Goal: Transaction & Acquisition: Purchase product/service

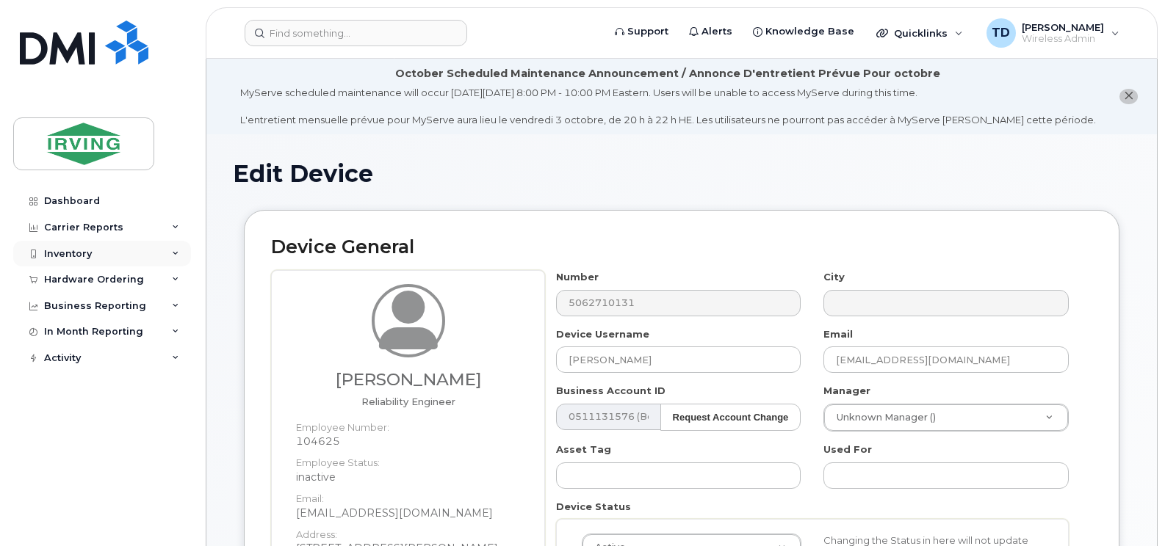
scroll to position [514, 0]
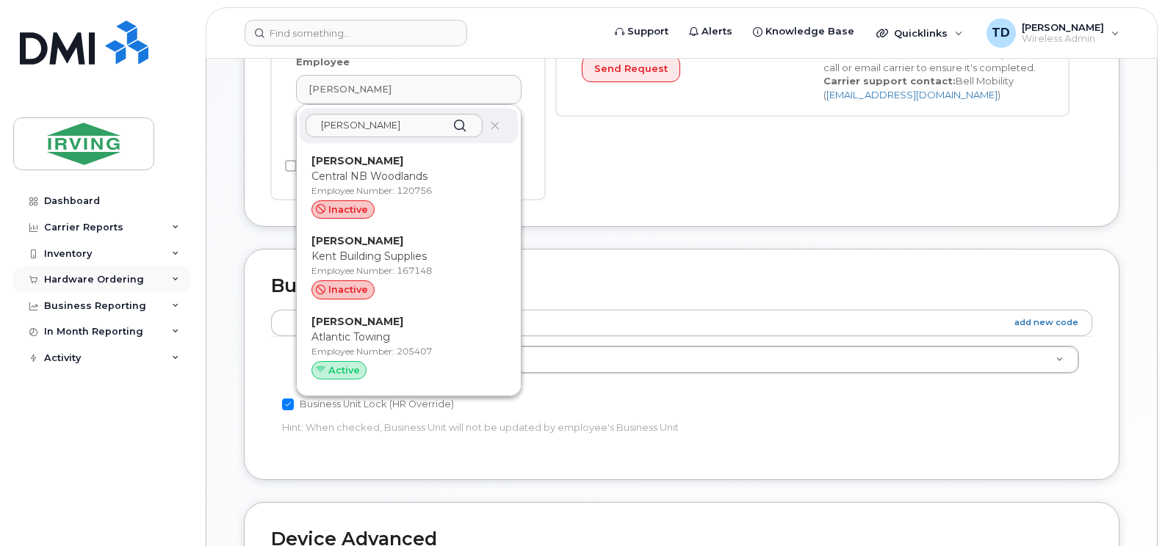
click at [179, 275] on div "Hardware Ordering" at bounding box center [102, 280] width 178 height 26
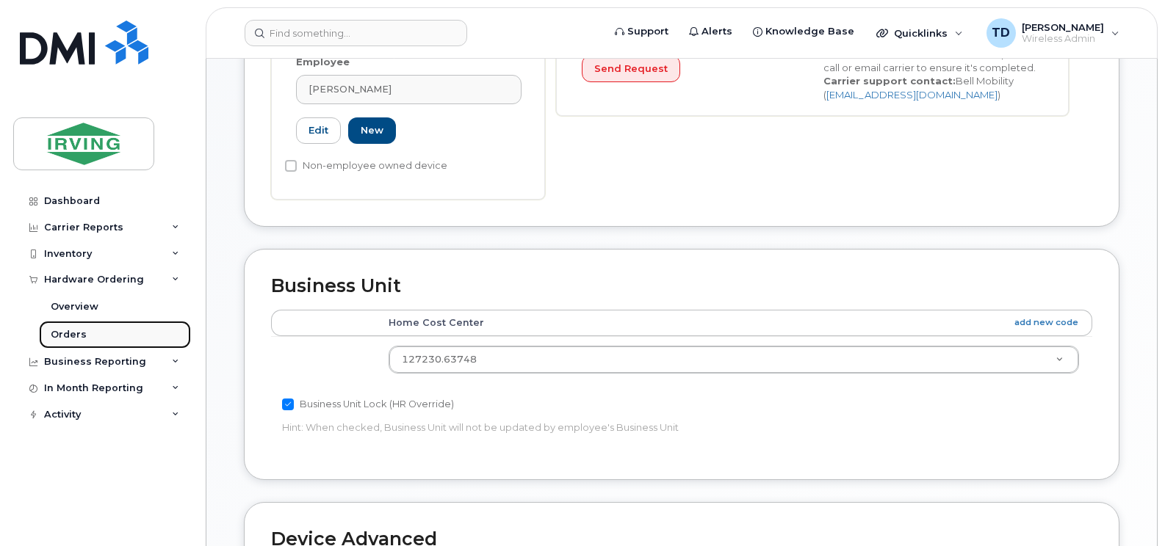
click at [87, 330] on link "Orders" at bounding box center [115, 335] width 152 height 28
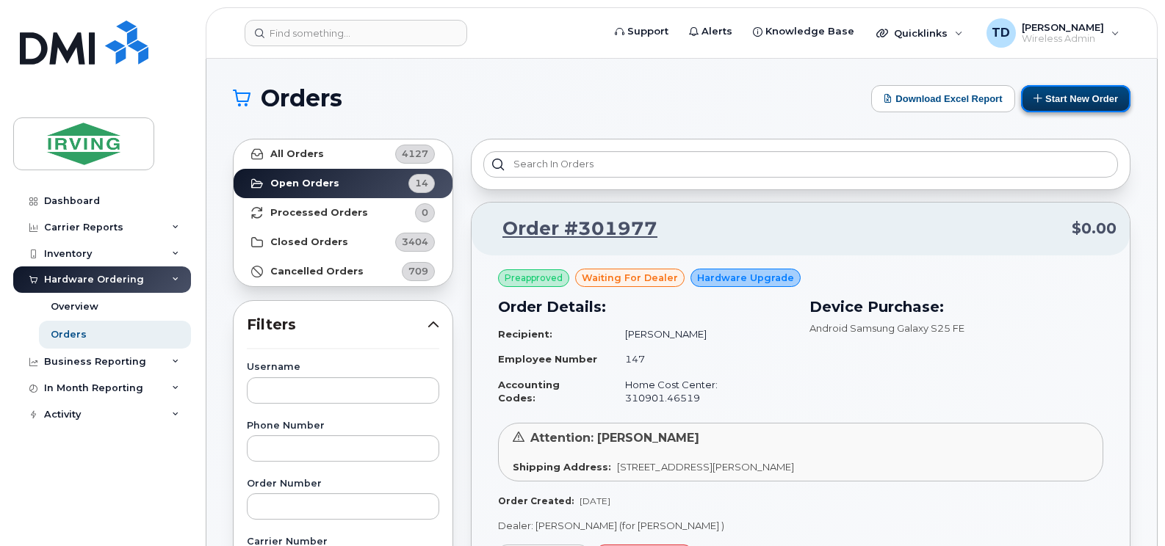
click at [1065, 98] on button "Start New Order" at bounding box center [1075, 98] width 109 height 27
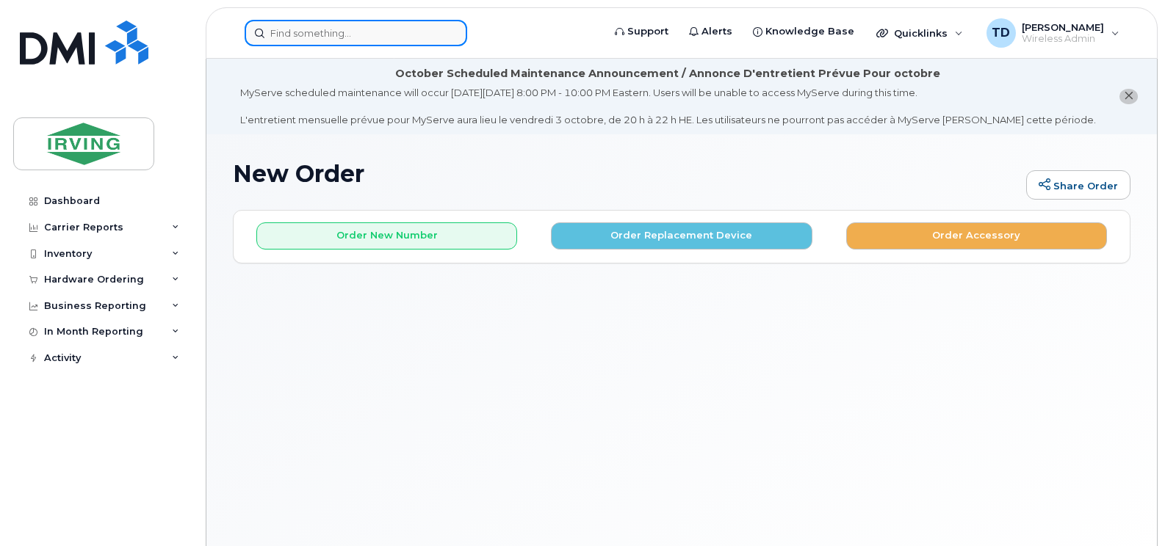
click at [322, 39] on input at bounding box center [356, 33] width 222 height 26
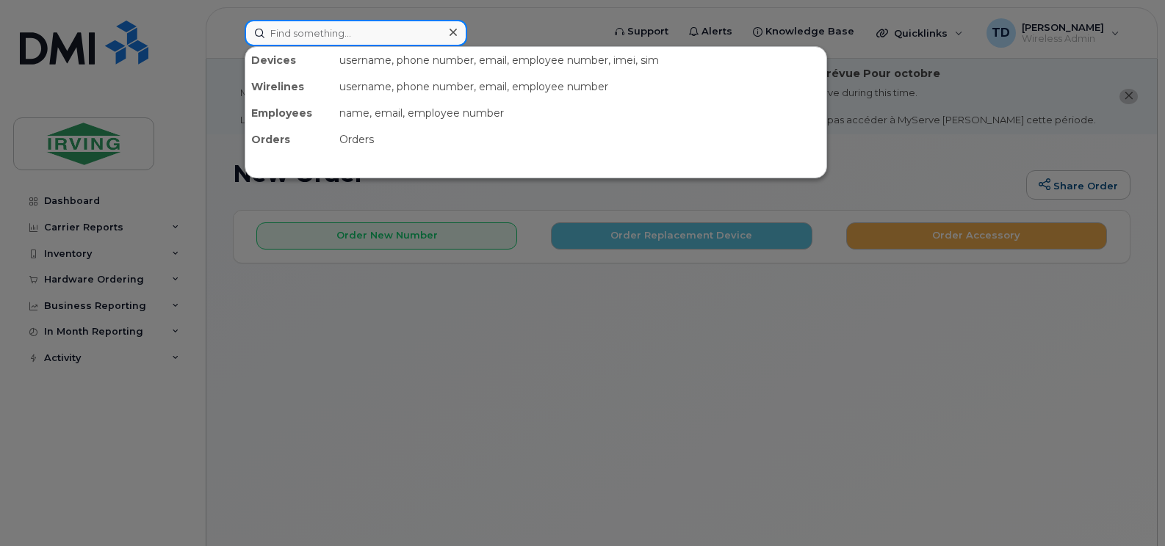
paste input "32515"
type input "32515"
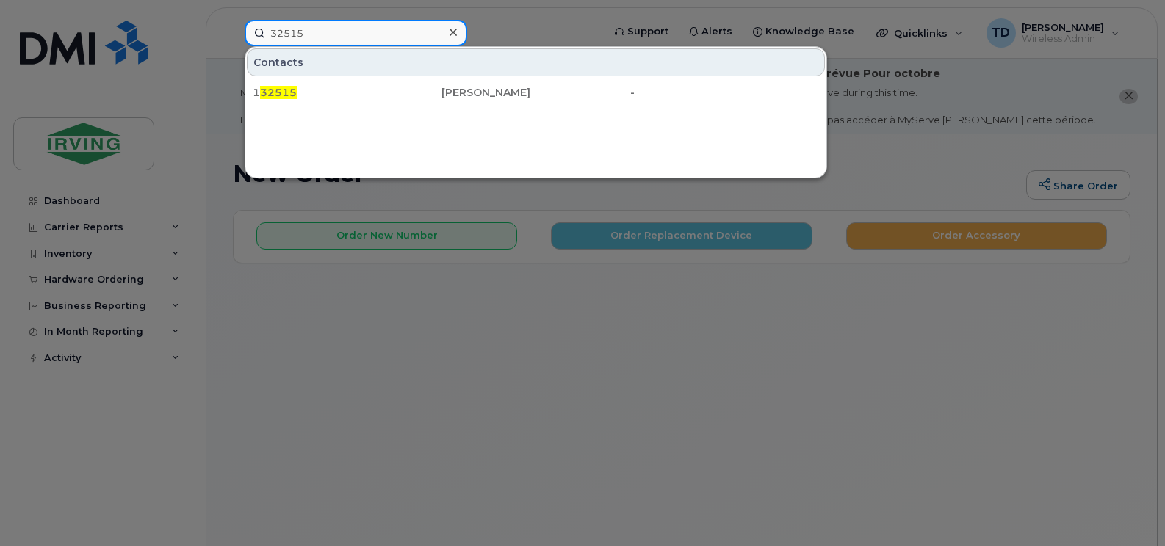
click at [322, 35] on input "32515" at bounding box center [356, 33] width 222 height 26
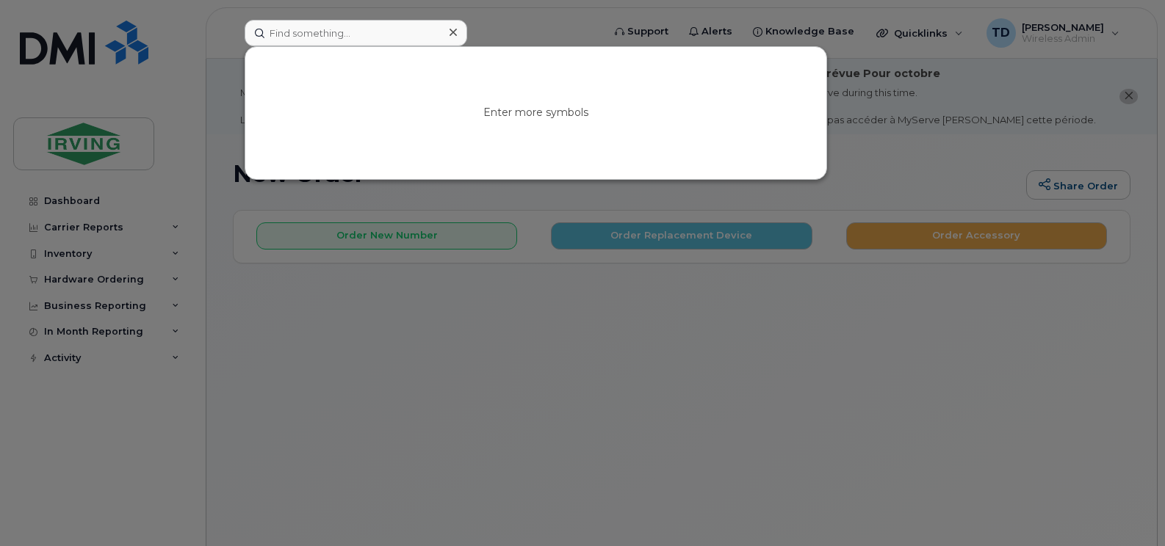
click at [659, 351] on div at bounding box center [582, 273] width 1165 height 546
click at [335, 34] on input at bounding box center [356, 33] width 222 height 26
paste input "356159260282516"
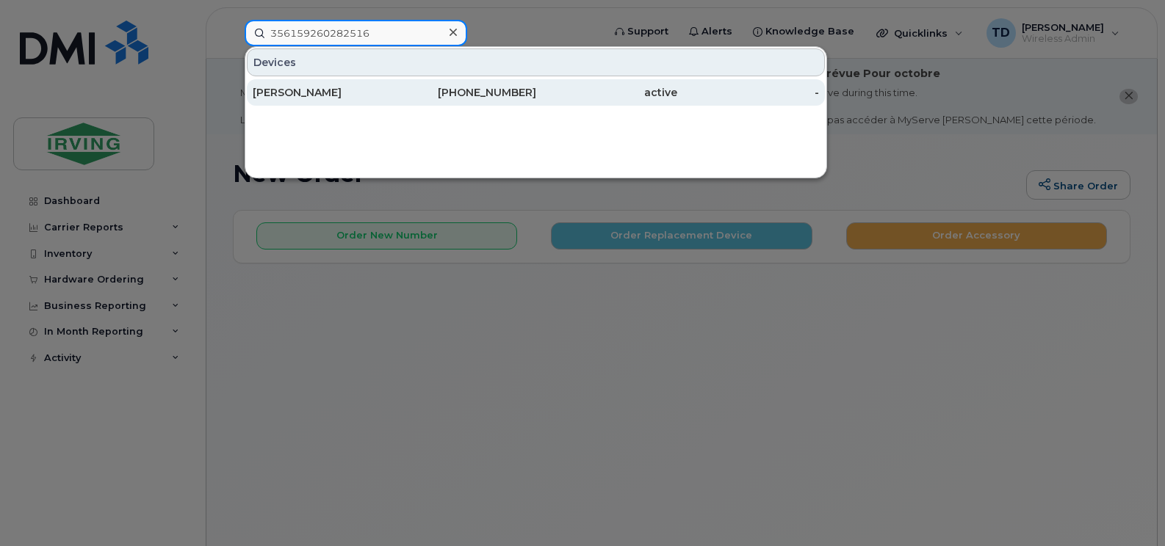
type input "356159260282516"
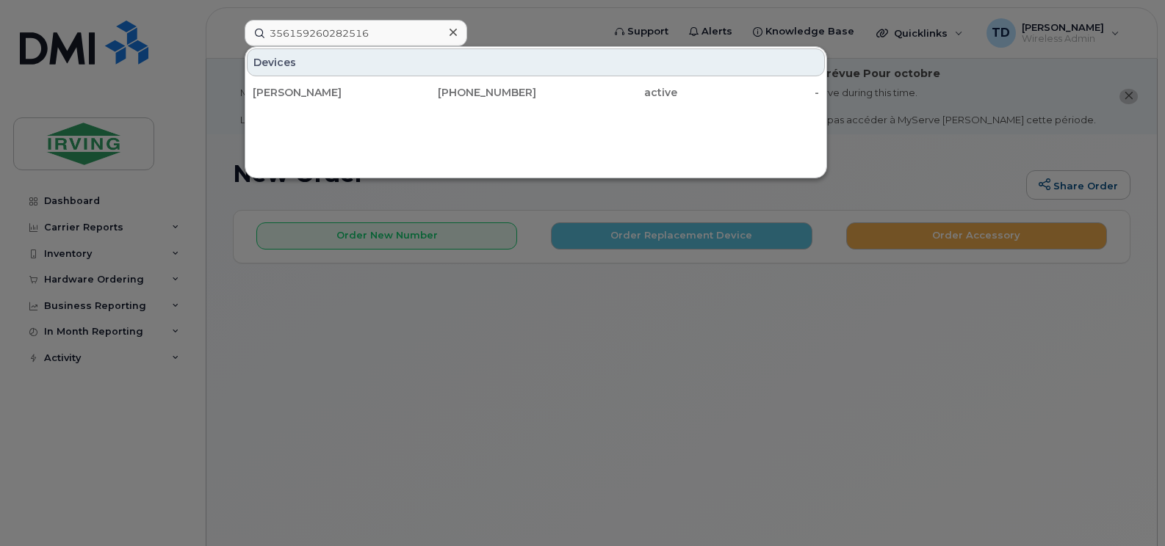
drag, startPoint x: 325, startPoint y: 92, endPoint x: 394, endPoint y: 106, distance: 70.4
click at [325, 92] on div "David Leskie" at bounding box center [324, 92] width 142 height 15
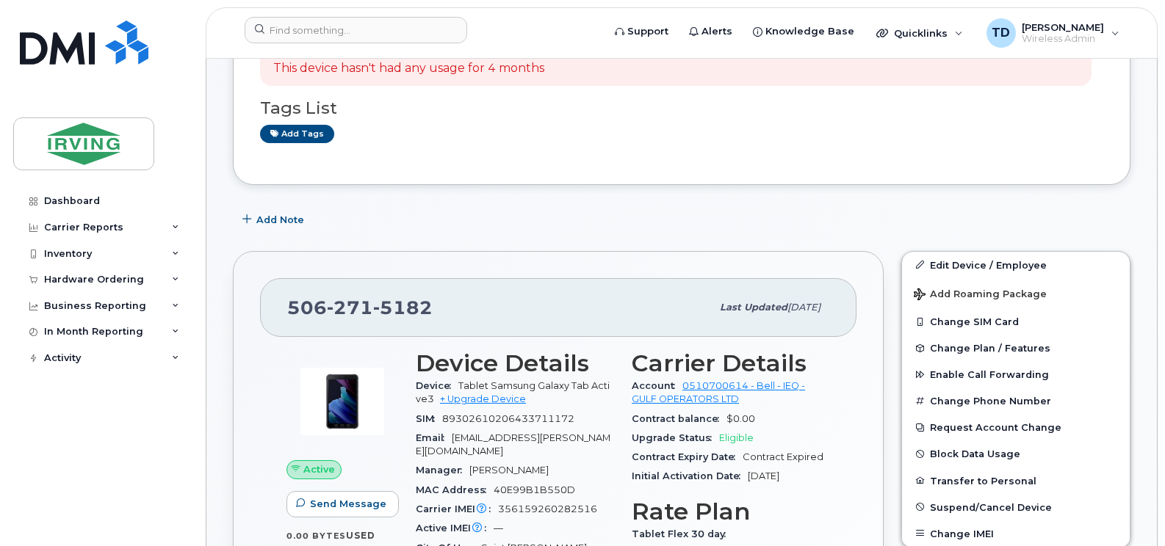
scroll to position [367, 0]
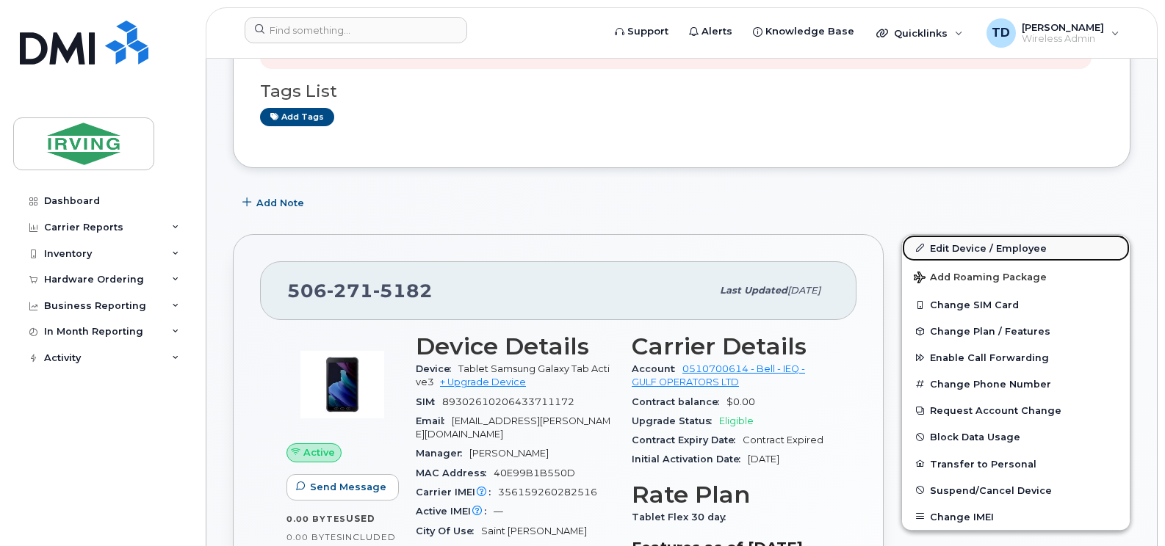
click at [986, 251] on link "Edit Device / Employee" at bounding box center [1016, 248] width 228 height 26
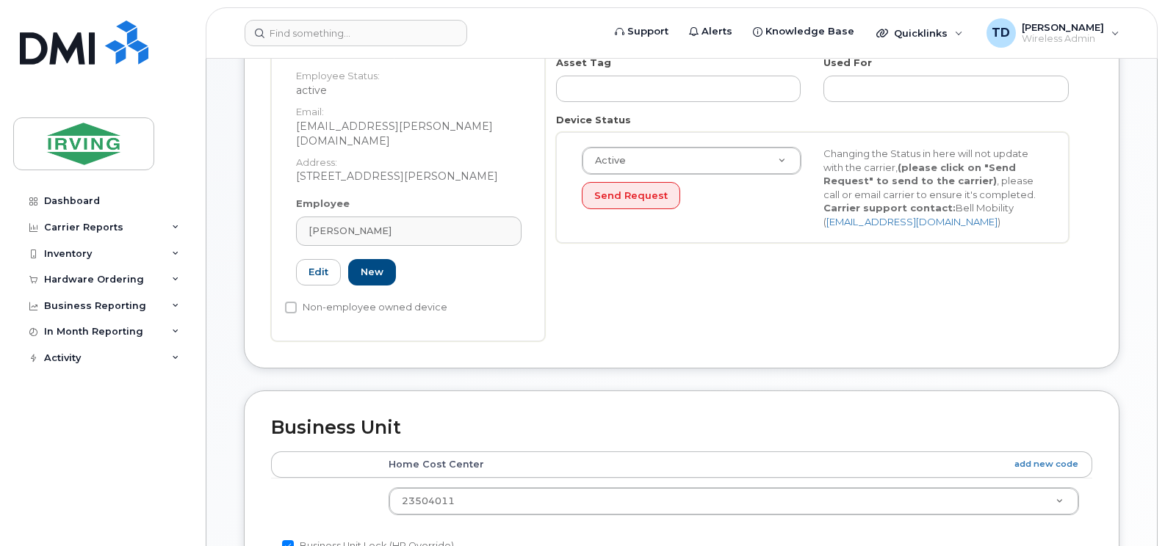
scroll to position [441, 0]
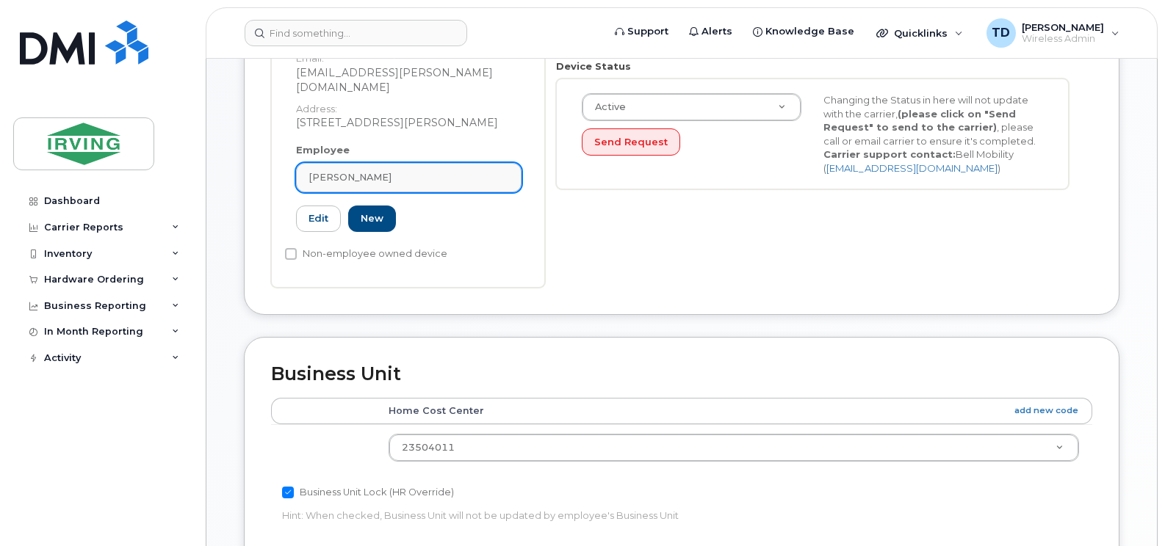
click at [332, 170] on span "[PERSON_NAME]" at bounding box center [349, 177] width 83 height 14
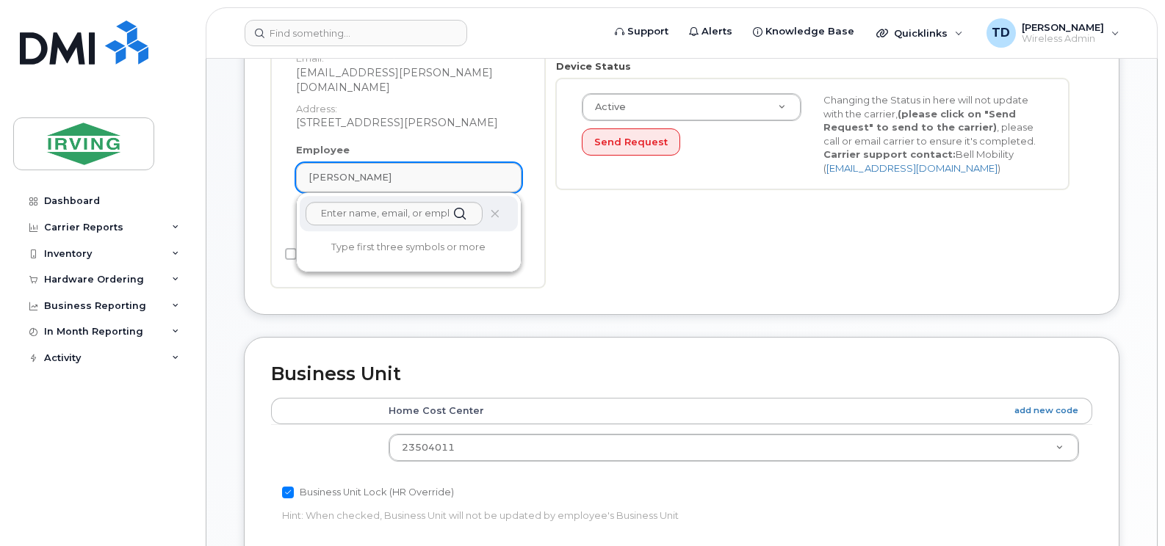
click at [332, 170] on span "[PERSON_NAME]" at bounding box center [349, 177] width 83 height 14
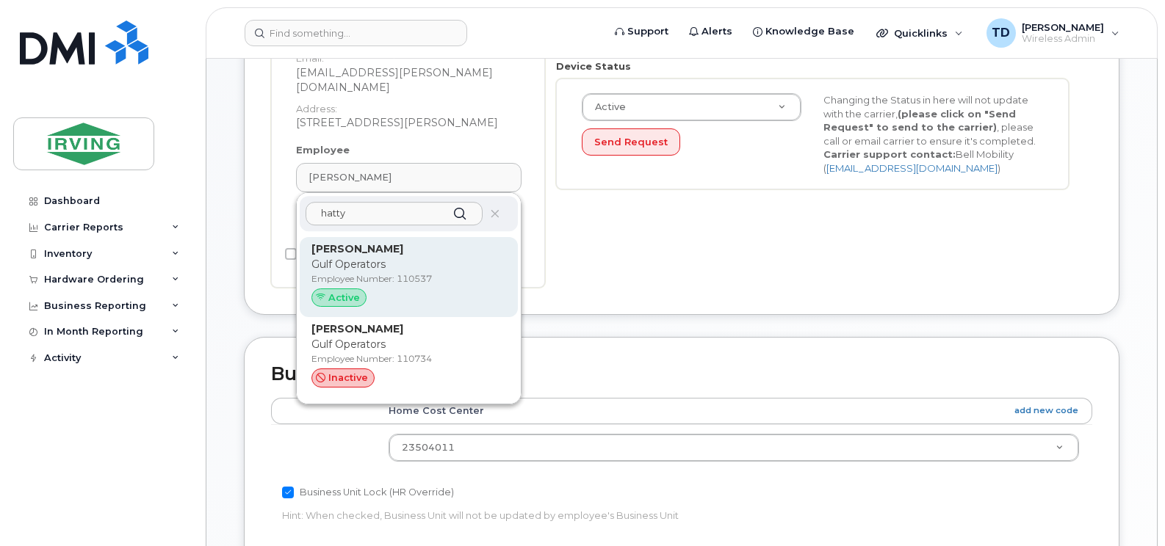
type input "hatty"
click at [385, 257] on p "Gulf Operators" at bounding box center [408, 264] width 195 height 15
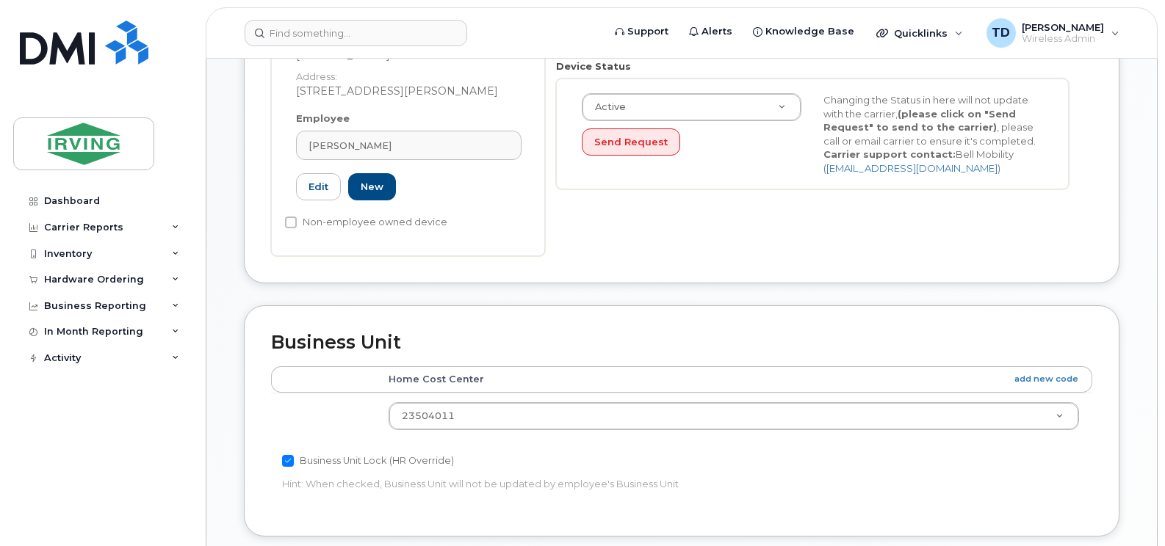
type input "110537"
type input "Richard Hatty"
type input "hatty.richard@gulfoperators.com"
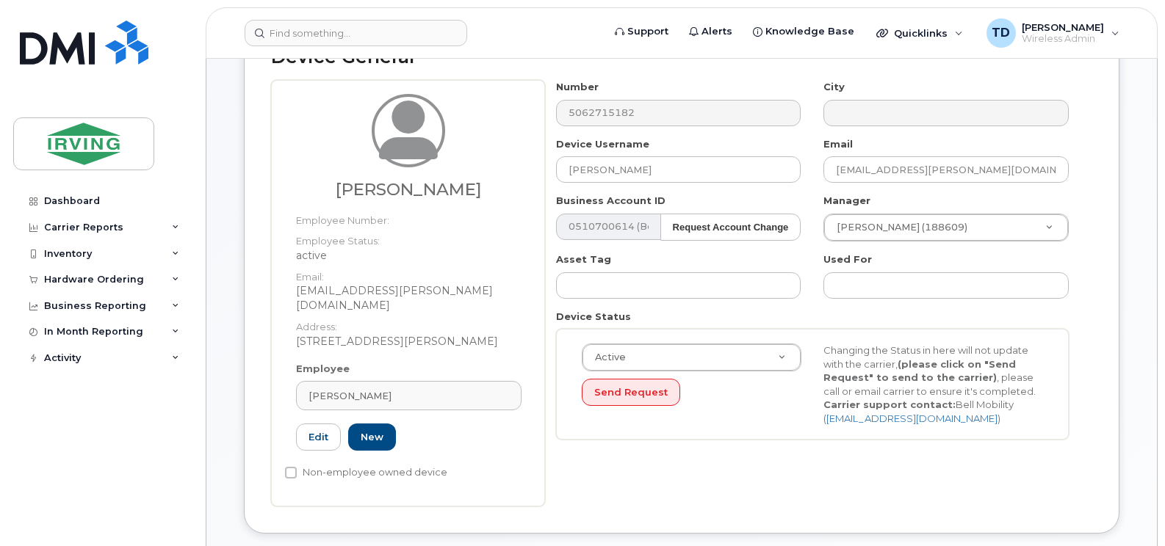
scroll to position [130, 0]
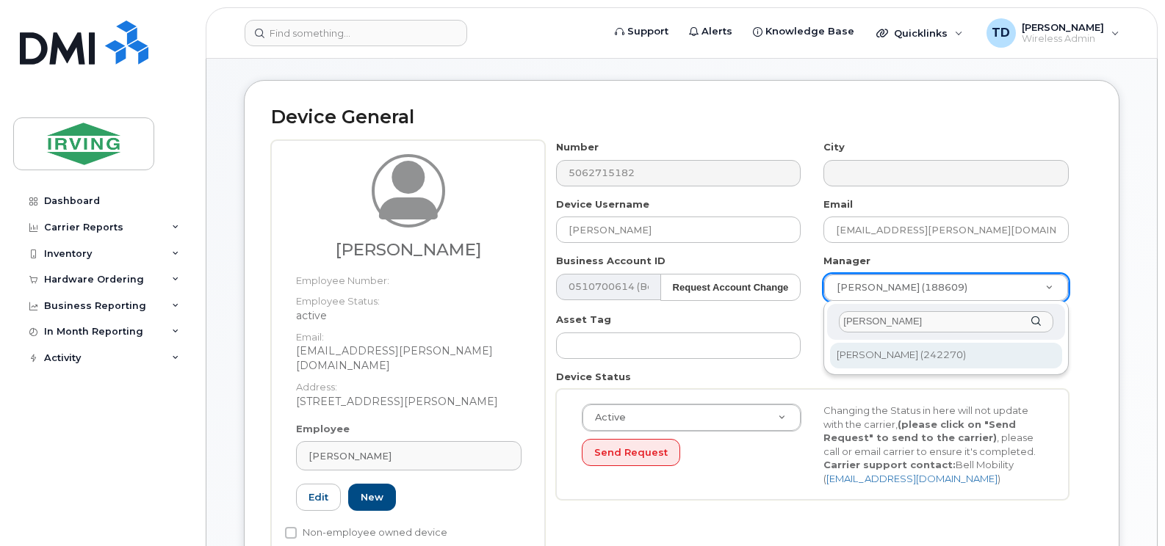
type input "sanford"
type input "2353723"
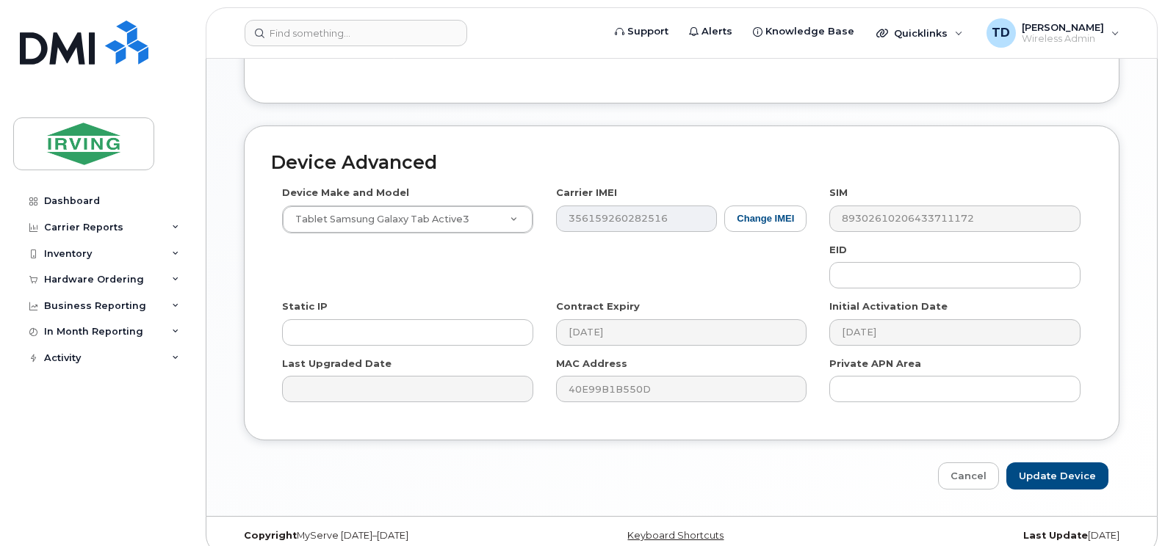
scroll to position [876, 0]
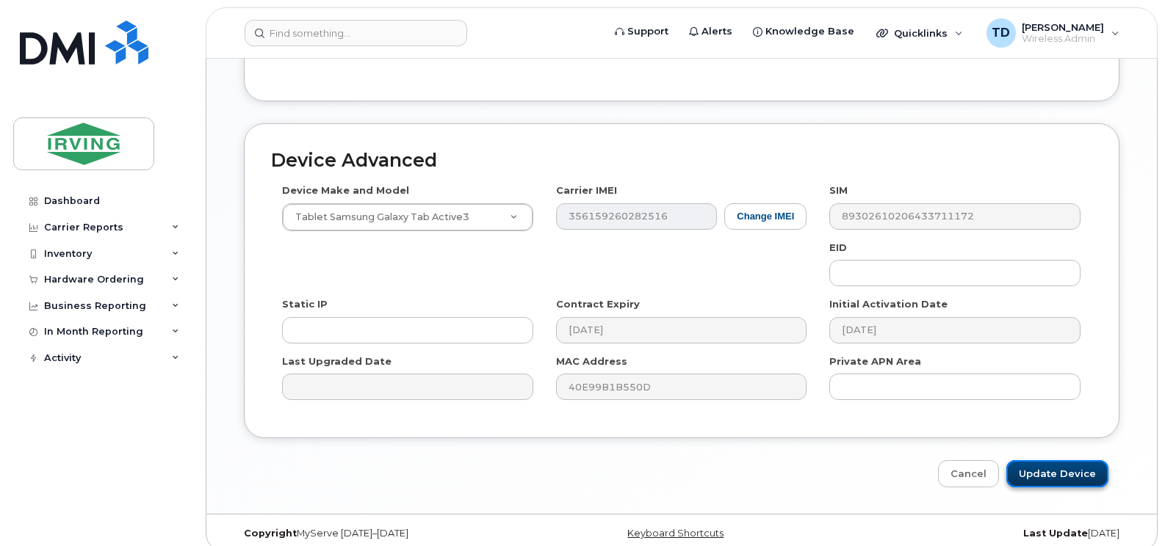
click at [1067, 460] on input "Update Device" at bounding box center [1057, 473] width 102 height 27
type input "Saving..."
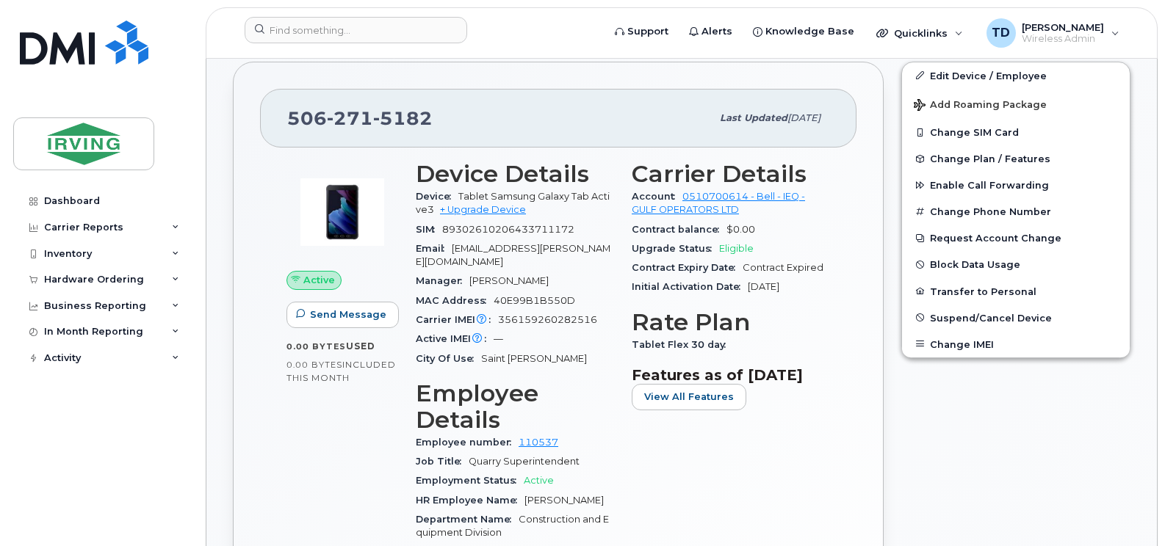
scroll to position [514, 0]
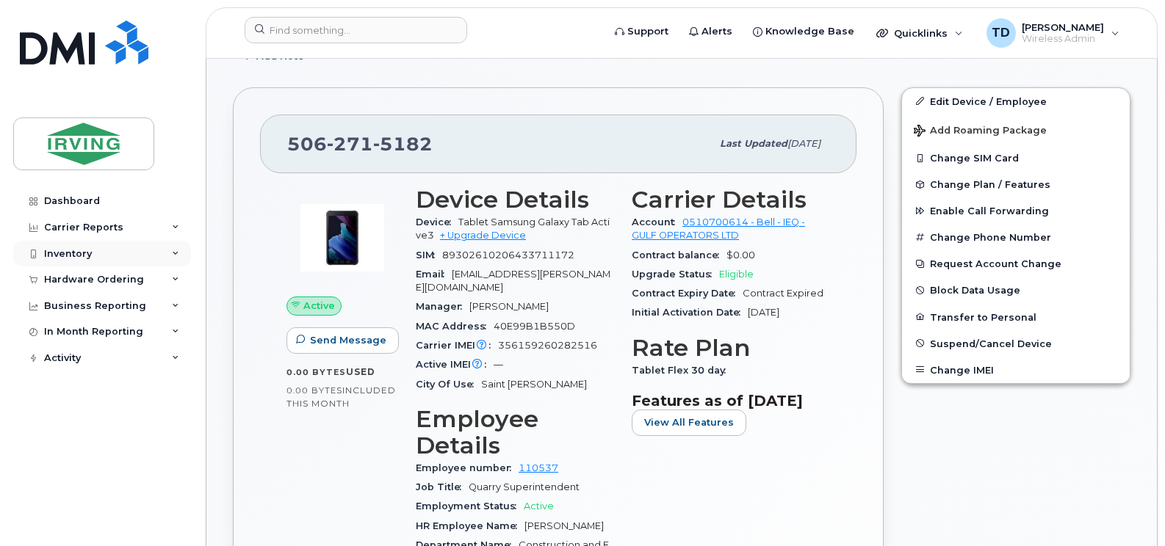
click at [178, 254] on icon at bounding box center [175, 253] width 7 height 7
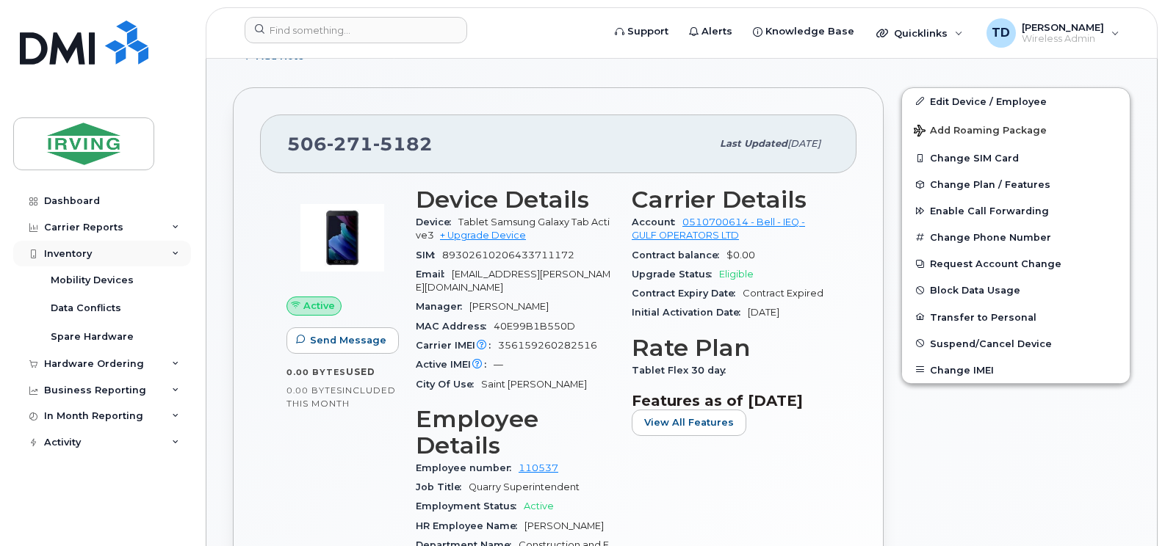
click at [178, 254] on icon at bounding box center [175, 253] width 7 height 7
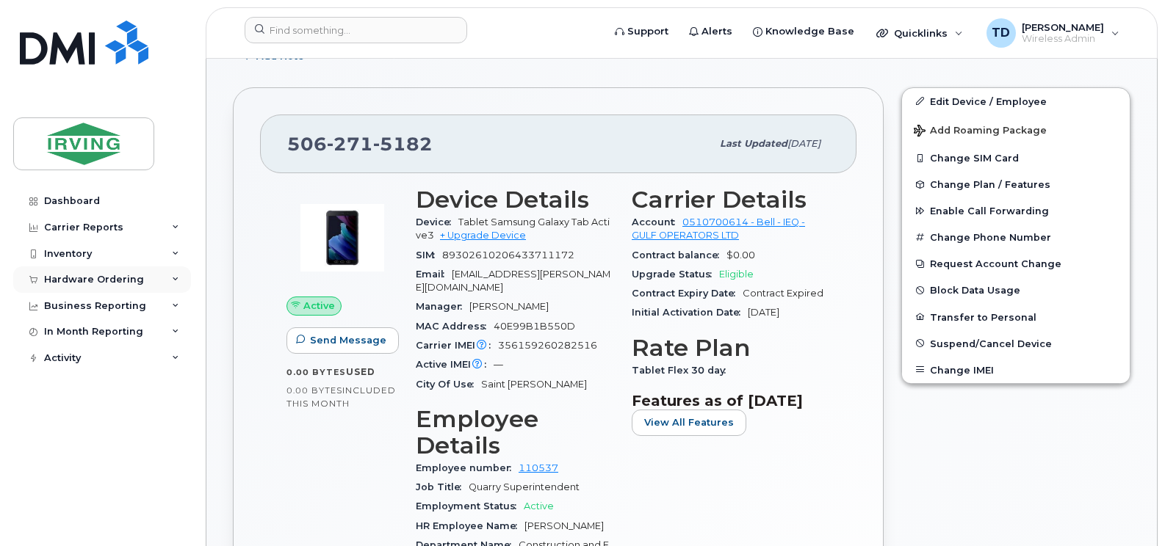
click at [180, 279] on div "Hardware Ordering" at bounding box center [102, 280] width 178 height 26
click at [179, 253] on div "Inventory" at bounding box center [102, 254] width 178 height 26
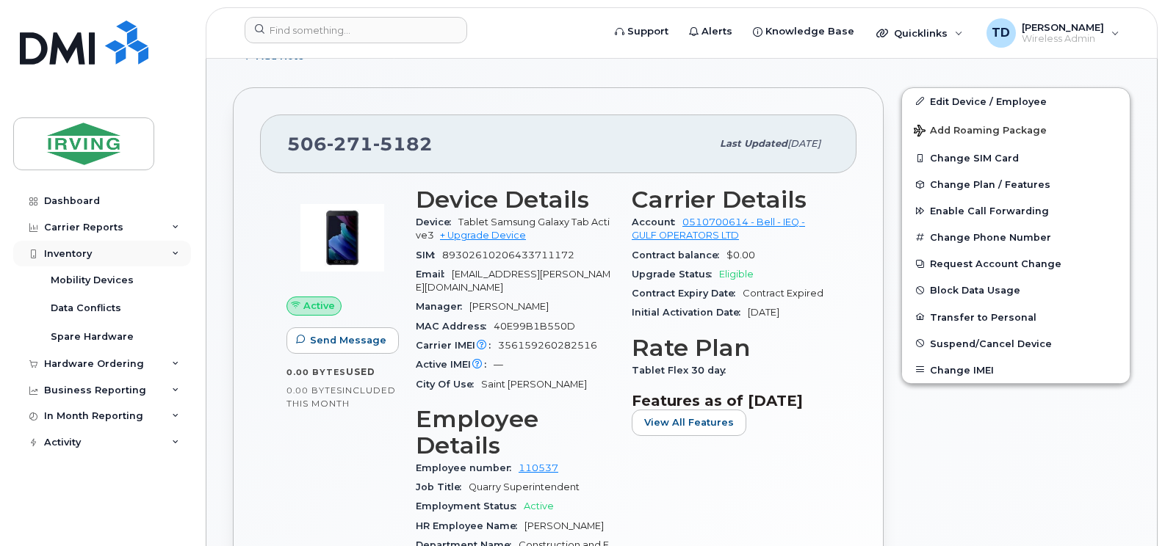
click at [179, 253] on div "Inventory" at bounding box center [102, 254] width 178 height 26
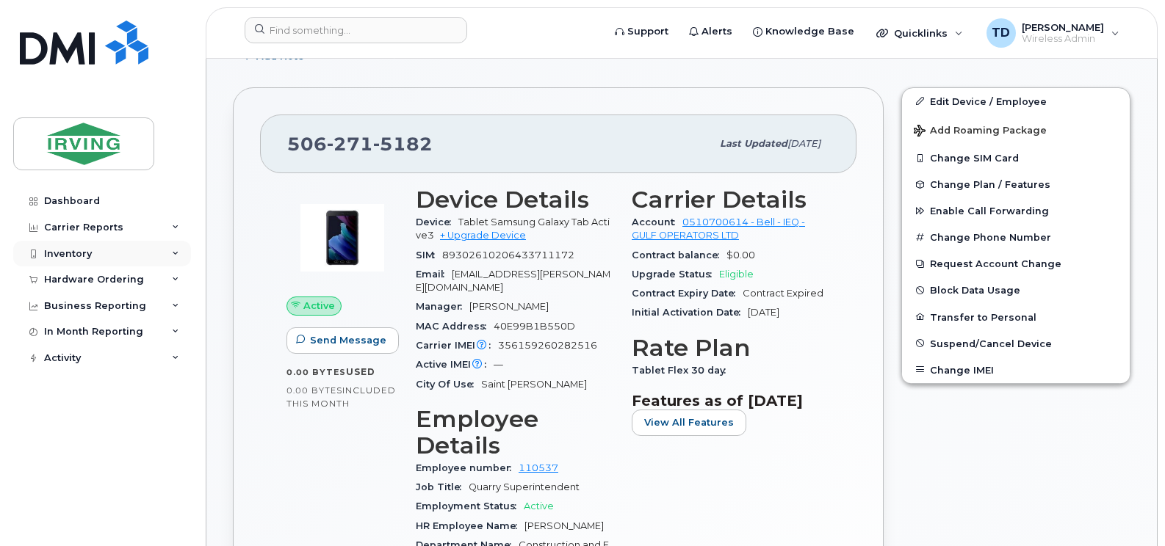
click at [179, 253] on div "Inventory" at bounding box center [102, 254] width 178 height 26
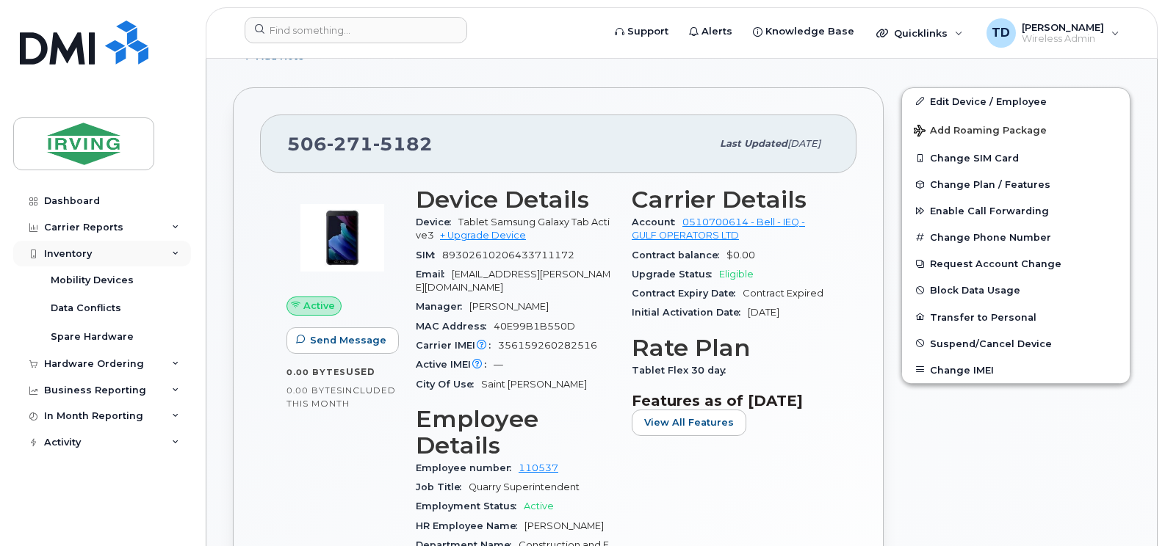
click at [179, 253] on div "Inventory" at bounding box center [102, 254] width 178 height 26
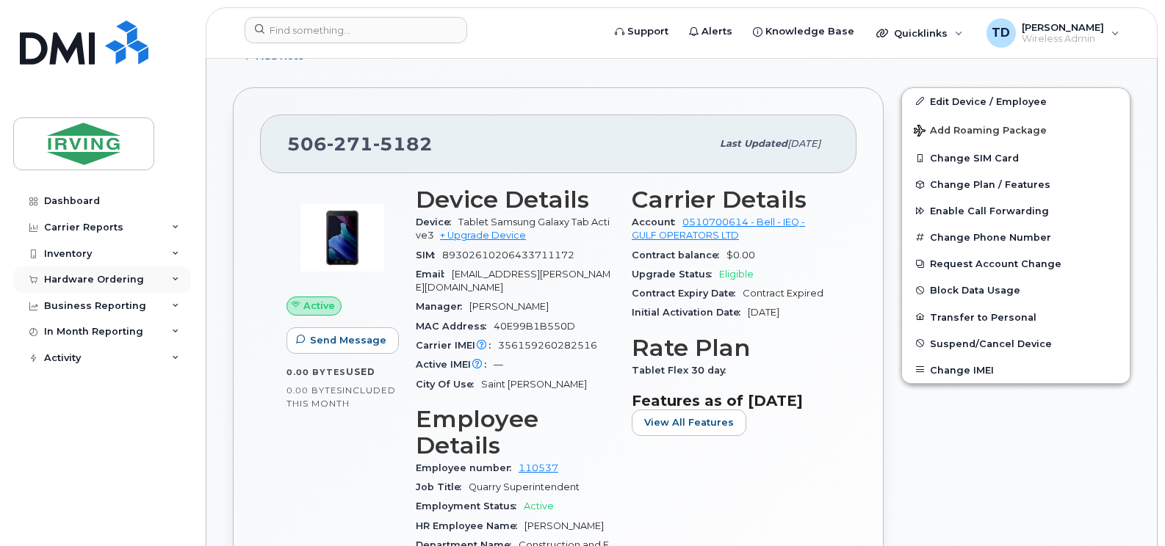
click at [178, 282] on icon at bounding box center [175, 279] width 7 height 7
click at [177, 276] on icon at bounding box center [175, 279] width 7 height 7
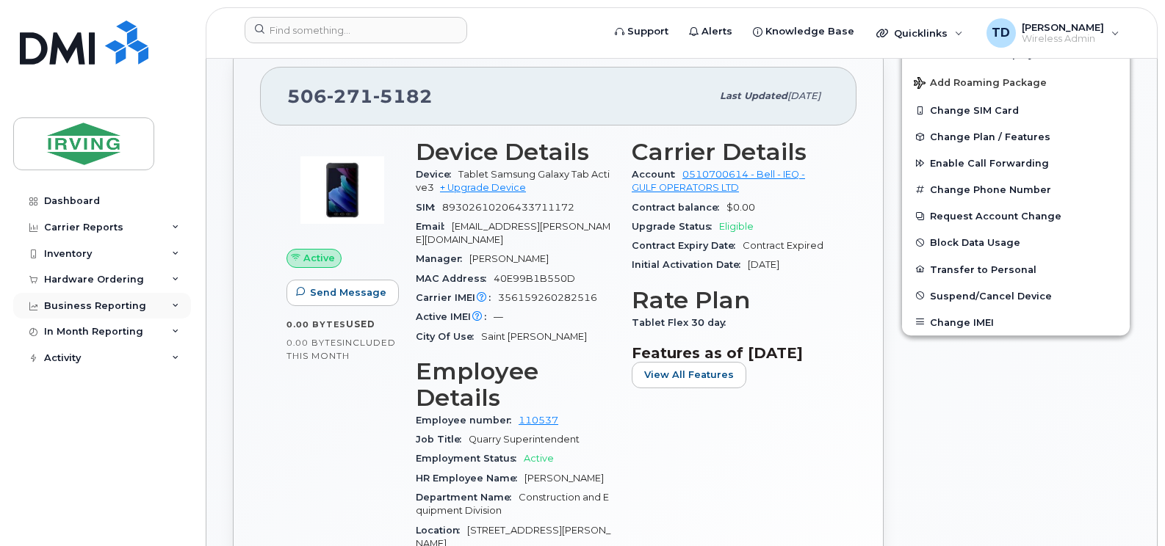
scroll to position [587, 0]
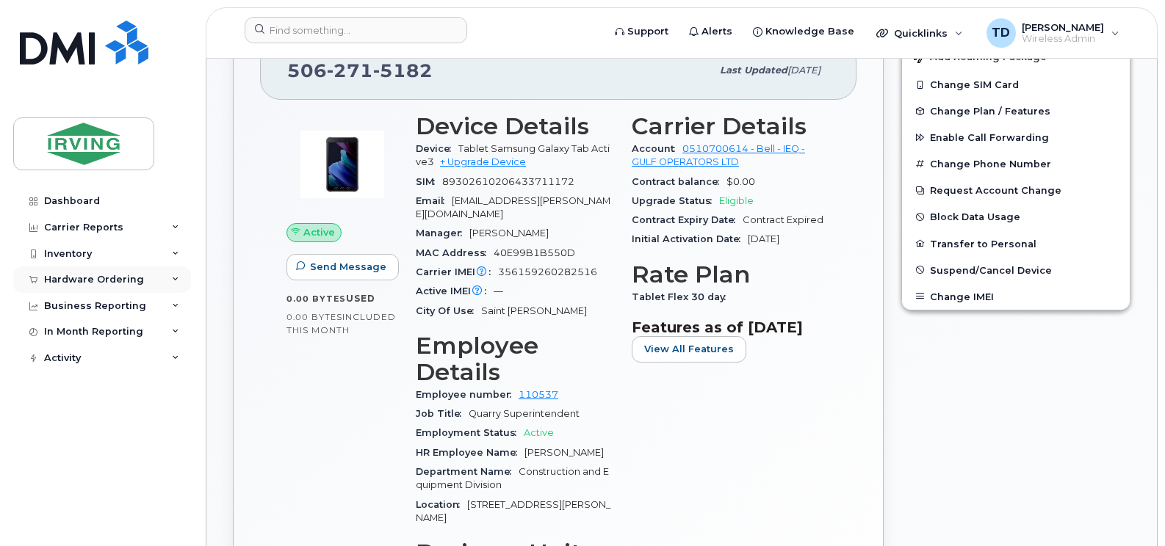
click at [174, 278] on icon at bounding box center [175, 279] width 7 height 7
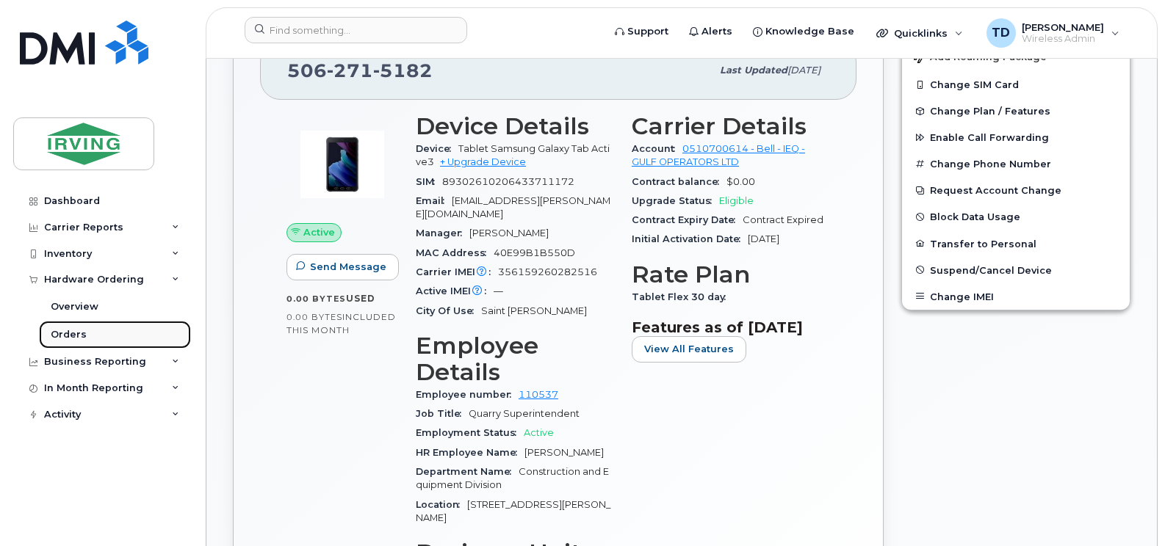
drag, startPoint x: 90, startPoint y: 330, endPoint x: 118, endPoint y: 336, distance: 29.2
click at [90, 330] on link "Orders" at bounding box center [115, 335] width 152 height 28
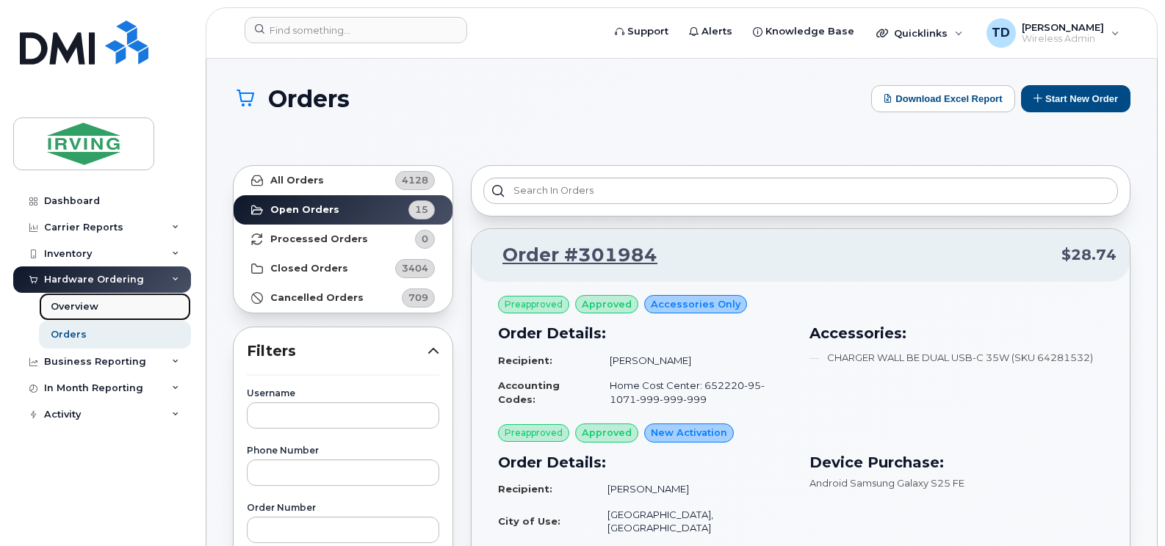
click at [96, 308] on div "Overview" at bounding box center [75, 306] width 48 height 13
click at [173, 250] on div "Inventory" at bounding box center [102, 254] width 178 height 26
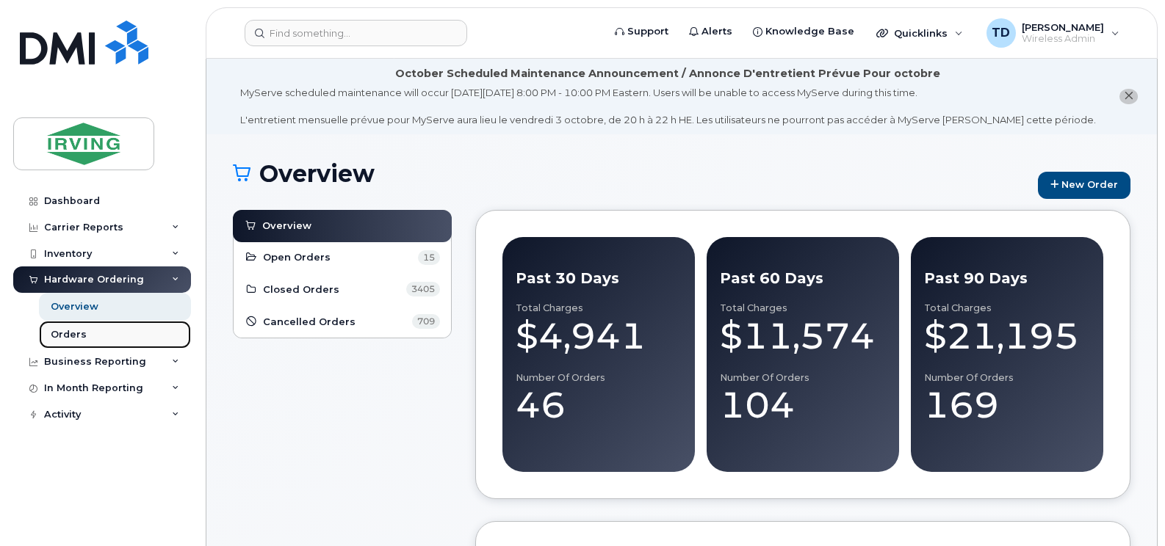
click at [78, 332] on div "Orders" at bounding box center [69, 334] width 36 height 13
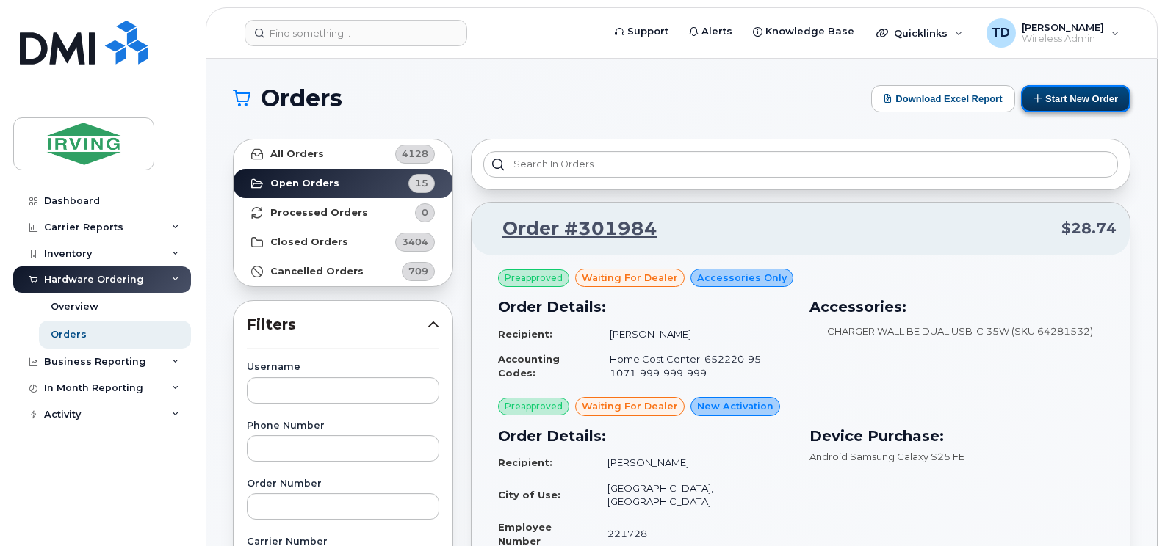
click at [1073, 104] on button "Start New Order" at bounding box center [1075, 98] width 109 height 27
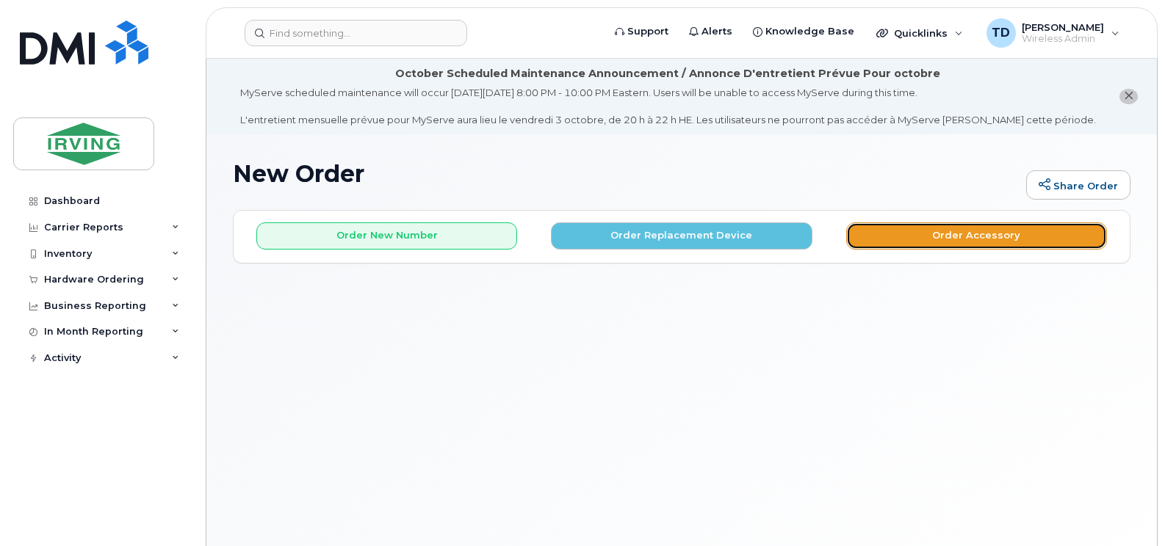
click at [960, 238] on button "Order Accessory" at bounding box center [976, 235] width 261 height 27
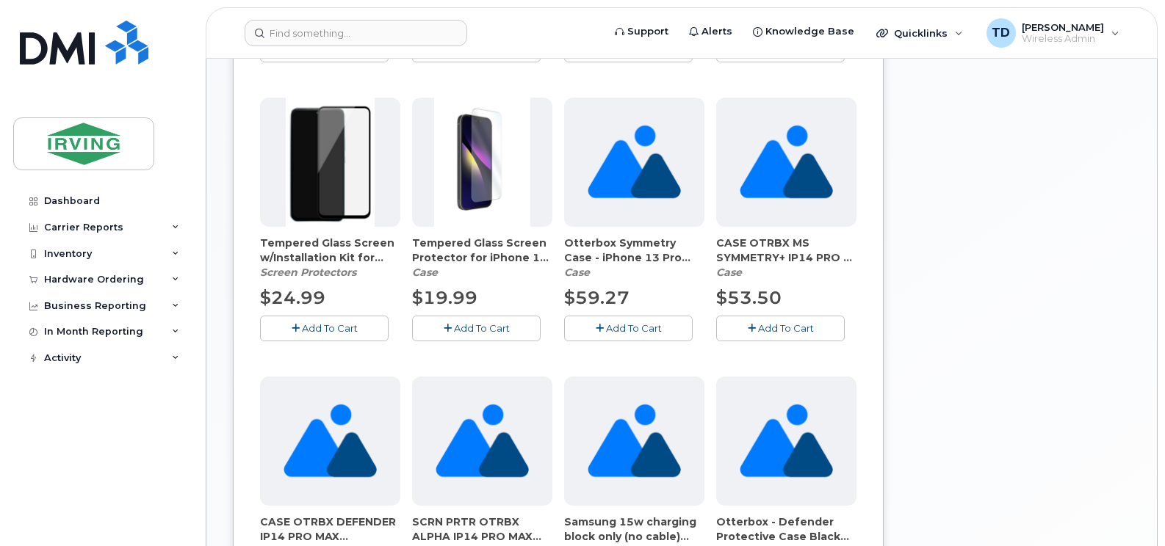
scroll to position [73, 0]
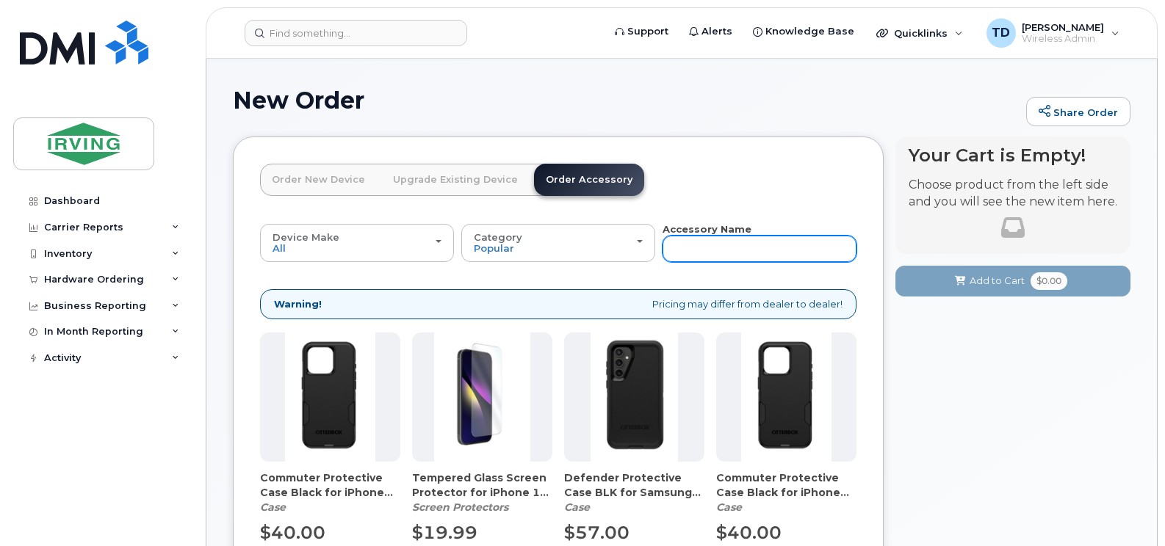
click at [712, 248] on input "text" at bounding box center [759, 249] width 194 height 26
type input "sim"
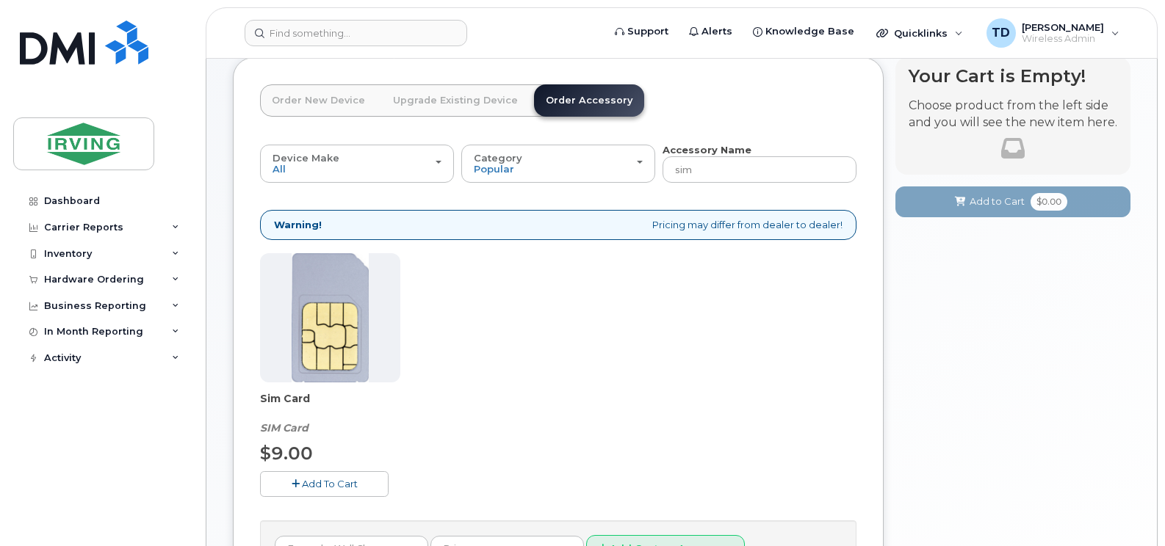
scroll to position [294, 0]
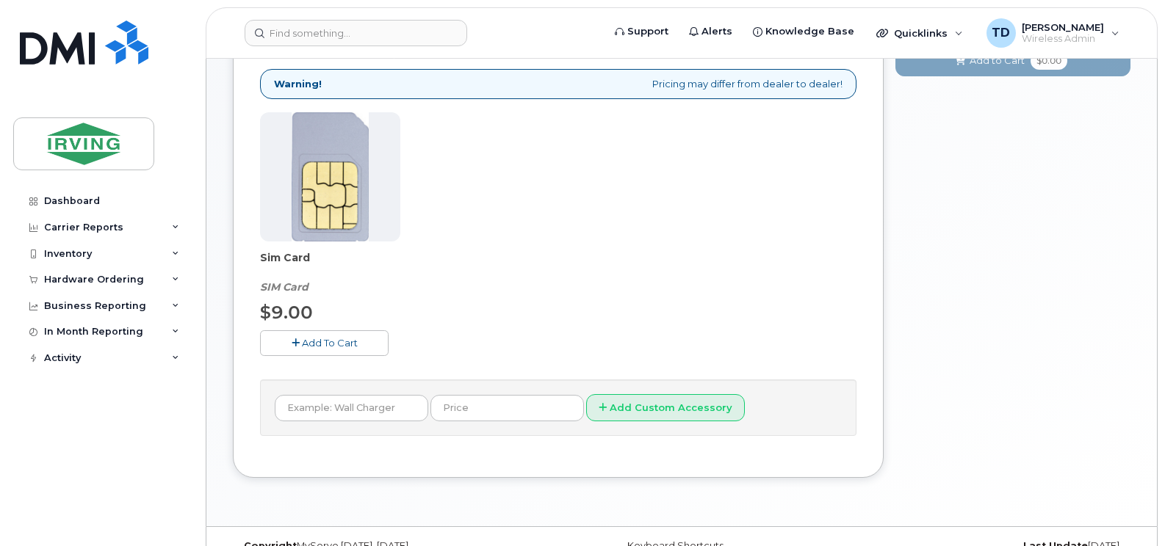
click at [348, 344] on span "Add To Cart" at bounding box center [330, 343] width 56 height 12
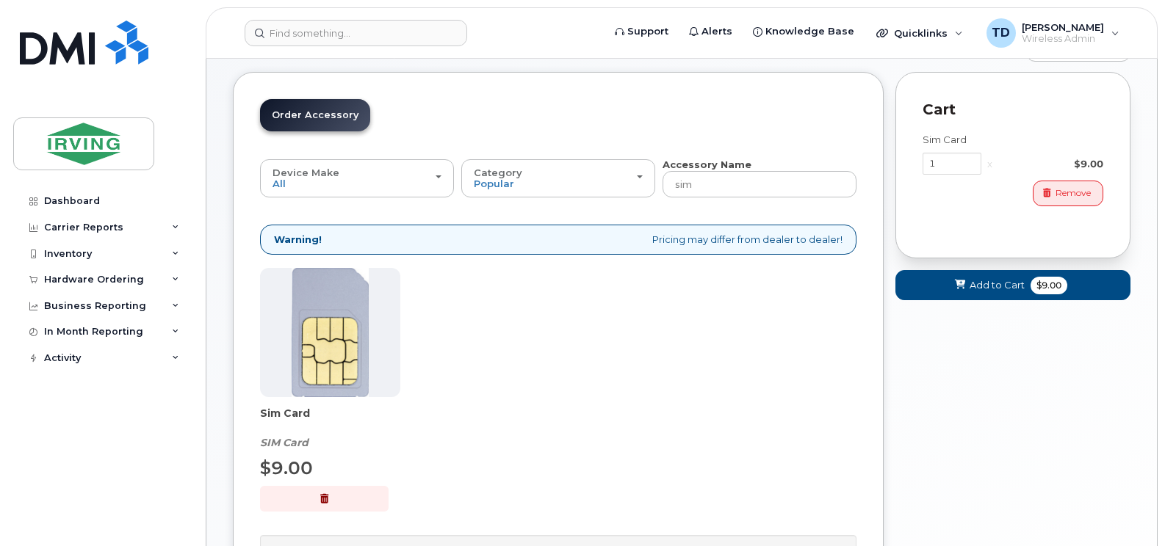
scroll to position [0, 0]
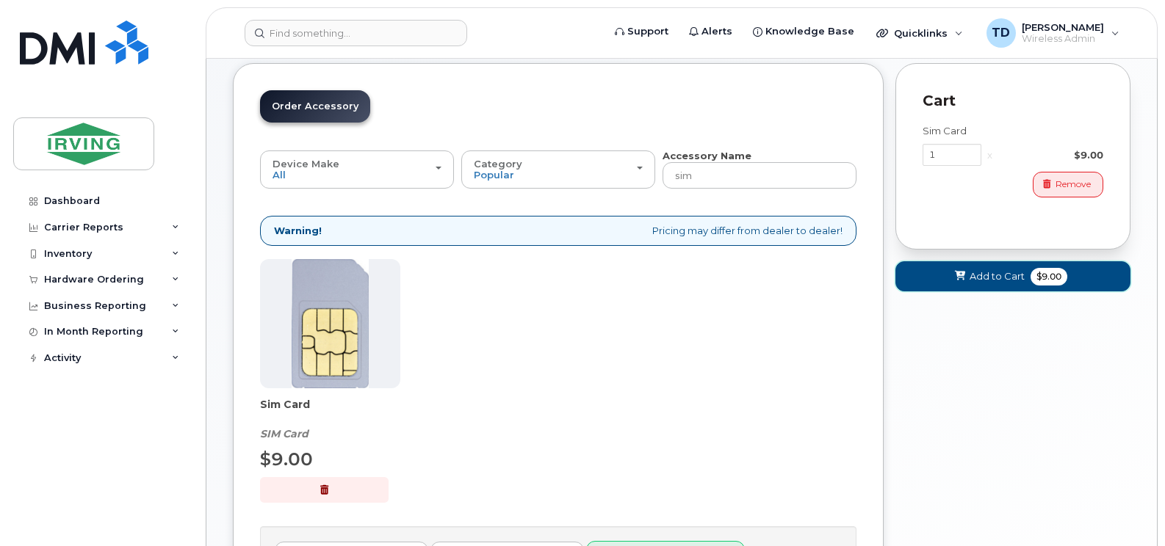
click at [992, 275] on span "Add to Cart" at bounding box center [996, 276] width 55 height 14
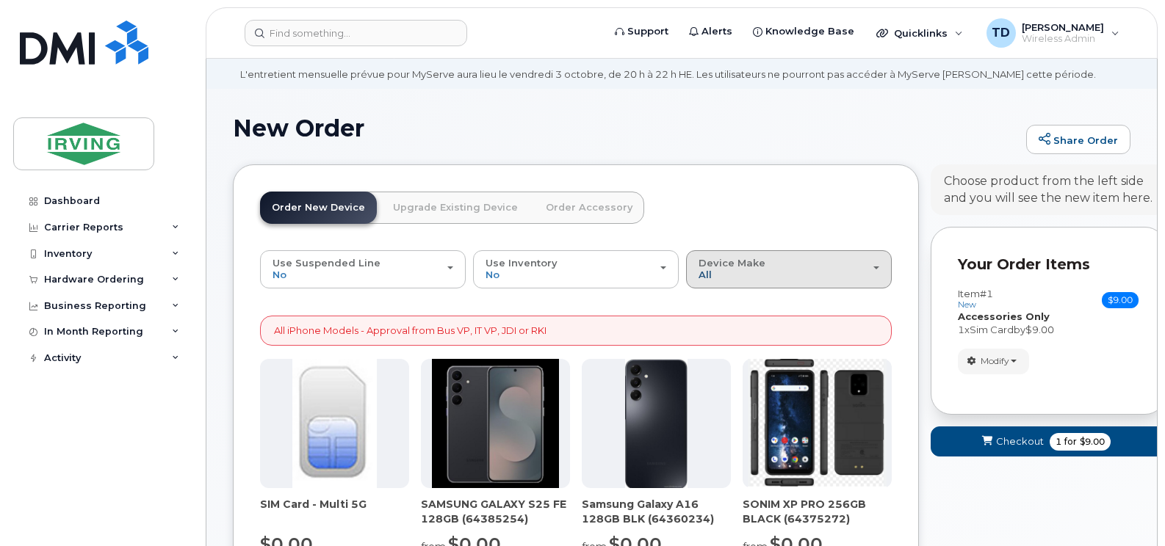
scroll to position [119, 0]
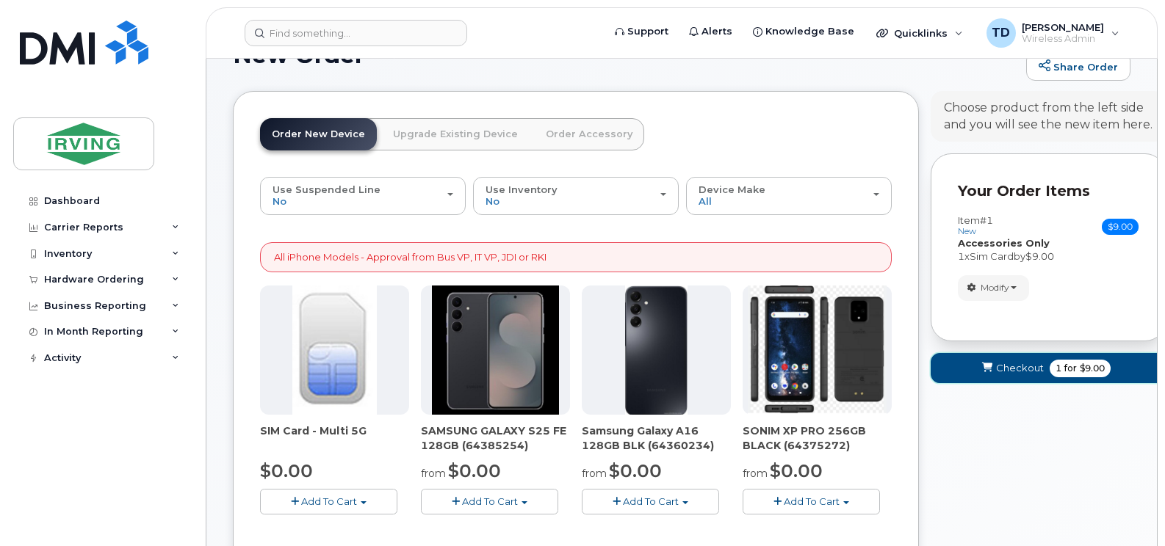
click at [1010, 365] on span "Checkout" at bounding box center [1020, 368] width 48 height 14
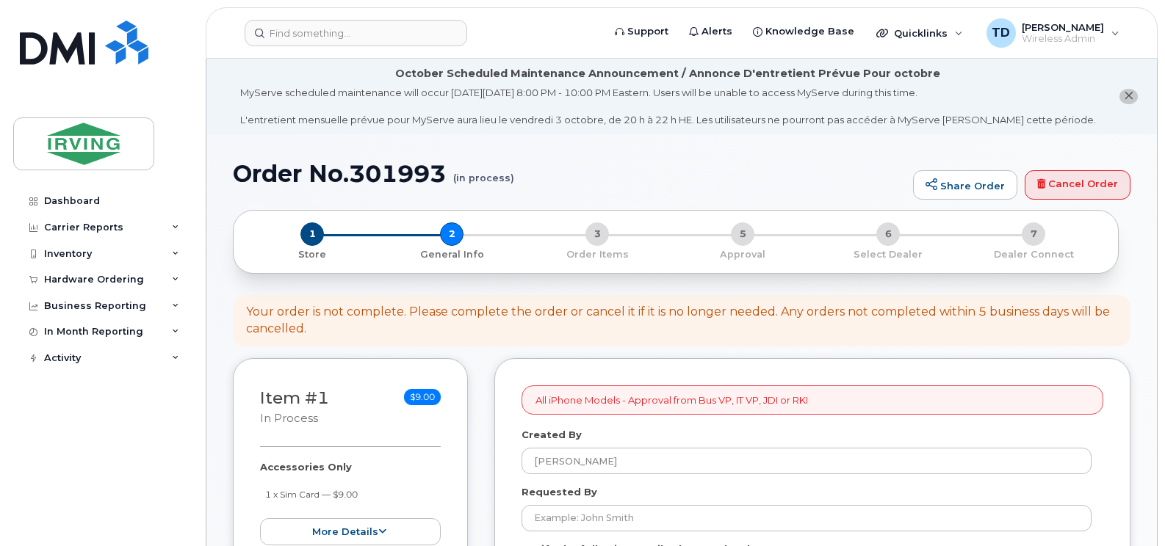
select select
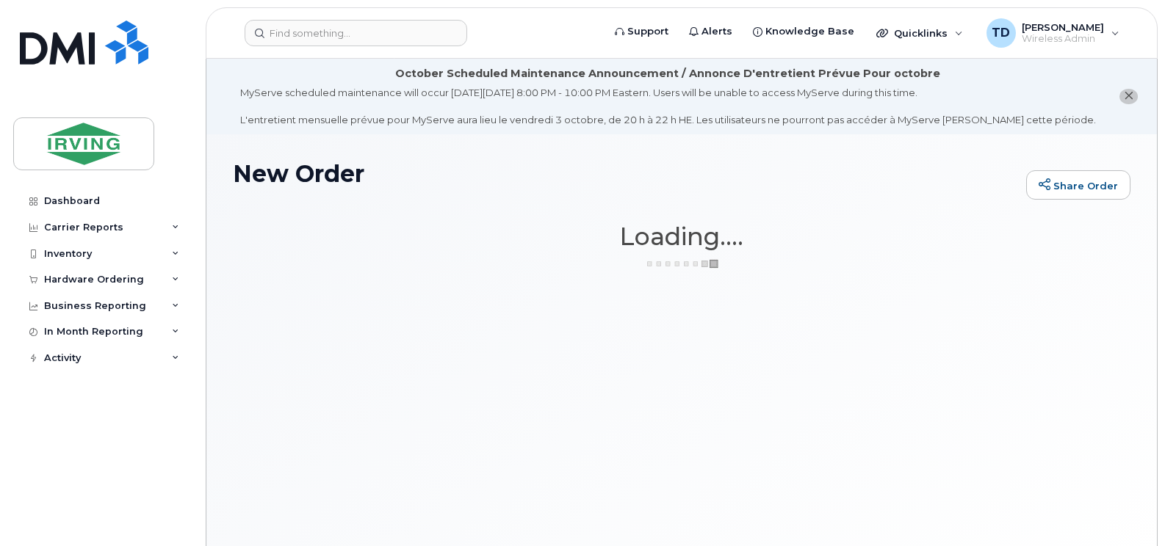
click at [585, 308] on div "New Order Share Order × Share This Order If you want to allow others to create …" at bounding box center [681, 358] width 950 height 448
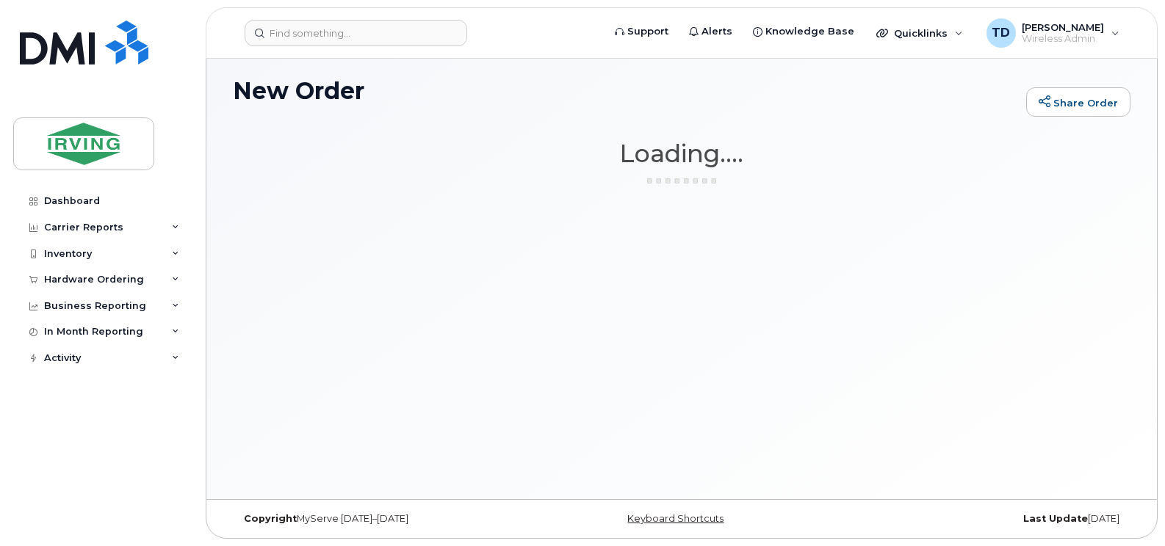
scroll to position [83, 0]
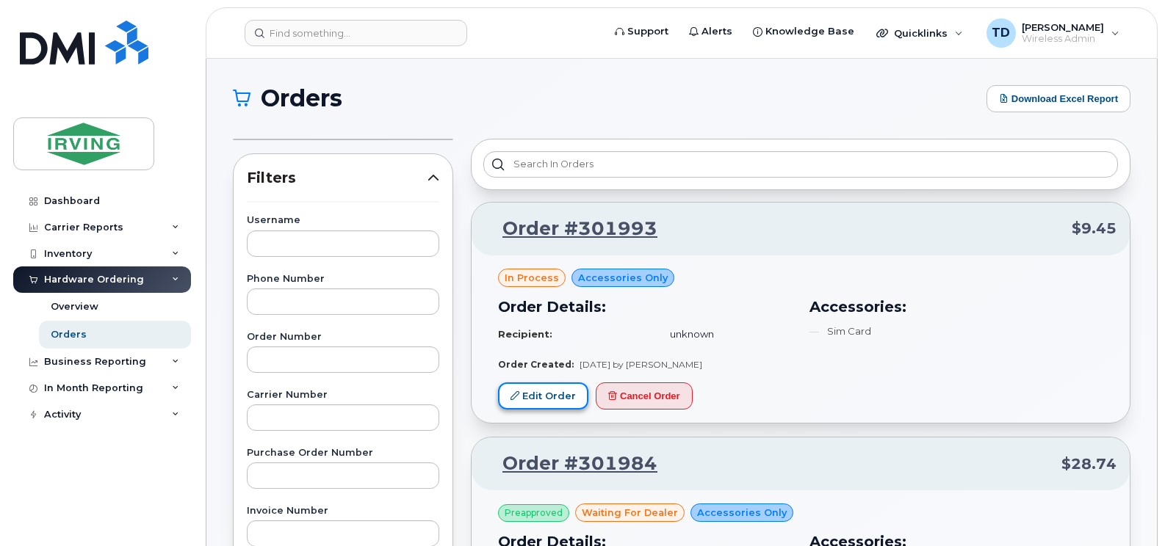
click at [562, 398] on link "Edit Order" at bounding box center [543, 396] width 90 height 27
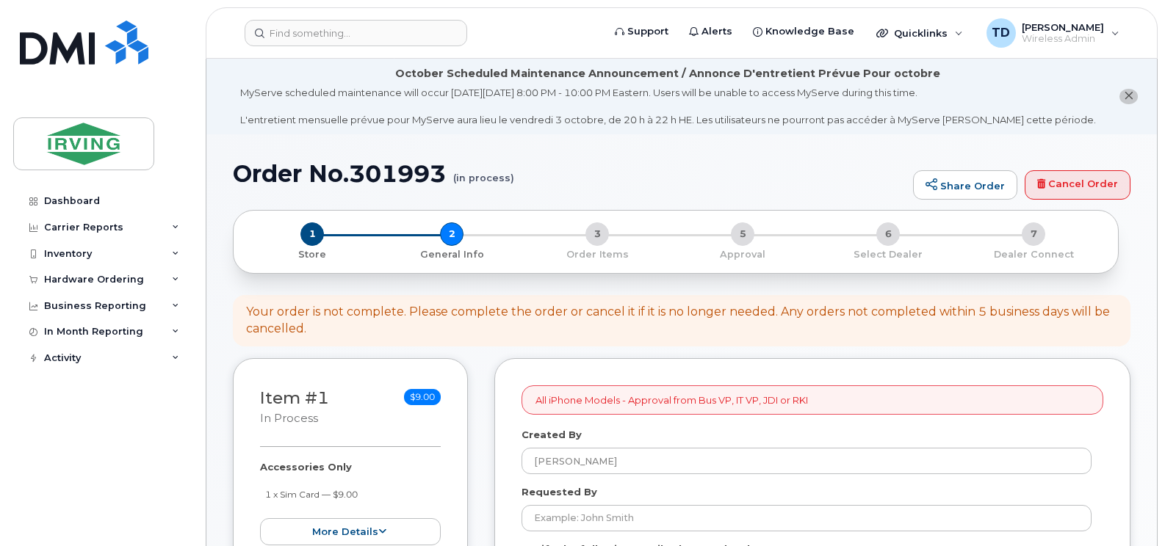
select select
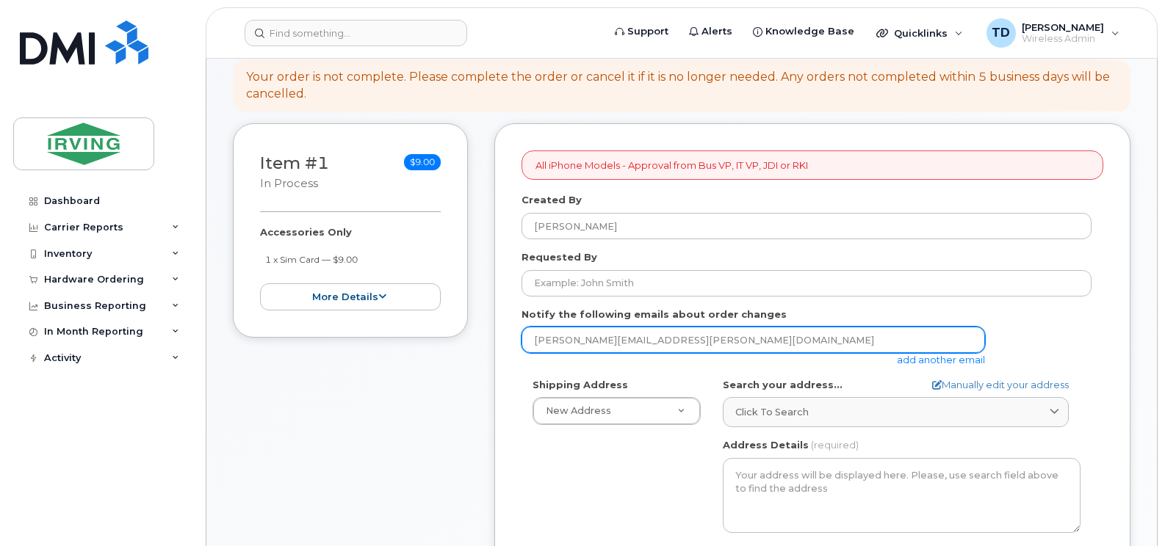
scroll to position [294, 0]
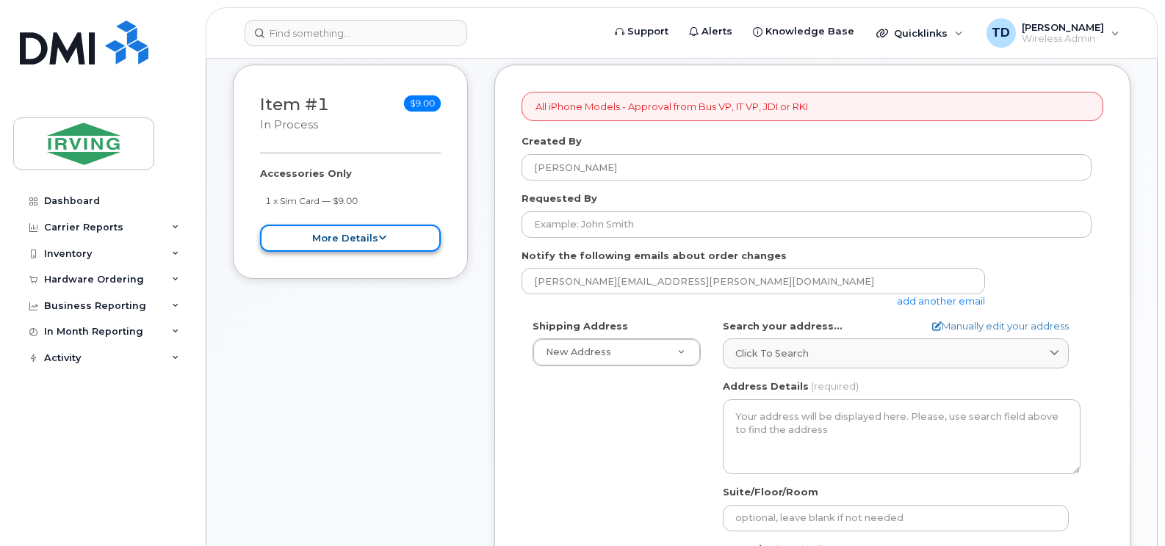
click at [319, 247] on button "more details" at bounding box center [350, 238] width 181 height 27
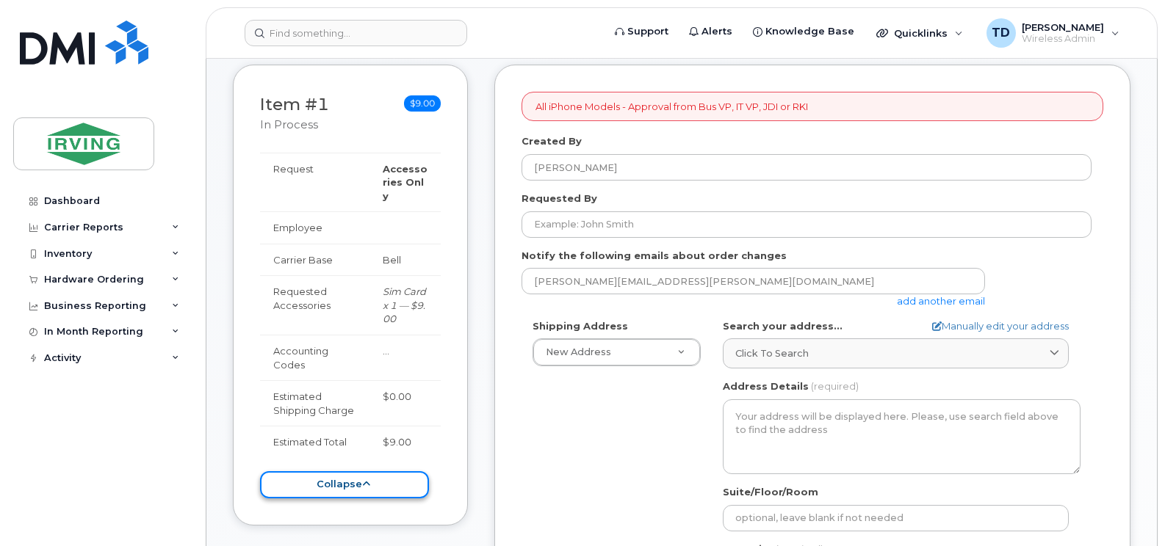
click at [351, 471] on button "collapse" at bounding box center [344, 484] width 169 height 27
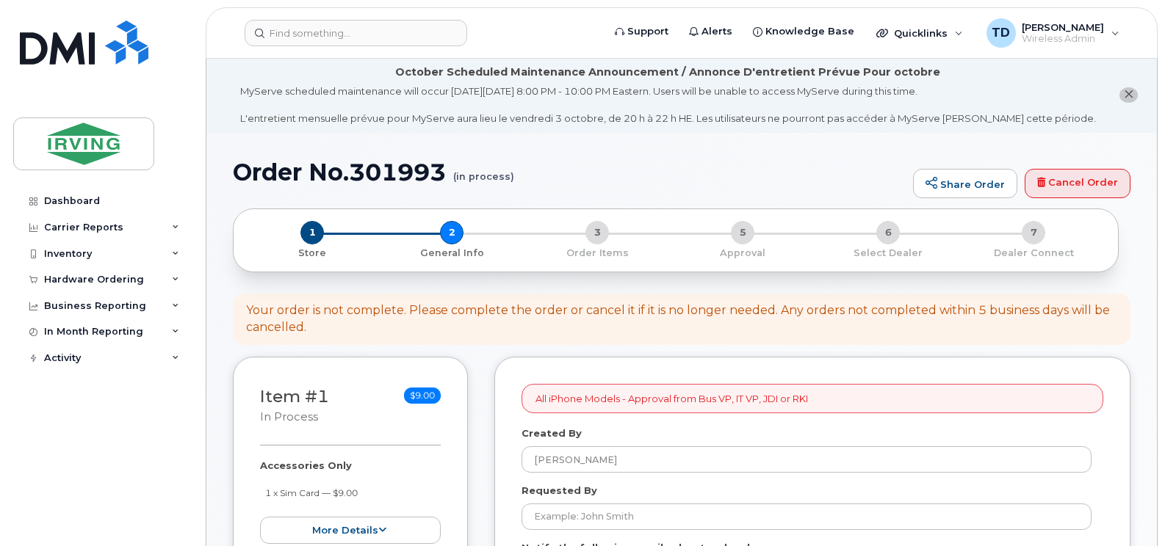
scroll to position [0, 0]
click at [339, 493] on small "1 x Sim Card — $9.00" at bounding box center [311, 494] width 93 height 11
drag, startPoint x: 338, startPoint y: 493, endPoint x: 452, endPoint y: 336, distance: 195.1
click at [452, 336] on div "Your order is not complete. Please complete the order or cancel it if it is no …" at bounding box center [681, 321] width 871 height 34
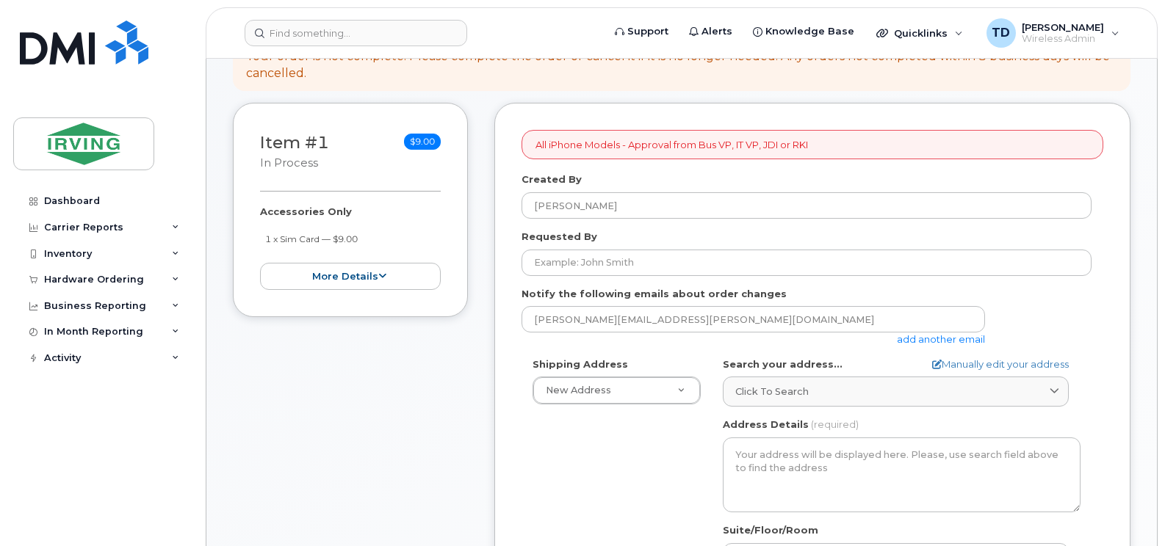
scroll to position [105, 0]
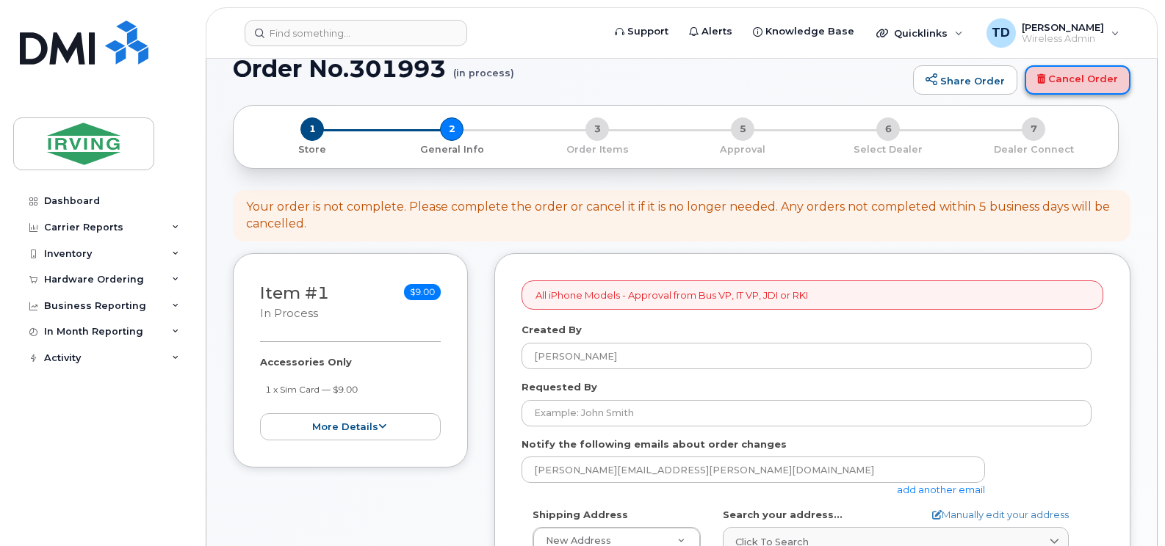
click at [1063, 76] on link "Cancel Order" at bounding box center [1077, 79] width 106 height 29
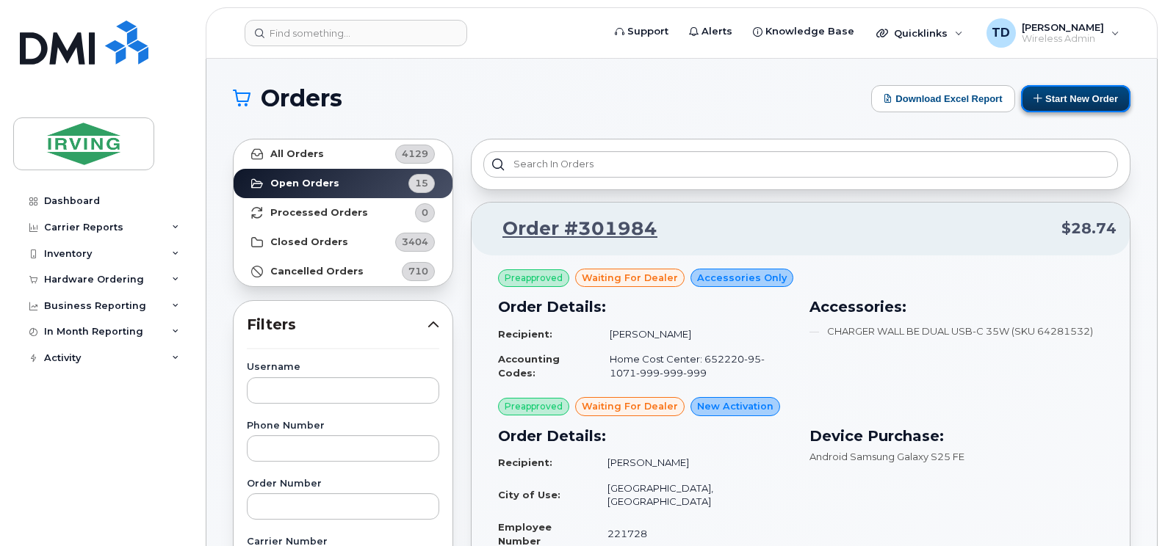
click at [1074, 94] on button "Start New Order" at bounding box center [1075, 98] width 109 height 27
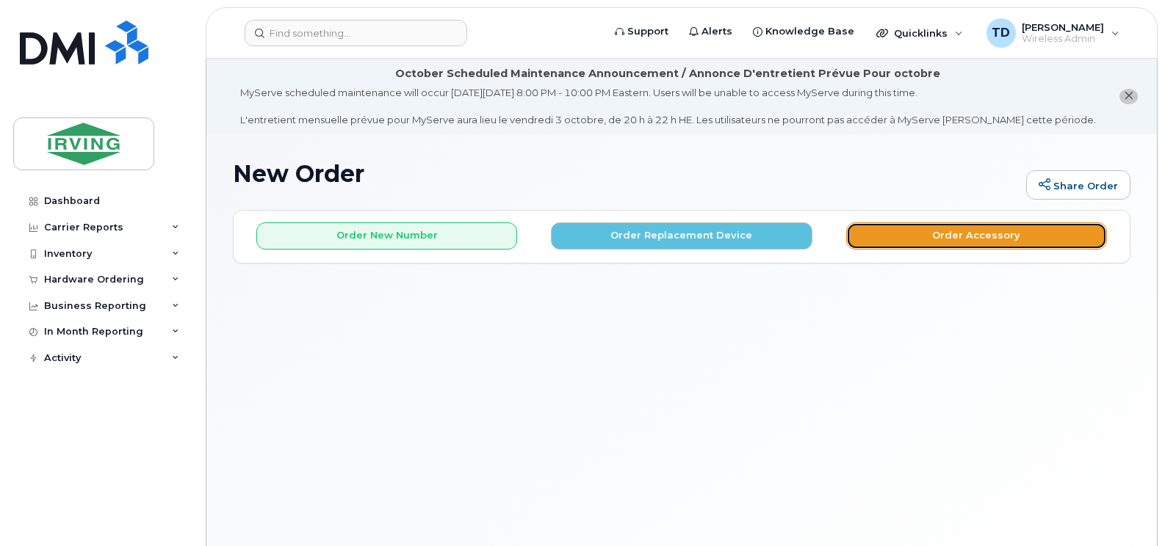
click at [912, 237] on button "Order Accessory" at bounding box center [976, 235] width 261 height 27
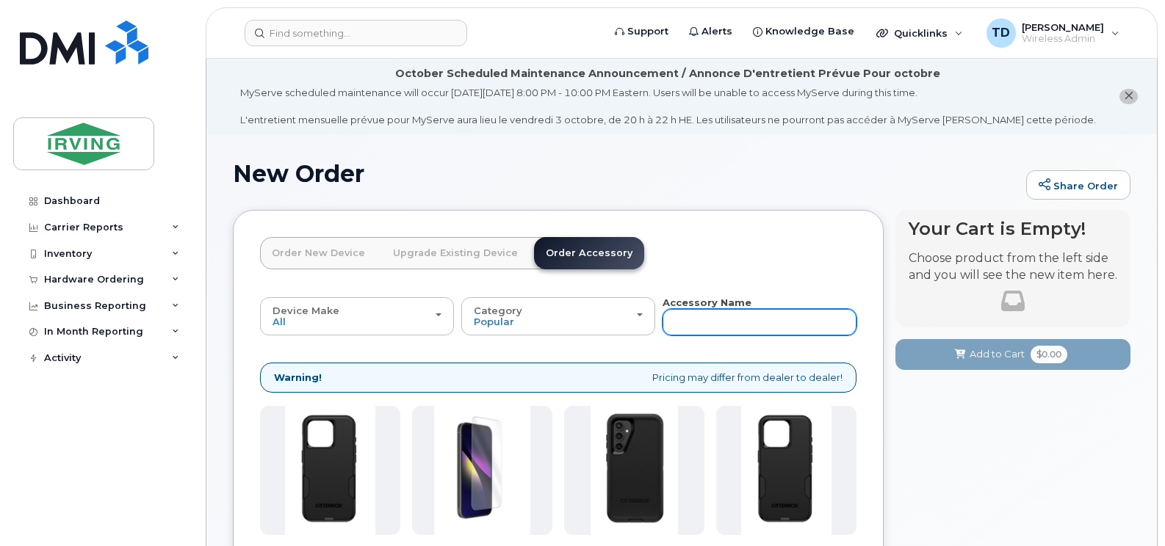
click at [732, 323] on input "text" at bounding box center [759, 322] width 194 height 26
type input "sim"
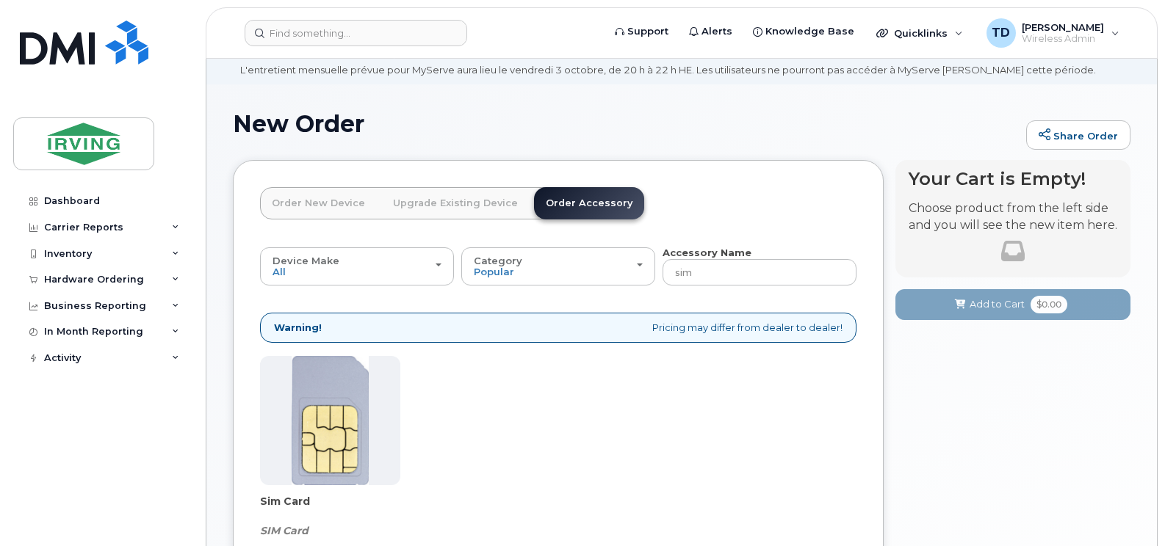
scroll to position [147, 0]
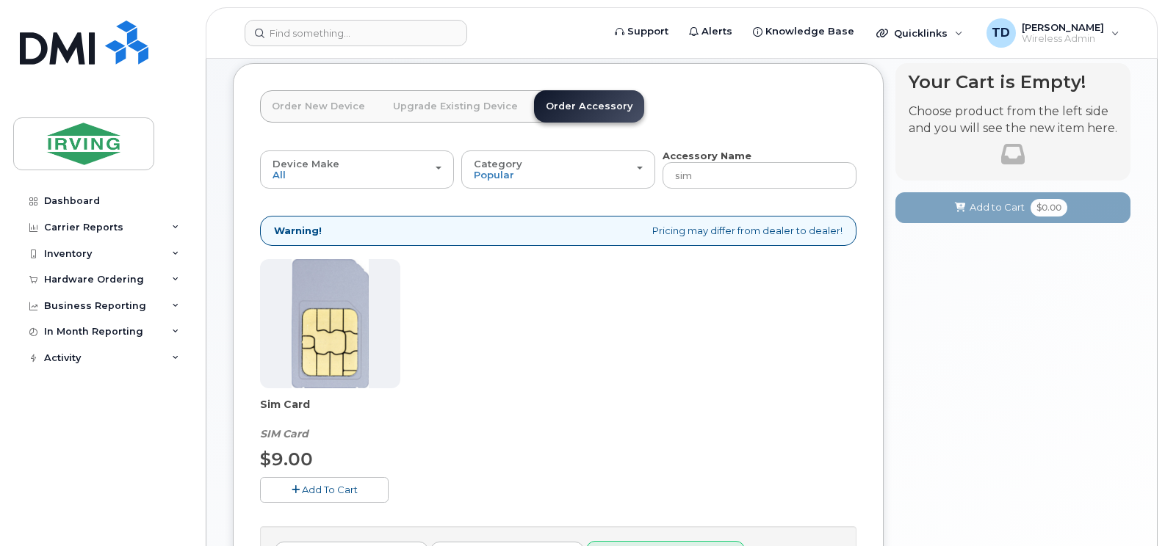
click at [353, 498] on button "Add To Cart" at bounding box center [324, 490] width 129 height 26
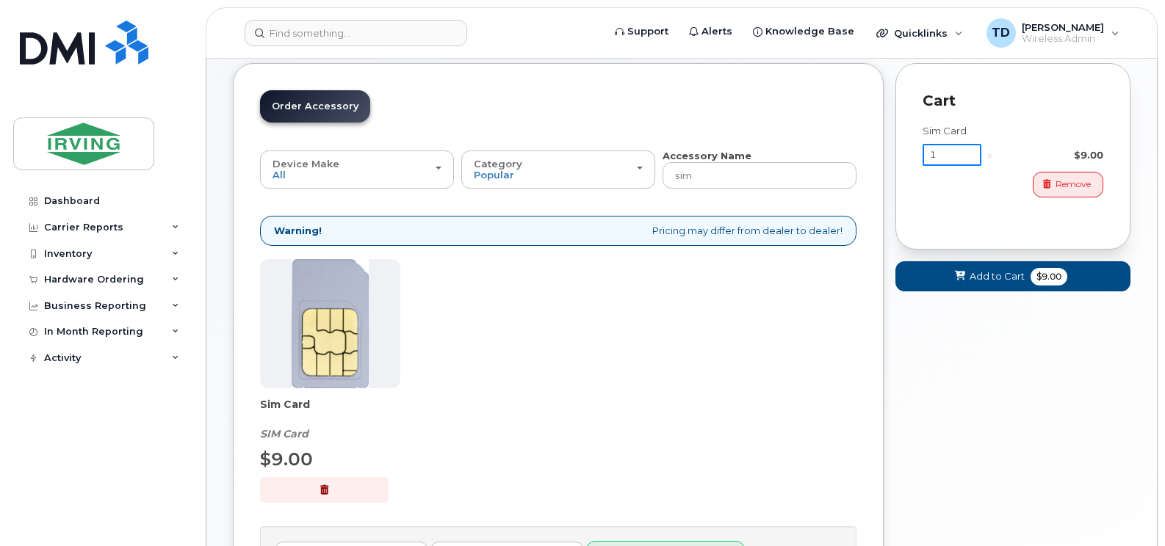
click at [944, 155] on input "1" at bounding box center [951, 155] width 59 height 22
type input "2"
click at [1018, 269] on span "Add to Cart" at bounding box center [993, 276] width 55 height 14
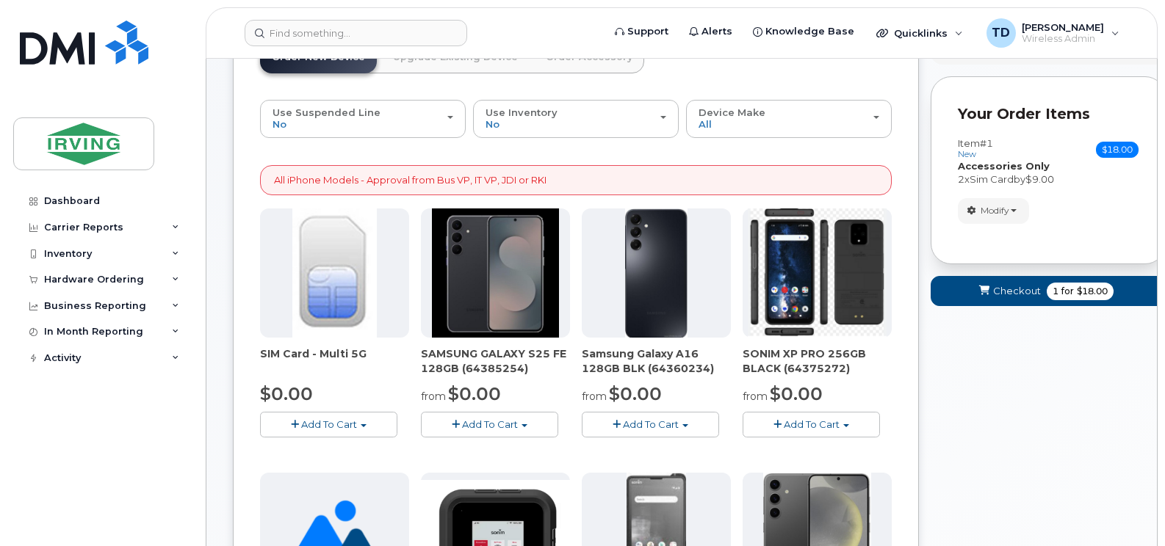
scroll to position [220, 0]
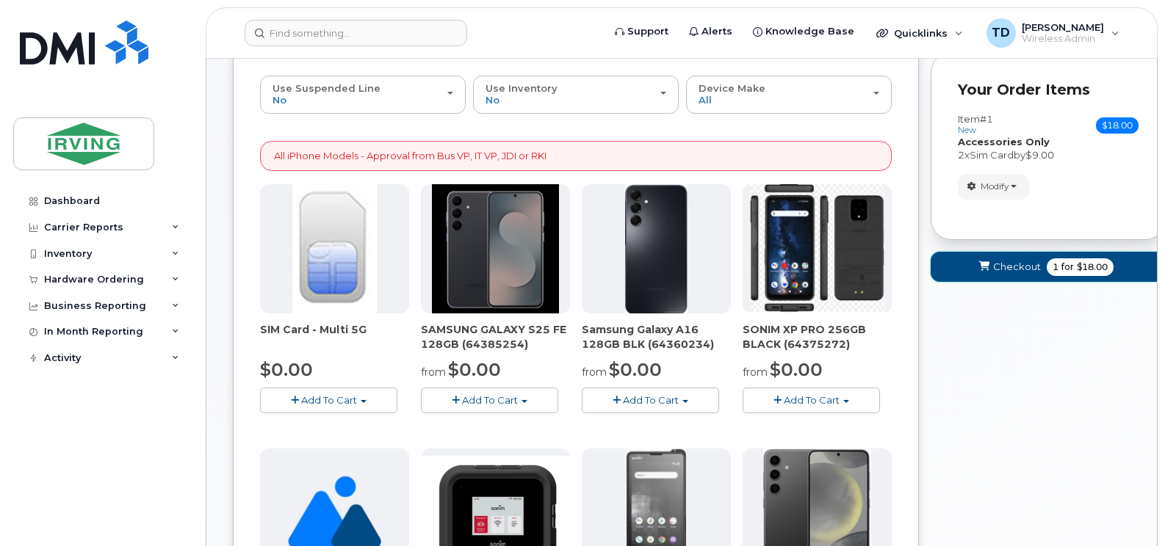
click at [996, 271] on button "Checkout 1 for $18.00" at bounding box center [1047, 267] width 235 height 30
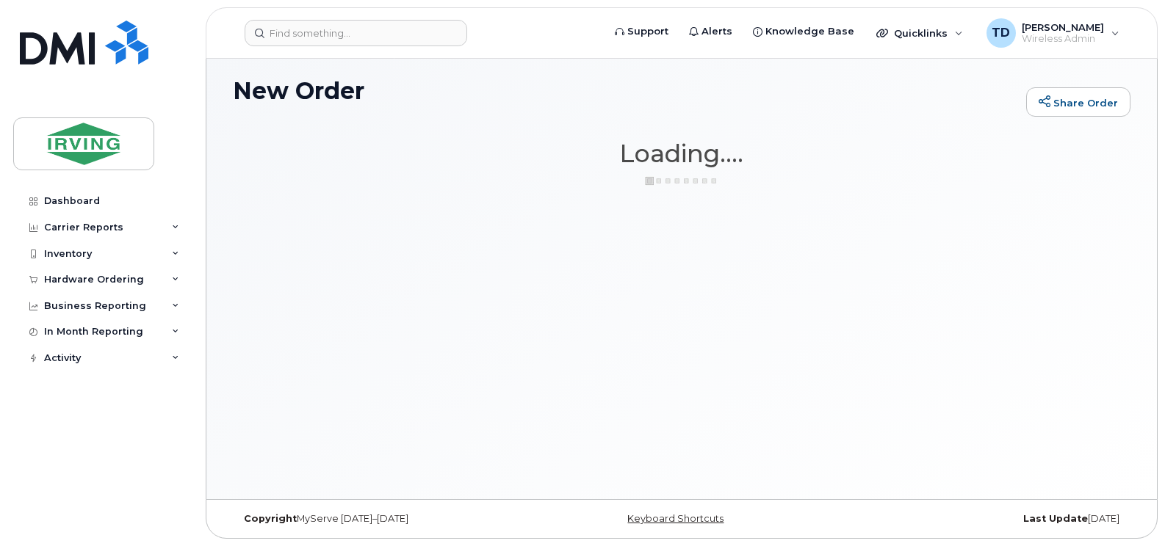
scroll to position [83, 0]
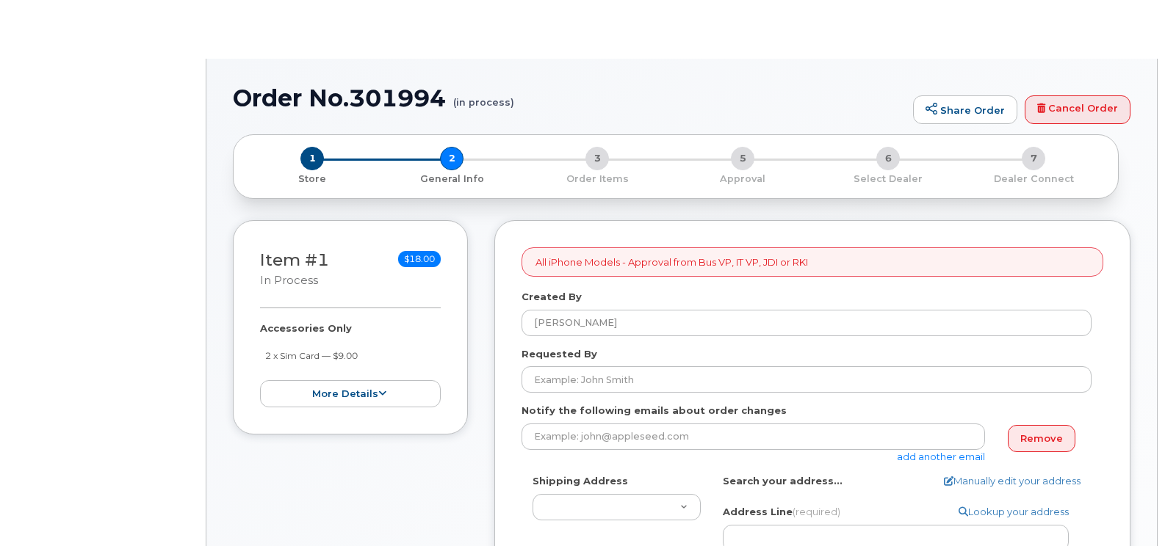
select select
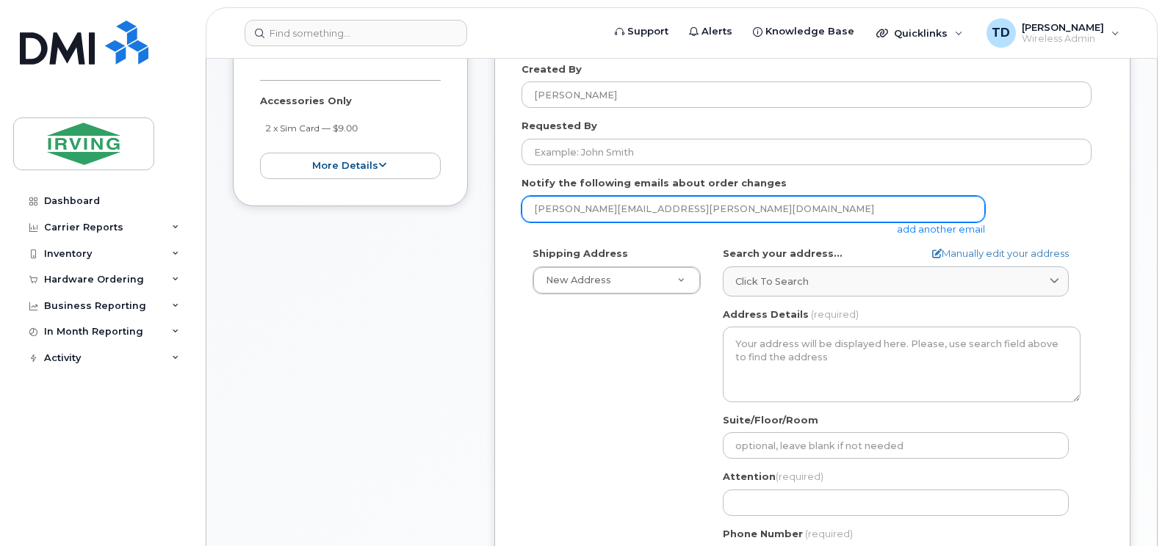
scroll to position [295, 0]
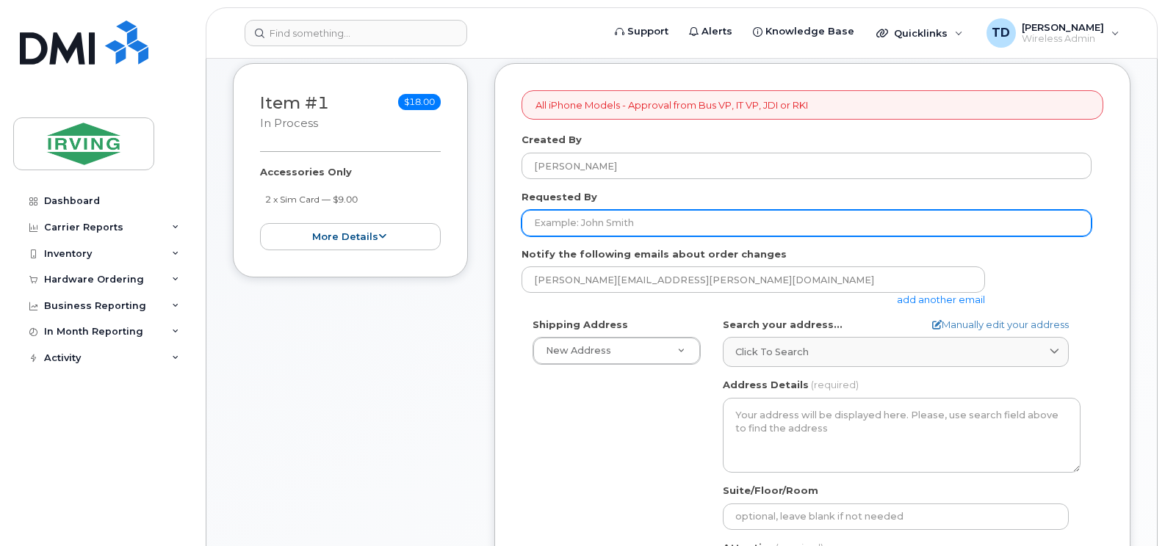
click at [628, 228] on input "Requested By" at bounding box center [806, 223] width 570 height 26
type input "[PERSON_NAME]"
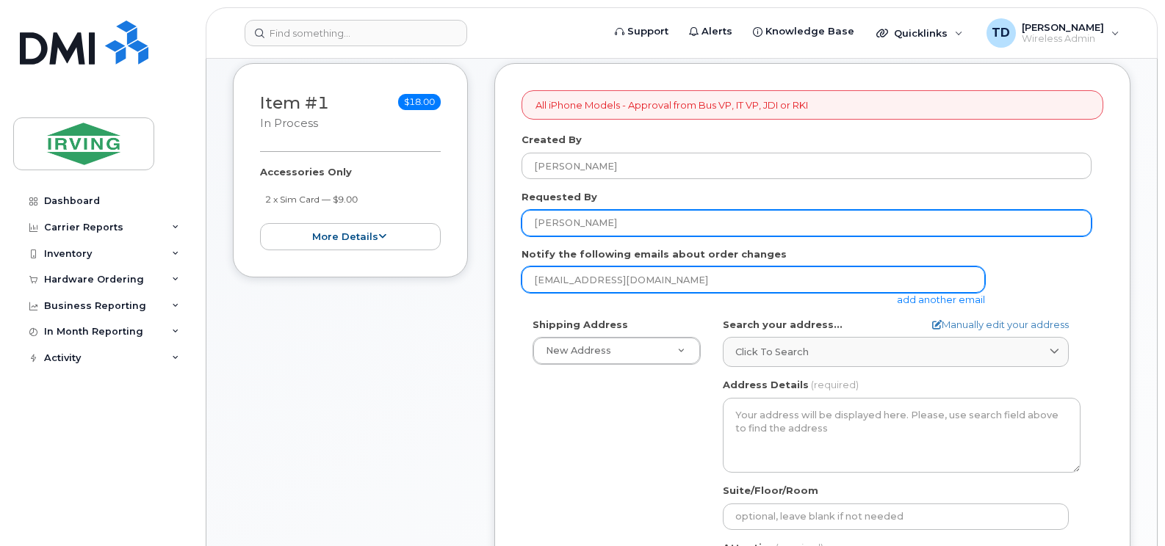
type input "[EMAIL_ADDRESS][DOMAIN_NAME]"
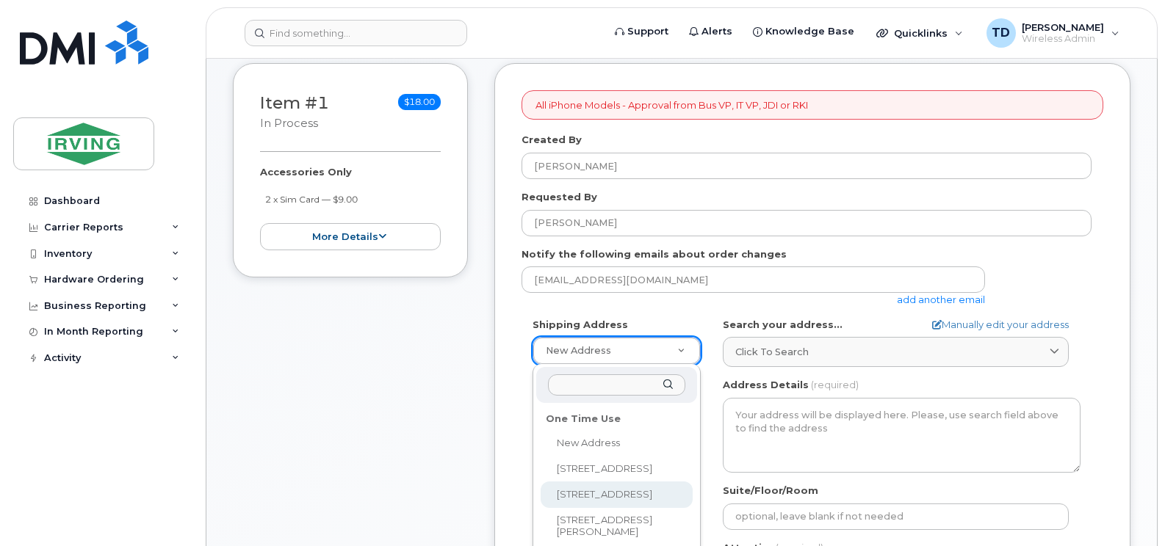
select select "[STREET_ADDRESS]"
type textarea "[STREET_ADDRESS][PERSON_NAME]"
type input "[PERSON_NAME]"
type input "5063435754"
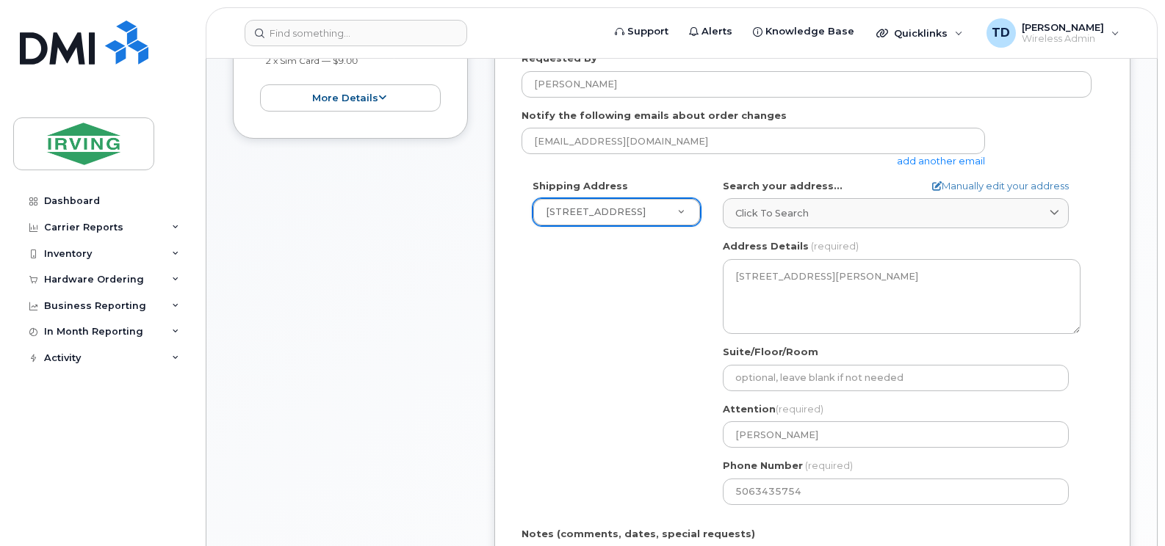
scroll to position [442, 0]
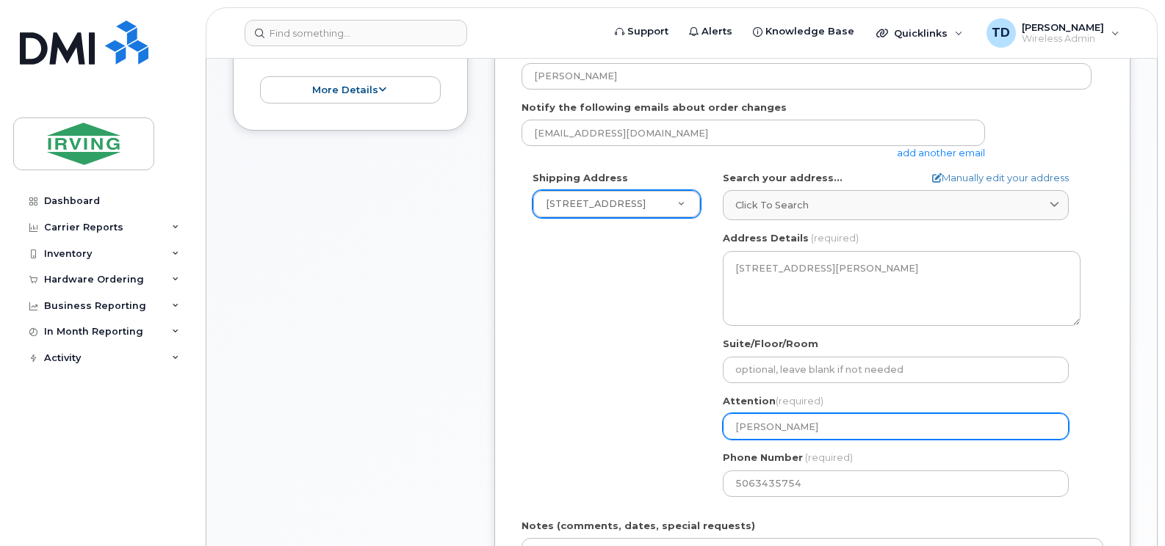
click at [811, 430] on input "[PERSON_NAME]" at bounding box center [896, 426] width 346 height 26
select select
type input "K"
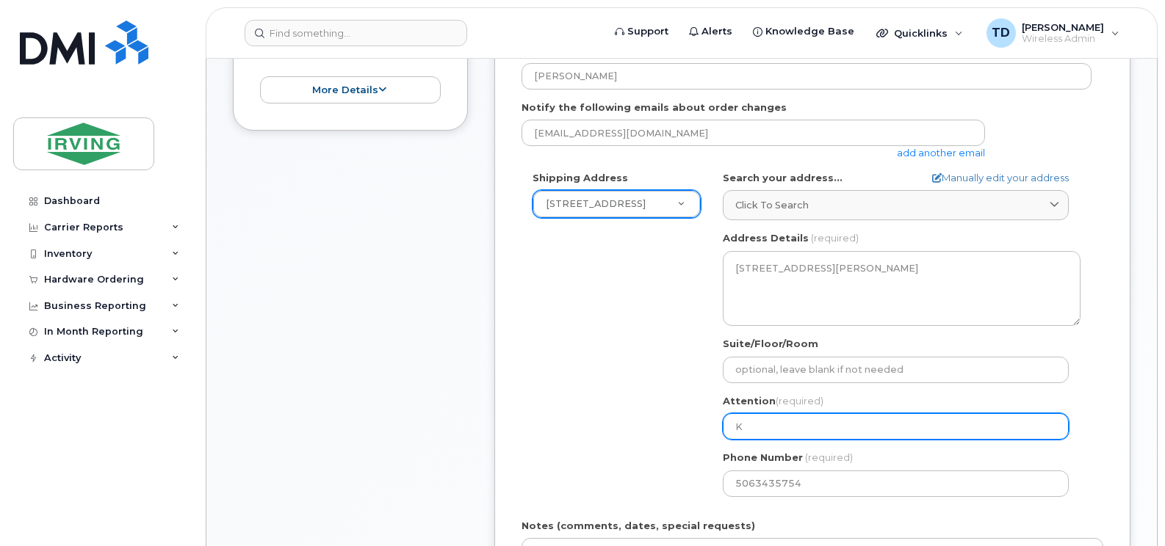
select select
type input "Kr"
select select
type input "Kre"
select select
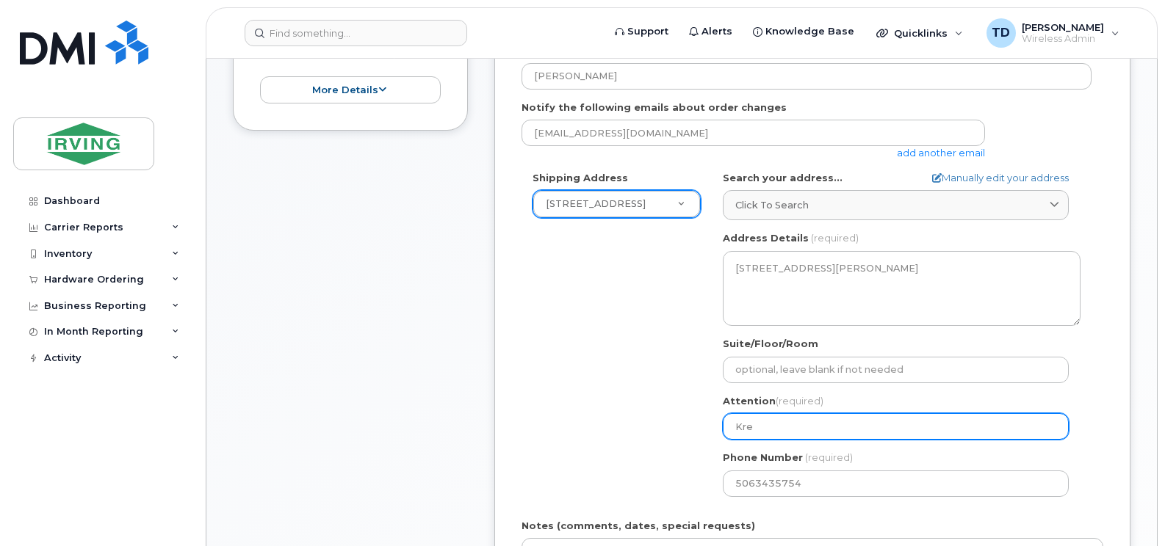
type input "Kr"
select select
type input "K"
select select
type input "Ka"
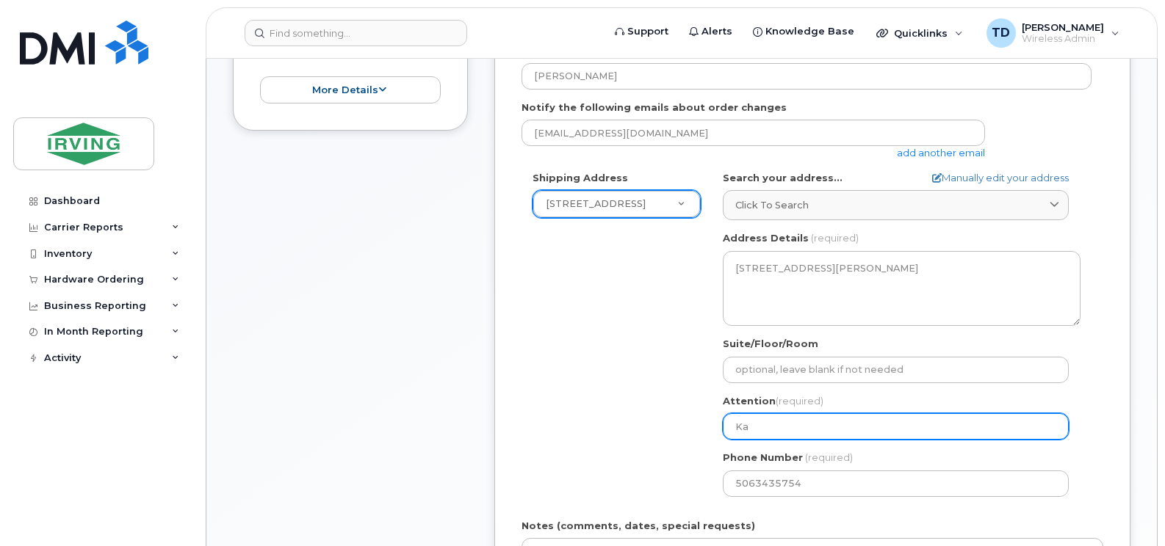
select select
type input "Kar"
select select
type input "Kare"
select select
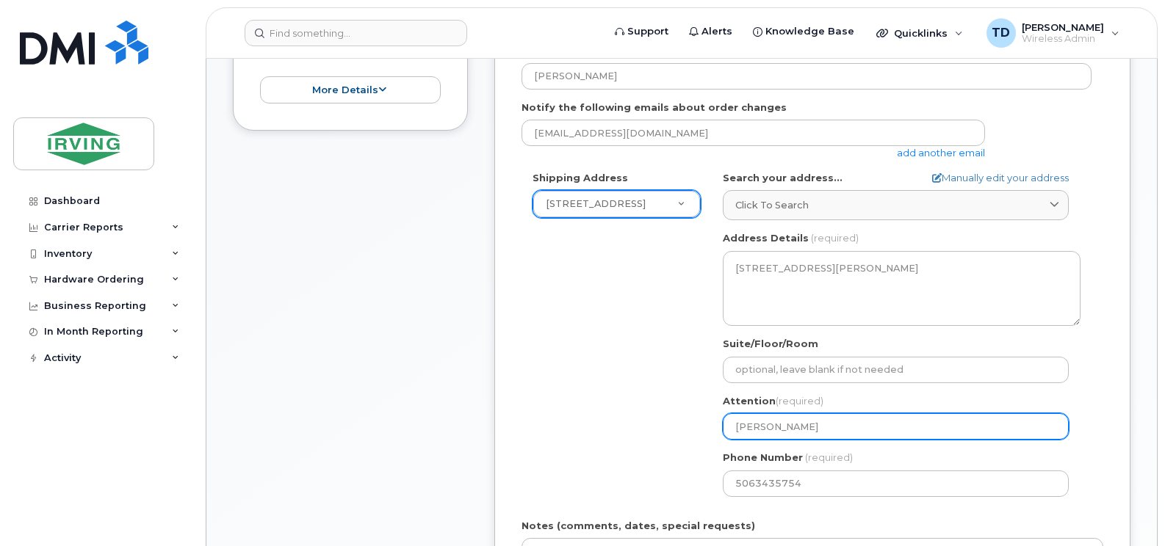
type input "Karen"
select select
type input "Karen G"
select select
type input "Karen Gu"
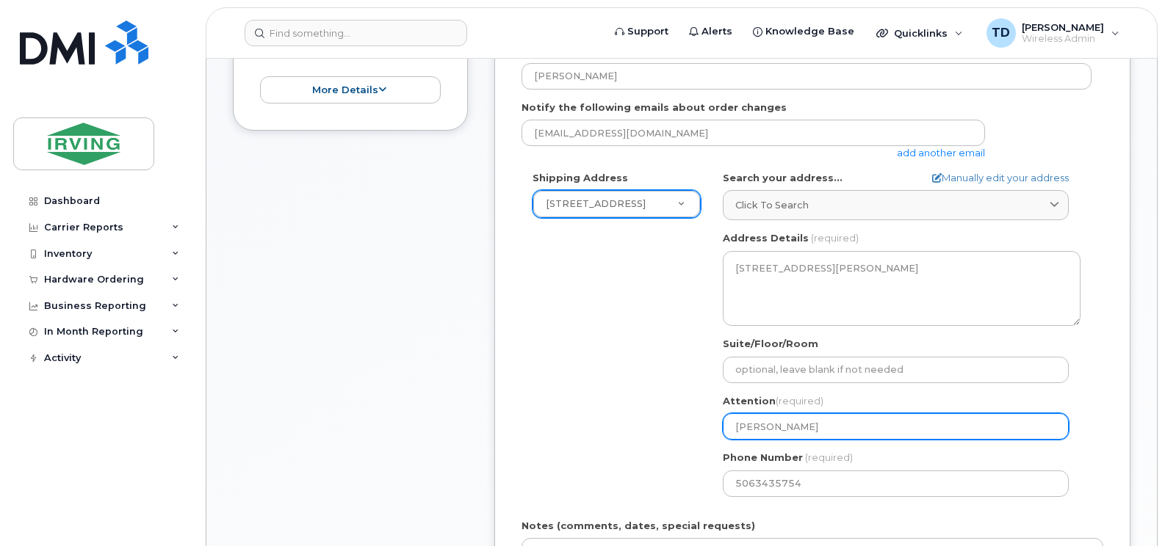
select select
type input "Karen Gui"
select select
type input "Karen Guim"
select select
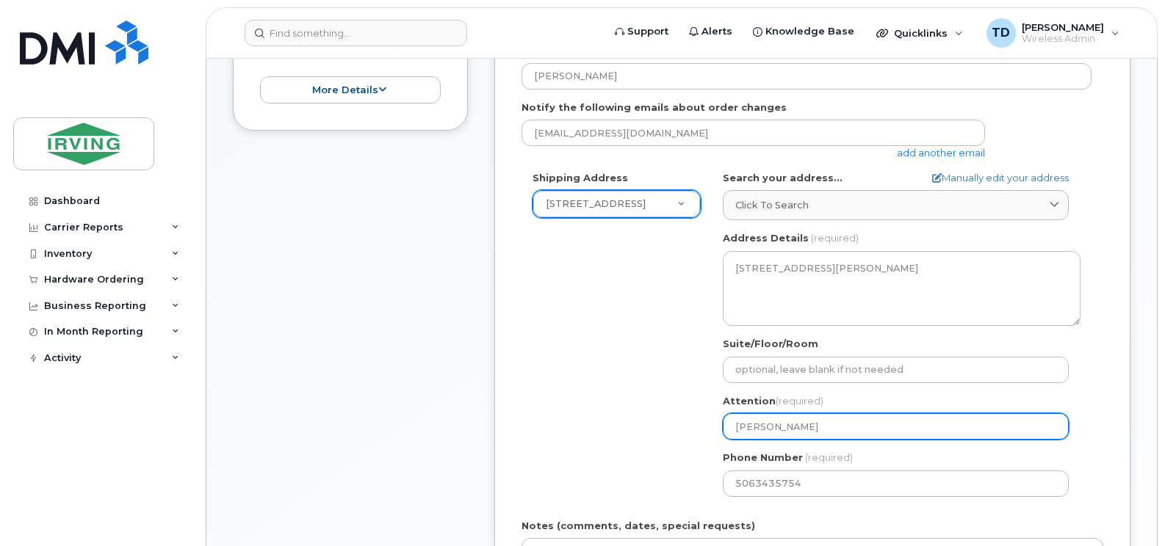
type input "Karen Guimi"
select select
type input "Karen Guim"
select select
type input "Karen Guimo"
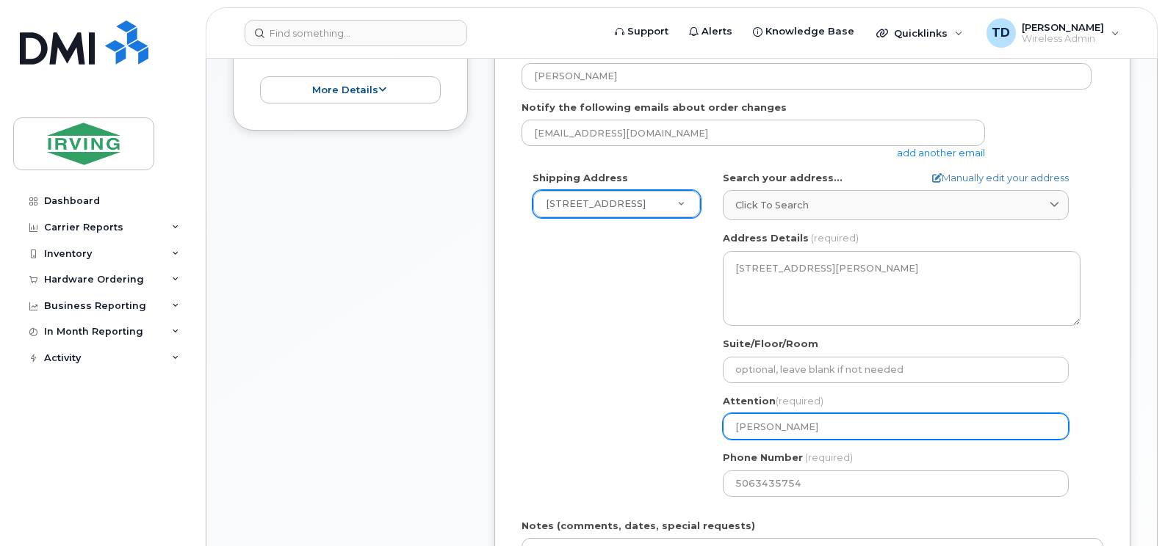
select select
type input "Karen Guimon"
select select
type input "Karen Guimond"
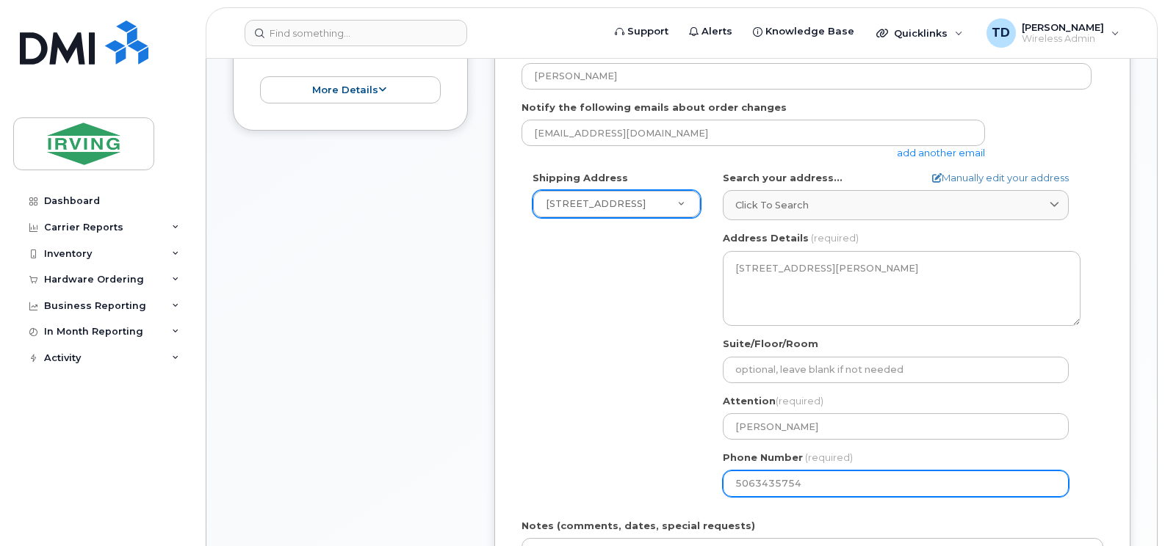
click at [819, 484] on input "5063435754" at bounding box center [896, 484] width 346 height 26
select select
type input "506647089"
select select
type input "5066470892"
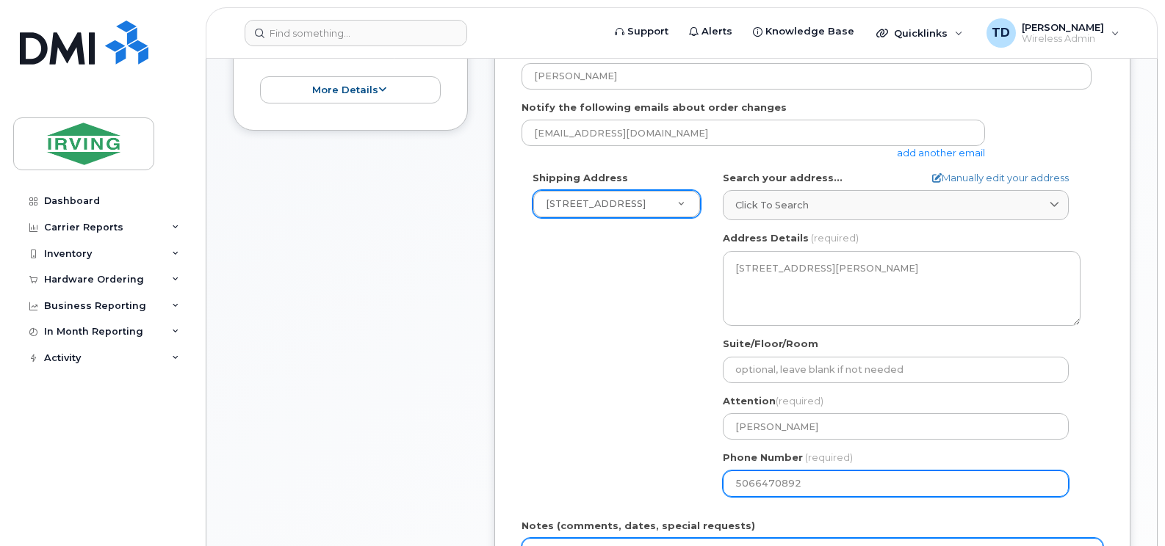
scroll to position [725, 0]
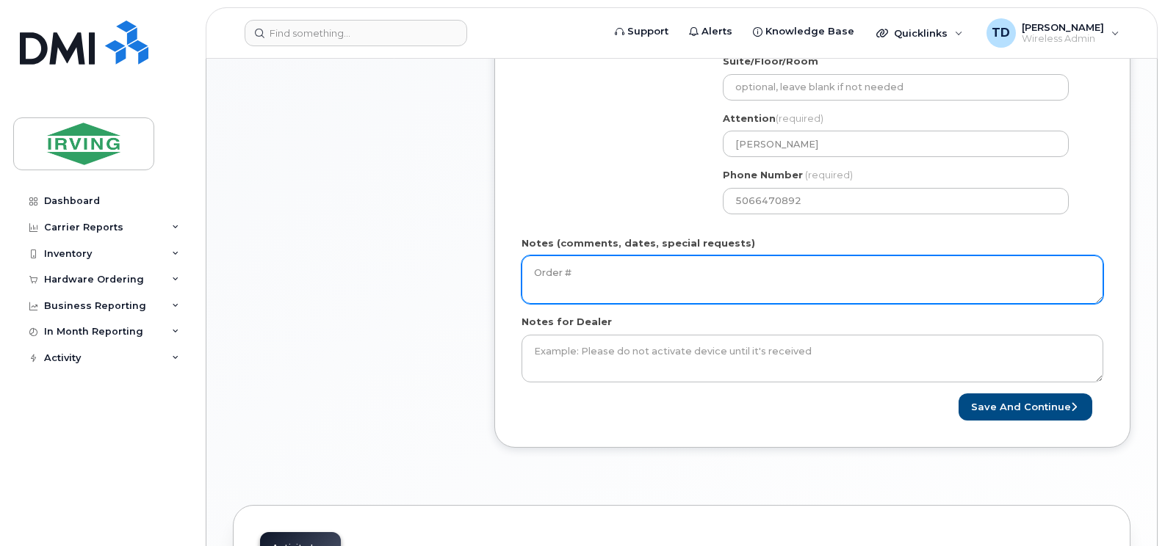
paste textarea "5092439157"
paste textarea "5092439062"
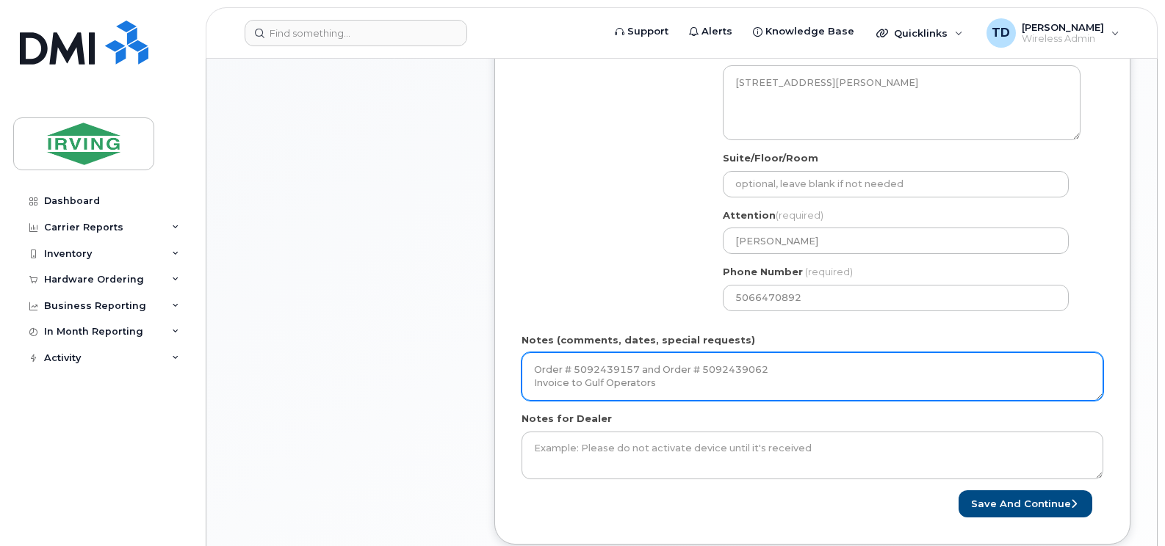
scroll to position [872, 0]
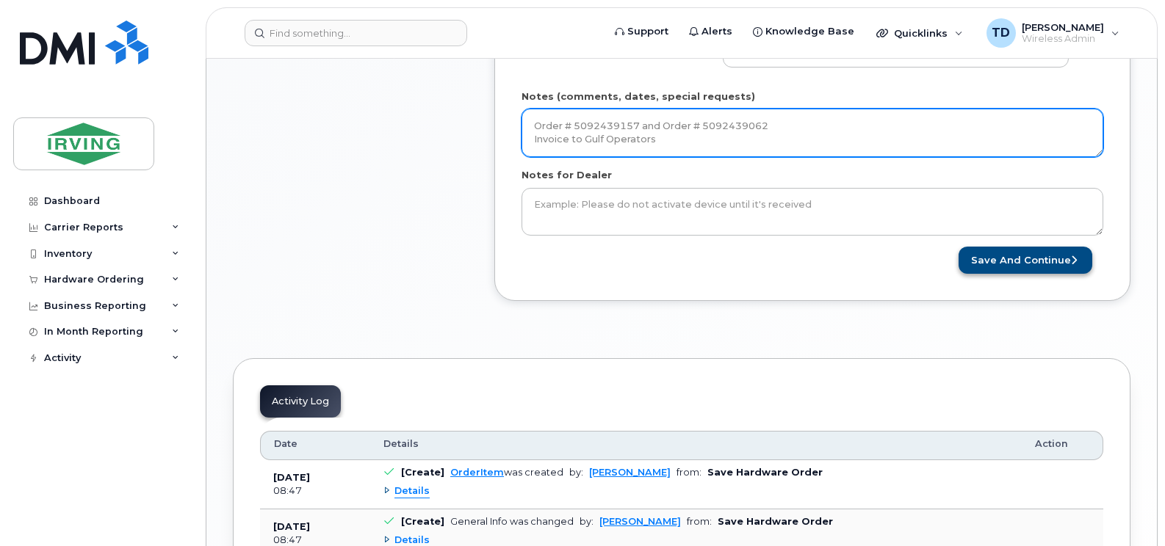
type textarea "Order # 5092439157 and Order # 5092439062 Invoice to Gulf Operators"
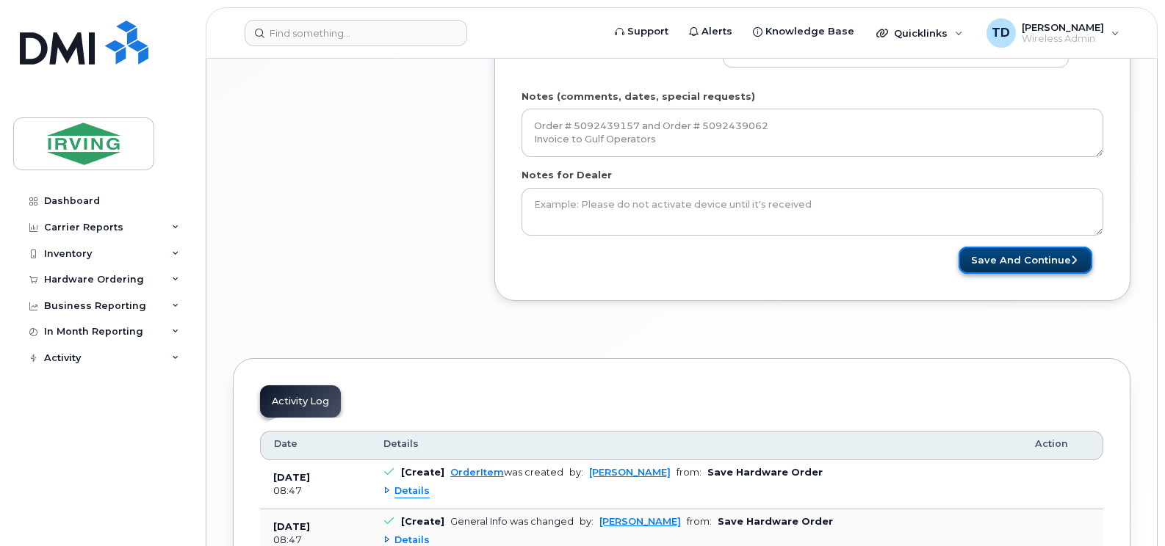
click at [1035, 248] on button "Save and Continue" at bounding box center [1025, 260] width 134 height 27
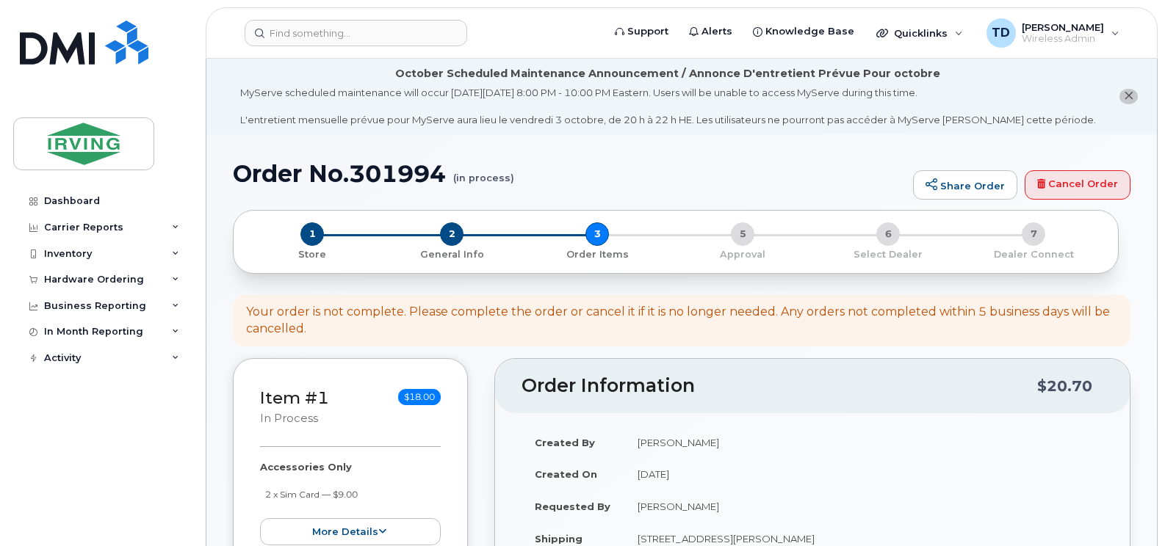
click at [588, 232] on div "1 Store 2 General Info 3 Order Items 5 Approval 6 Select Dealer 7 Dealer Connect" at bounding box center [675, 241] width 861 height 39
click at [452, 230] on span "2" at bounding box center [451, 233] width 23 height 23
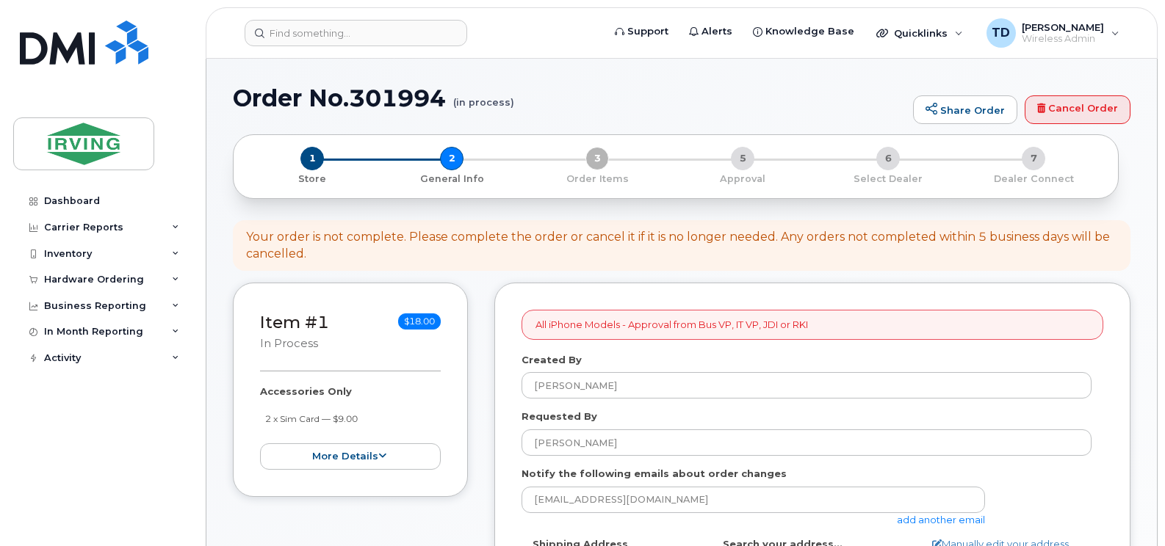
select select
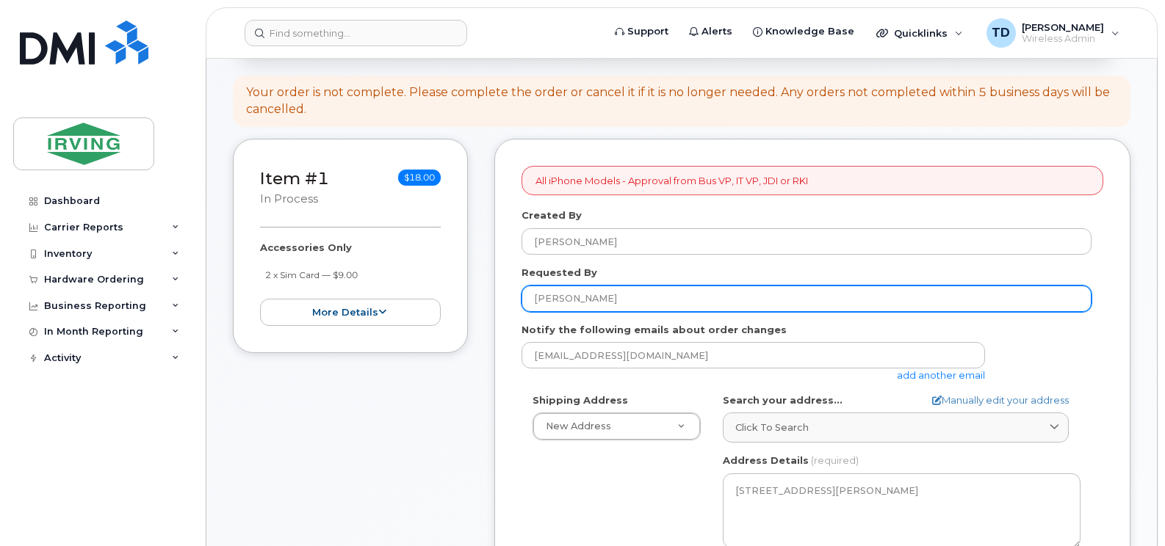
scroll to position [220, 0]
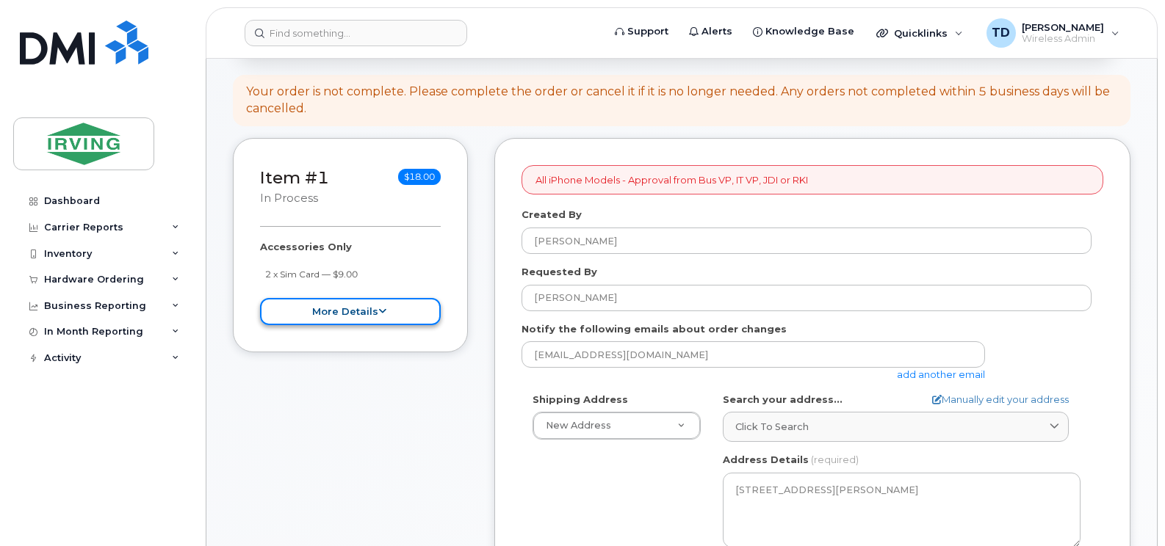
click at [352, 320] on button "more details" at bounding box center [350, 311] width 181 height 27
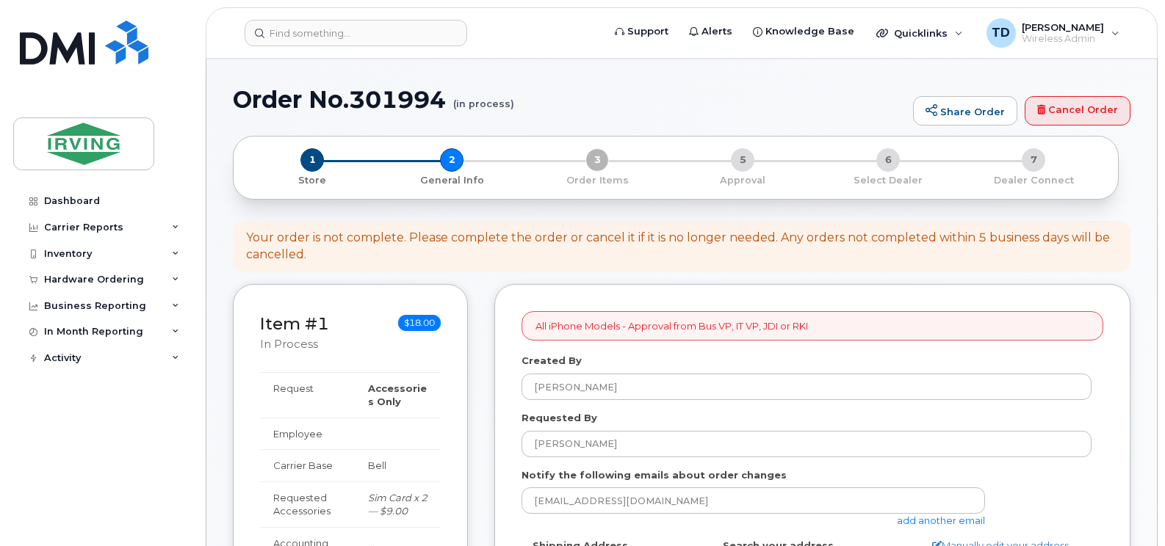
scroll to position [73, 0]
click at [311, 159] on span "1" at bounding box center [311, 160] width 23 height 23
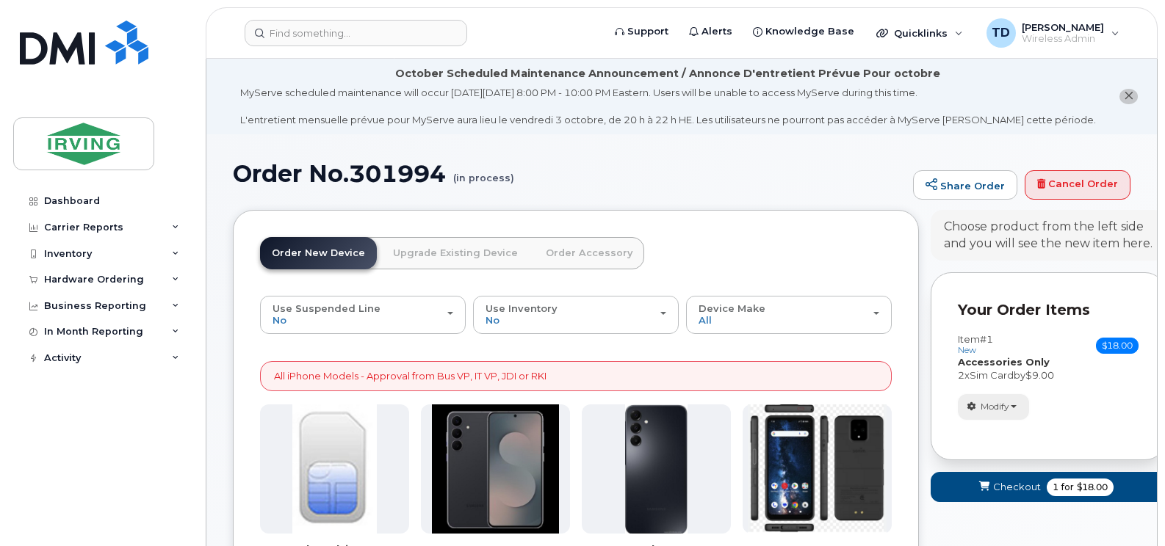
click at [1009, 407] on span "Modify" at bounding box center [994, 406] width 29 height 13
click at [1013, 435] on link "change" at bounding box center [1028, 430] width 140 height 18
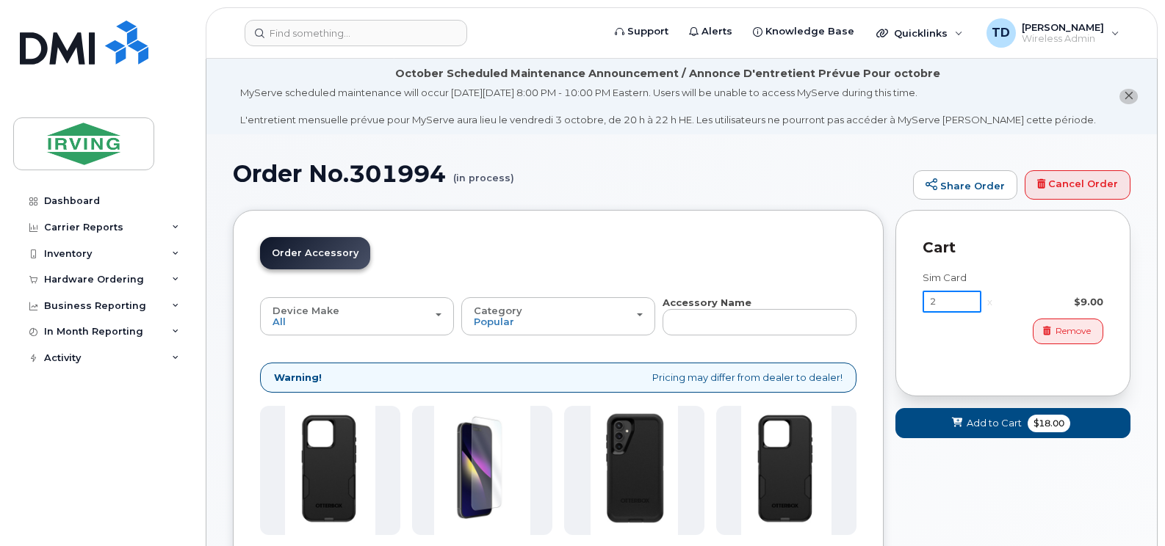
click at [947, 300] on input "2" at bounding box center [951, 302] width 59 height 22
type input "1"
click at [977, 425] on span "Add to Cart" at bounding box center [996, 423] width 55 height 14
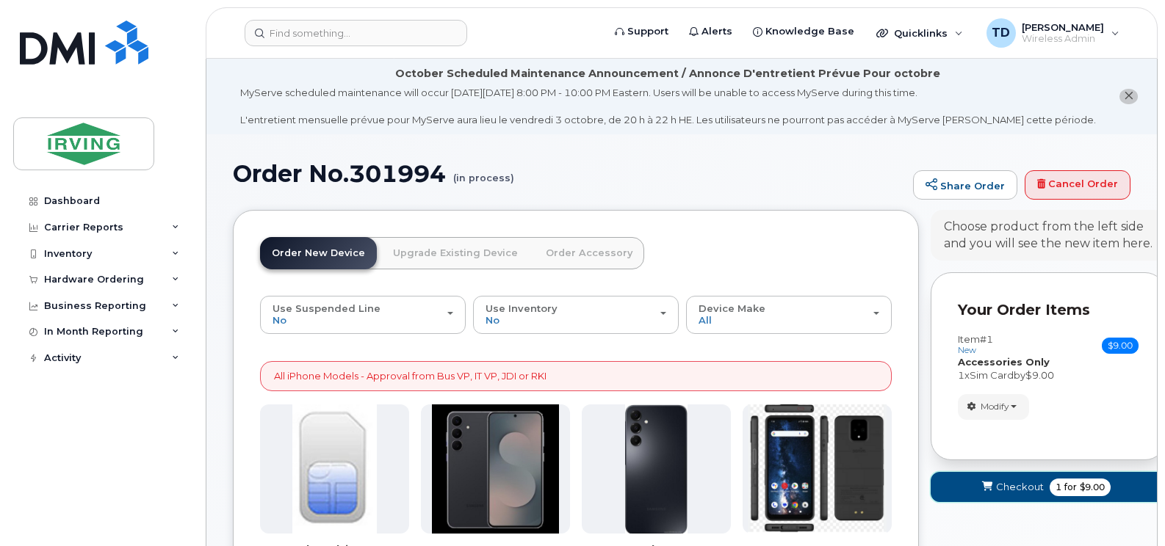
click at [1023, 485] on span "Checkout" at bounding box center [1020, 487] width 48 height 14
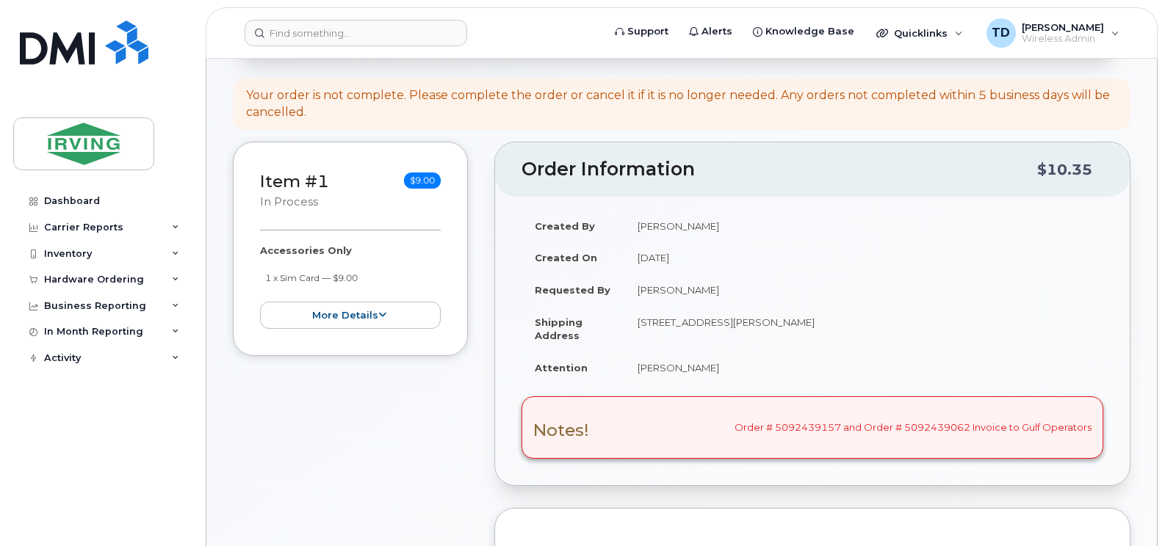
scroll to position [73, 0]
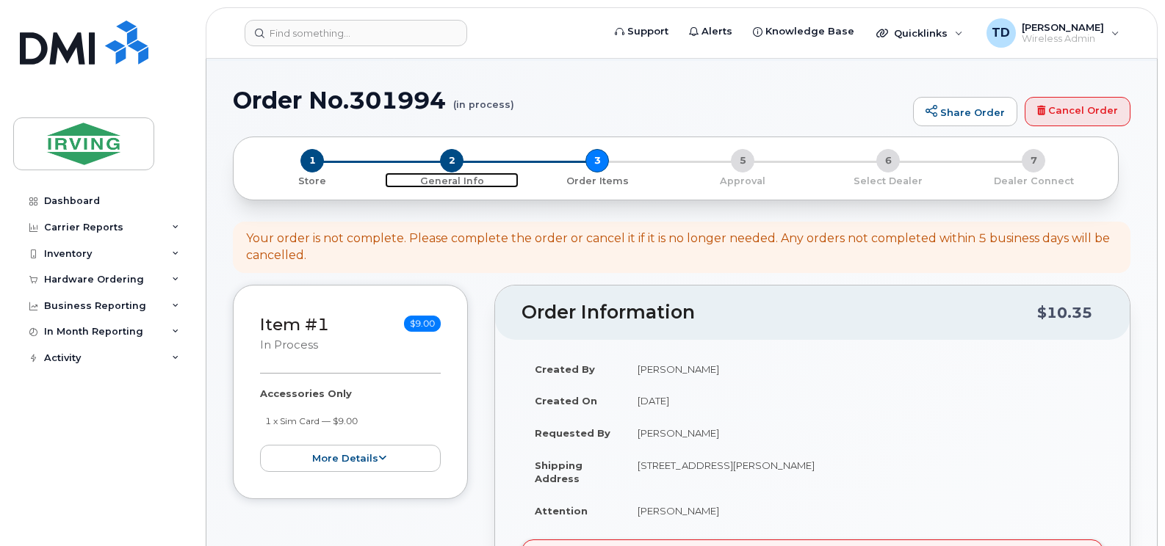
click at [446, 169] on span "2" at bounding box center [451, 160] width 23 height 23
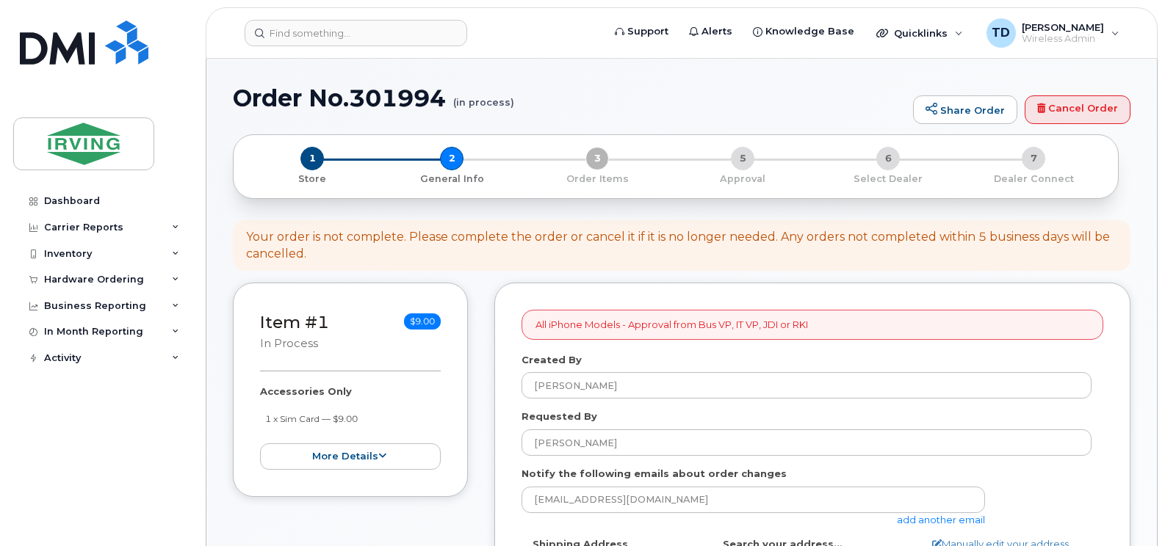
select select
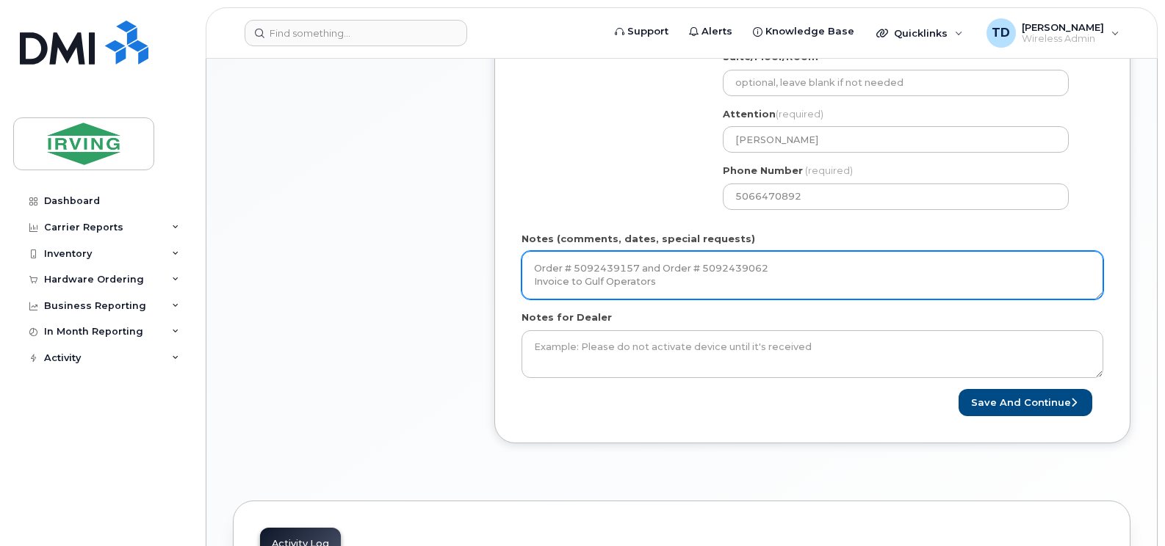
scroll to position [734, 0]
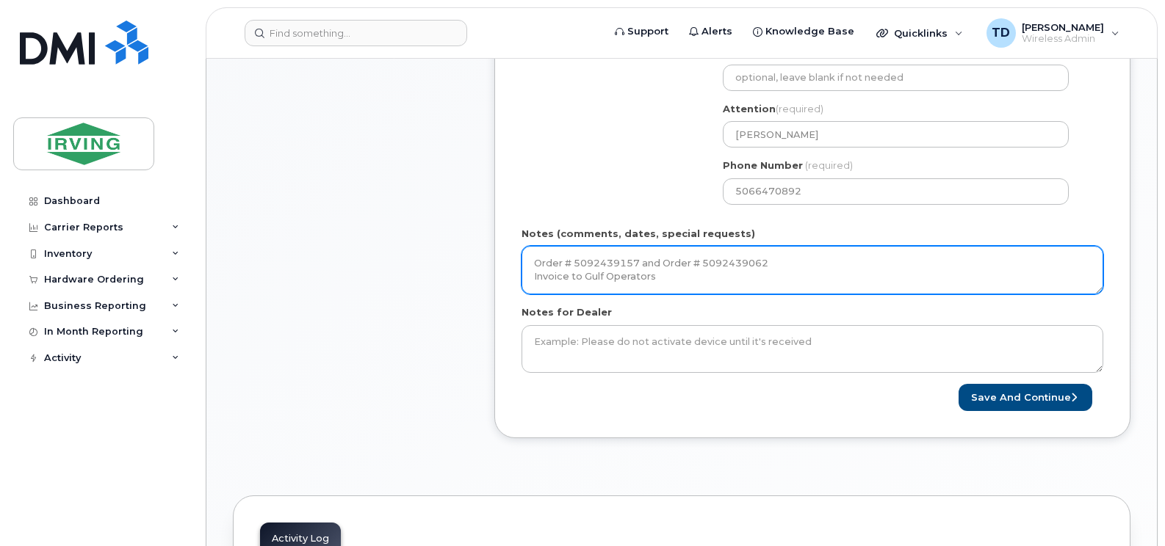
drag, startPoint x: 778, startPoint y: 266, endPoint x: 644, endPoint y: 267, distance: 133.6
click at [644, 267] on textarea "Order # 5092439157 and Order # 5092439062 Invoice to Gulf Operators" at bounding box center [812, 270] width 582 height 48
type textarea "Order # 5092439157 Invoice to Gulf Operators"
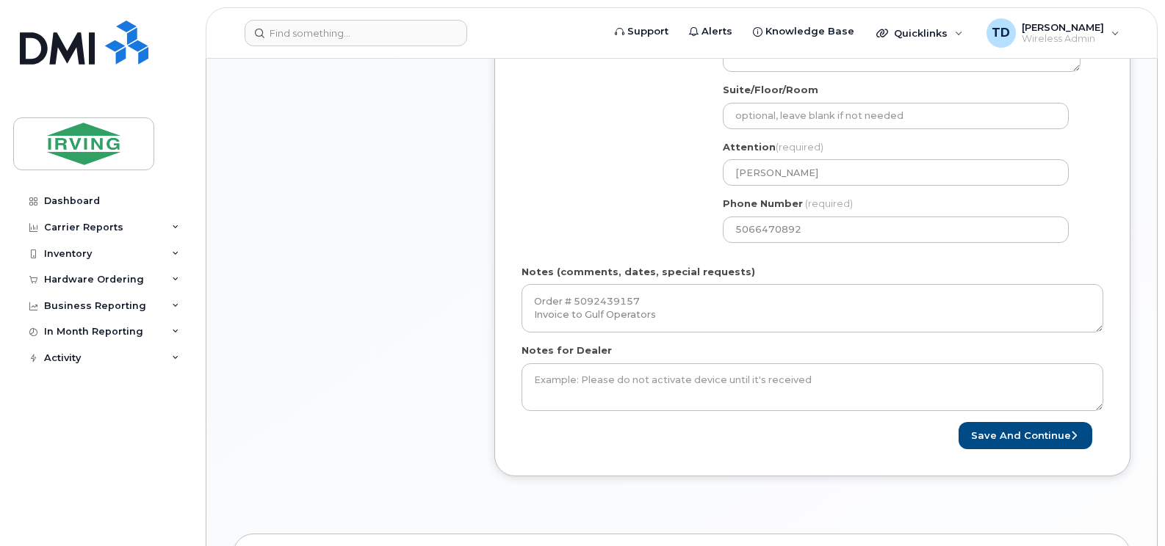
scroll to position [808, 0]
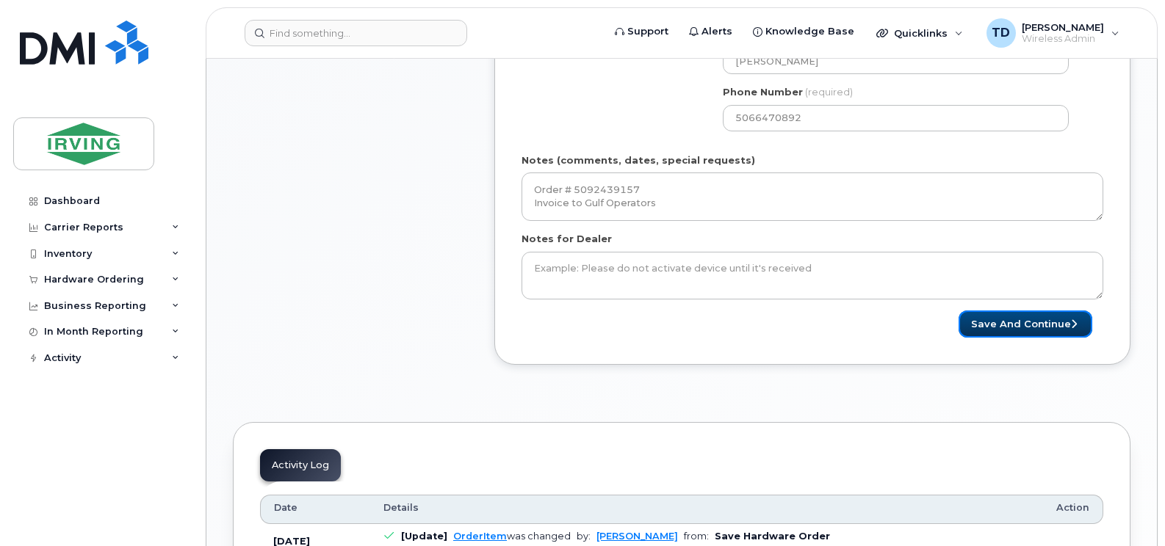
drag, startPoint x: 998, startPoint y: 316, endPoint x: 974, endPoint y: 379, distance: 67.0
click at [998, 316] on button "Save and Continue" at bounding box center [1025, 324] width 134 height 27
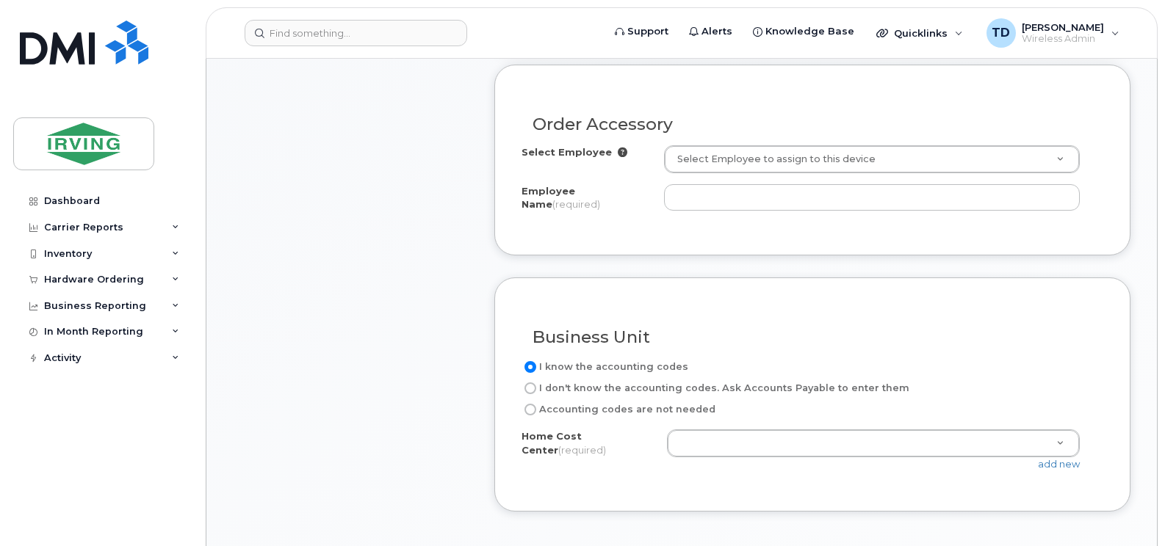
scroll to position [663, 0]
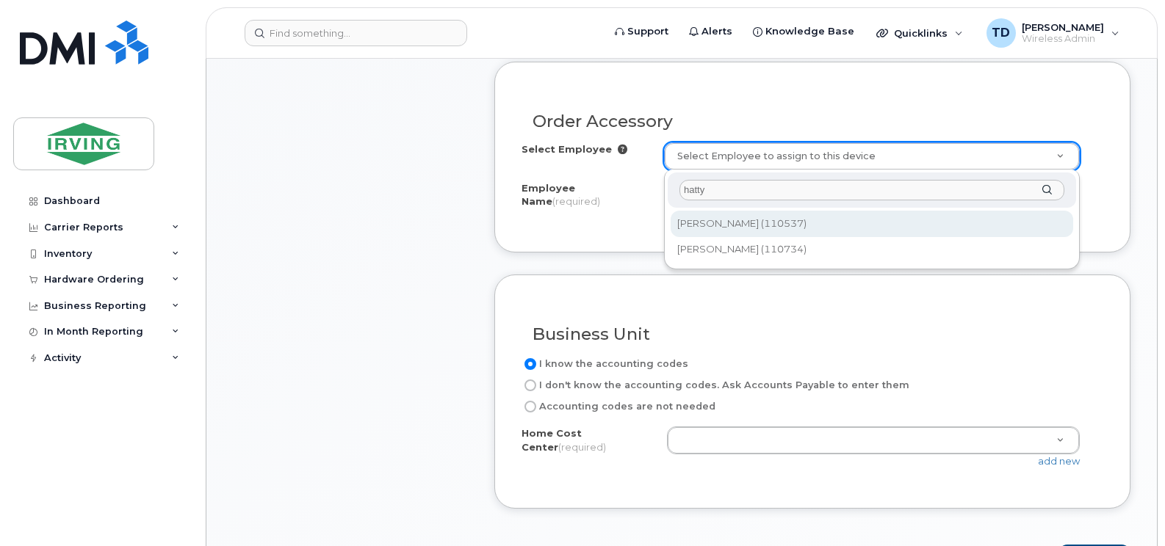
type input "hatty"
type input "1450789"
type input "Richard Hatty"
type input "2350"
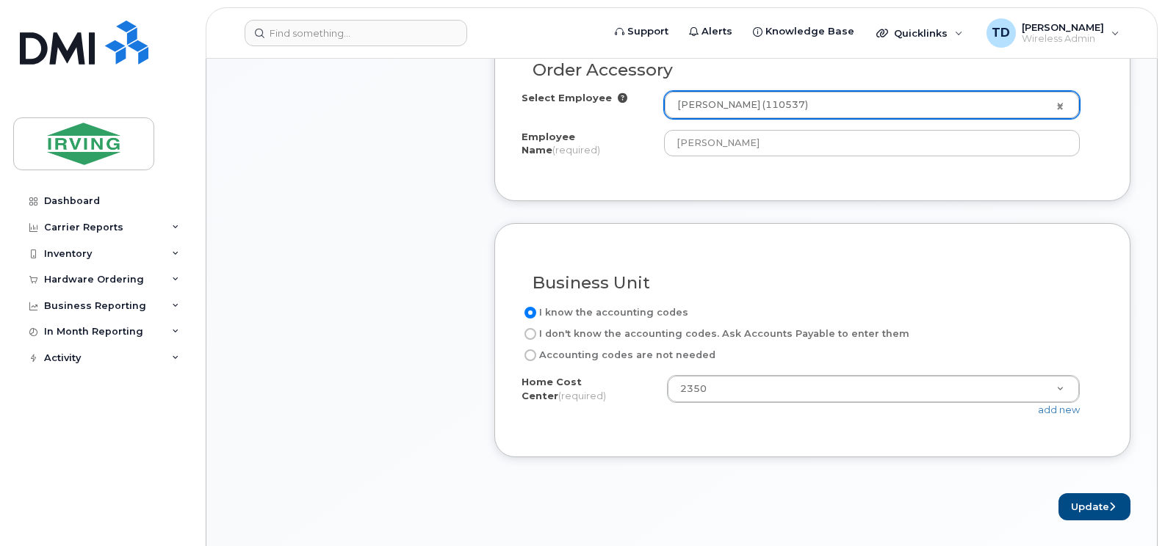
scroll to position [737, 0]
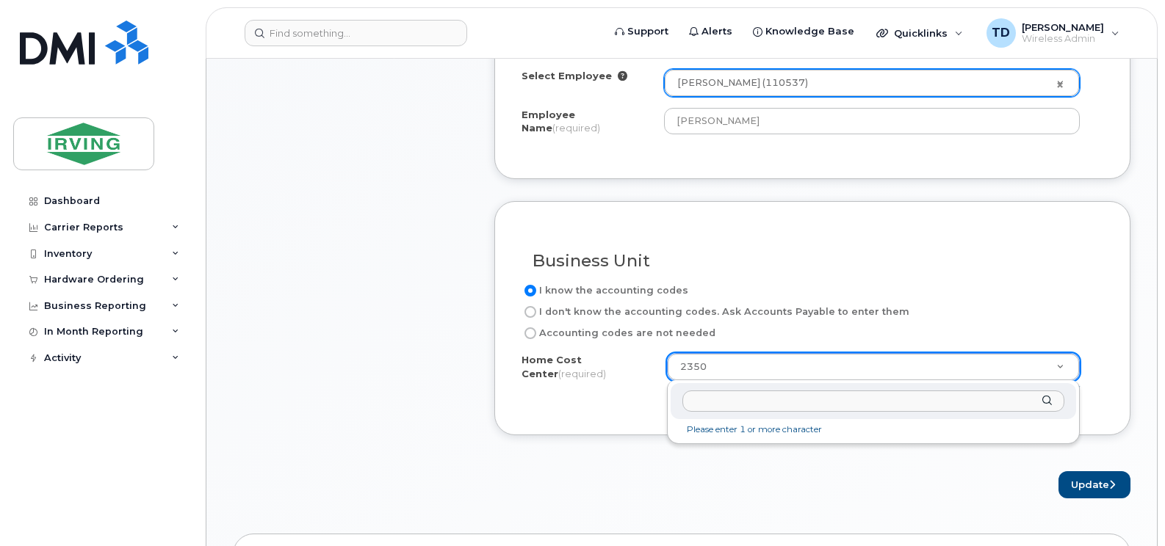
paste input "23504002"
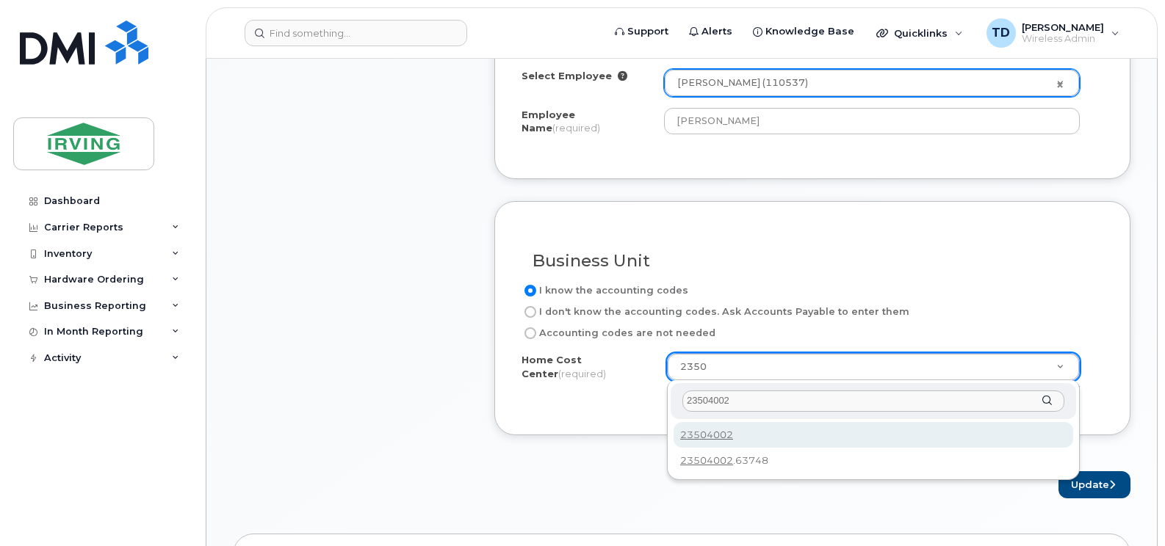
type input "23504002"
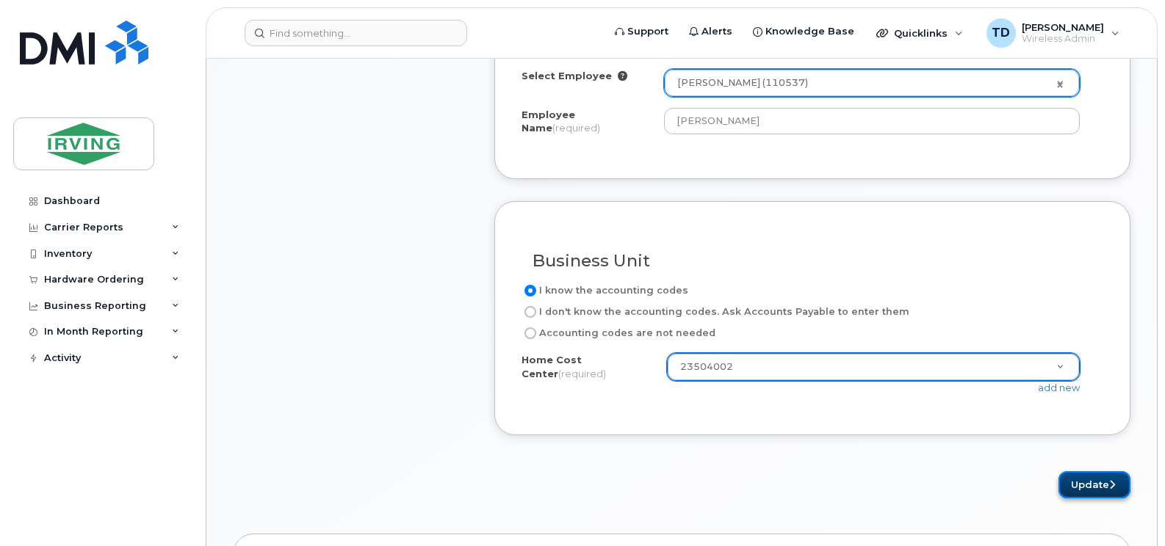
click at [1097, 482] on button "Update" at bounding box center [1094, 484] width 72 height 27
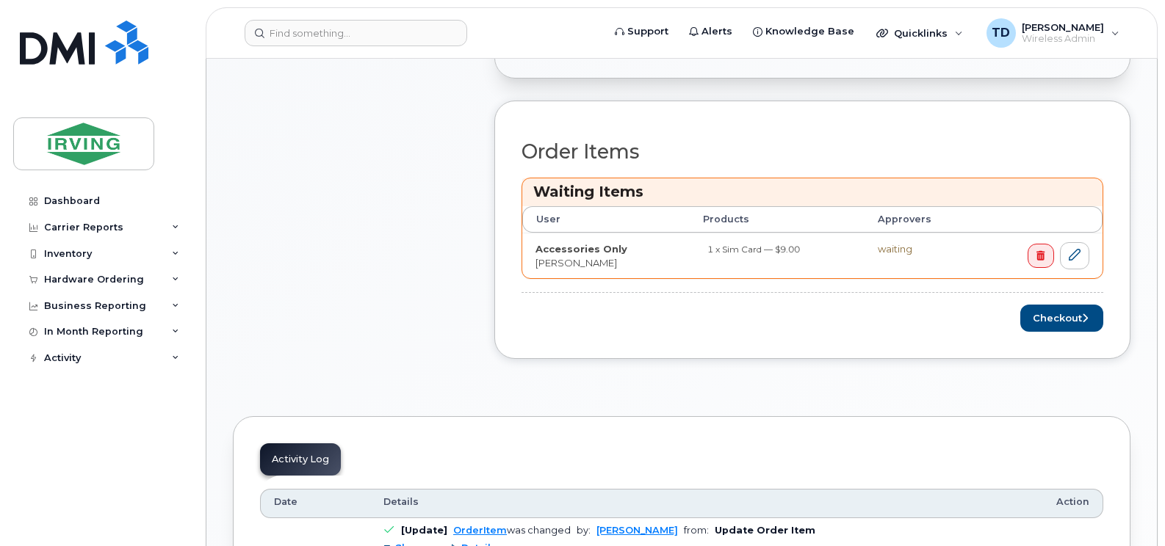
scroll to position [720, 0]
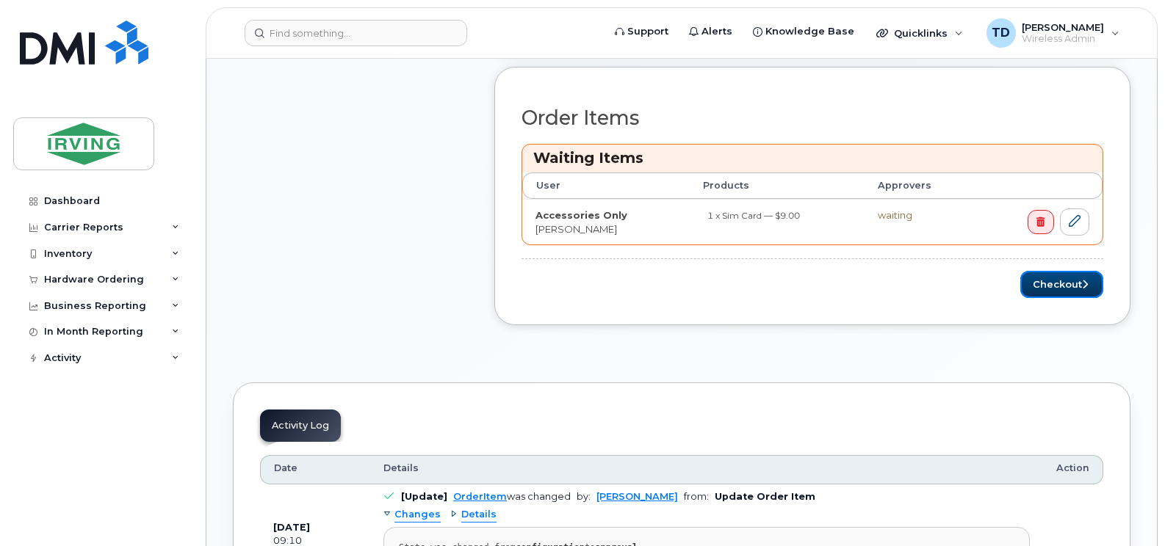
drag, startPoint x: 1041, startPoint y: 278, endPoint x: 1000, endPoint y: 313, distance: 53.7
click at [1041, 278] on button "Checkout" at bounding box center [1061, 284] width 83 height 27
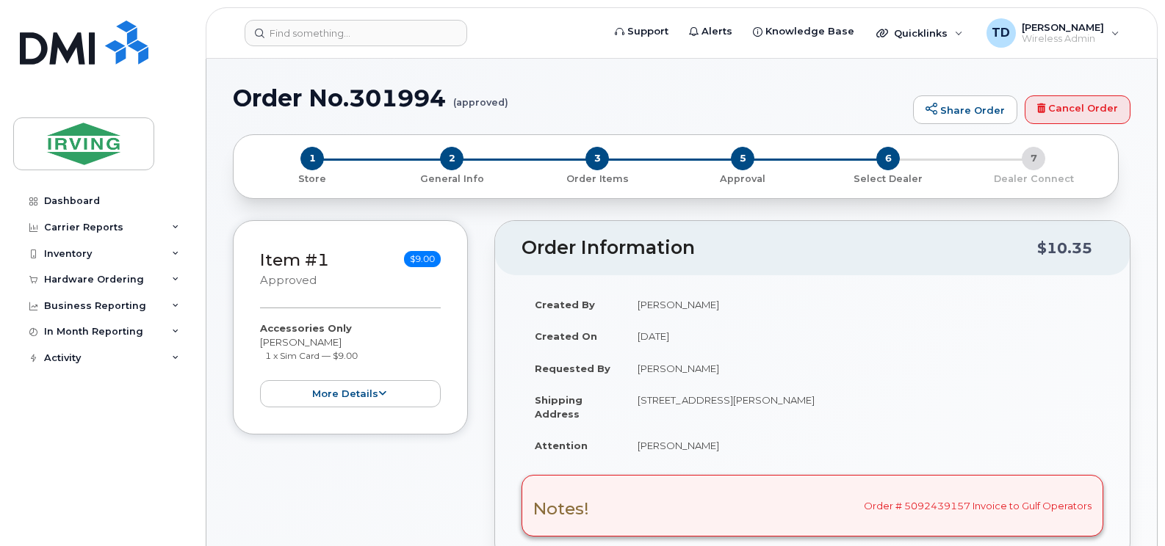
radio input "true"
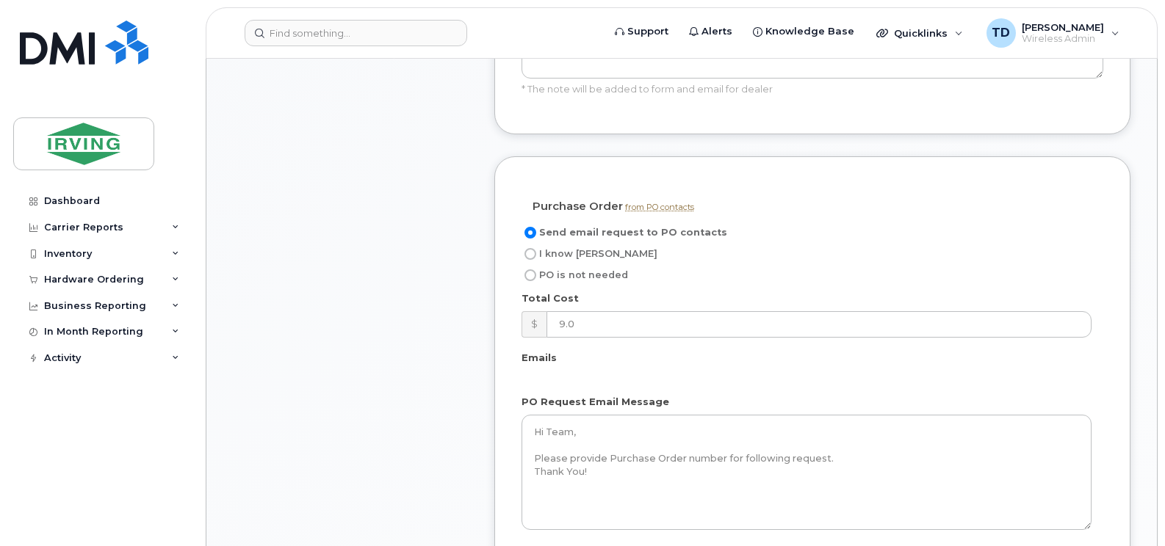
scroll to position [1175, 0]
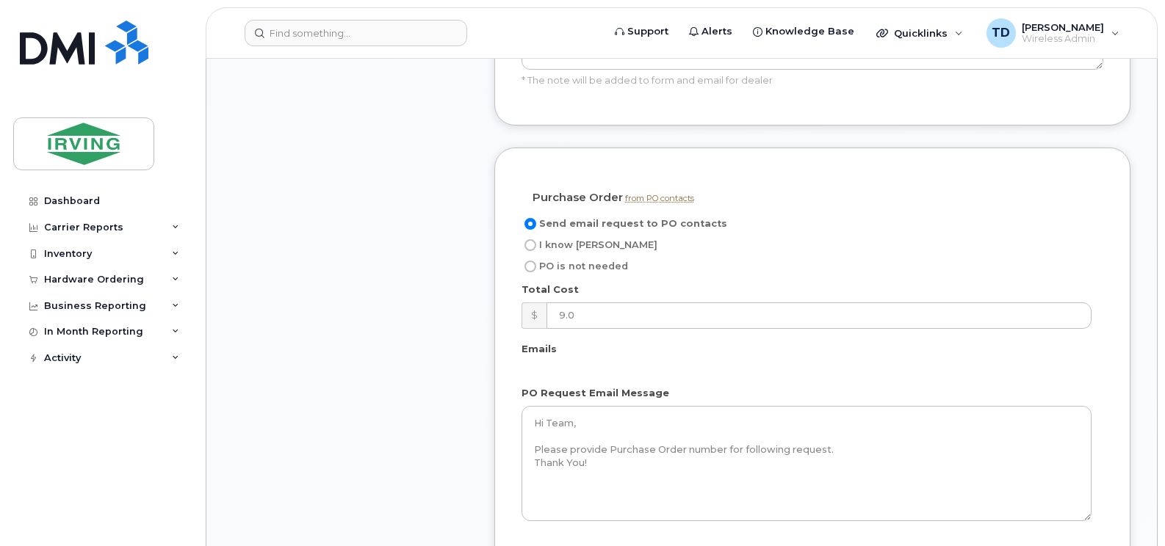
click at [576, 243] on span "I know [PERSON_NAME]" at bounding box center [598, 244] width 118 height 11
click at [536, 243] on input "I know PO" at bounding box center [530, 245] width 12 height 12
radio input "true"
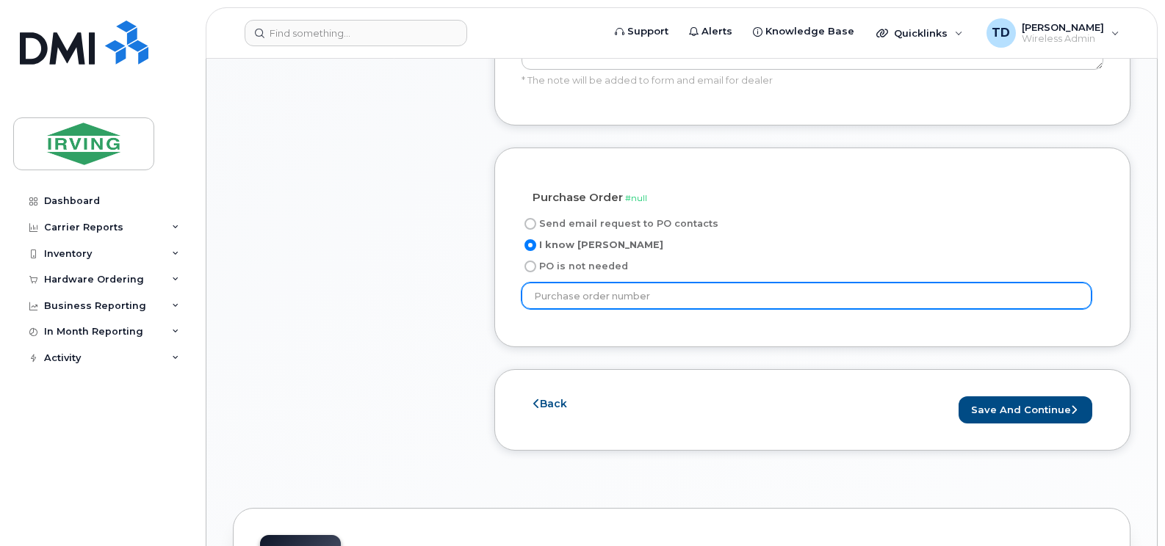
click at [641, 290] on input "text" at bounding box center [806, 296] width 570 height 26
type input "250146"
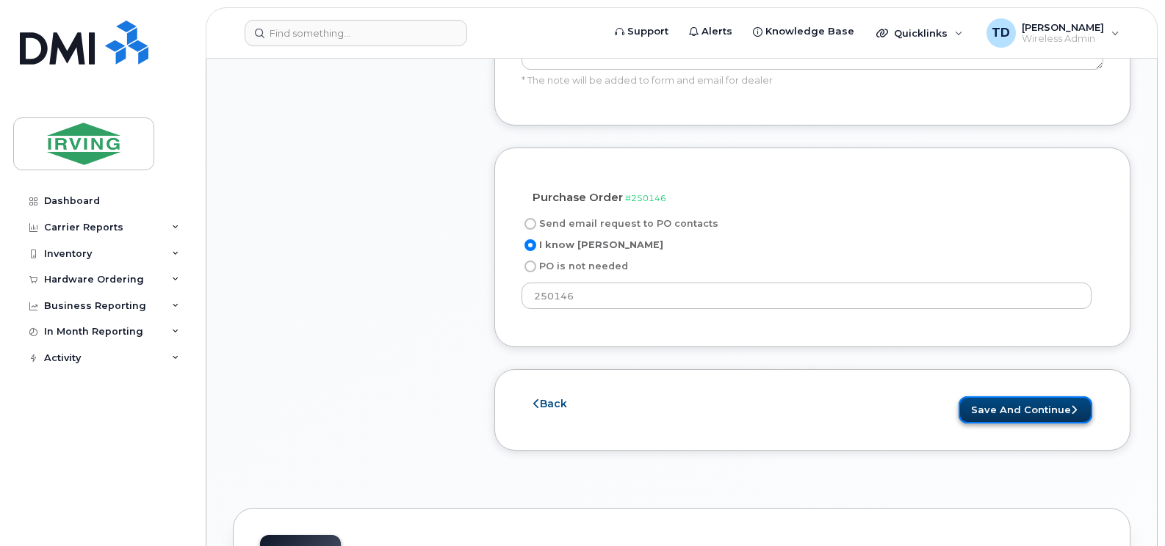
click at [1018, 415] on button "Save and Continue" at bounding box center [1025, 410] width 134 height 27
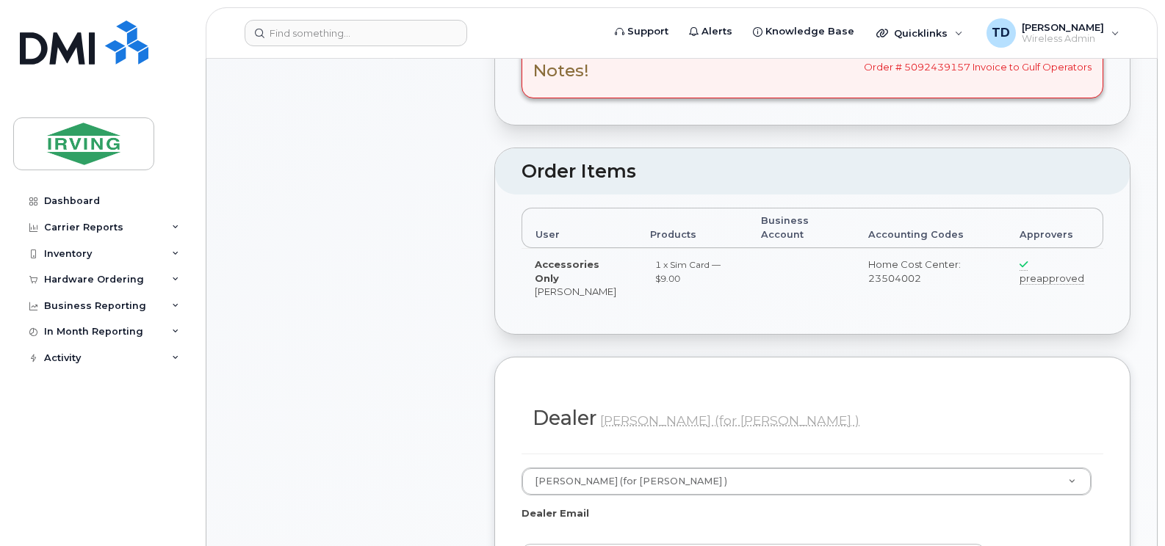
scroll to position [478, 0]
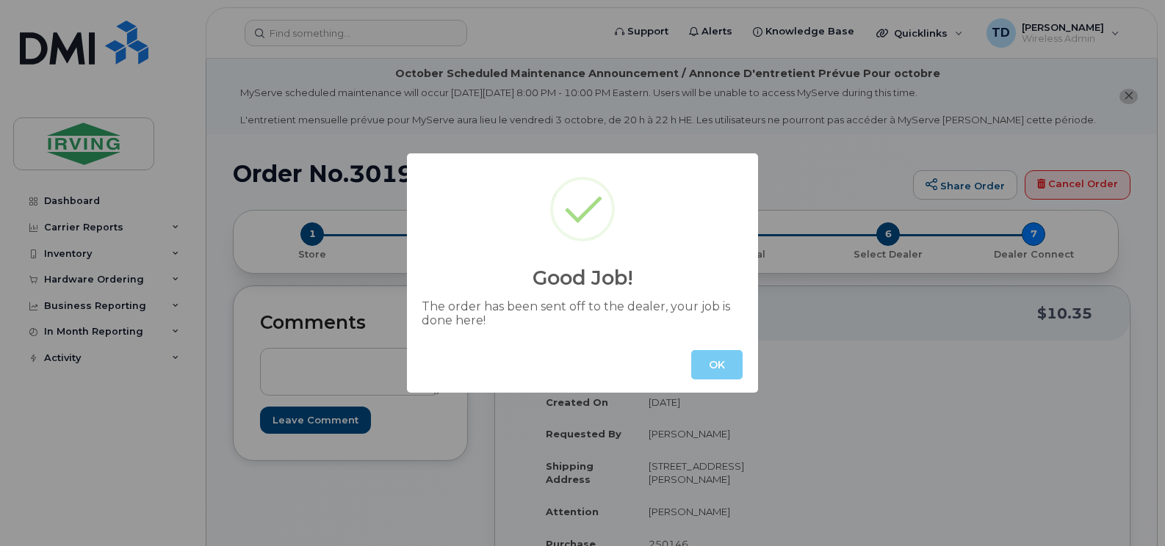
click at [709, 370] on button "OK" at bounding box center [716, 364] width 51 height 29
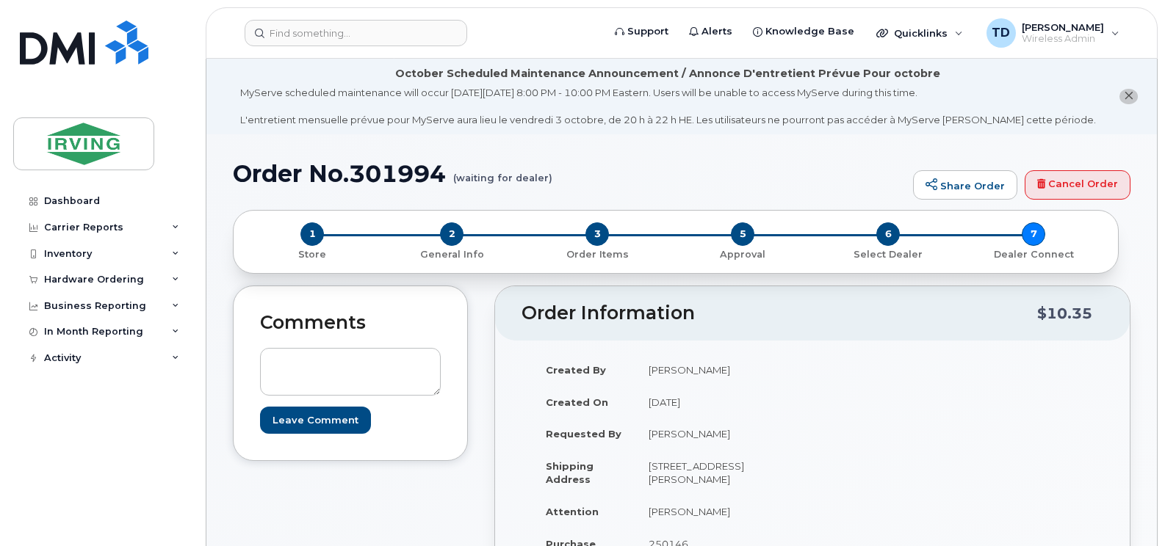
click at [384, 171] on h1 "Order No.301994 (waiting for dealer)" at bounding box center [569, 174] width 673 height 26
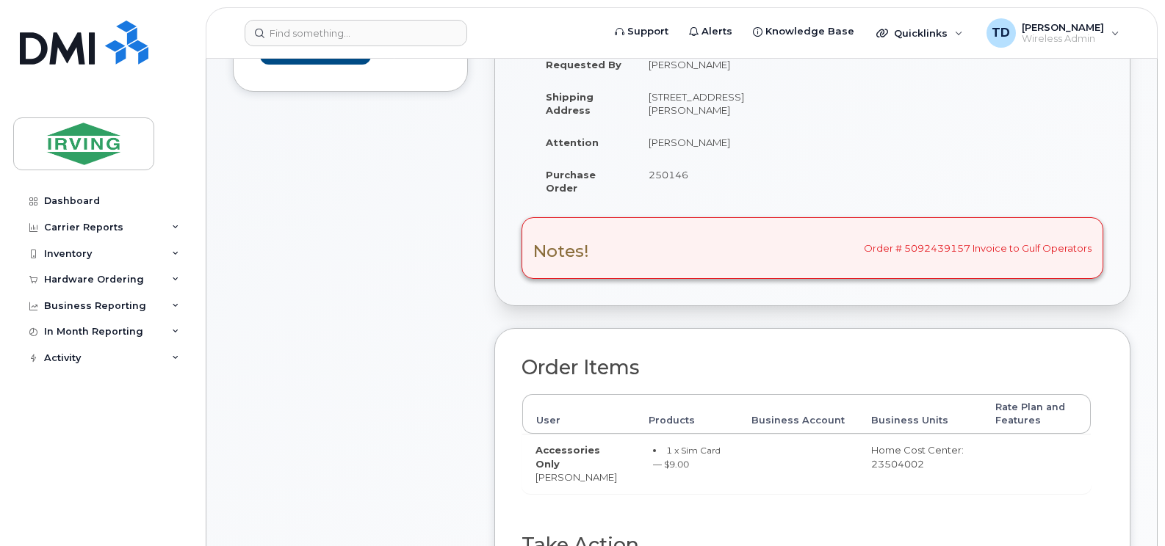
scroll to position [73, 0]
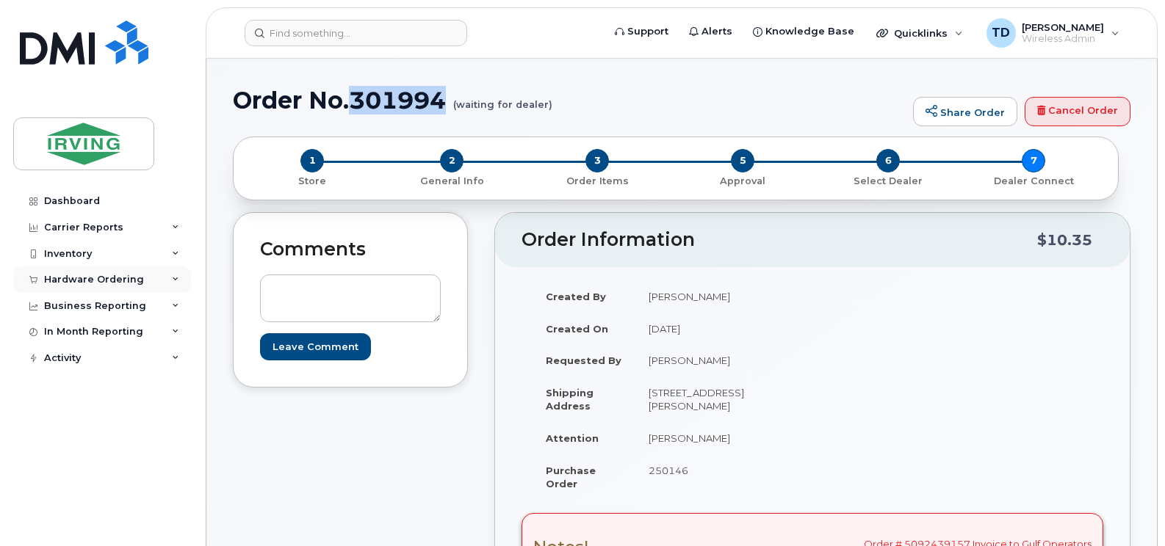
click at [168, 281] on div "Hardware Ordering" at bounding box center [102, 280] width 178 height 26
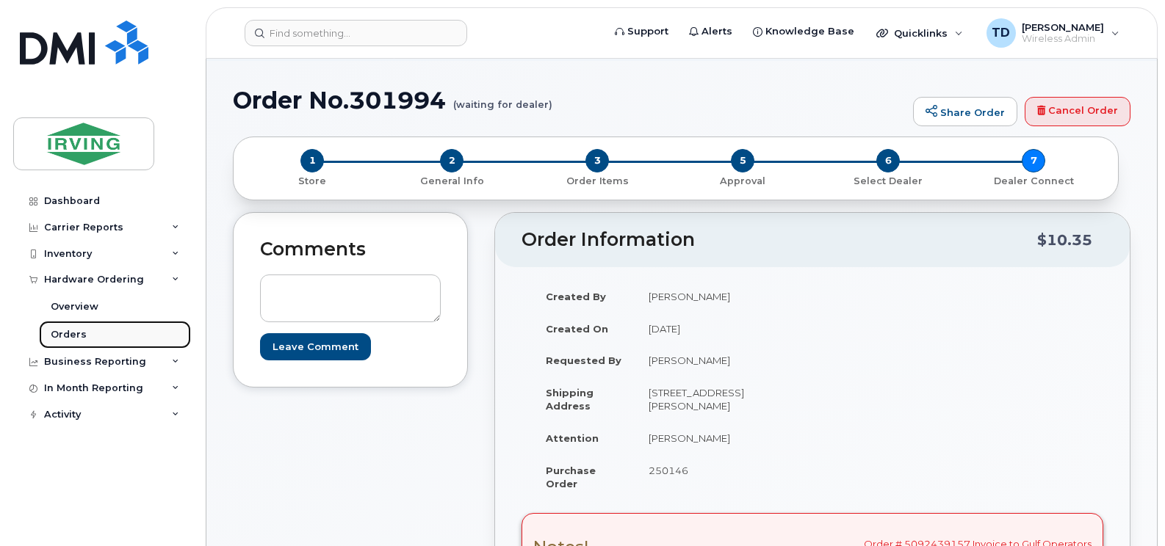
click at [68, 332] on div "Orders" at bounding box center [69, 334] width 36 height 13
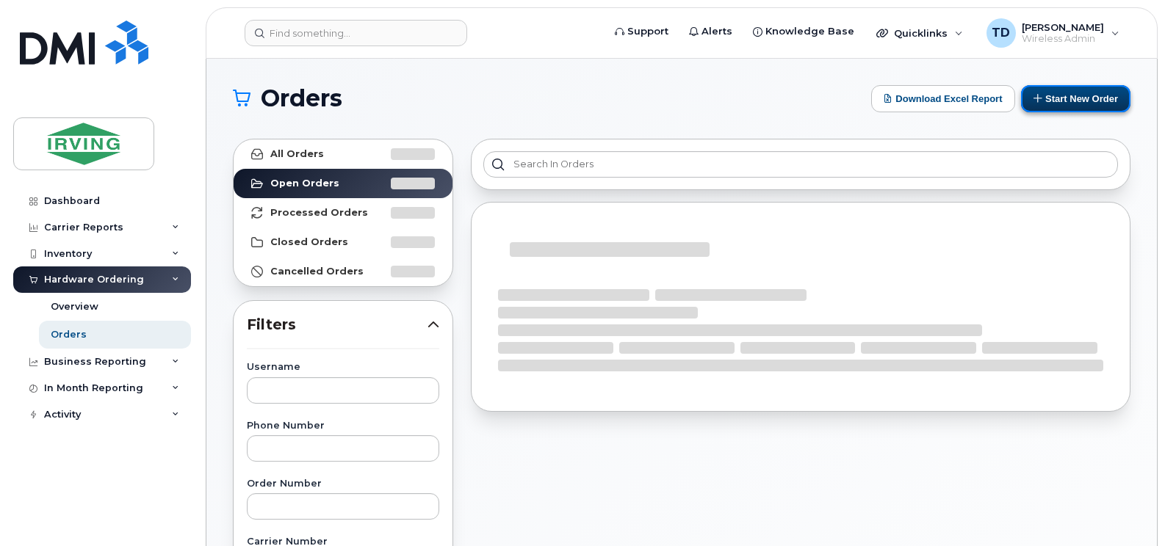
click at [1086, 101] on button "Start New Order" at bounding box center [1075, 98] width 109 height 27
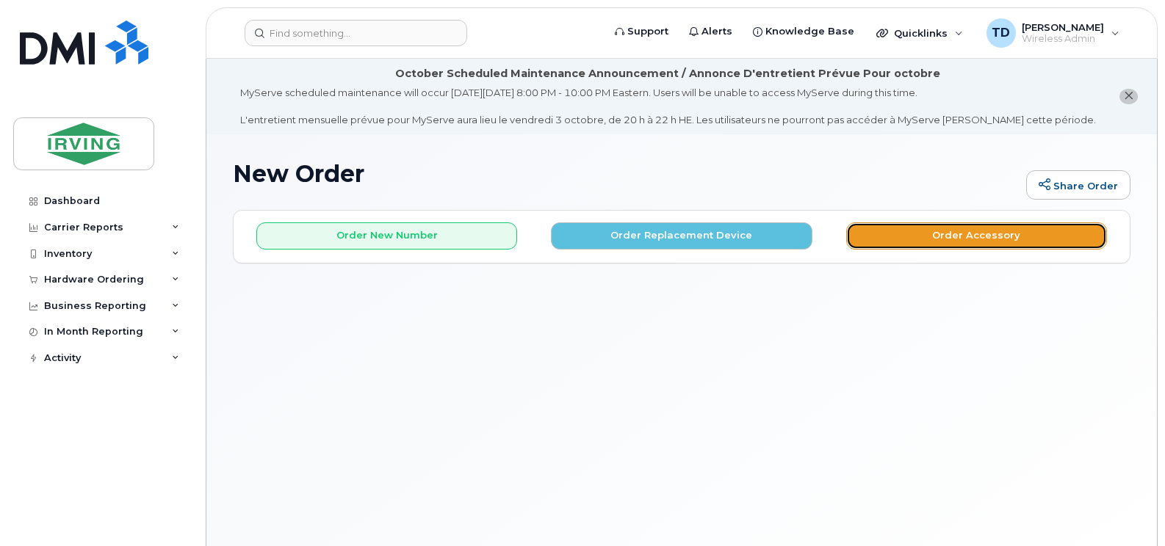
click at [944, 236] on button "Order Accessory" at bounding box center [976, 235] width 261 height 27
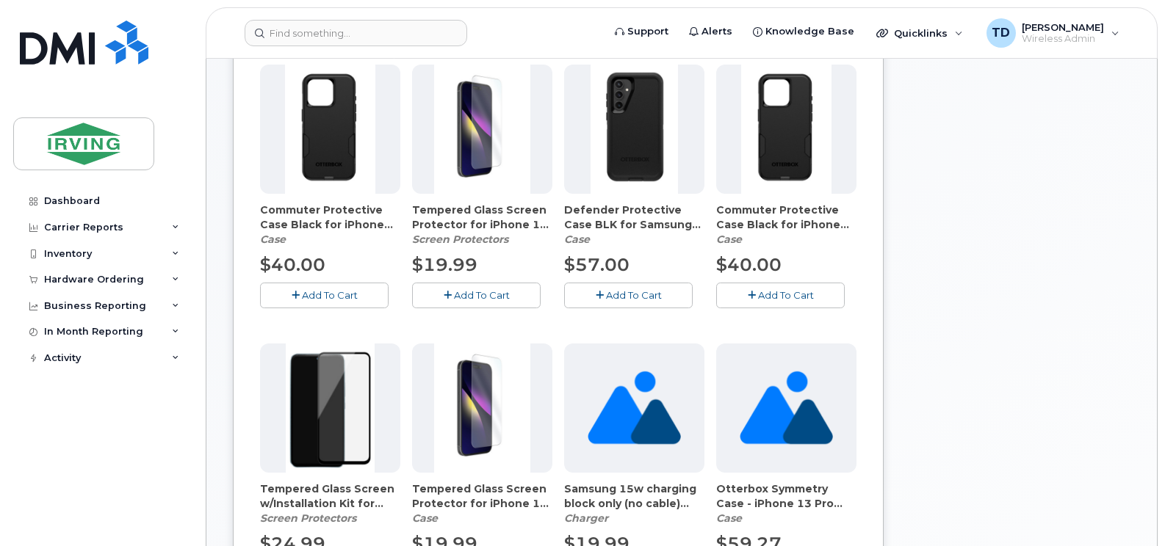
scroll to position [147, 0]
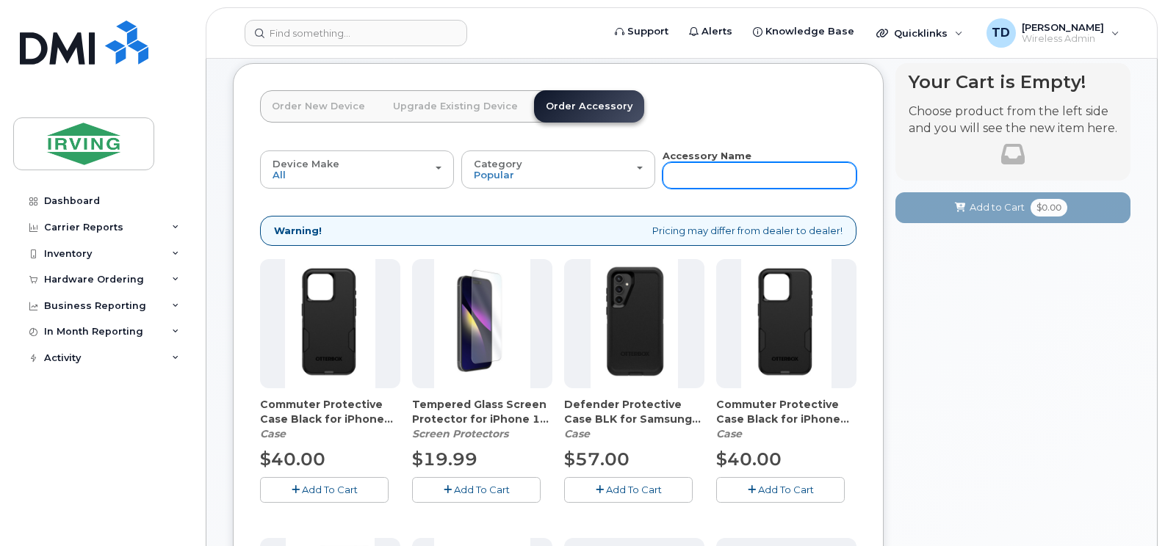
click at [753, 177] on input "text" at bounding box center [759, 175] width 194 height 26
type input "sim"
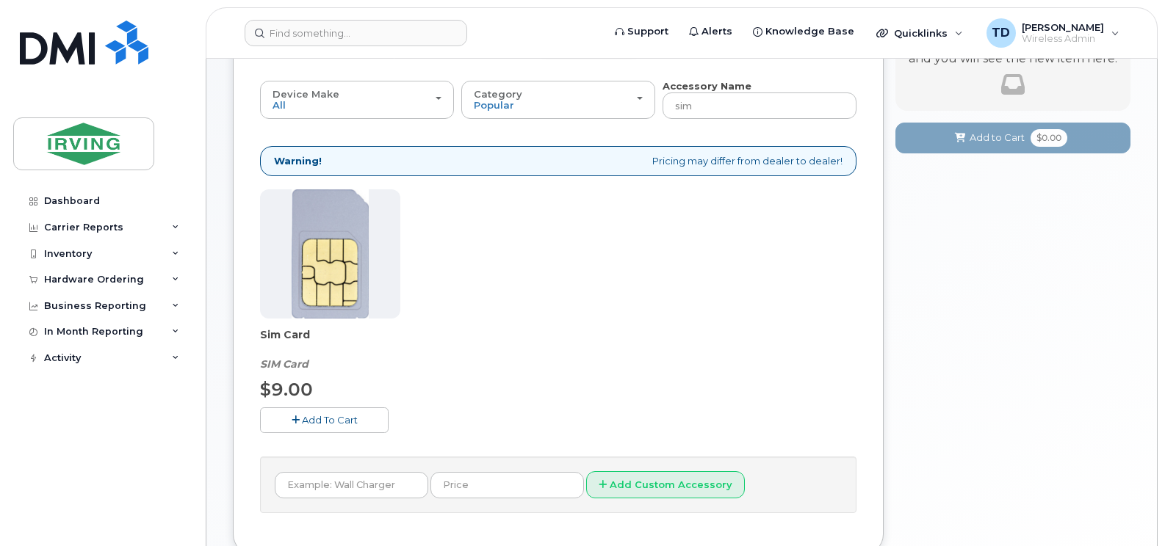
scroll to position [230, 0]
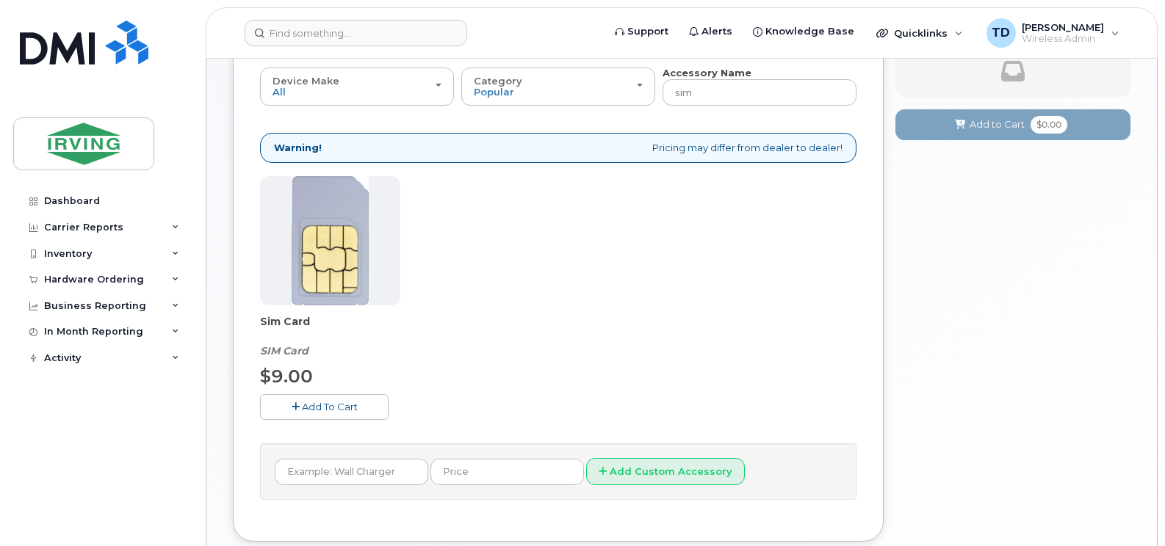
click at [314, 410] on span "Add To Cart" at bounding box center [330, 407] width 56 height 12
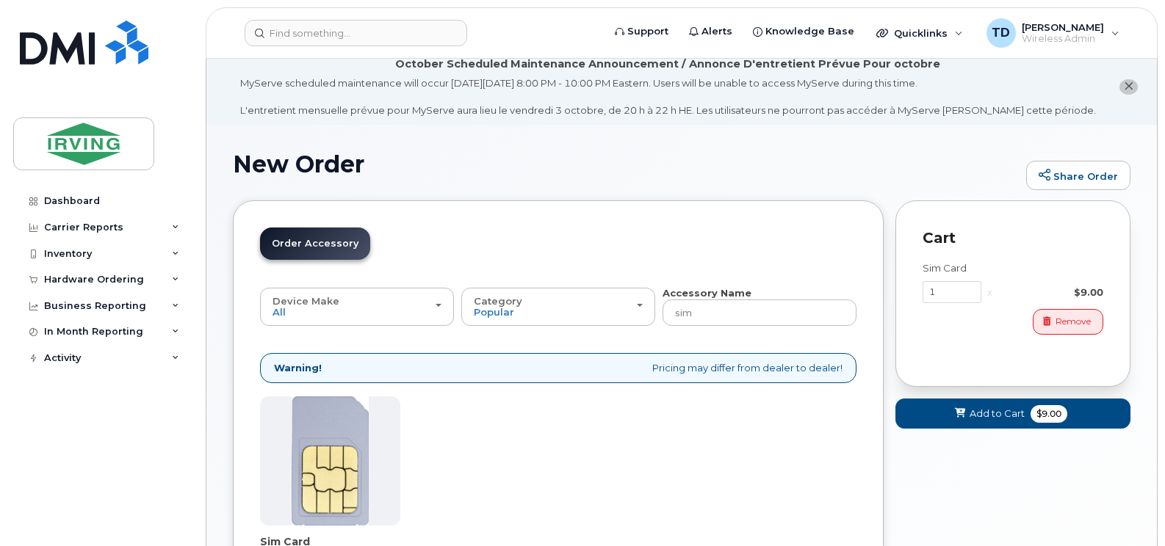
scroll to position [0, 0]
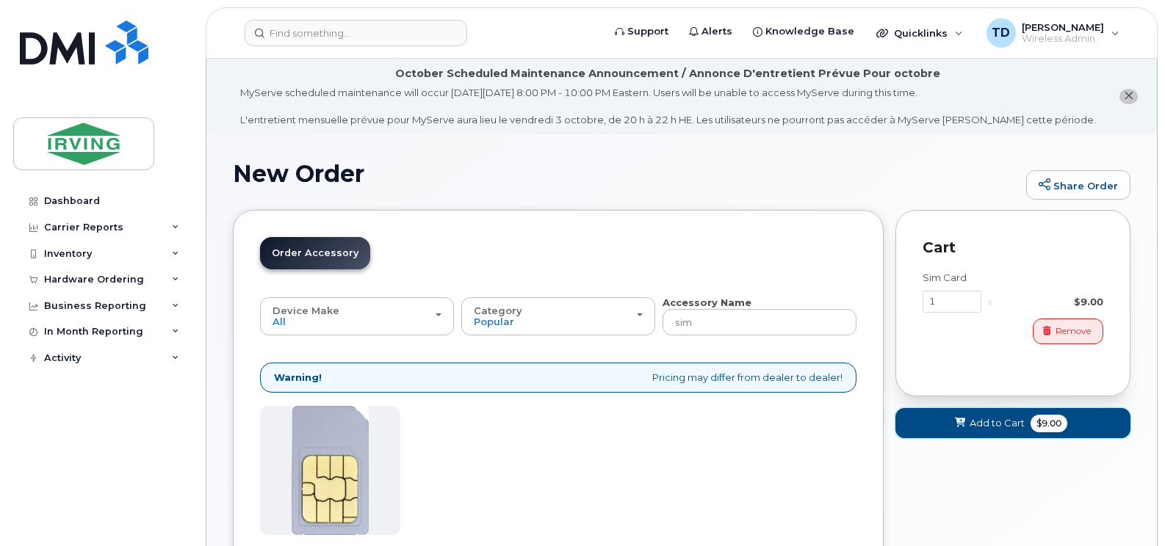
click at [1008, 432] on button "Add to Cart $9.00" at bounding box center [1012, 423] width 235 height 30
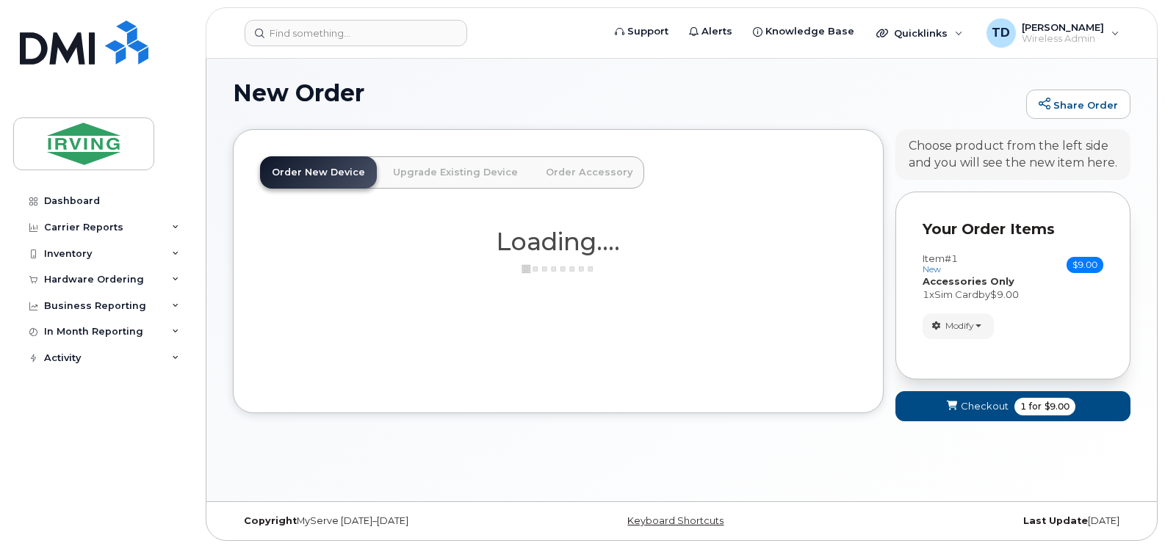
scroll to position [83, 0]
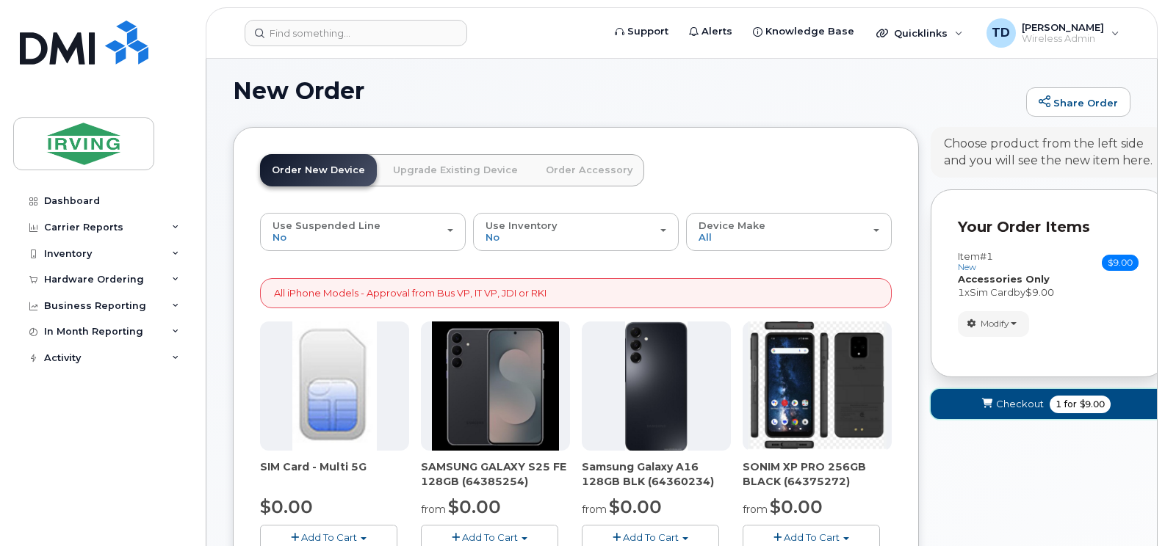
click at [1054, 408] on span "1 for $9.00" at bounding box center [1079, 405] width 61 height 18
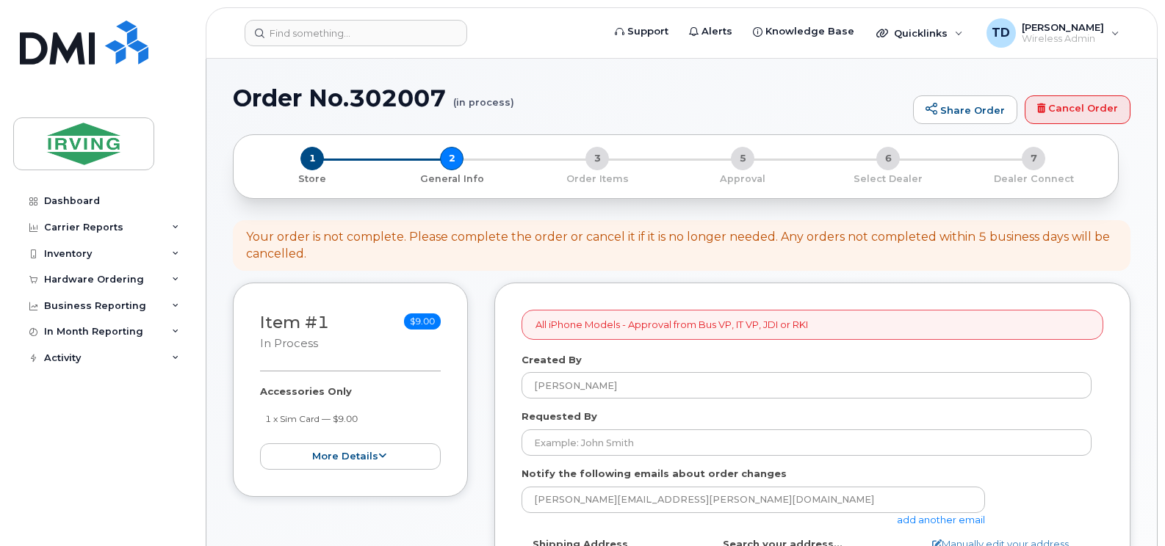
select select
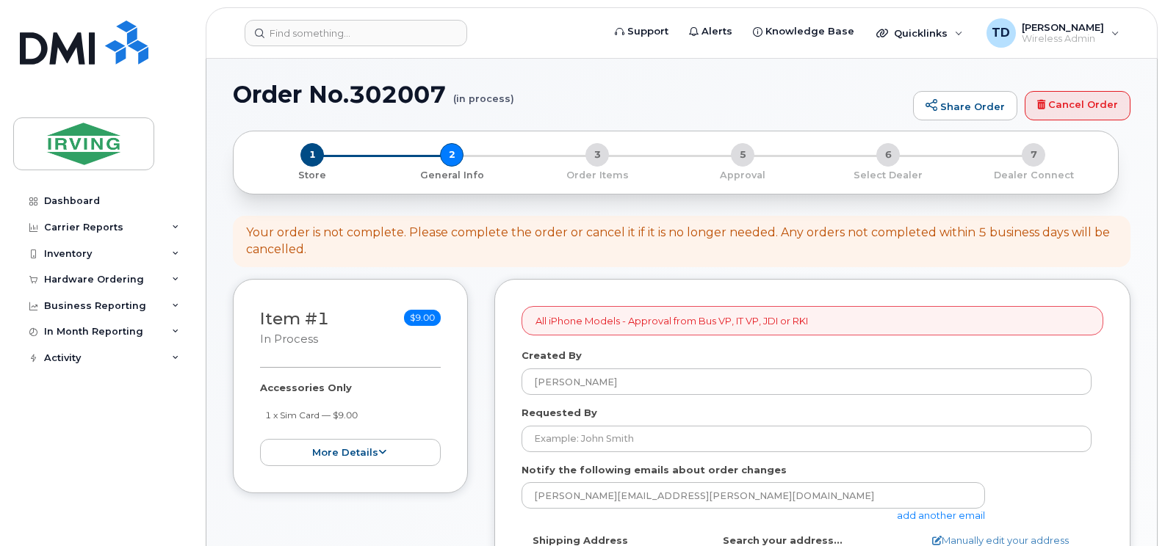
scroll to position [220, 0]
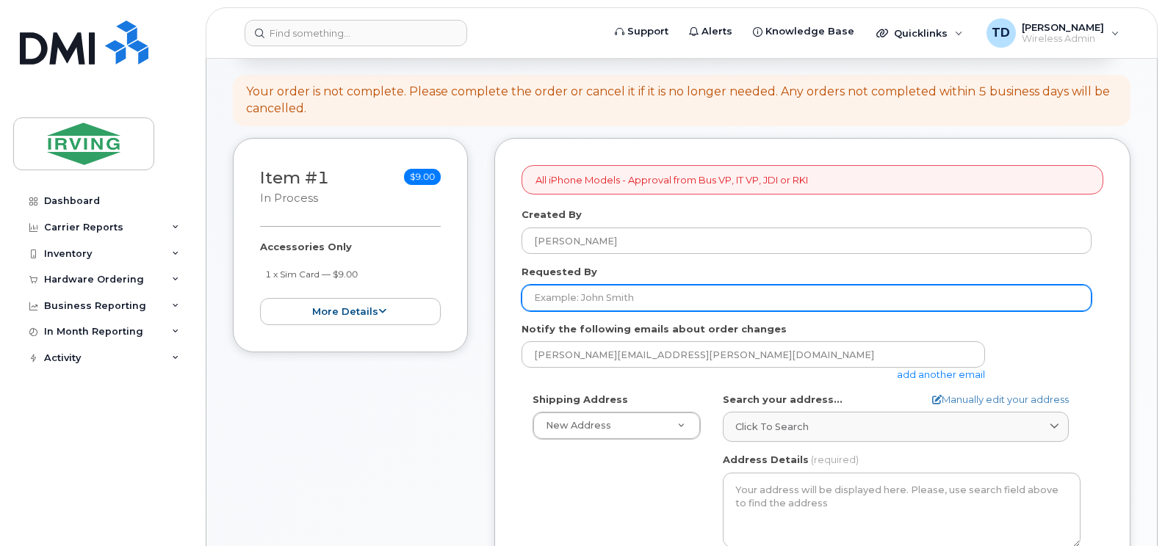
click at [590, 298] on input "Requested By" at bounding box center [806, 298] width 570 height 26
type input "[PERSON_NAME]"
type input "5066470892"
select select
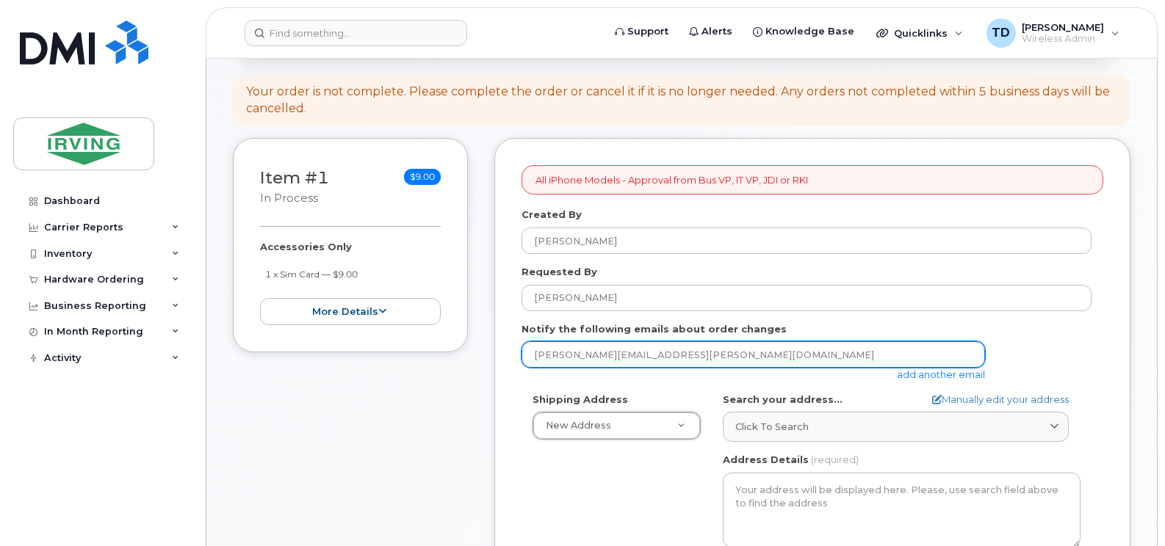
click at [609, 359] on input "[PERSON_NAME][EMAIL_ADDRESS][PERSON_NAME][DOMAIN_NAME]" at bounding box center [752, 354] width 463 height 26
type input "[EMAIL_ADDRESS][DOMAIN_NAME]"
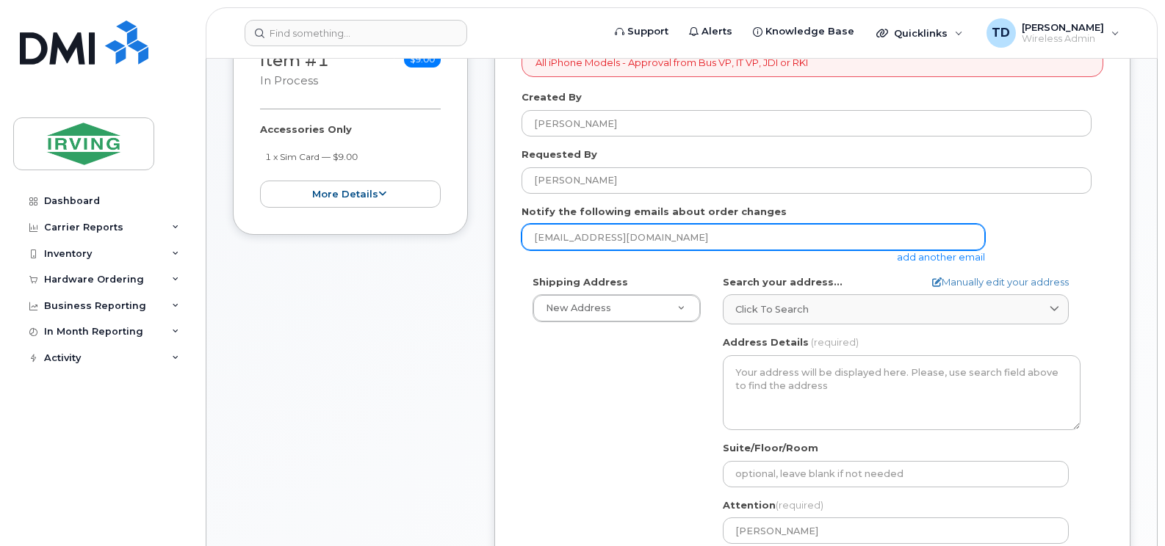
scroll to position [367, 0]
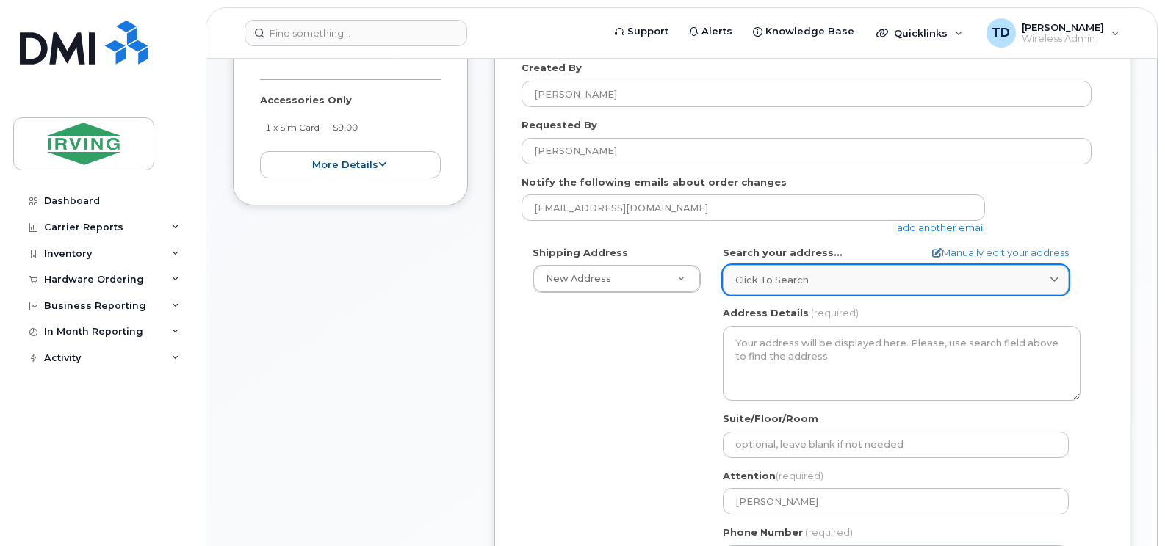
click at [784, 277] on span "Click to search" at bounding box center [771, 280] width 73 height 14
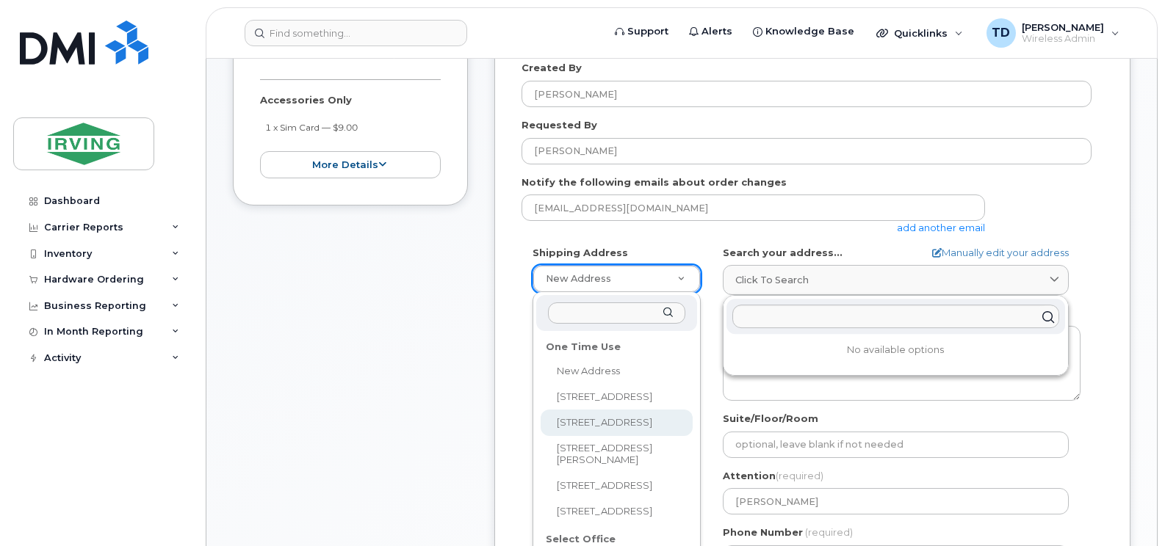
select select "[STREET_ADDRESS]"
type textarea "[STREET_ADDRESS][PERSON_NAME]"
type input "[PERSON_NAME]"
type input "5063435754"
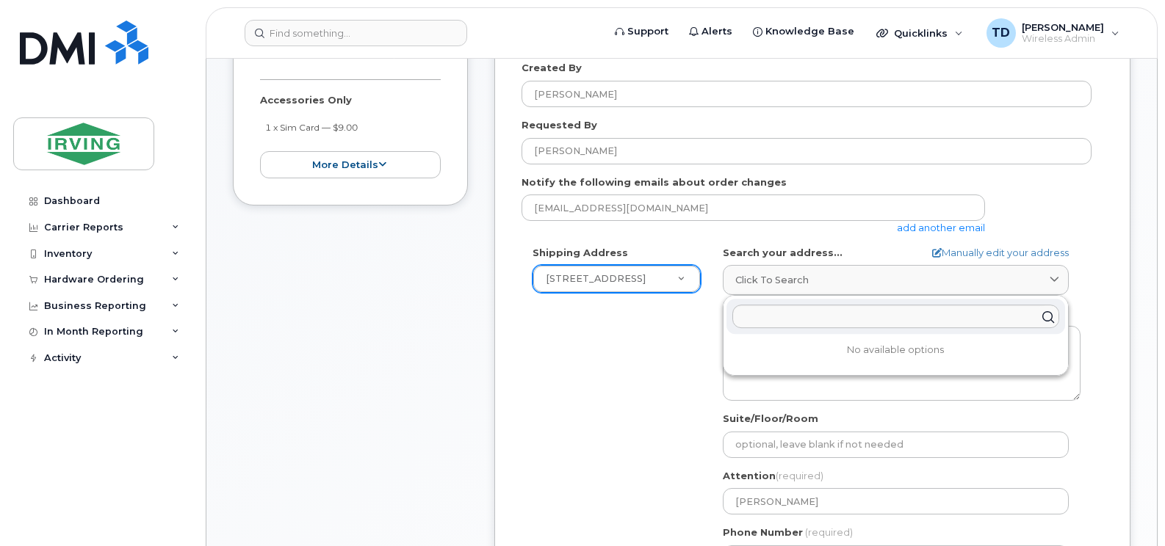
click at [596, 419] on div "Shipping Address [STREET_ADDRESS] New Address [STREET_ADDRESS][GEOGRAPHIC_DATA]…" at bounding box center [806, 414] width 570 height 337
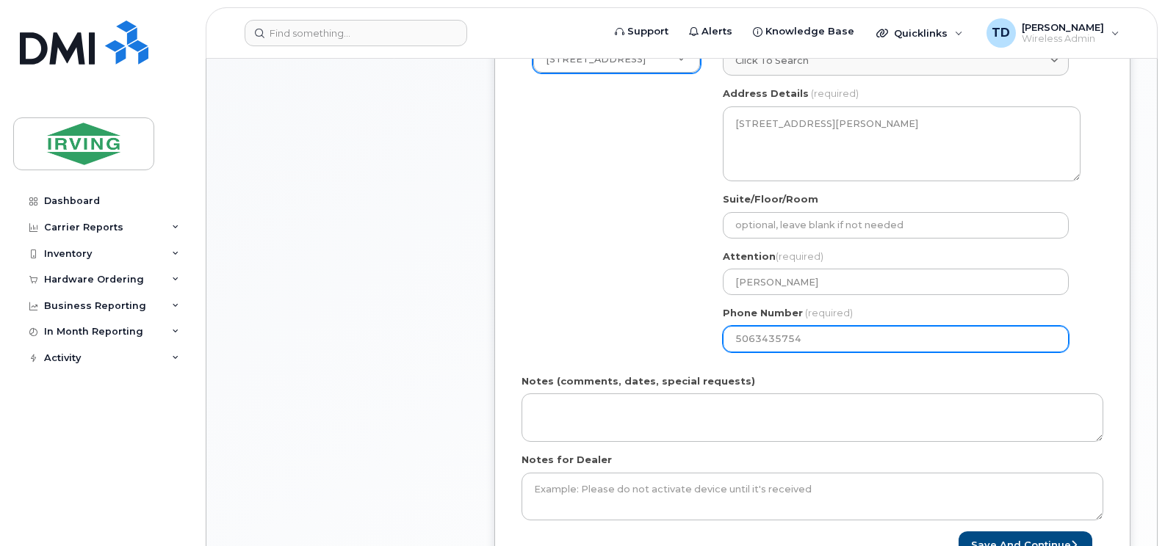
scroll to position [587, 0]
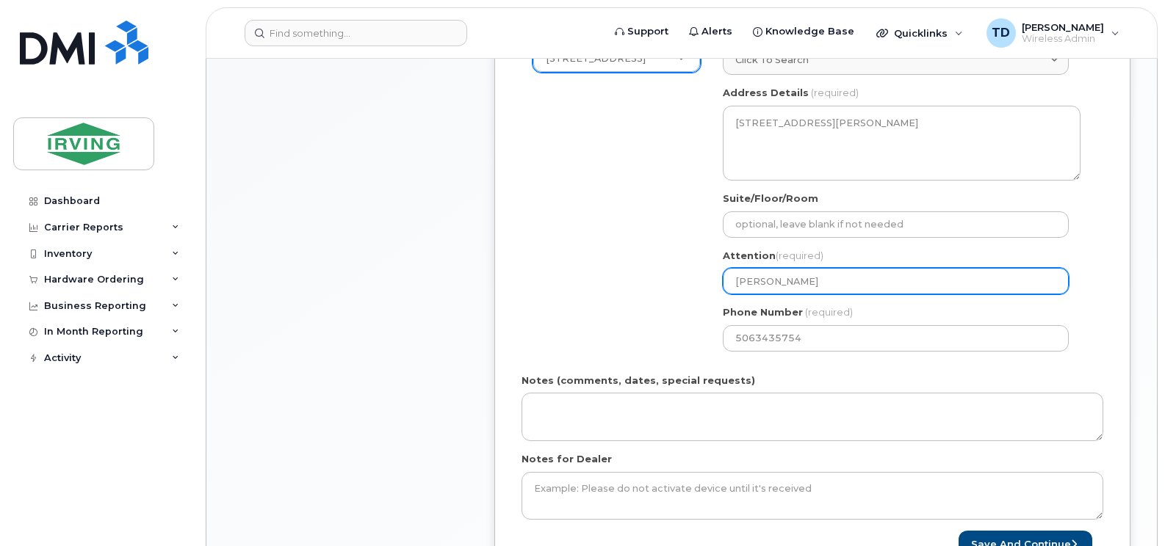
click at [776, 284] on input "[PERSON_NAME]" at bounding box center [896, 281] width 346 height 26
select select
type input "K"
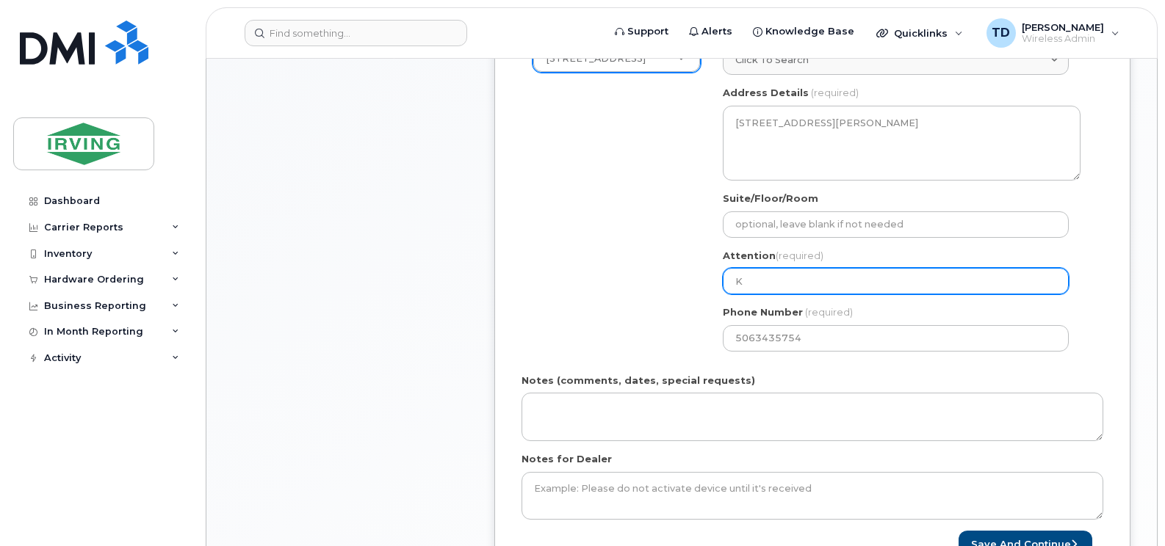
select select
type input "Ka"
select select
type input "Kar"
select select
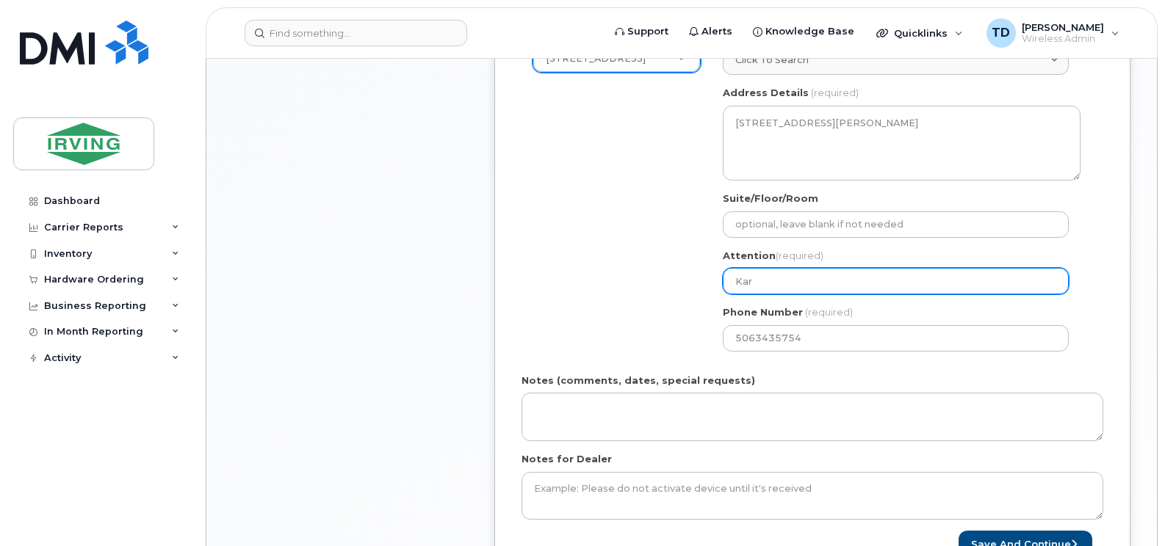
type input "Kare"
select select
type input "Karen"
select select
type input "Karen G"
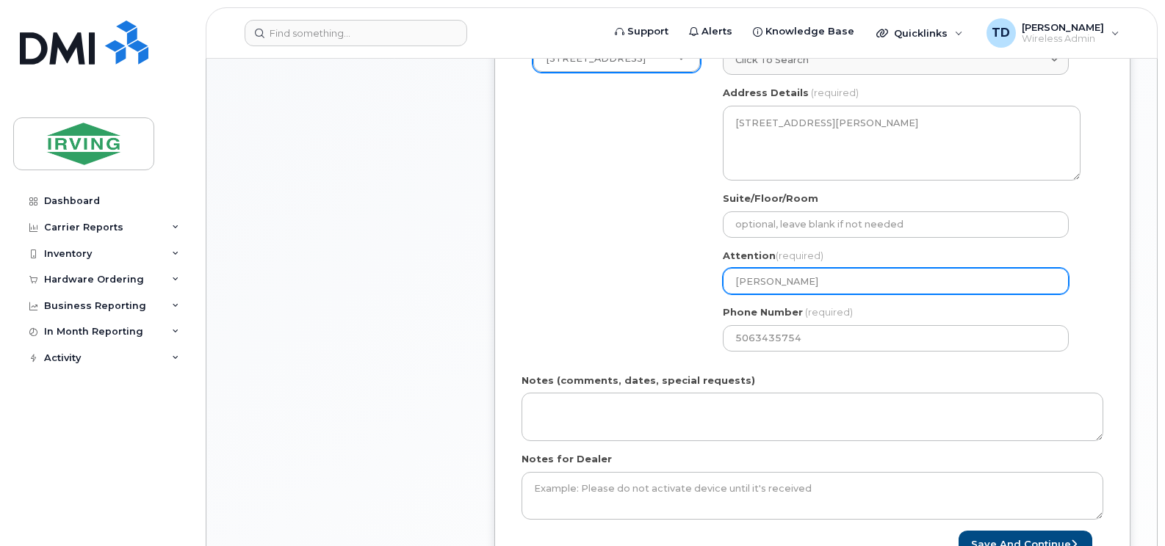
select select
type input "Karen Gu"
select select
type input "[PERSON_NAME]"
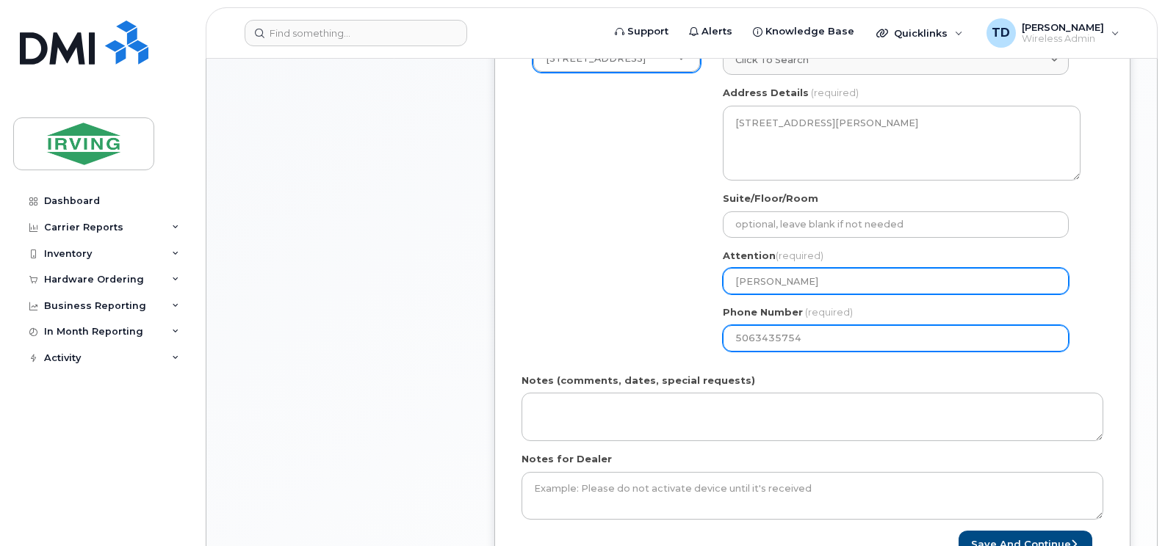
select select
type input "506647089"
select select
type input "5066470892"
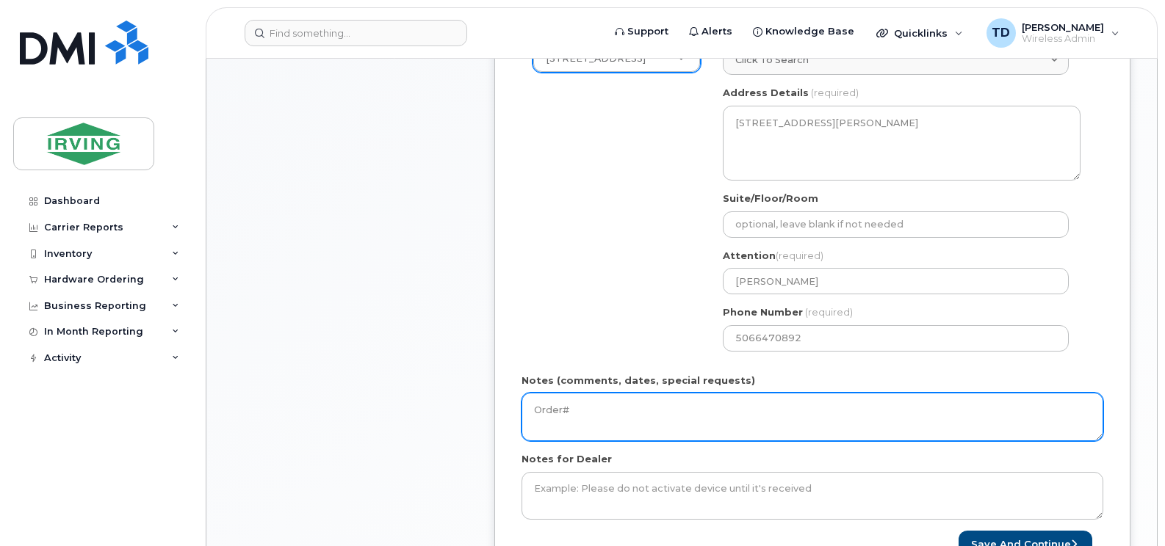
paste textarea "5092439157"
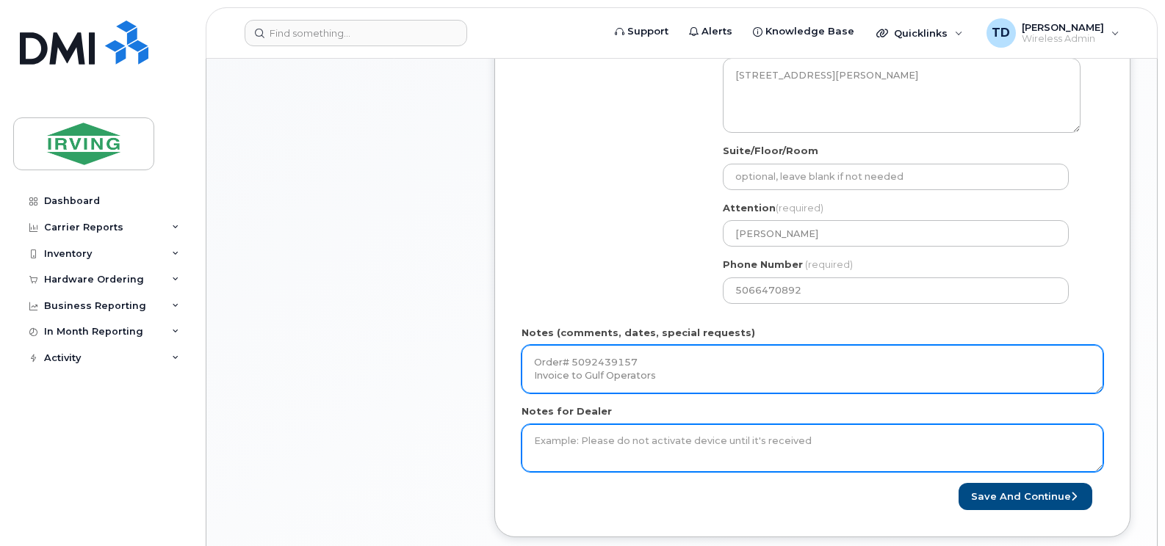
scroll to position [661, 0]
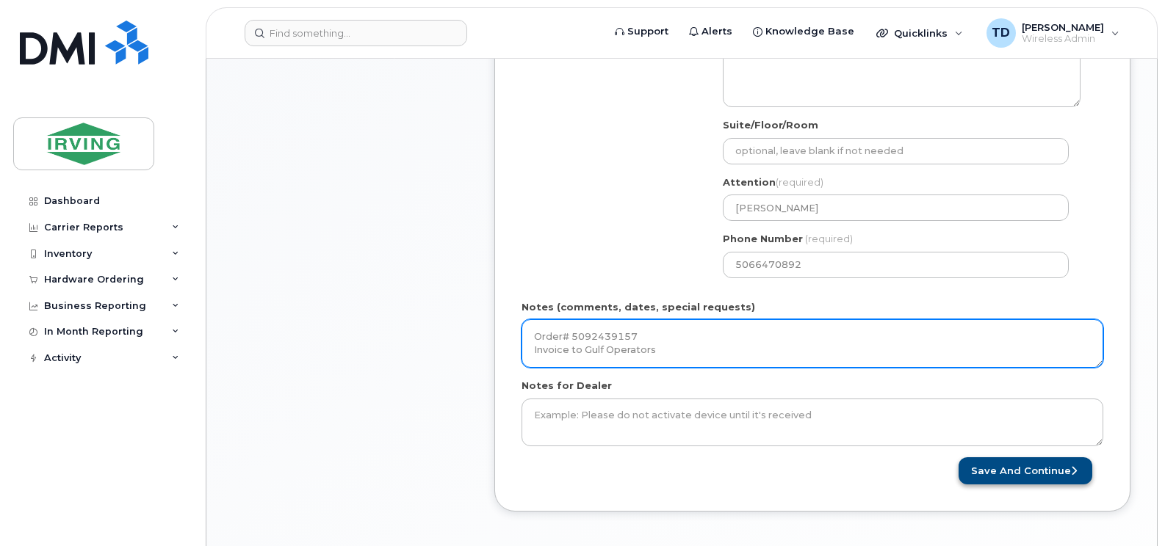
type textarea "Order# 5092439157 Invoice to Gulf Operators"
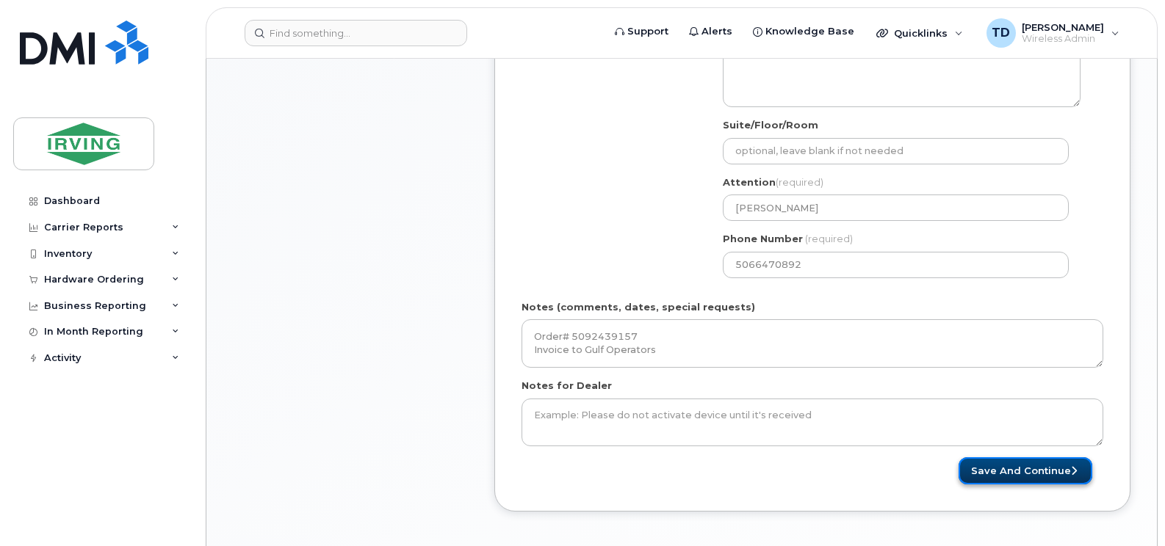
click at [1007, 477] on button "Save and Continue" at bounding box center [1025, 470] width 134 height 27
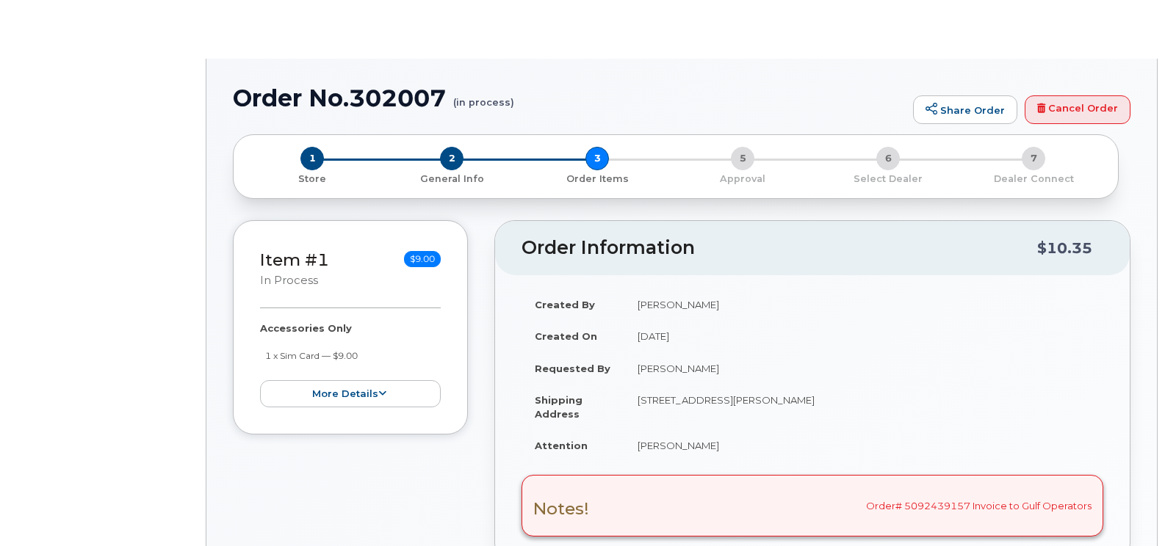
radio input "true"
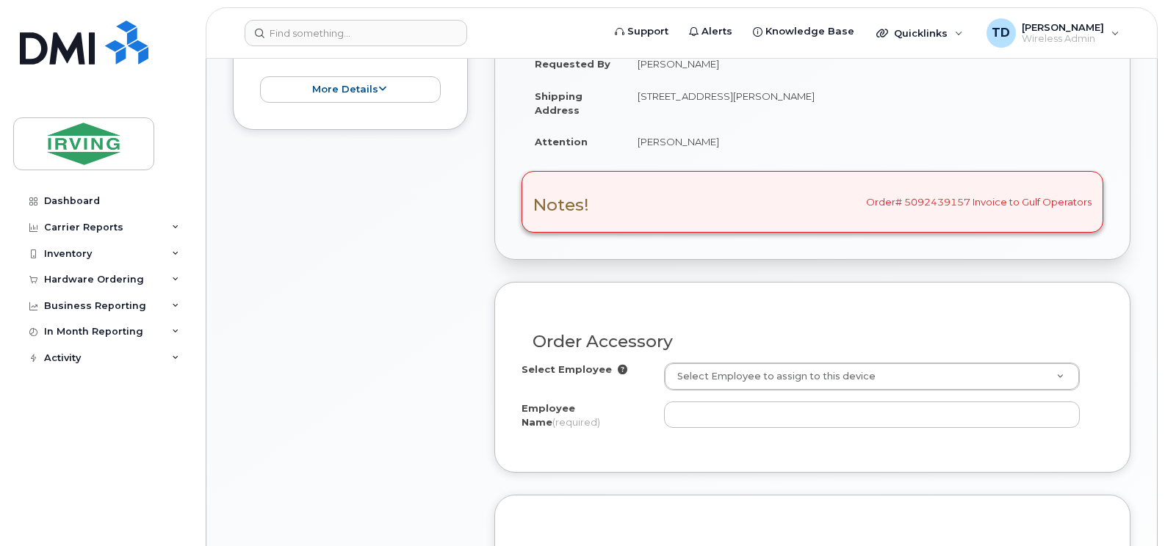
scroll to position [443, 0]
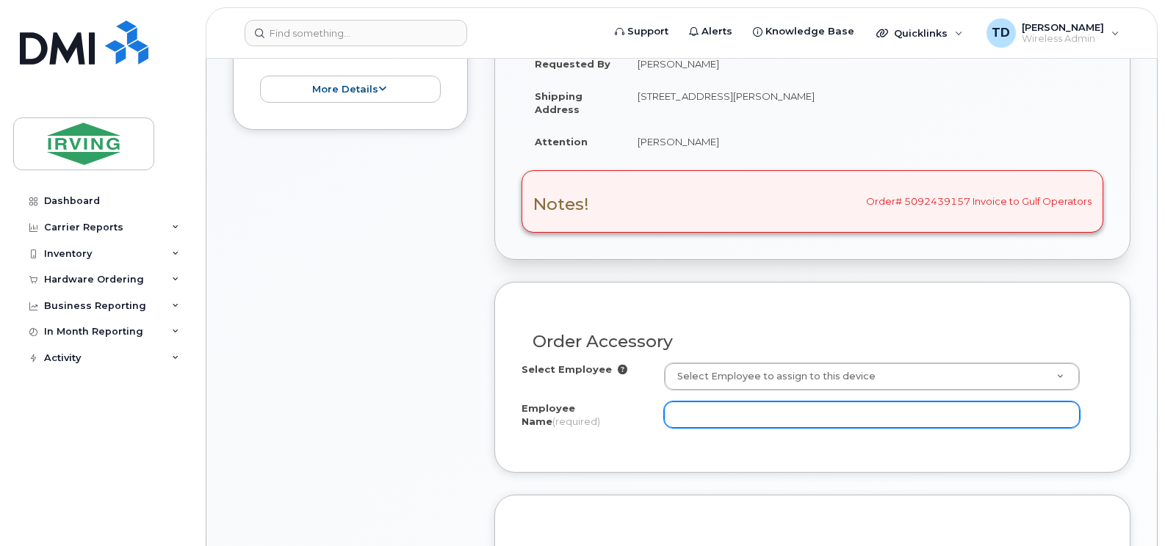
click at [750, 416] on input "Employee Name (required)" at bounding box center [872, 415] width 416 height 26
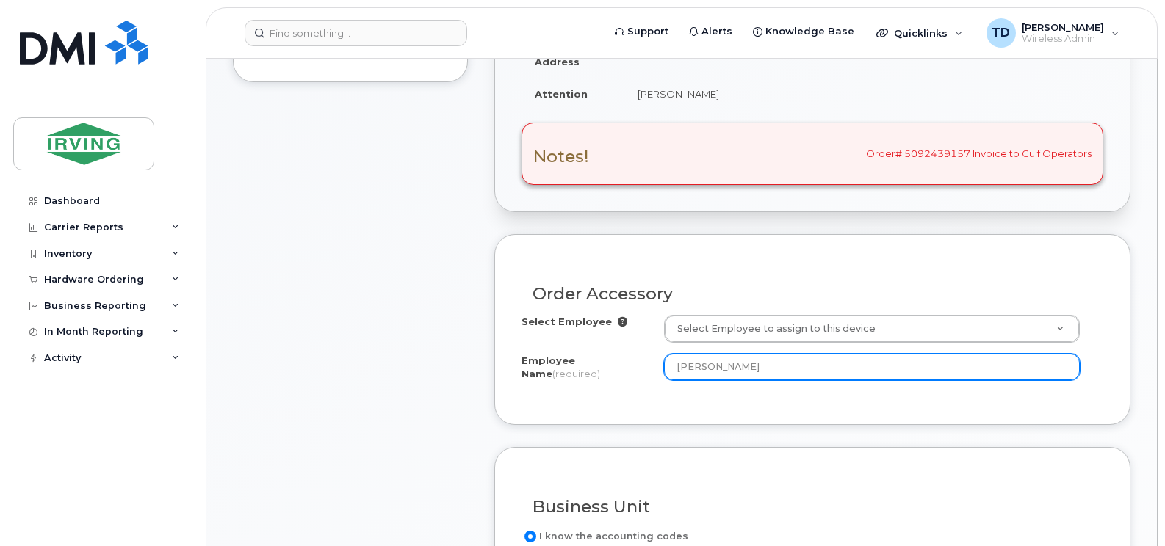
scroll to position [516, 0]
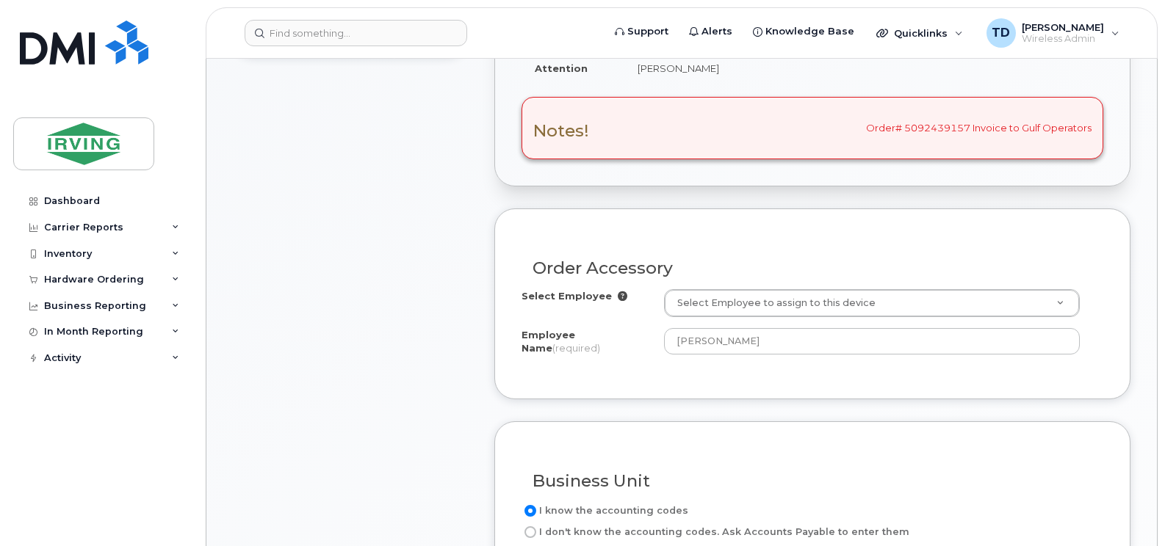
click at [763, 227] on div "Order Accessory Select Employee Select Employee to assign to this device Employ…" at bounding box center [812, 304] width 636 height 191
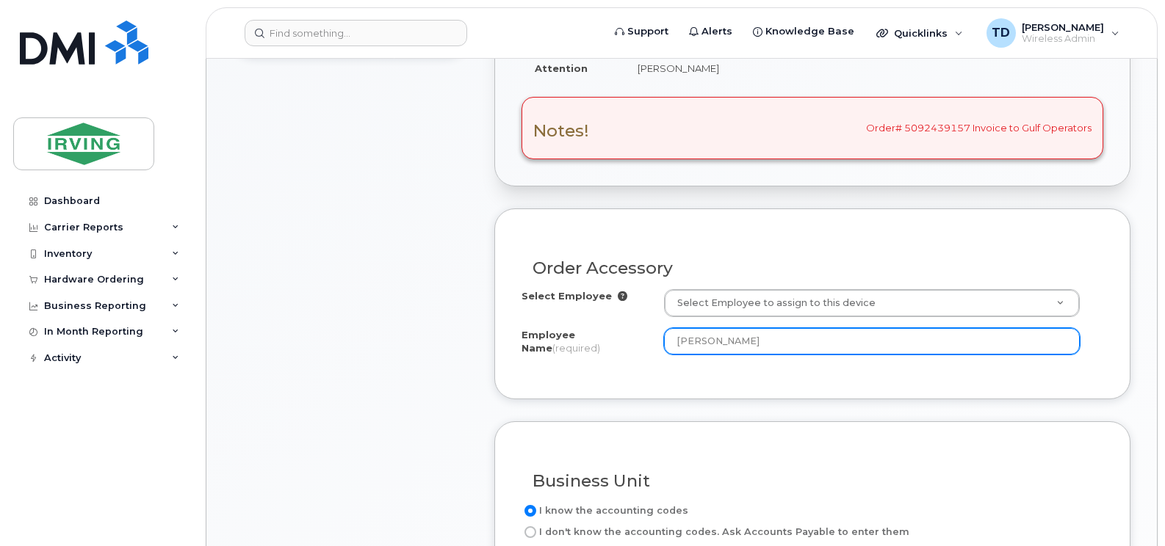
click at [745, 336] on input "maclennan" at bounding box center [872, 341] width 416 height 26
type input "m"
type input "r"
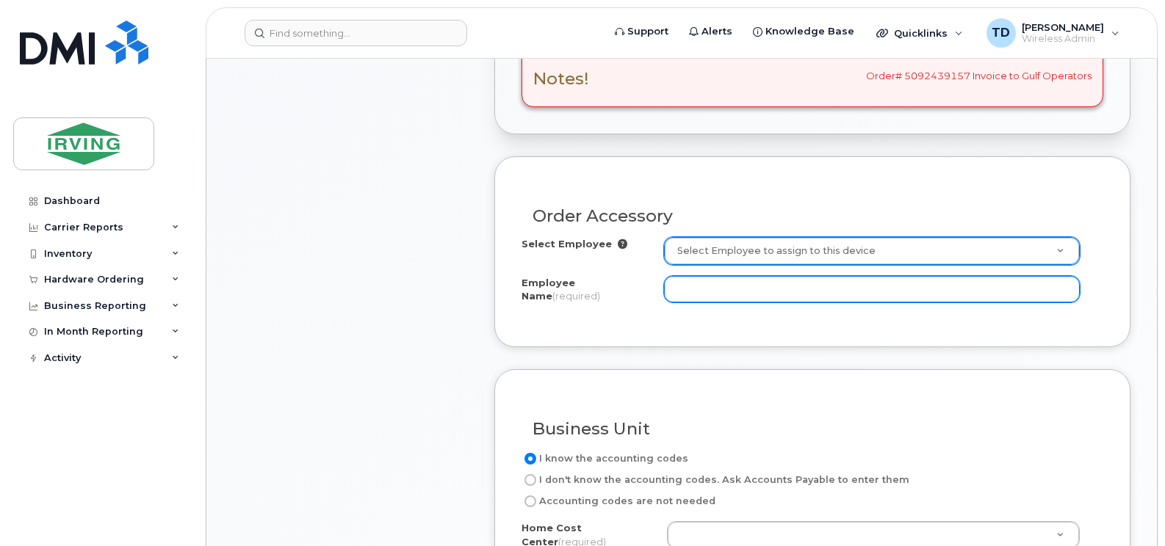
scroll to position [590, 0]
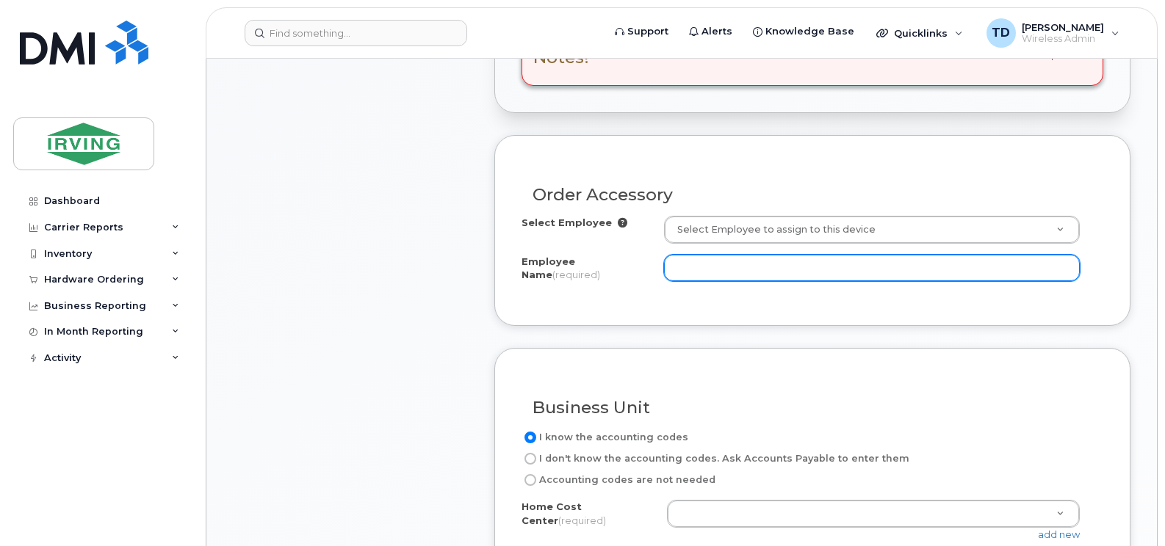
click at [927, 269] on input "Employee Name (required)" at bounding box center [872, 268] width 416 height 26
type input "t"
click at [927, 269] on input "ronald maclennan" at bounding box center [872, 268] width 416 height 26
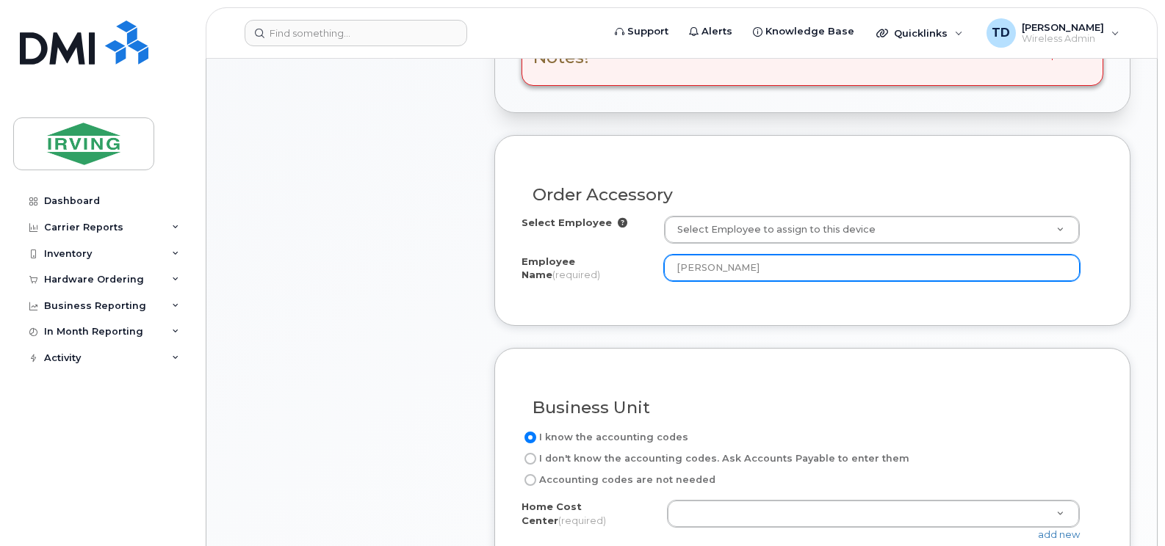
click at [927, 269] on input "ronald maclennan" at bounding box center [872, 268] width 416 height 26
type input "Ronald MacLennan"
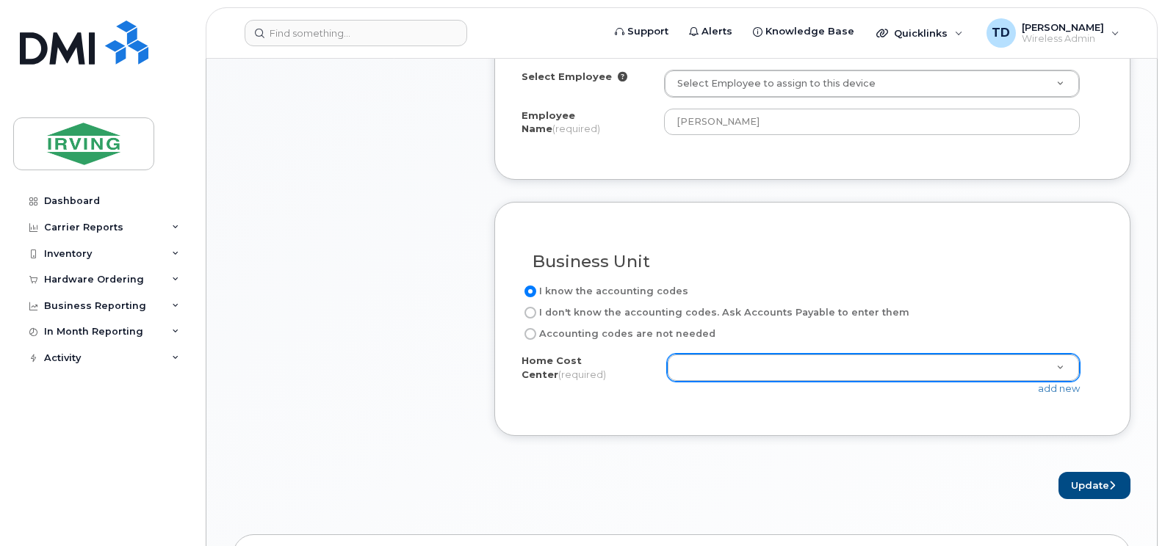
scroll to position [737, 0]
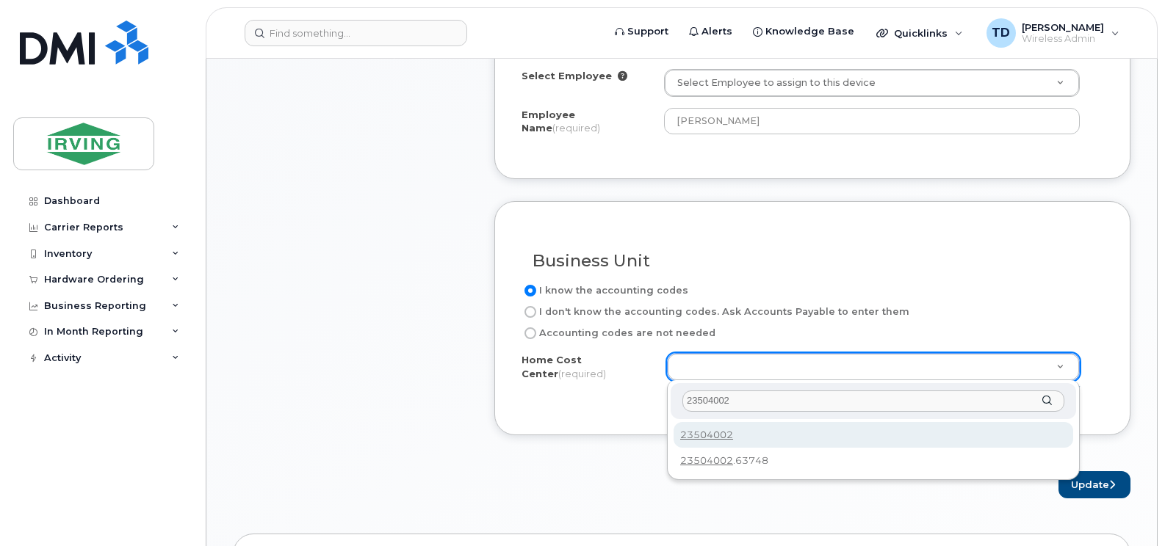
type input "23504002"
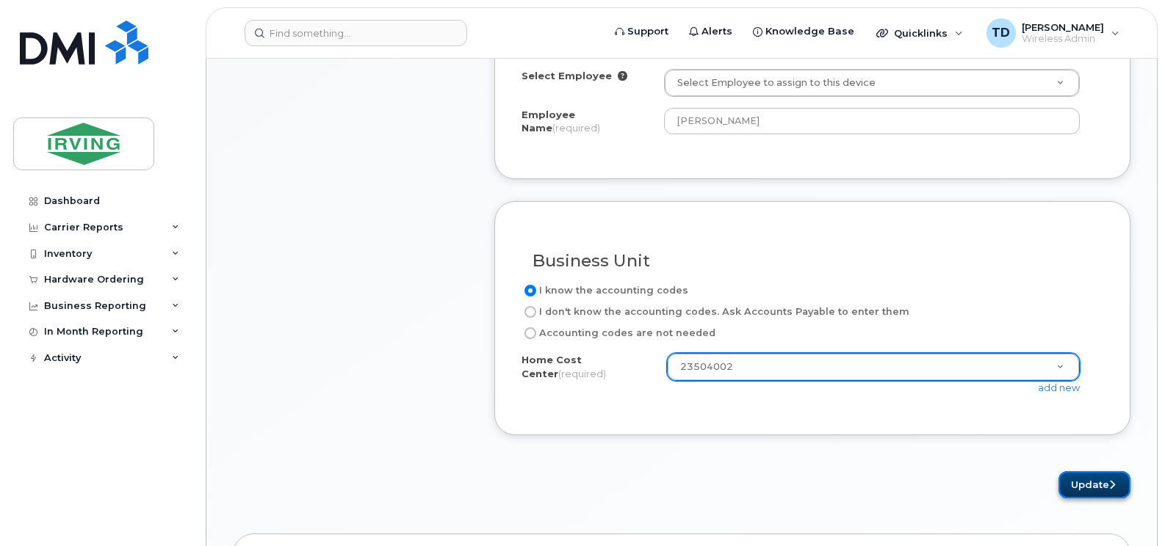
click at [1082, 490] on button "Update" at bounding box center [1094, 484] width 72 height 27
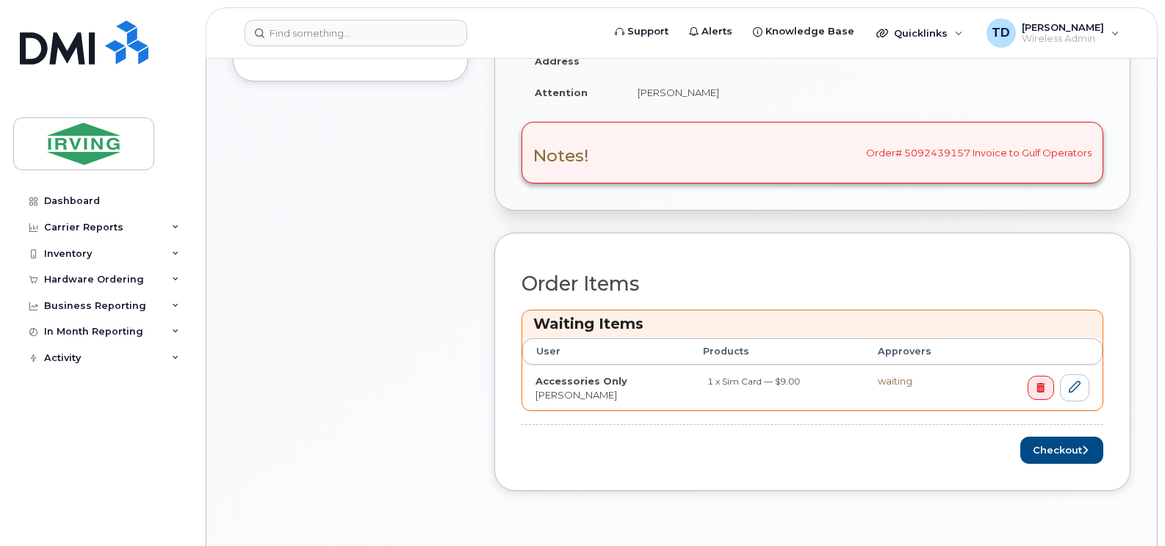
scroll to position [587, 0]
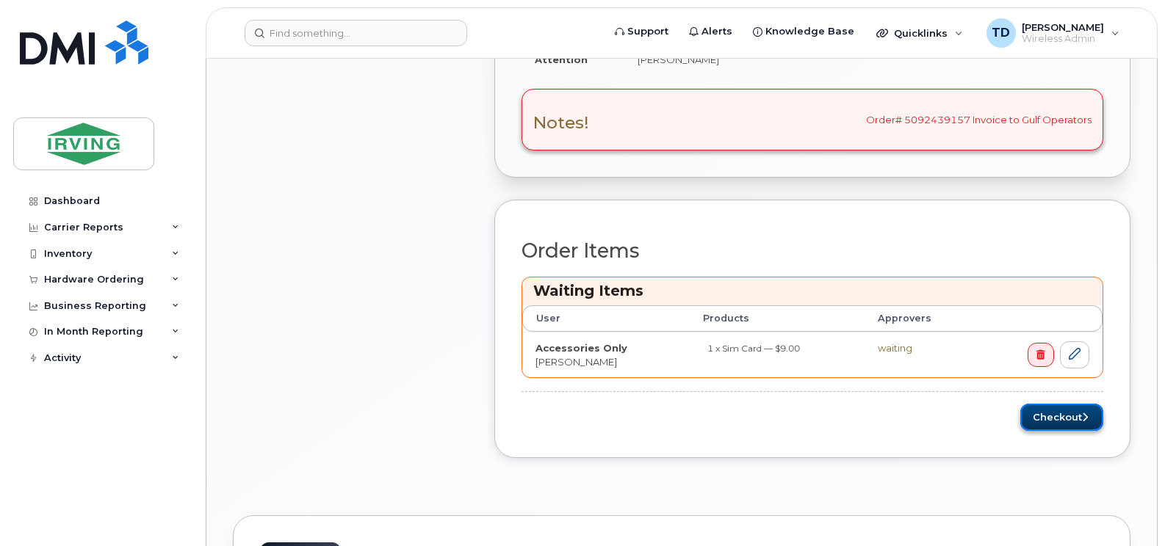
click at [1065, 412] on button "Checkout" at bounding box center [1061, 417] width 83 height 27
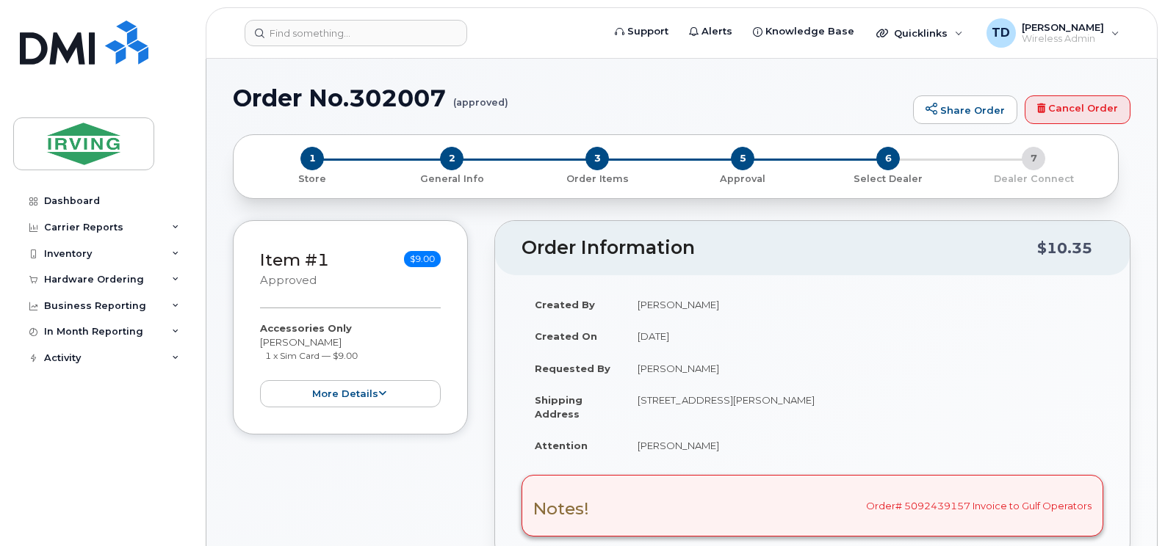
radio input "true"
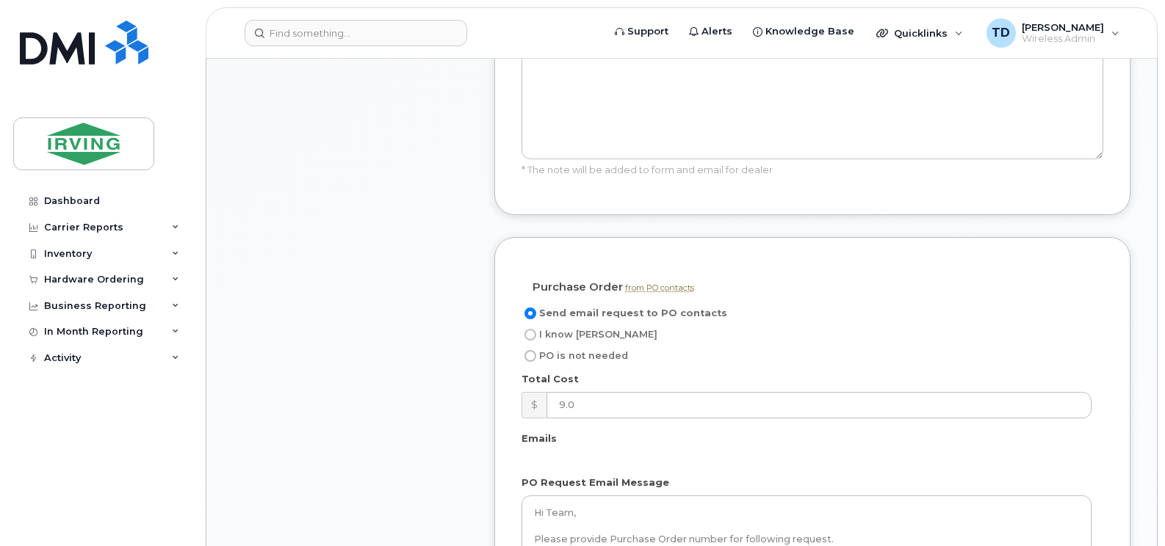
scroll to position [1175, 0]
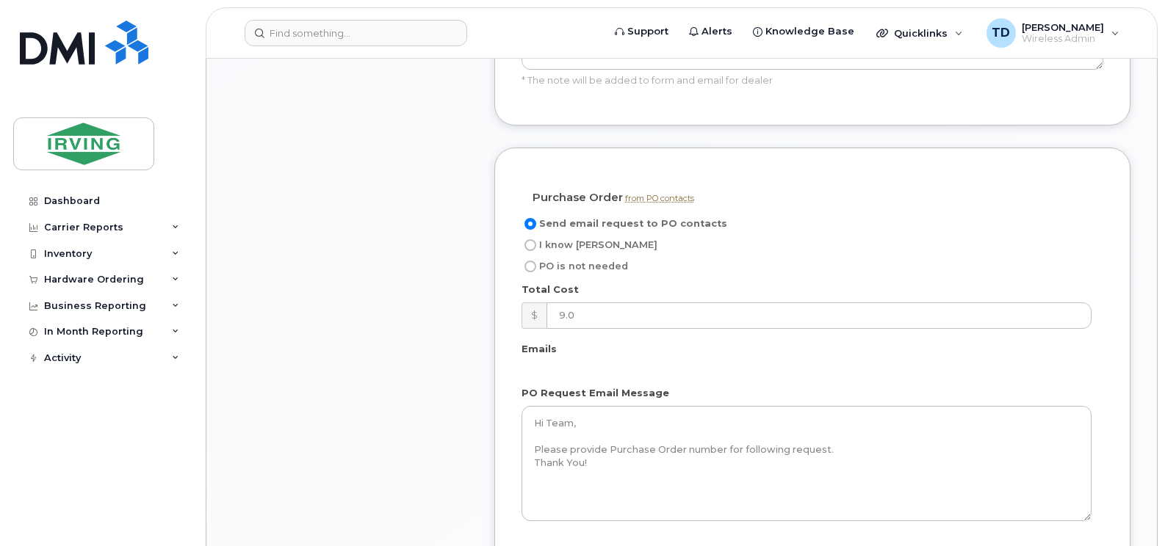
click at [574, 245] on span "I know [PERSON_NAME]" at bounding box center [598, 244] width 118 height 11
click at [536, 245] on input "I know [PERSON_NAME]" at bounding box center [530, 245] width 12 height 12
radio input "true"
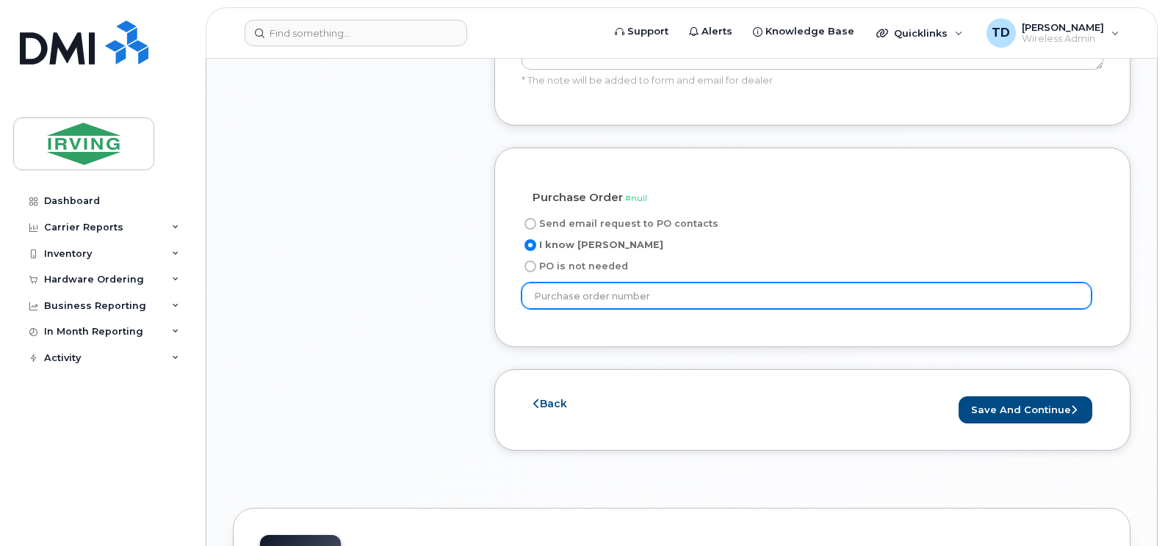
click at [663, 293] on input "text" at bounding box center [806, 296] width 570 height 26
type input "250146"
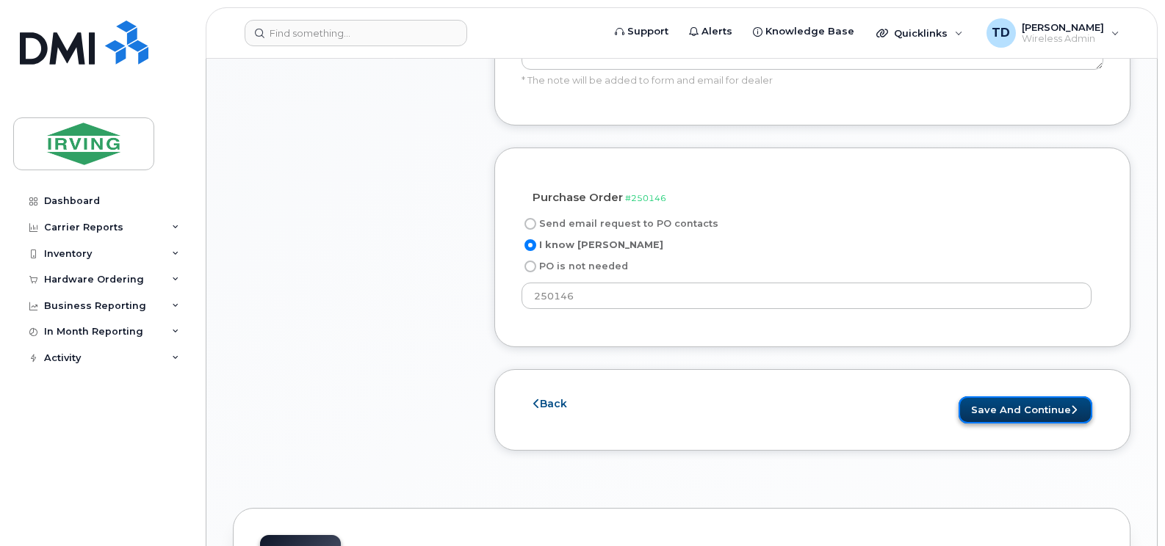
click at [1027, 412] on button "Save and Continue" at bounding box center [1025, 410] width 134 height 27
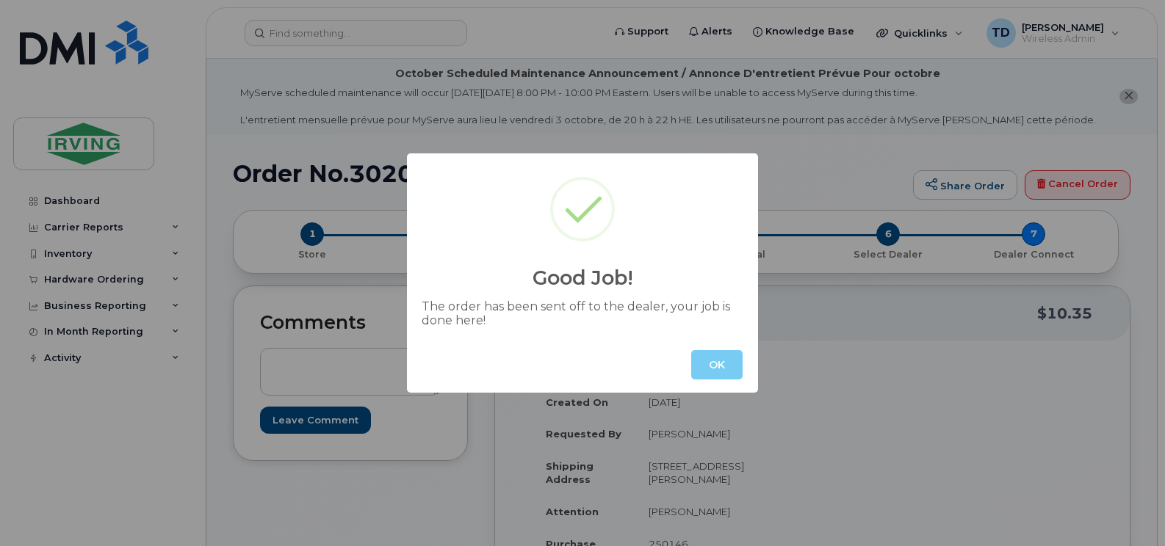
click at [713, 369] on button "OK" at bounding box center [716, 364] width 51 height 29
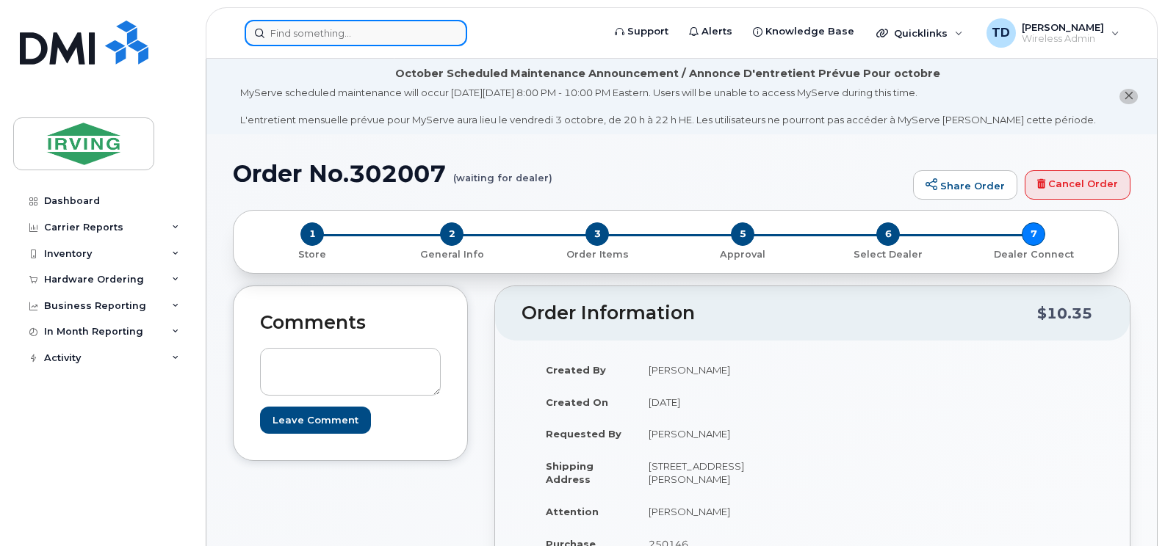
click at [375, 28] on input at bounding box center [356, 33] width 222 height 26
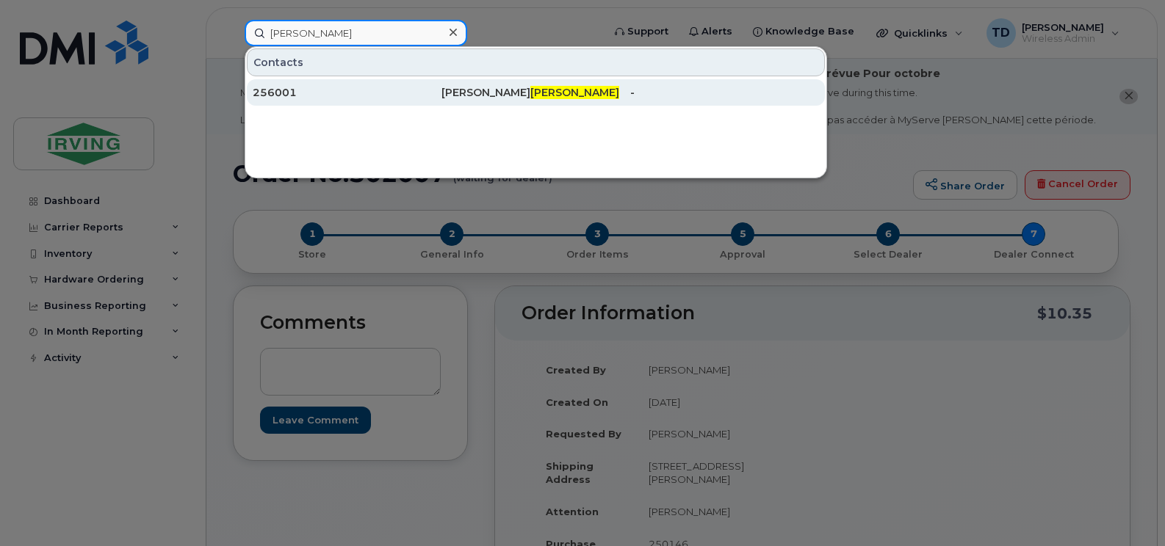
type input "[PERSON_NAME]"
click at [435, 104] on div "256001" at bounding box center [347, 92] width 189 height 26
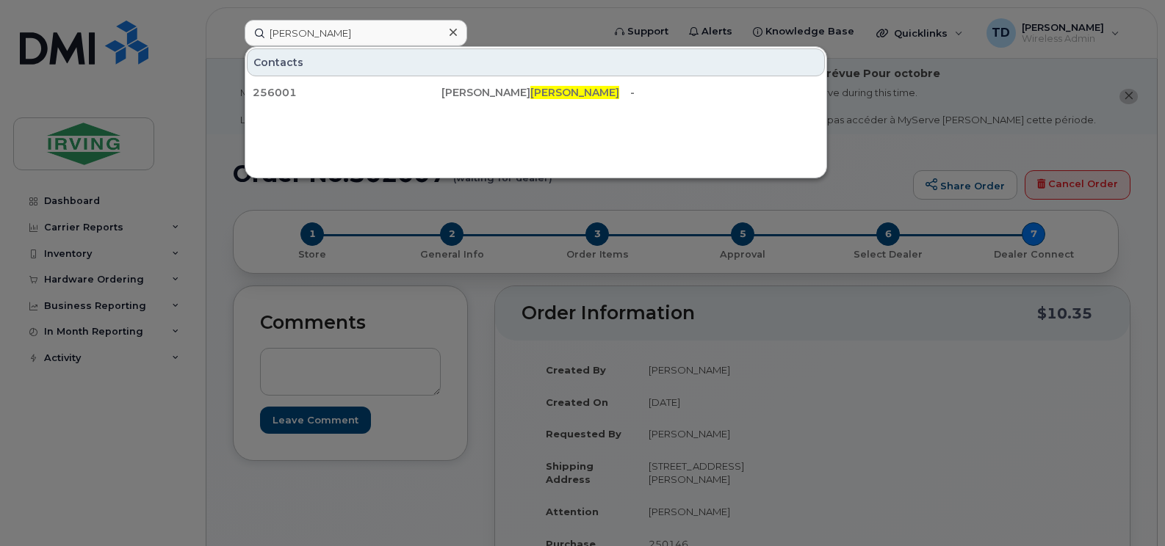
click at [65, 55] on div at bounding box center [582, 273] width 1165 height 546
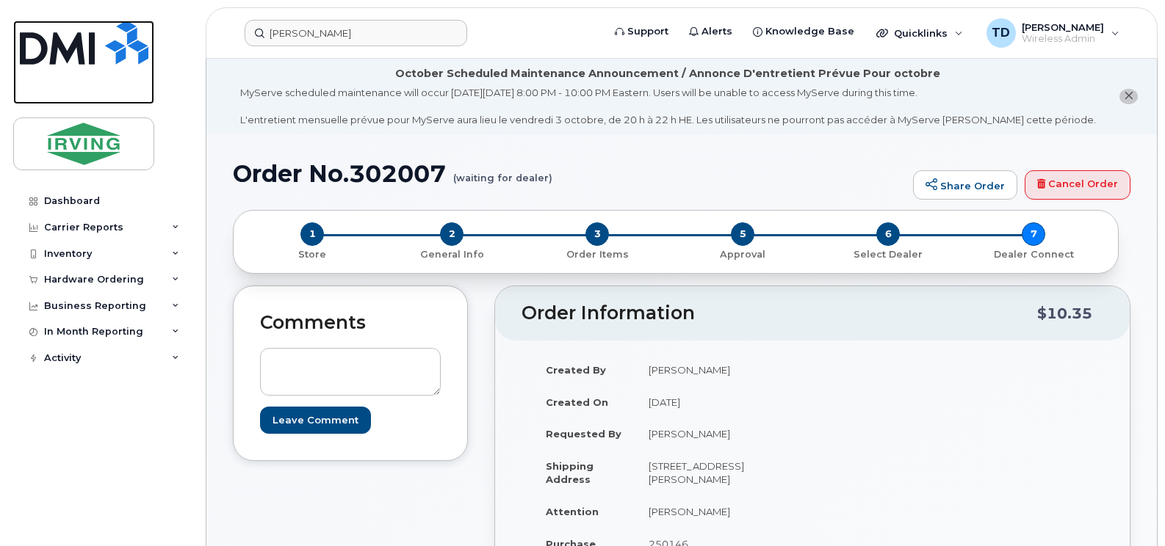
click at [109, 60] on img at bounding box center [84, 43] width 129 height 44
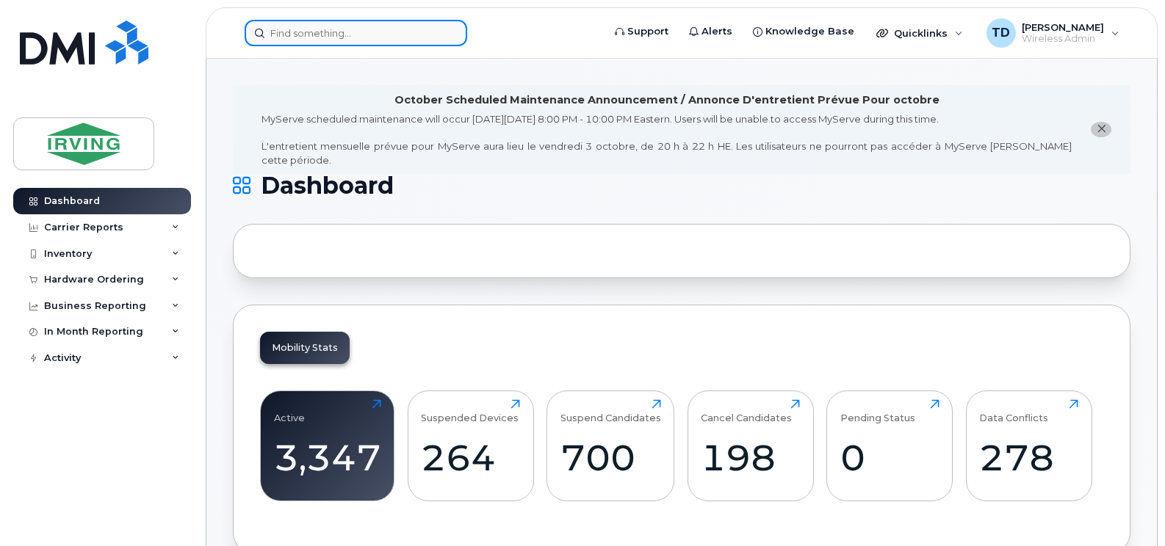
click at [363, 27] on input at bounding box center [356, 33] width 222 height 26
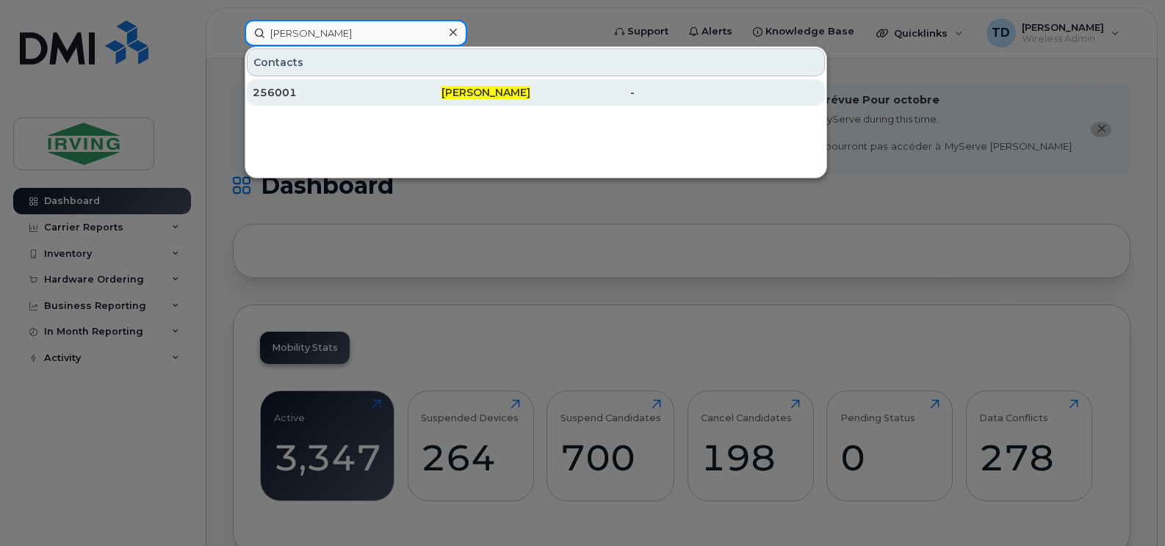
type input "carlo de paz"
click at [456, 90] on span "[PERSON_NAME]" at bounding box center [485, 92] width 89 height 13
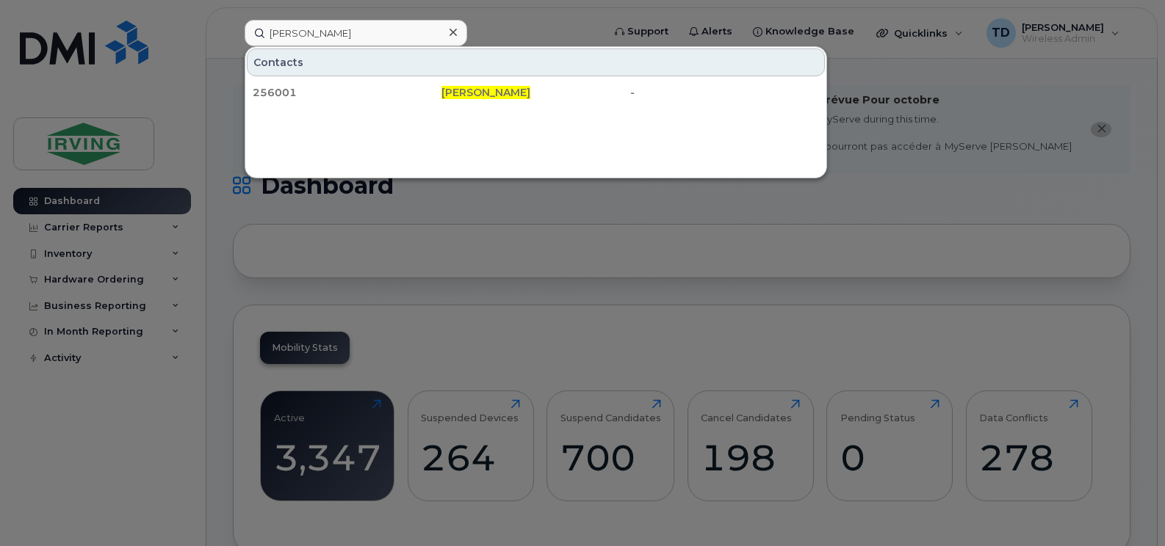
click at [401, 219] on div at bounding box center [582, 273] width 1165 height 546
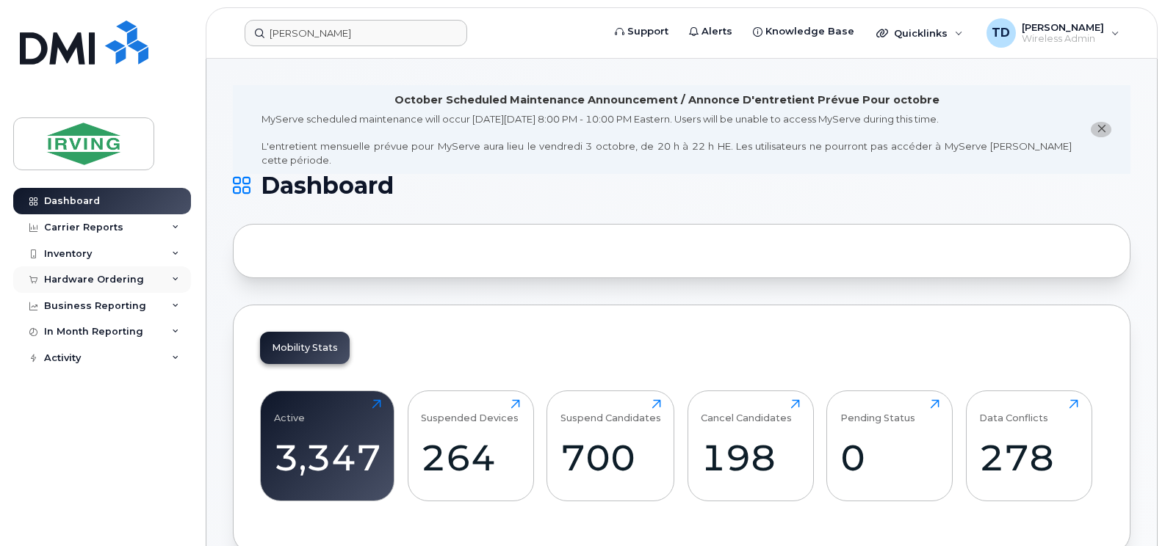
click at [177, 276] on icon at bounding box center [175, 279] width 7 height 7
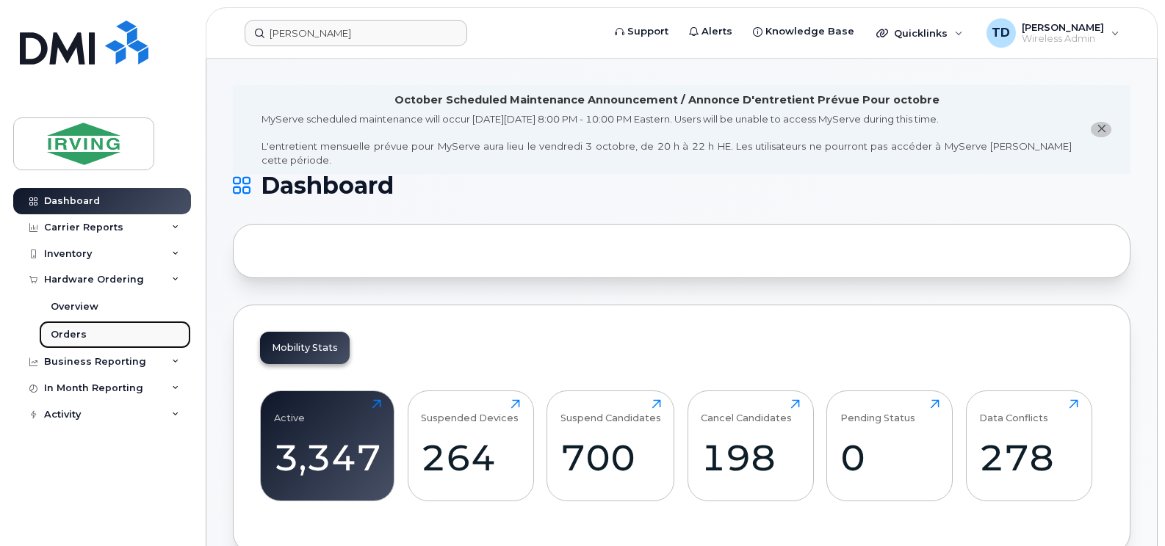
click at [76, 333] on div "Orders" at bounding box center [69, 334] width 36 height 13
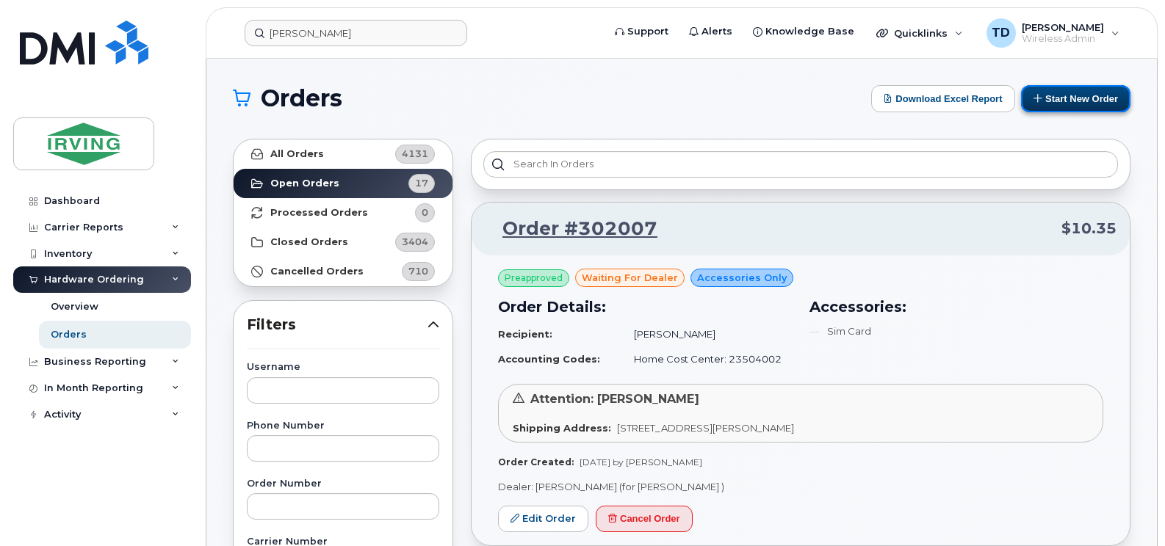
click at [1083, 101] on button "Start New Order" at bounding box center [1075, 98] width 109 height 27
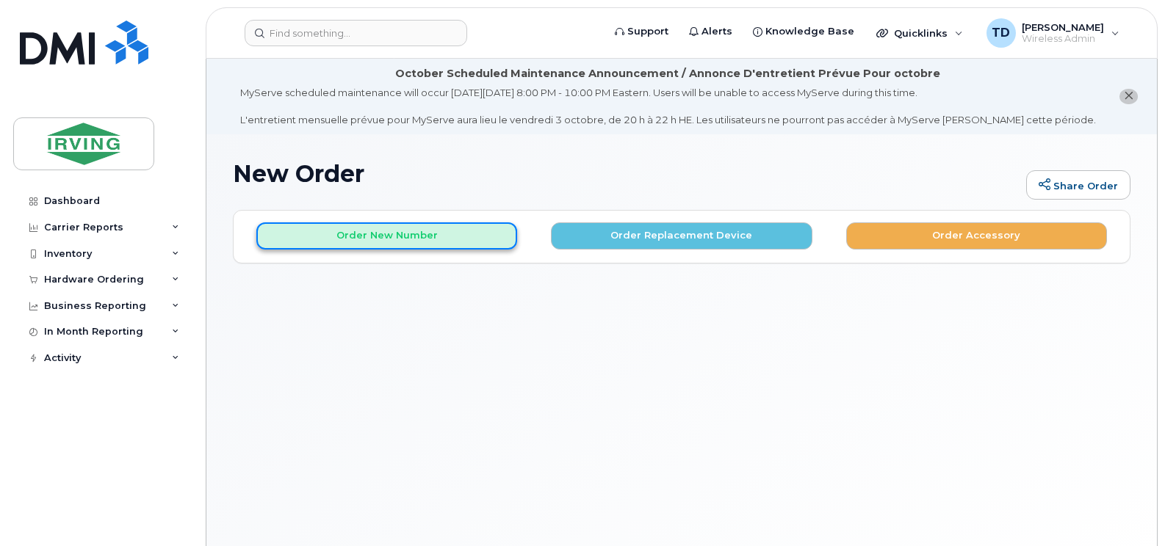
click at [429, 236] on button "Order New Number" at bounding box center [386, 235] width 261 height 27
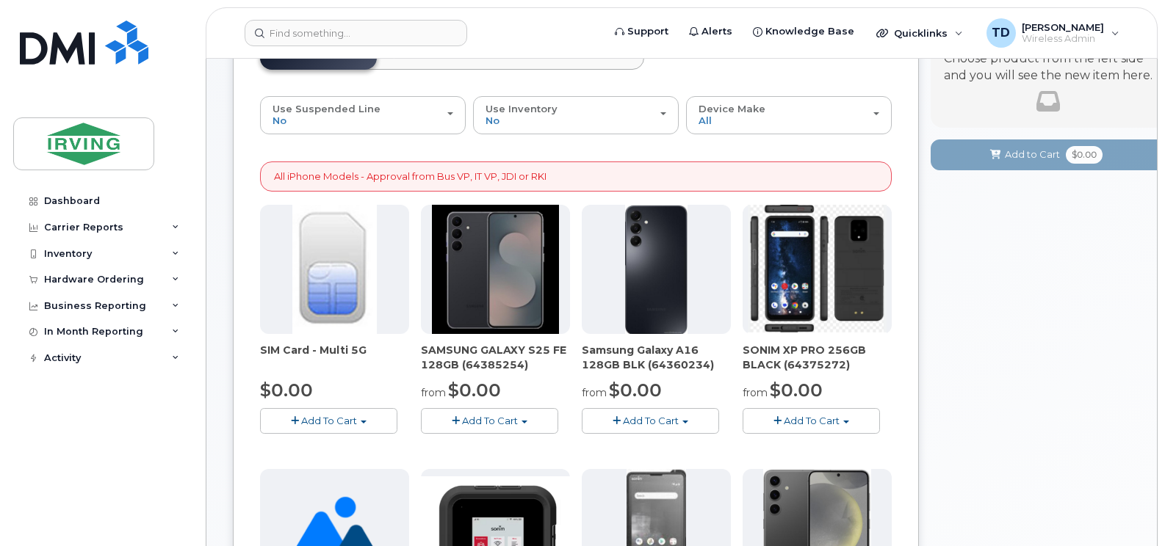
scroll to position [220, 0]
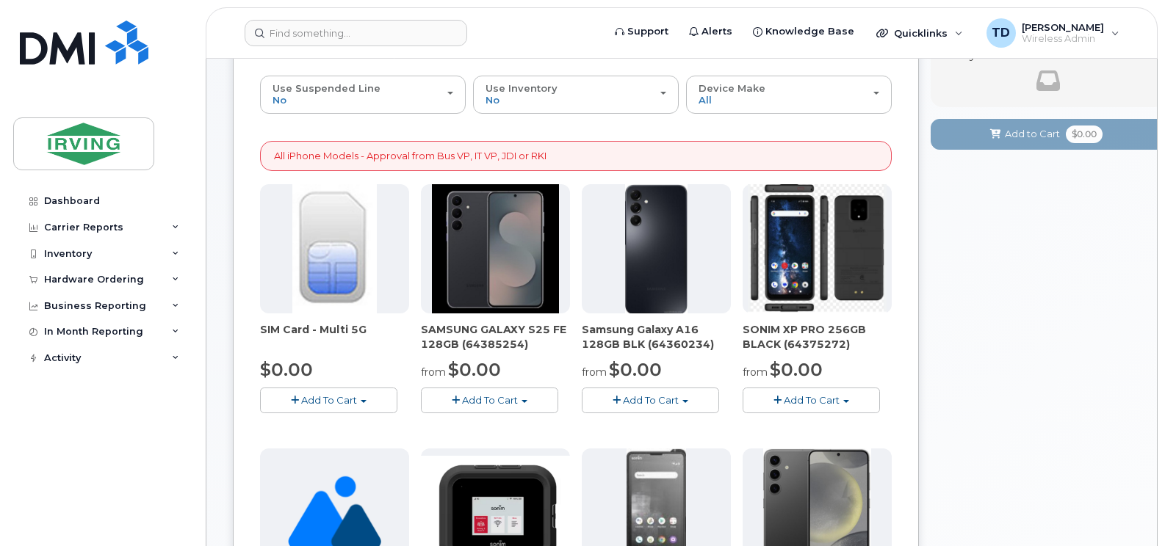
click at [479, 399] on span "Add To Cart" at bounding box center [490, 400] width 56 height 12
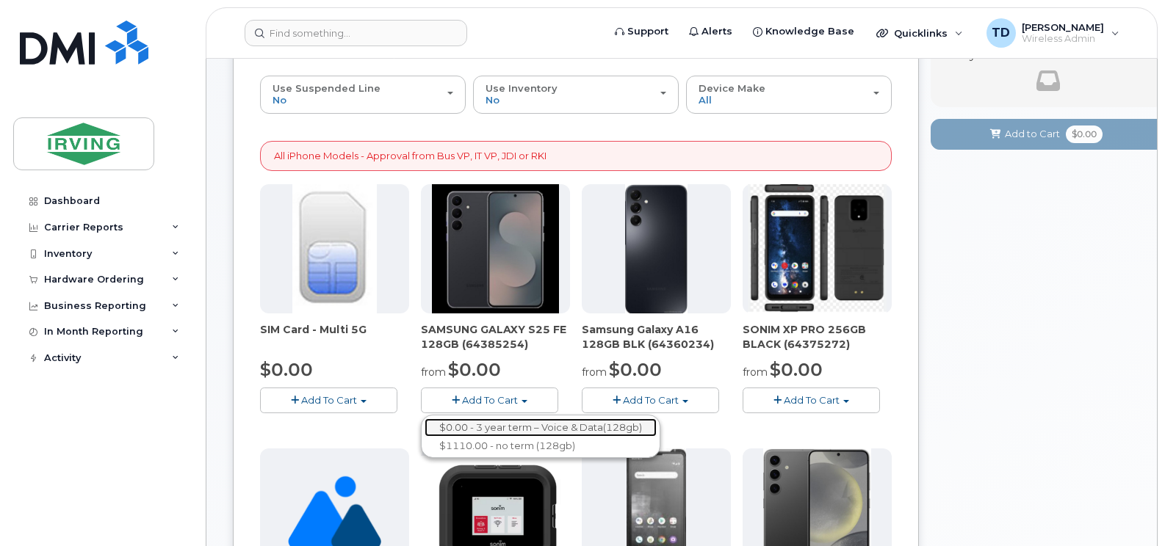
click at [532, 430] on link "$0.00 - 3 year term – Voice & Data(128gb)" at bounding box center [540, 428] width 232 height 18
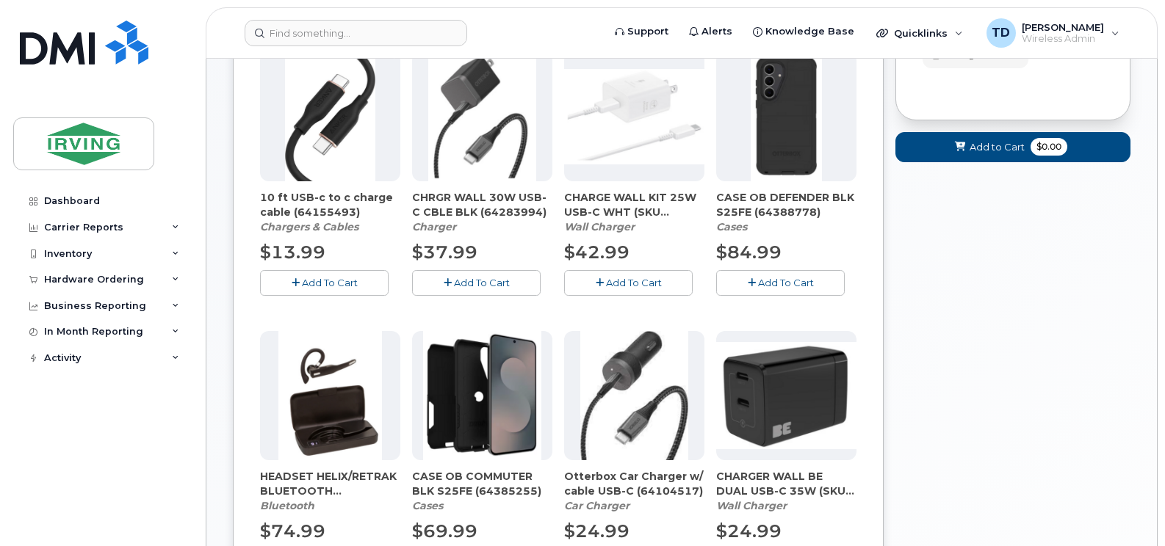
scroll to position [352, 0]
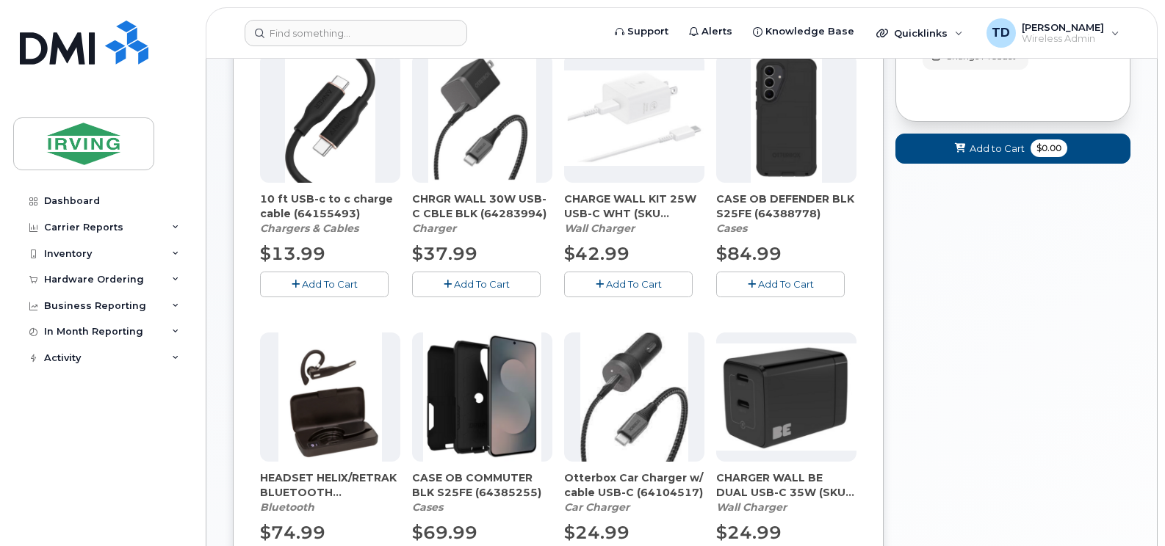
click at [764, 281] on span "Add To Cart" at bounding box center [786, 284] width 56 height 12
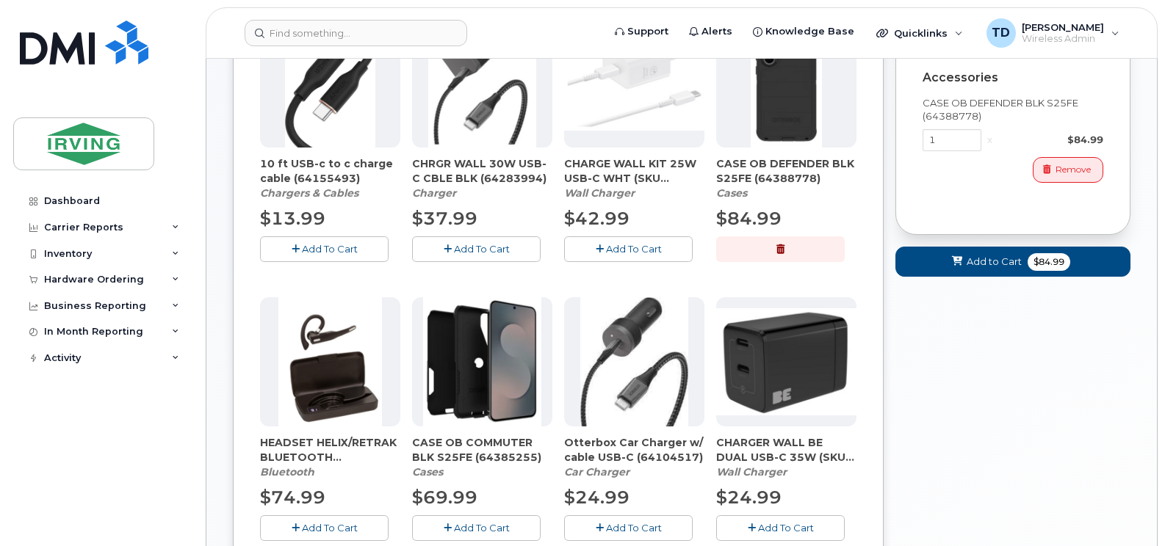
scroll to position [292, 0]
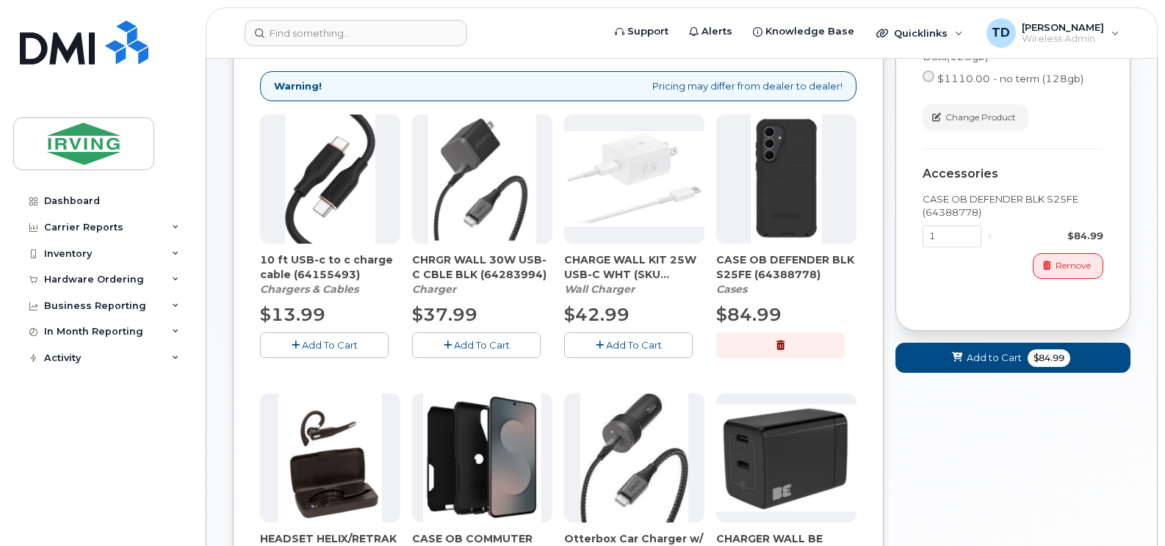
click at [472, 341] on span "Add To Cart" at bounding box center [482, 345] width 56 height 12
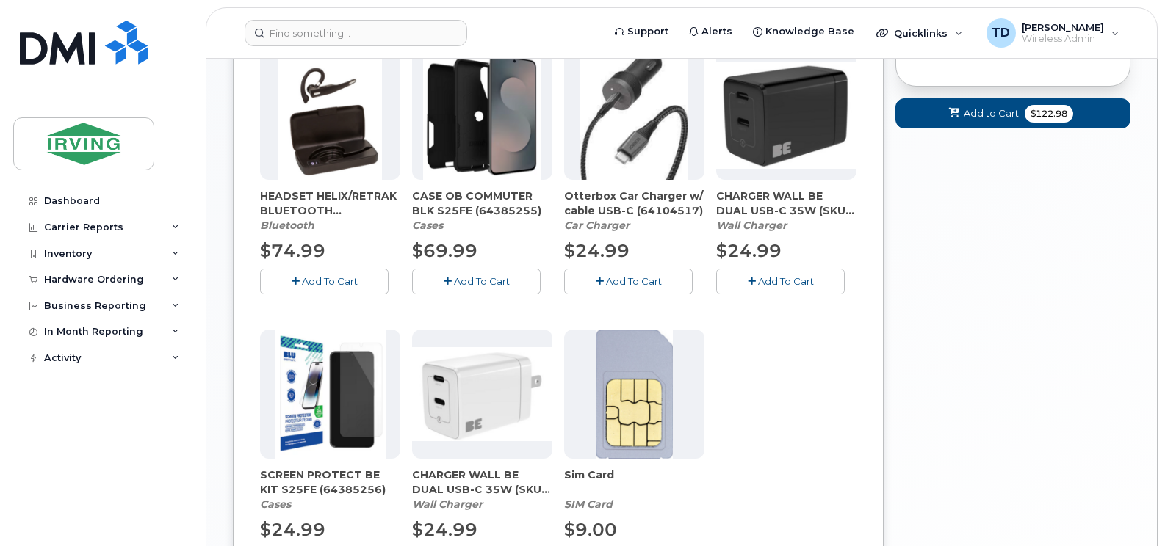
scroll to position [659, 0]
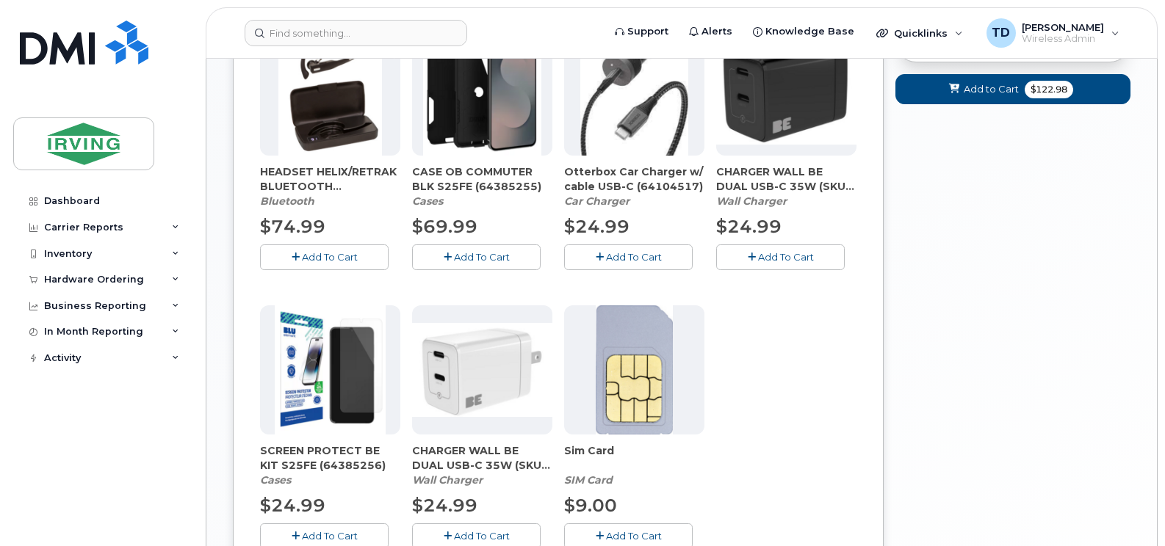
click at [333, 534] on span "Add To Cart" at bounding box center [330, 536] width 56 height 12
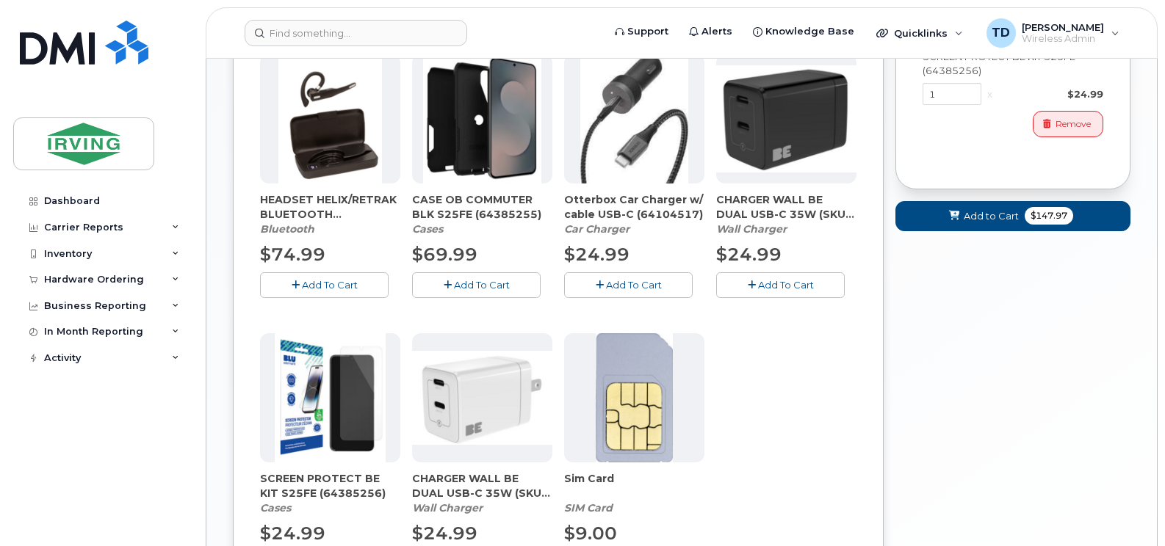
scroll to position [438, 0]
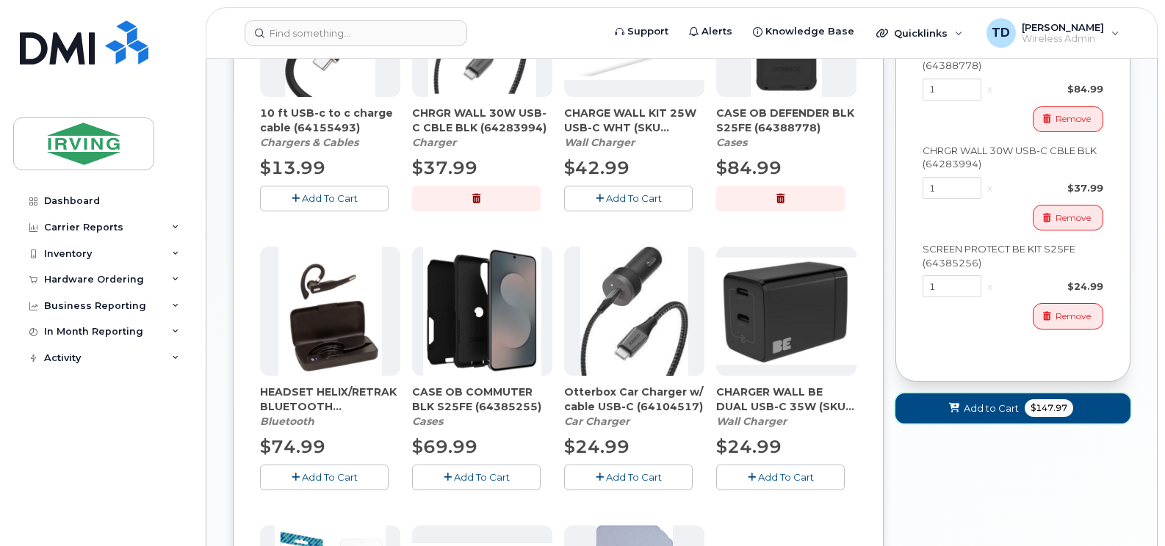
click at [1049, 405] on span "$147.97" at bounding box center [1048, 408] width 48 height 18
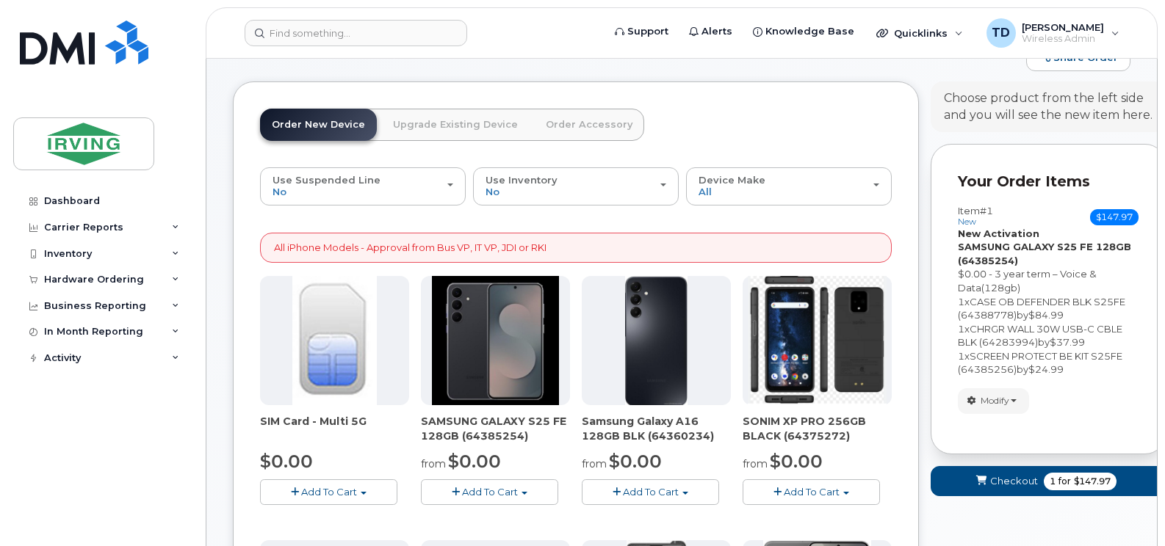
scroll to position [119, 0]
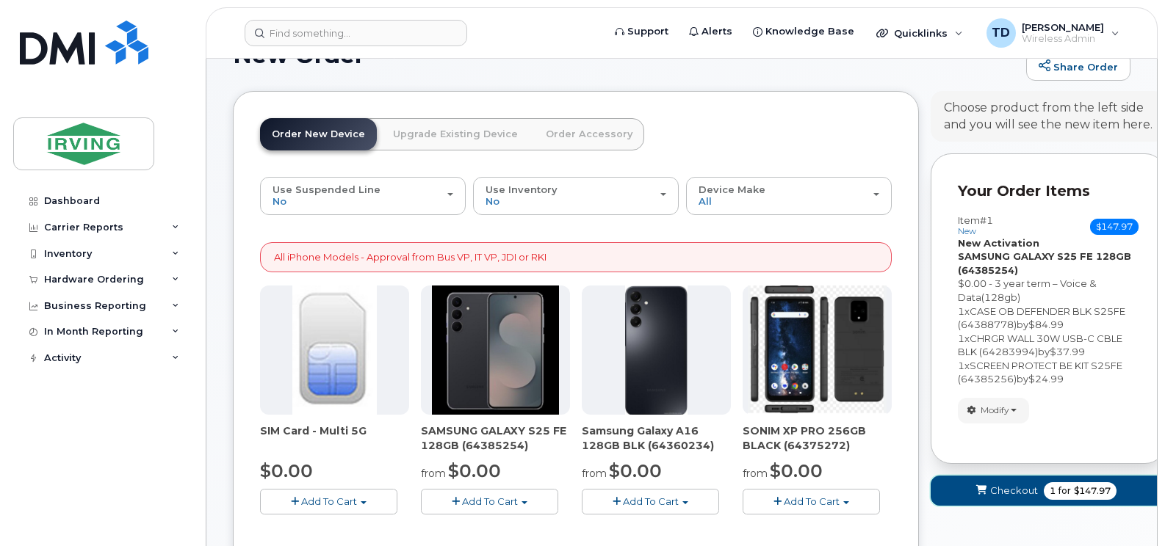
click at [986, 494] on icon "submit" at bounding box center [981, 491] width 10 height 10
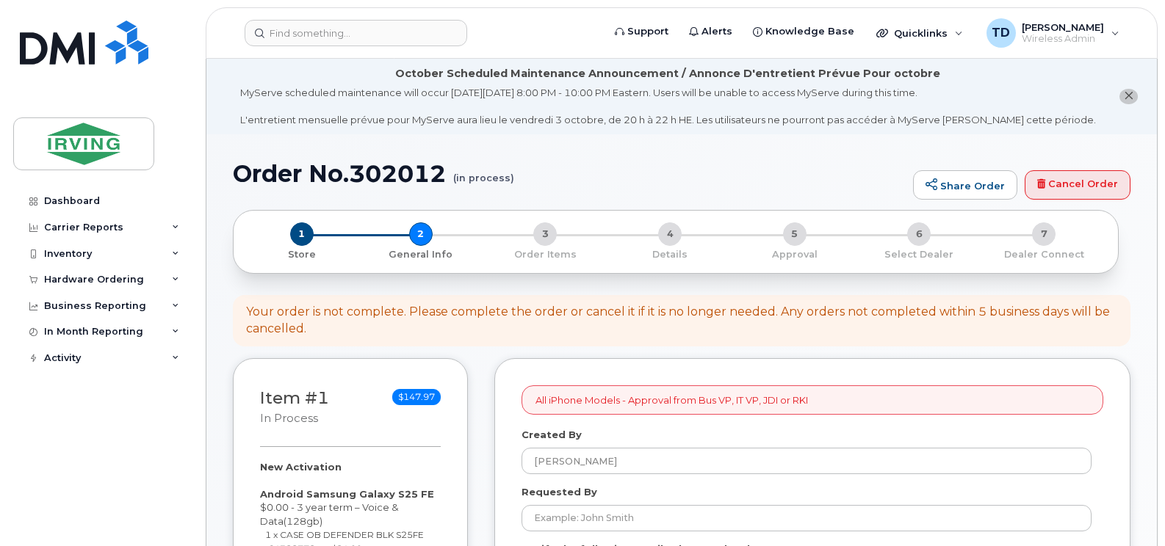
select select
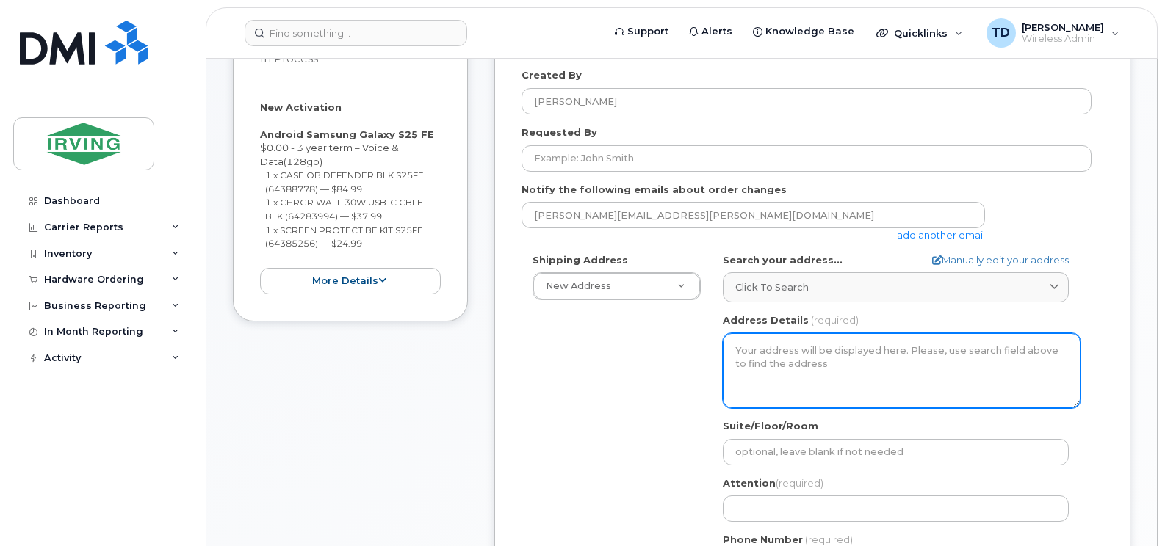
scroll to position [442, 0]
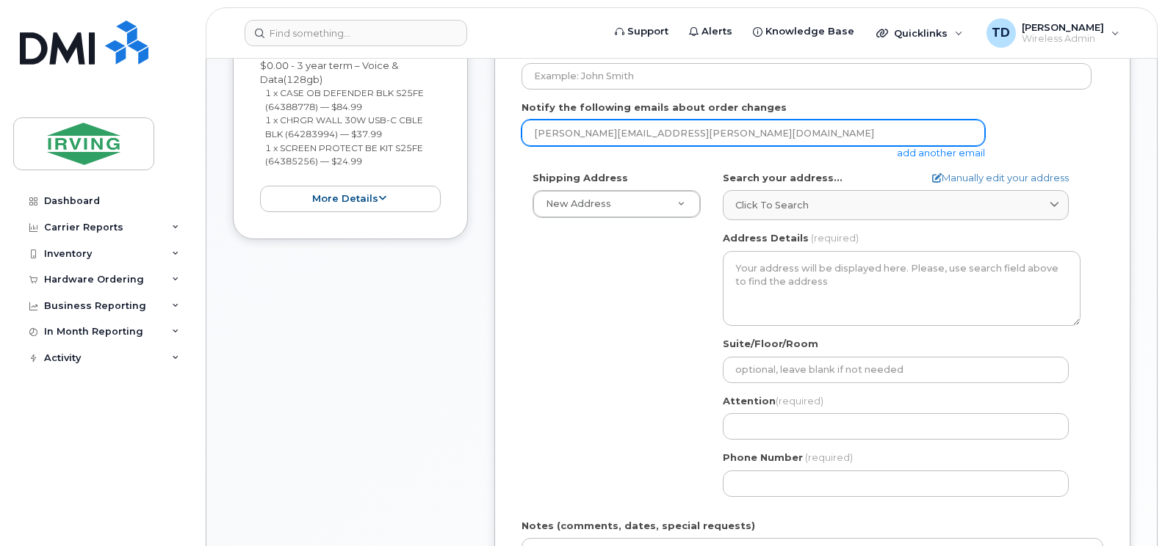
click at [656, 126] on input "[PERSON_NAME][EMAIL_ADDRESS][PERSON_NAME][DOMAIN_NAME]" at bounding box center [752, 133] width 463 height 26
type input "[EMAIL_ADDRESS][DOMAIN_NAME]"
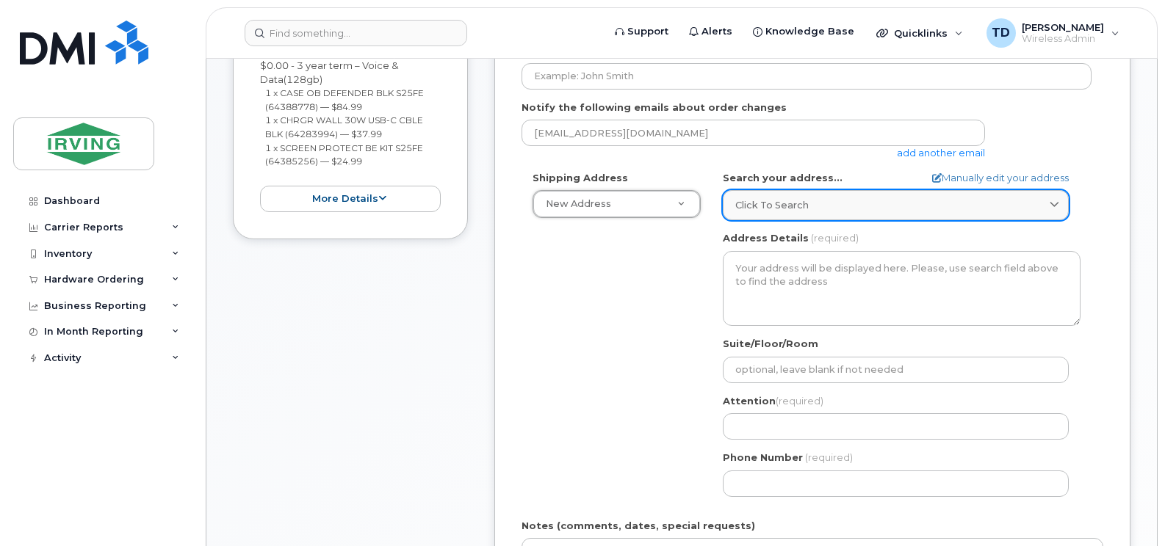
click at [792, 195] on link "Click to search" at bounding box center [896, 205] width 346 height 30
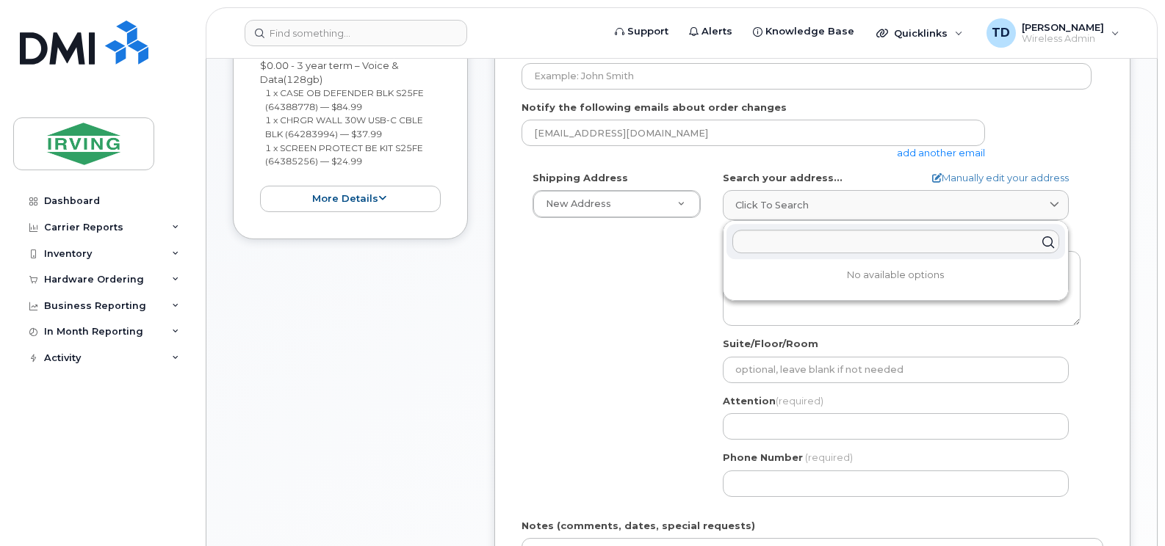
click at [674, 276] on div "Shipping Address New Address New Address [STREET_ADDRESS][GEOGRAPHIC_DATA][STRE…" at bounding box center [806, 339] width 570 height 337
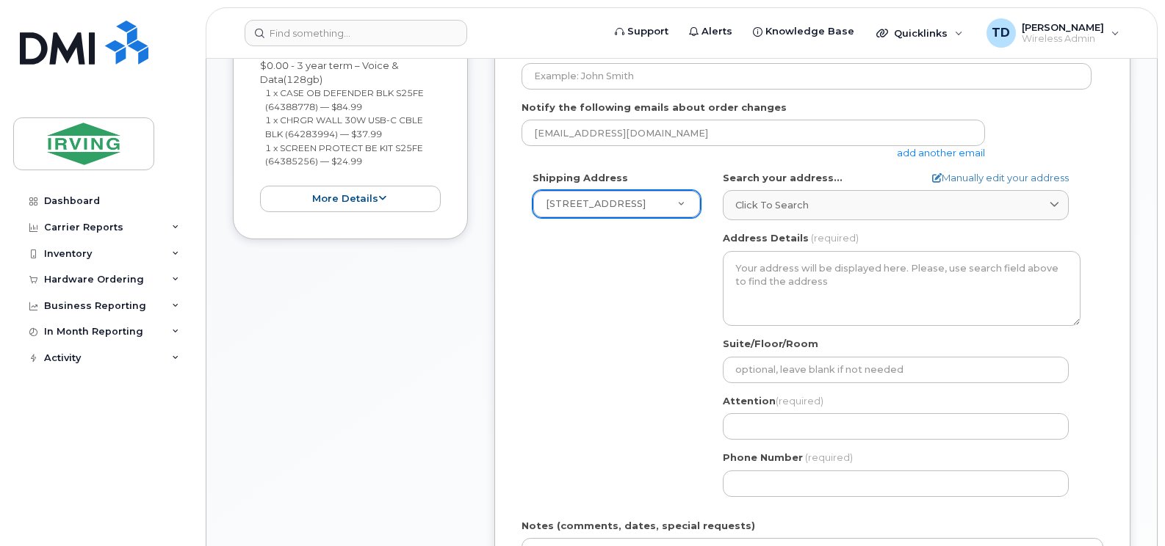
select select "[STREET_ADDRESS]"
type textarea "[STREET_ADDRESS][PERSON_NAME]"
type input "[PERSON_NAME]"
type input "5066470892"
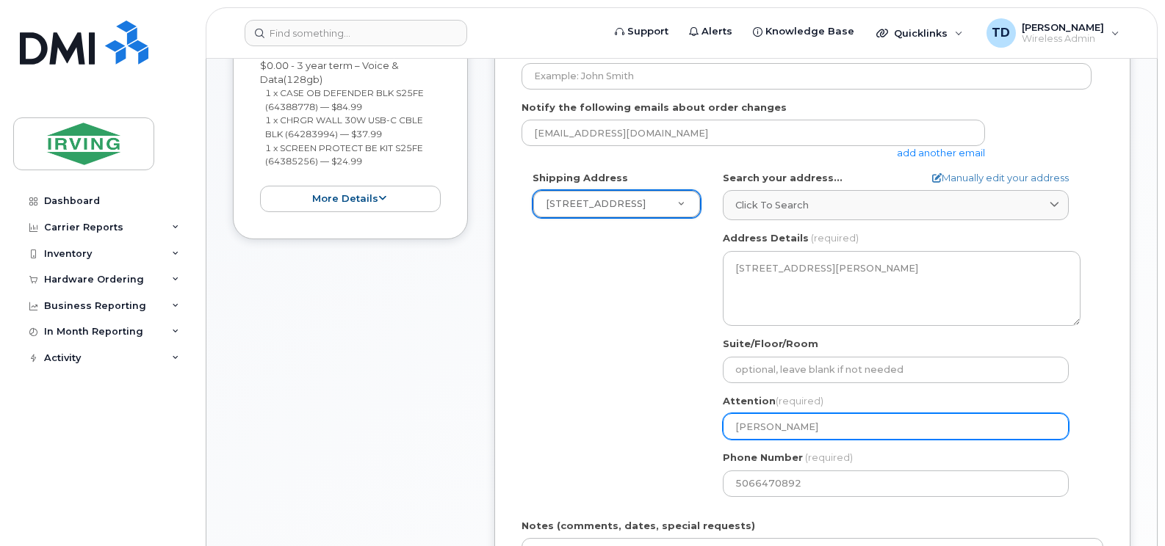
click at [819, 433] on input "[PERSON_NAME]" at bounding box center [896, 426] width 346 height 26
select select
type input "K"
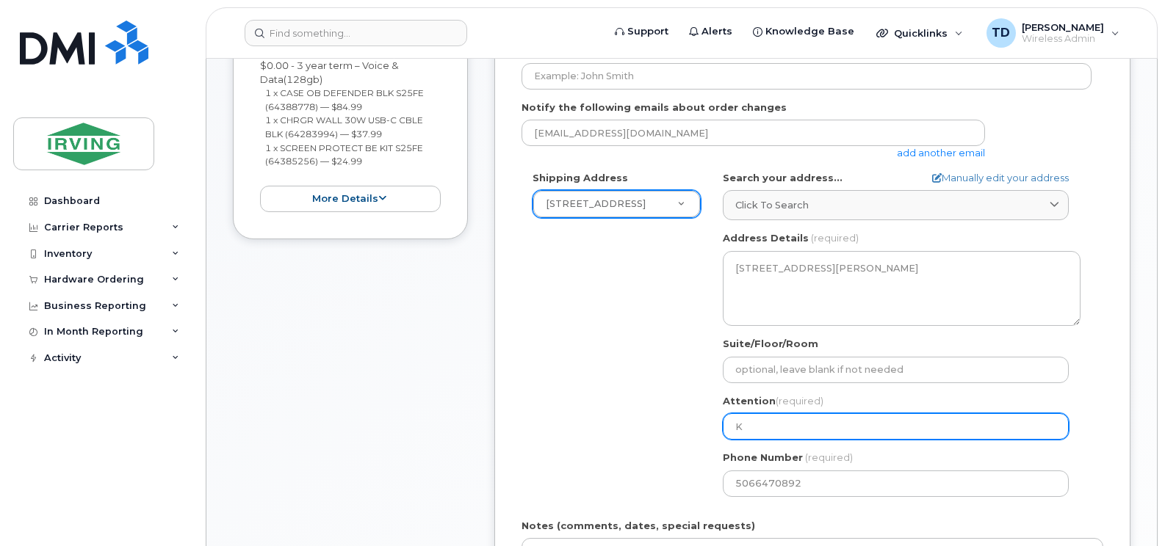
select select
type input "Ka"
select select
type input "Kar"
select select
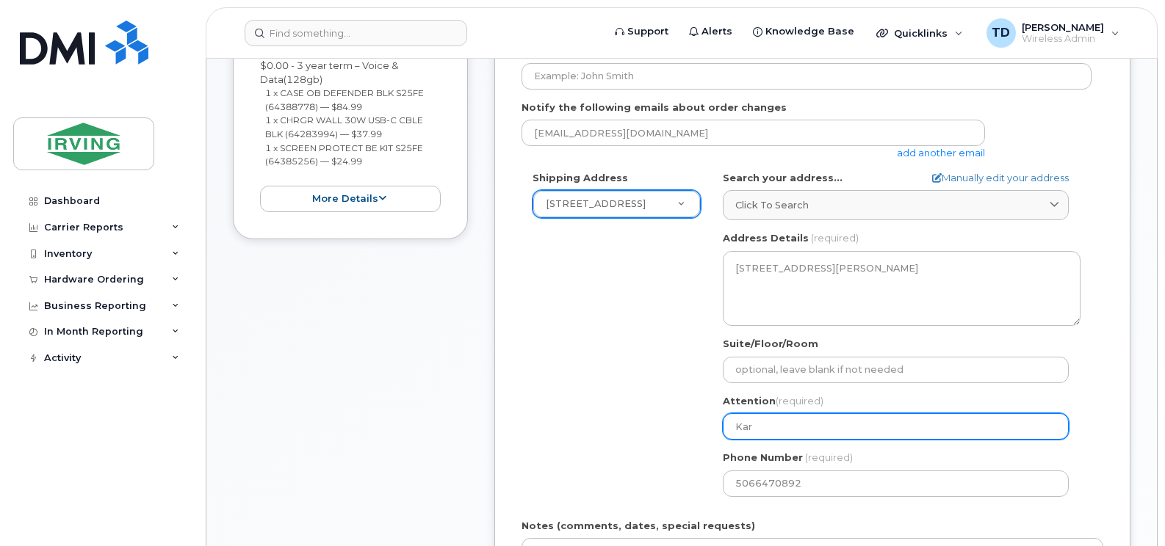
type input "Kare"
select select
type input "[PERSON_NAME]"
select select
type input "[PERSON_NAME]"
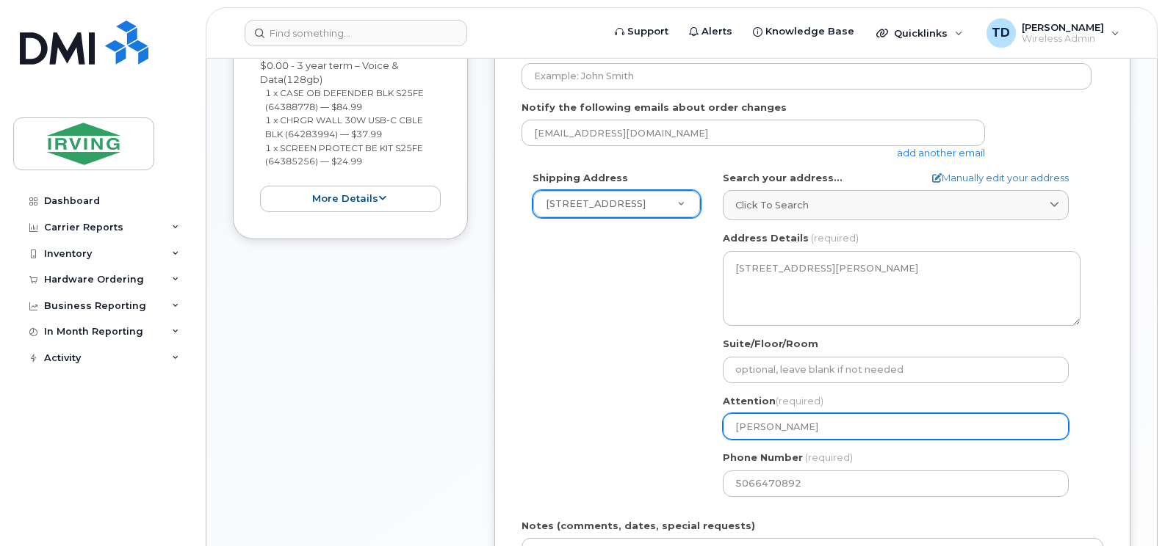
select select
type input "[PERSON_NAME]"
select select
type input "[PERSON_NAME]"
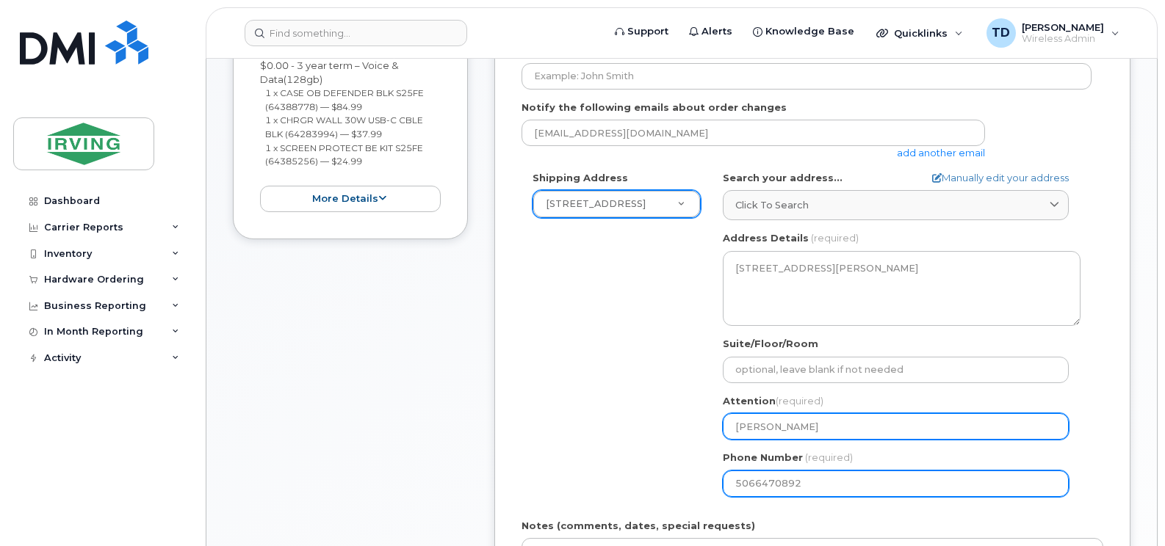
select select
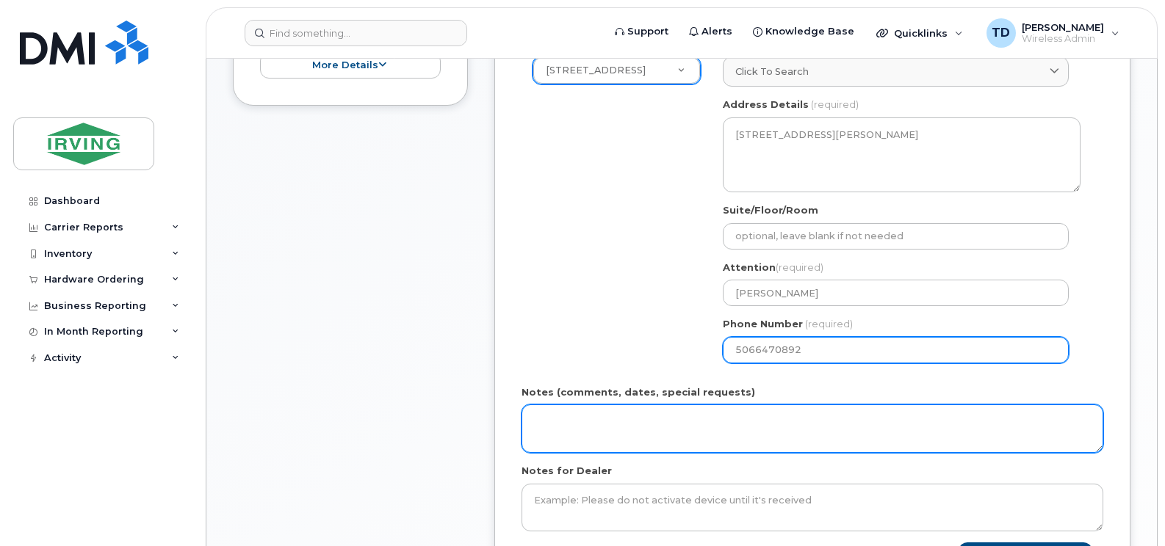
scroll to position [736, 0]
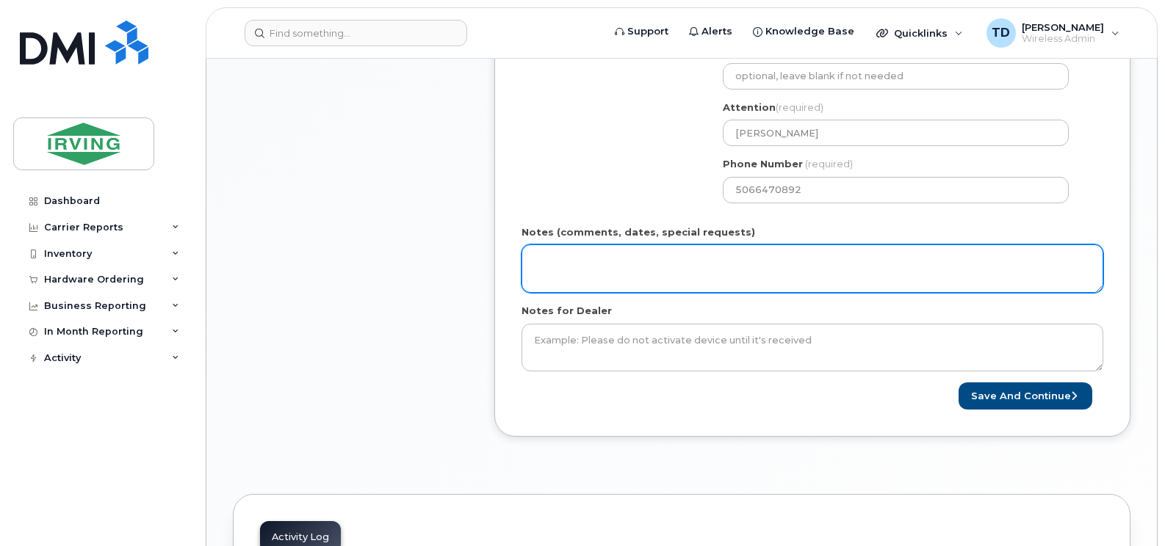
click at [636, 270] on textarea "Notes (comments, dates, special requests)" at bounding box center [812, 269] width 582 height 48
paste textarea "5091935223"
type textarea "Order # 5091935223 Invoice to Gulf Operators"
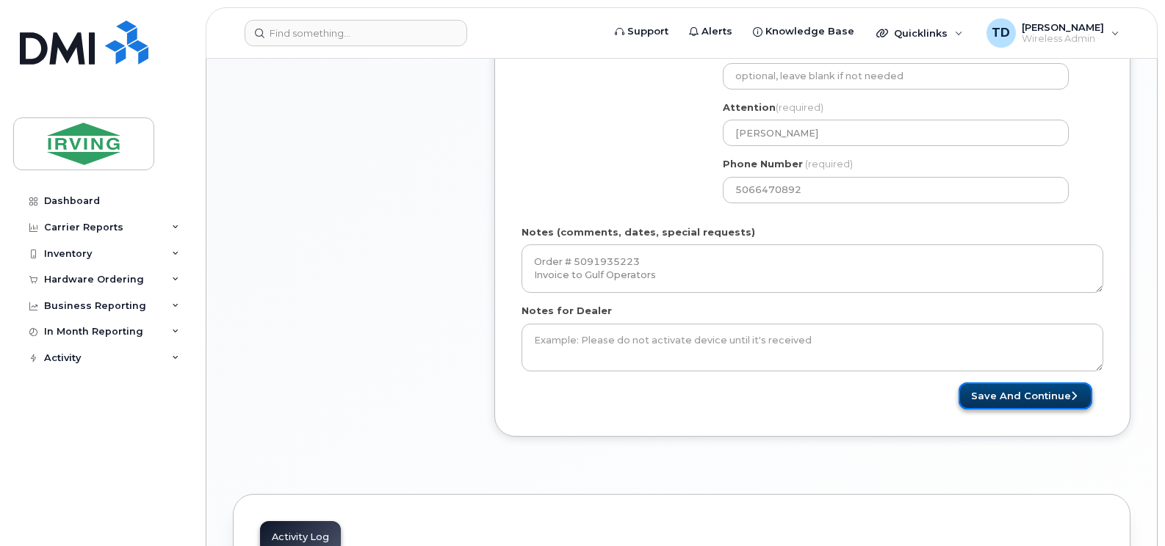
click at [1020, 394] on button "Save and Continue" at bounding box center [1025, 396] width 134 height 27
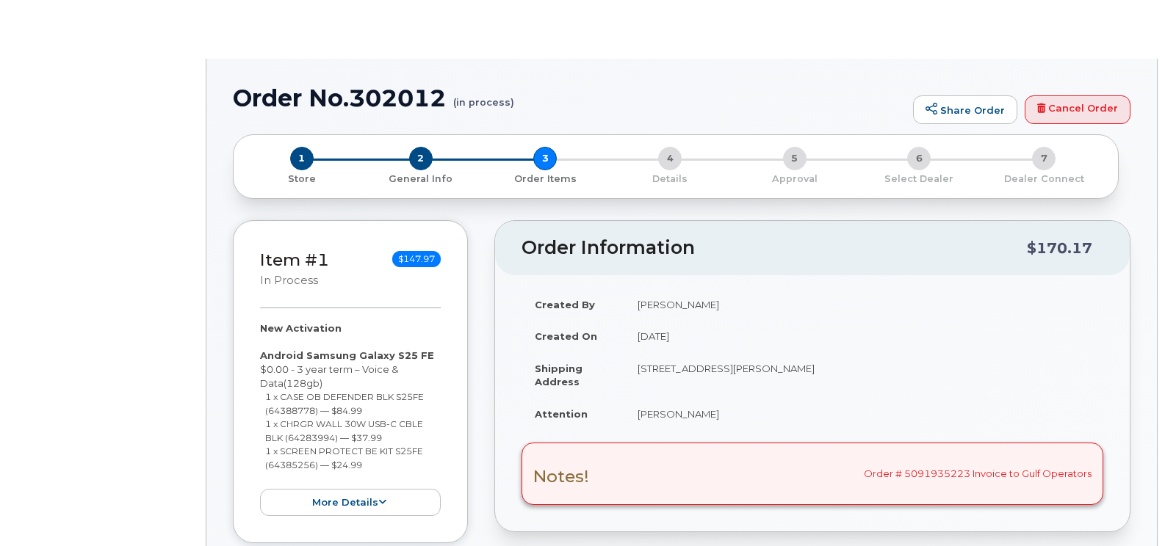
select select "1446581"
radio input "true"
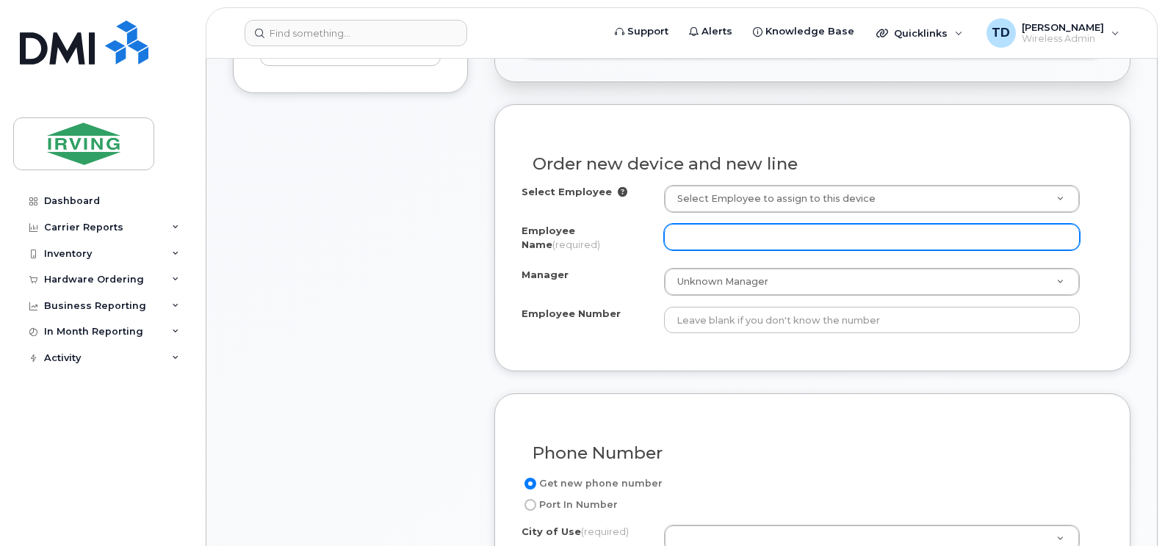
scroll to position [587, 0]
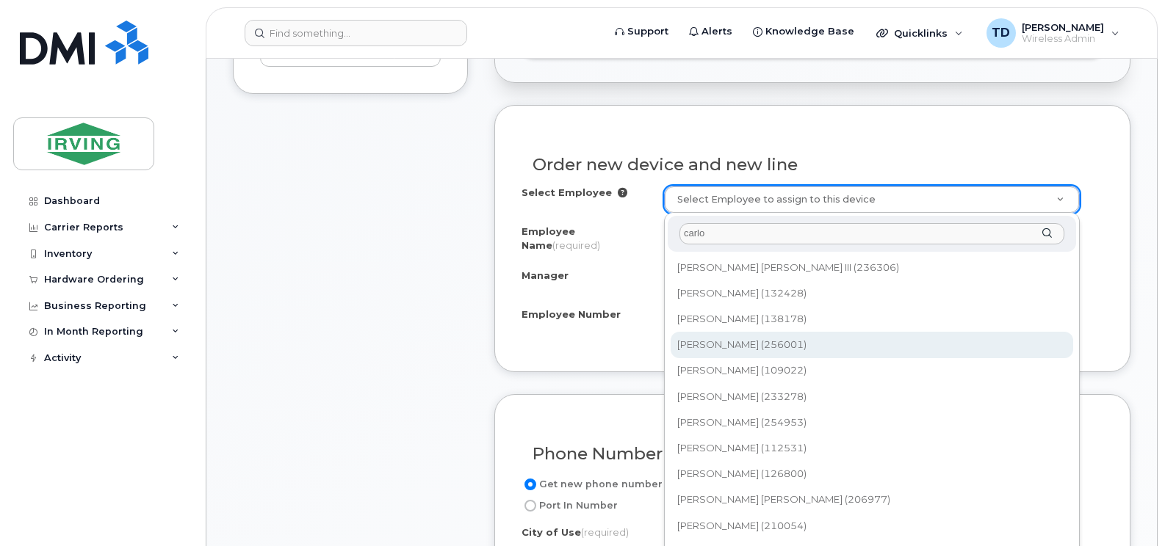
type input "carlo"
type input "3012150"
type input "[PERSON_NAME]"
type input "256001"
type input "23504011"
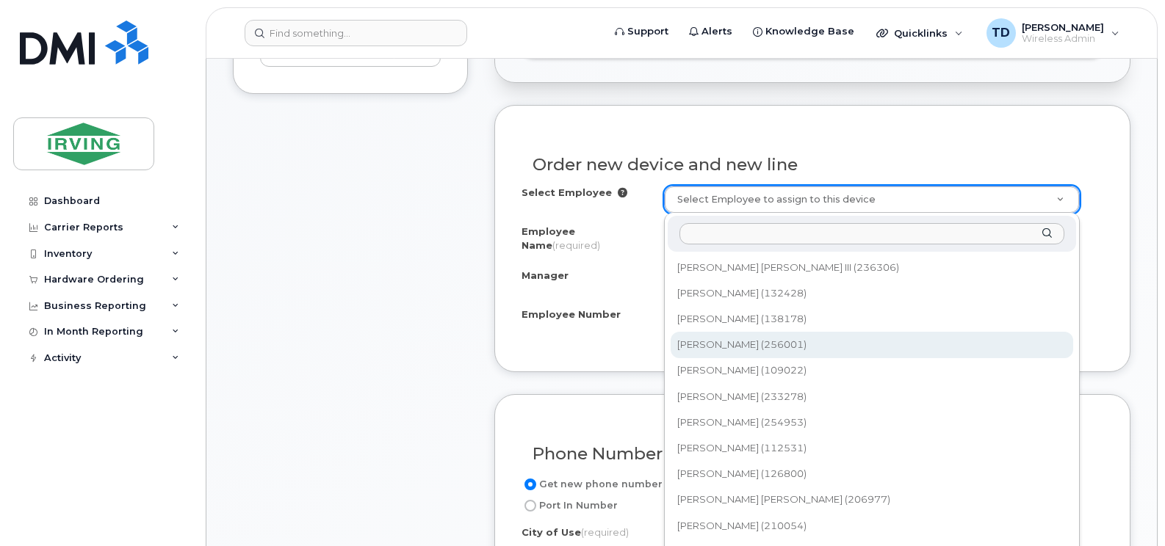
select select "1467074"
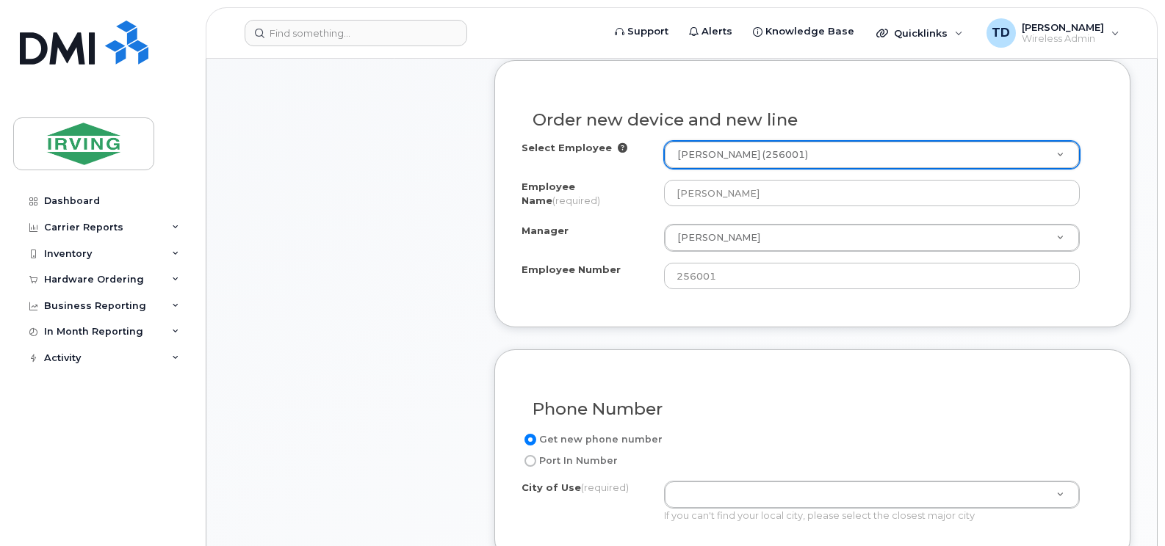
scroll to position [881, 0]
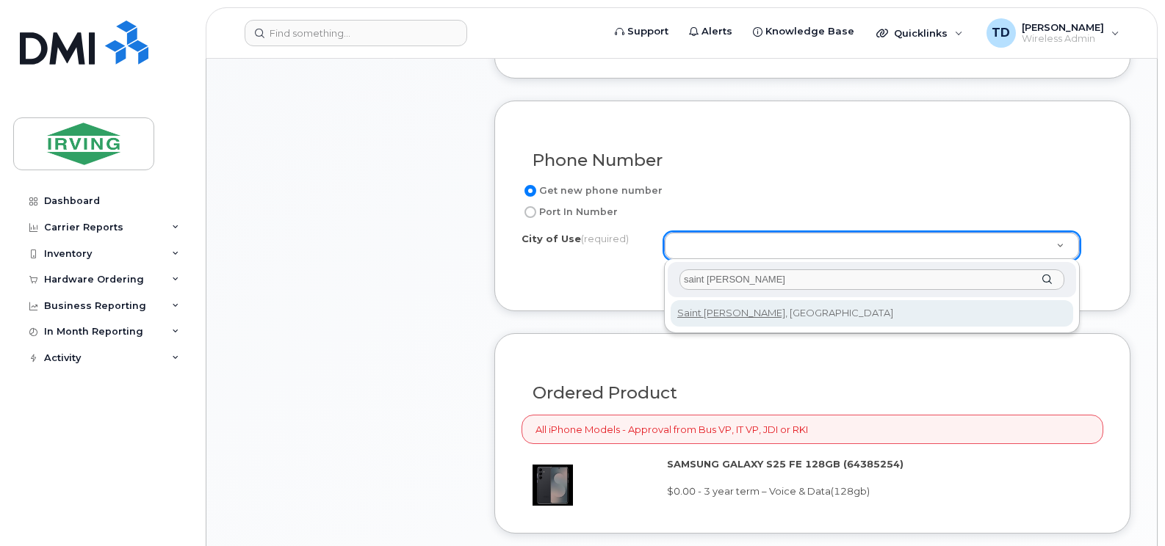
type input "saint [PERSON_NAME]"
type input "2008"
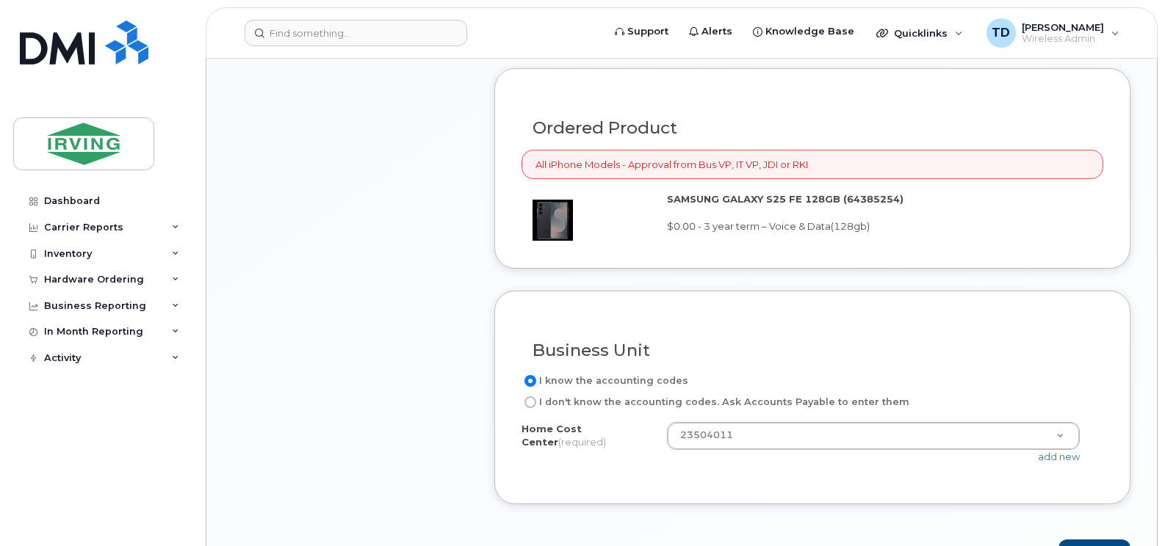
scroll to position [1175, 0]
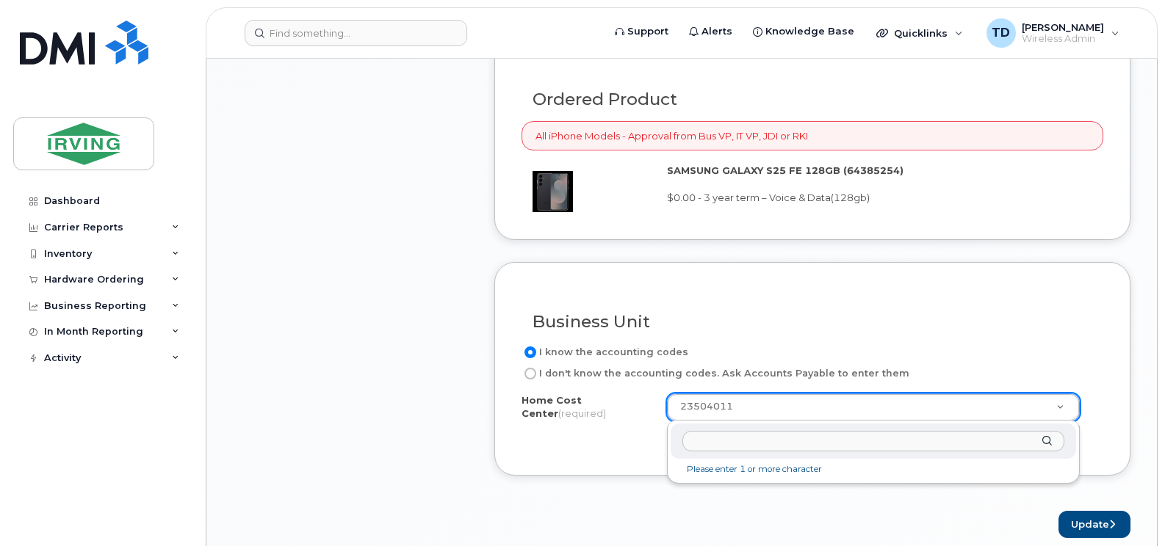
paste input "23504002"
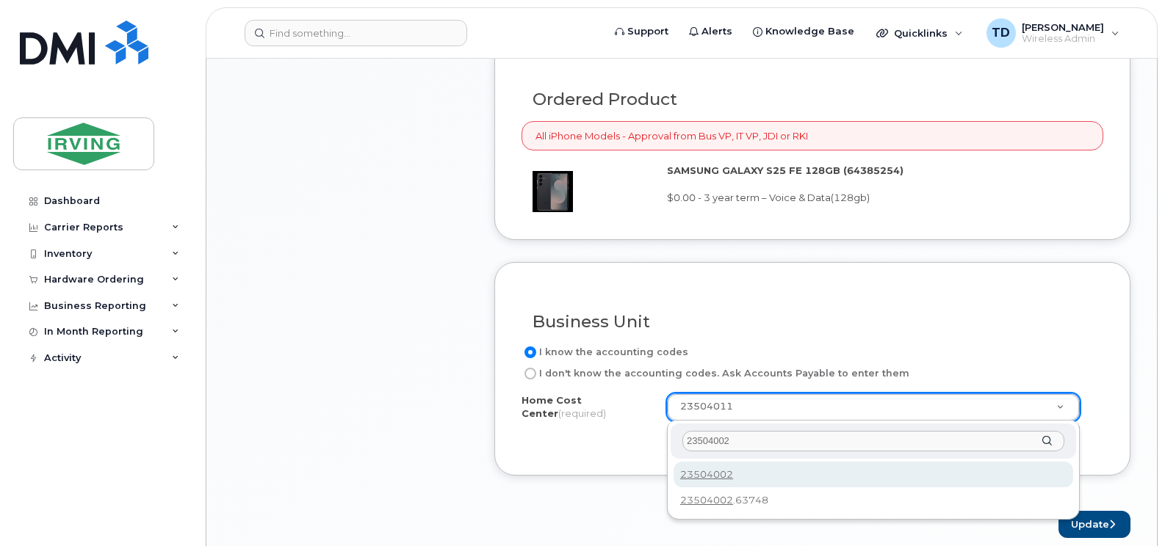
type input "23504002"
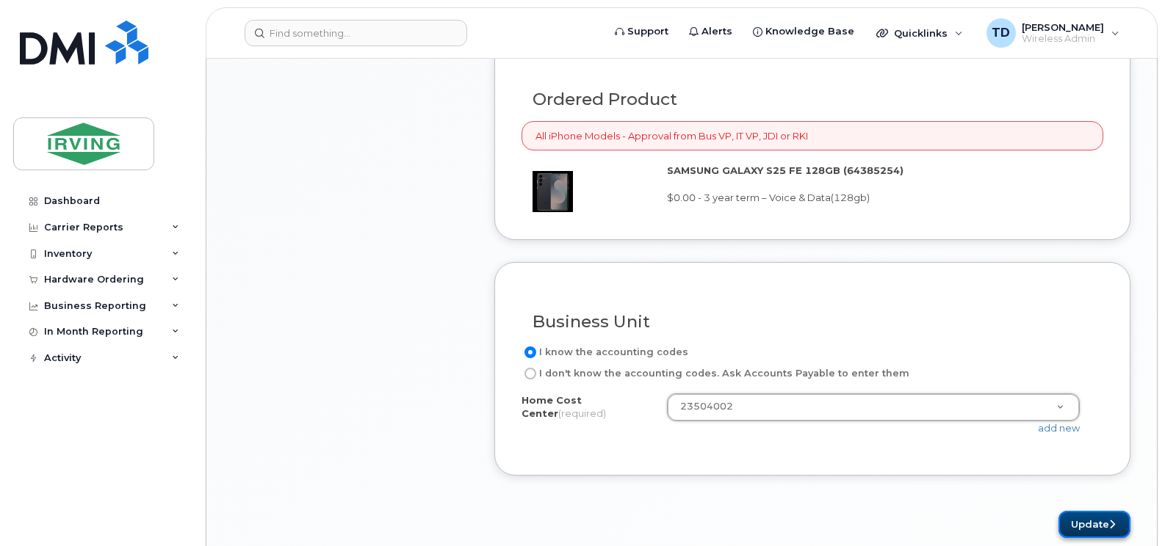
click at [1087, 524] on button "Update" at bounding box center [1094, 524] width 72 height 27
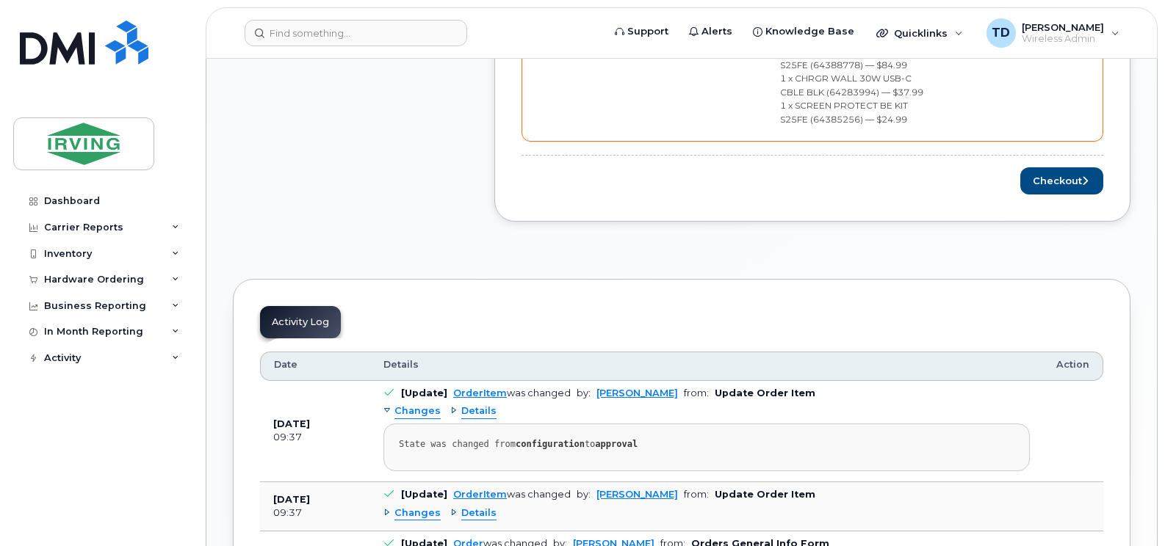
scroll to position [736, 0]
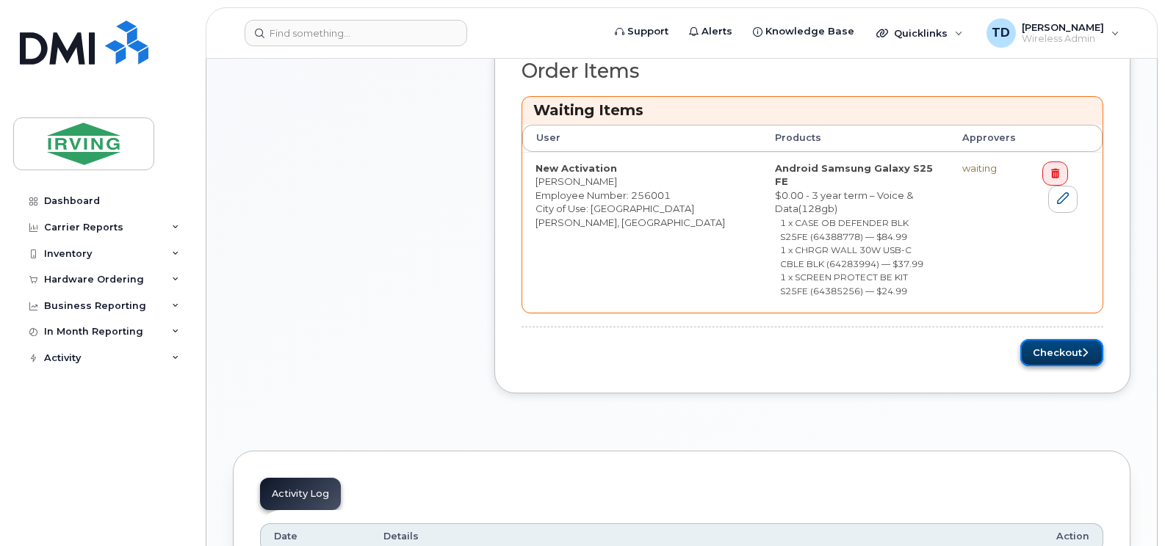
click at [1060, 339] on button "Checkout" at bounding box center [1061, 352] width 83 height 27
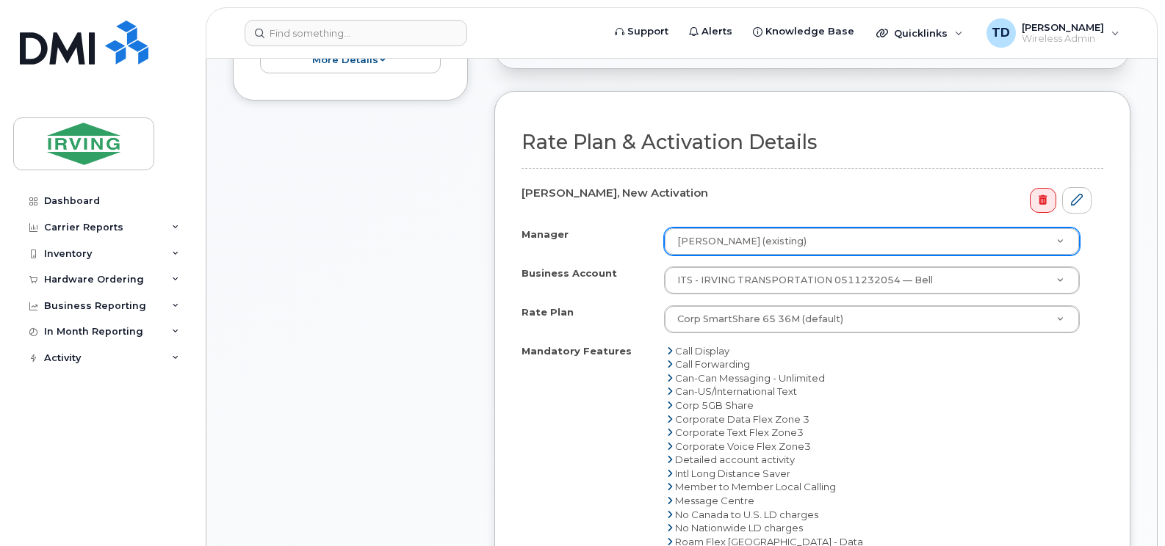
scroll to position [661, 0]
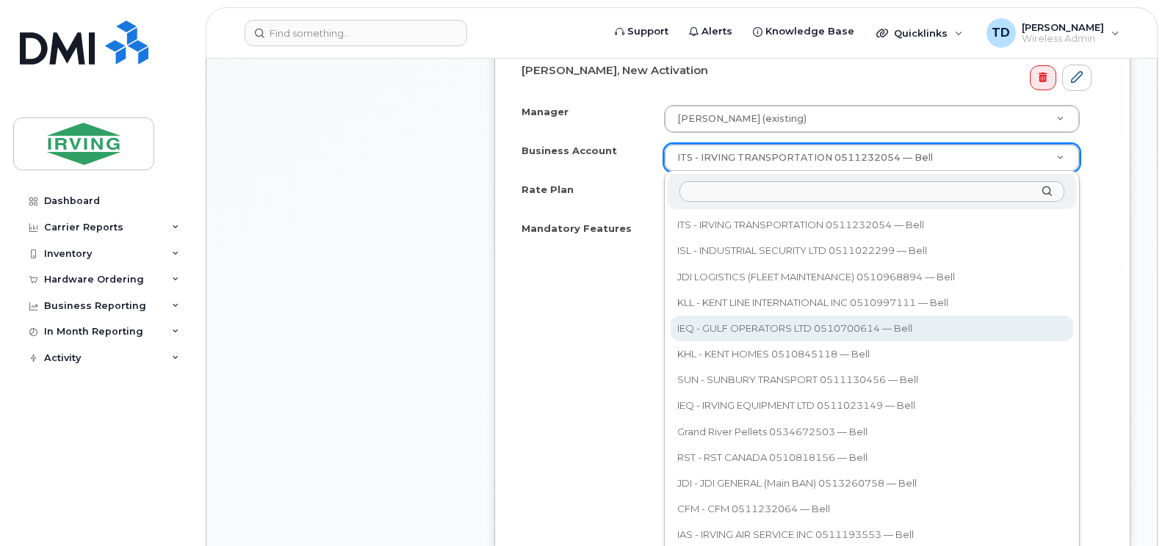
select select "11291"
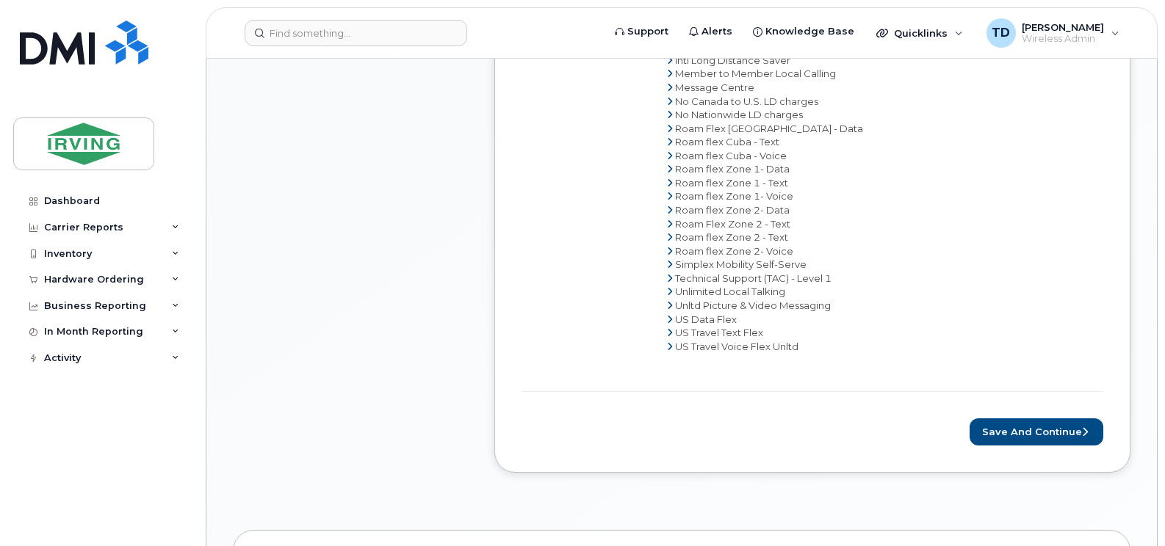
scroll to position [1028, 0]
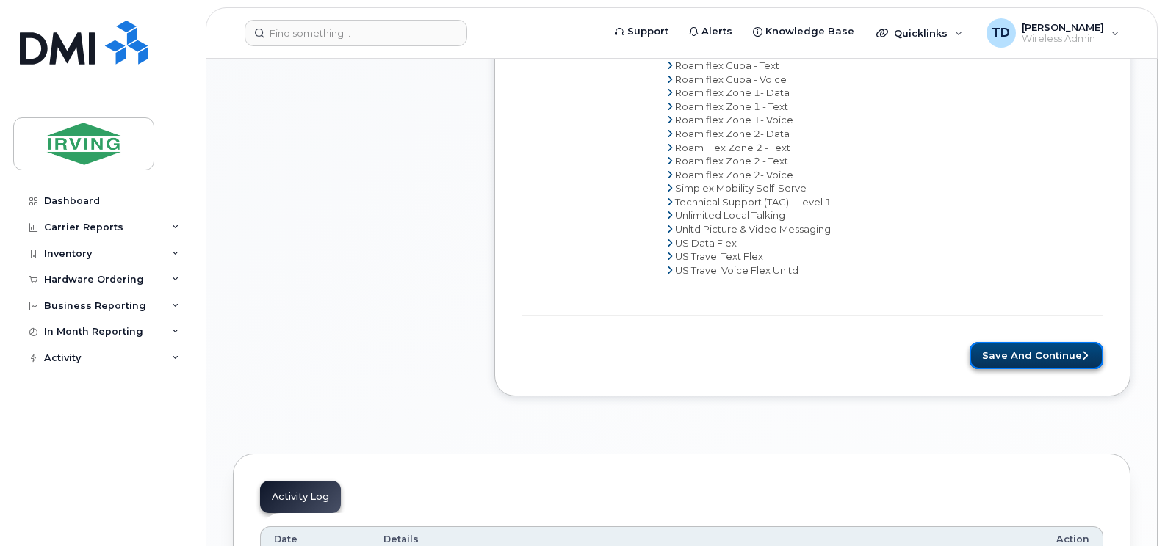
click at [1037, 353] on button "Save and Continue" at bounding box center [1036, 355] width 134 height 27
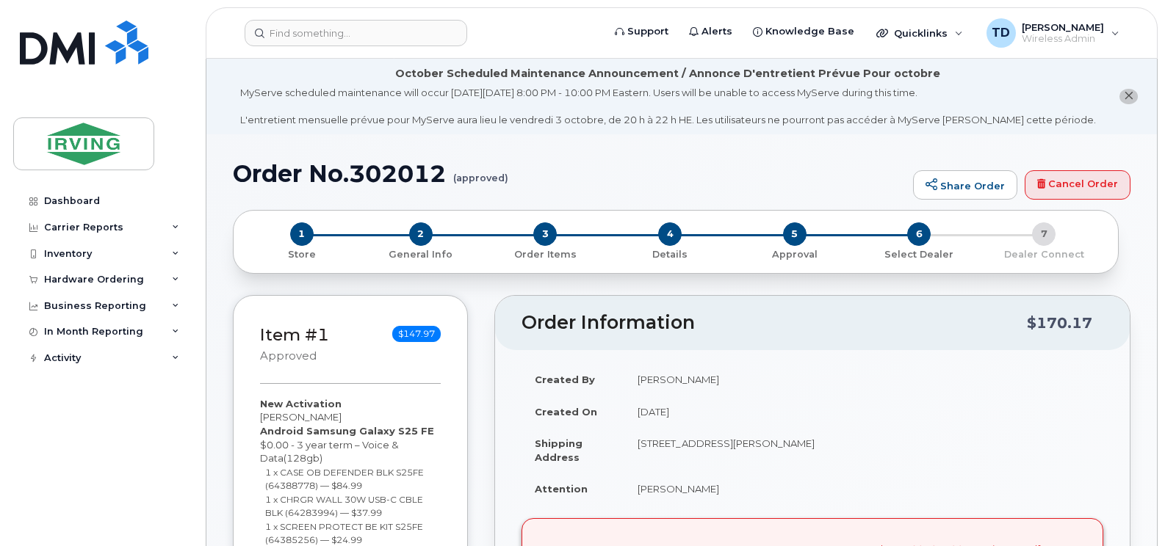
radio input "true"
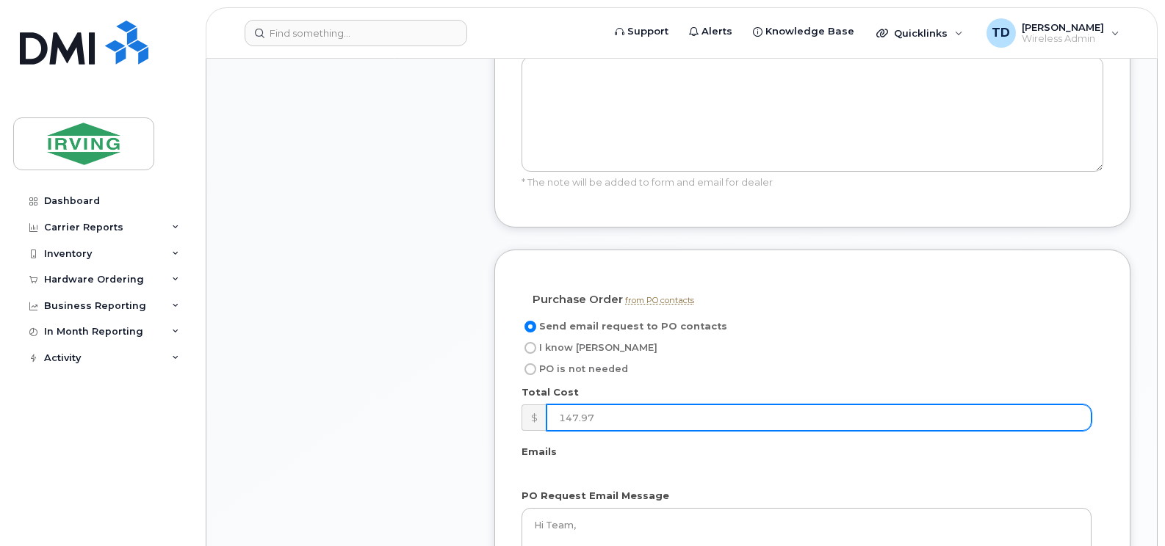
scroll to position [1248, 0]
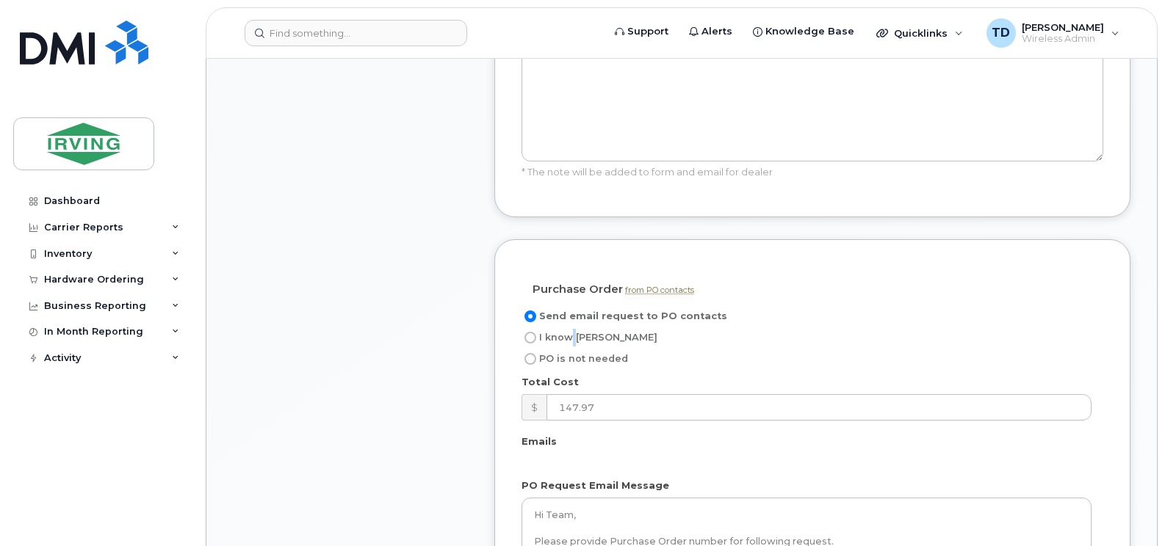
click at [573, 332] on span "I know [PERSON_NAME]" at bounding box center [598, 337] width 118 height 11
click at [532, 332] on input "I know [PERSON_NAME]" at bounding box center [530, 338] width 12 height 12
radio input "true"
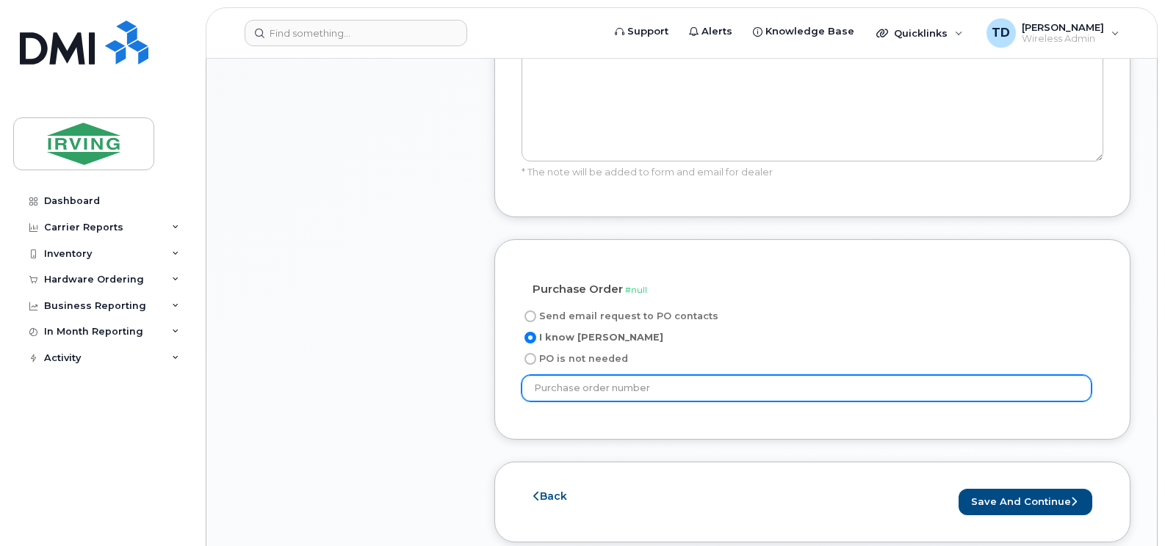
click at [593, 375] on input "text" at bounding box center [806, 388] width 570 height 26
type input "250020"
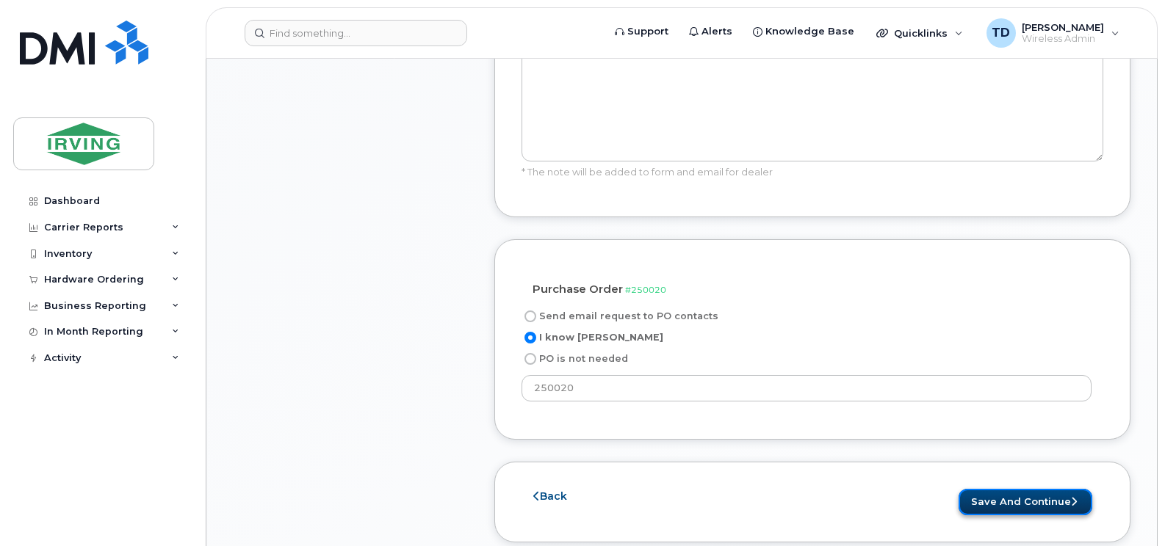
click at [1006, 489] on button "Save and Continue" at bounding box center [1025, 502] width 134 height 27
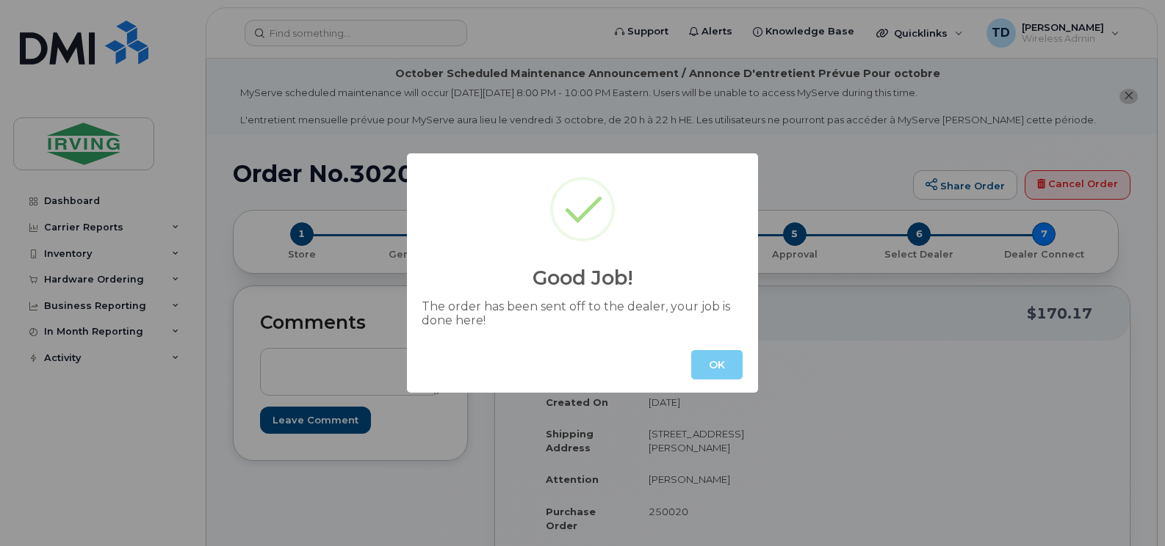
click at [720, 365] on button "OK" at bounding box center [716, 364] width 51 height 29
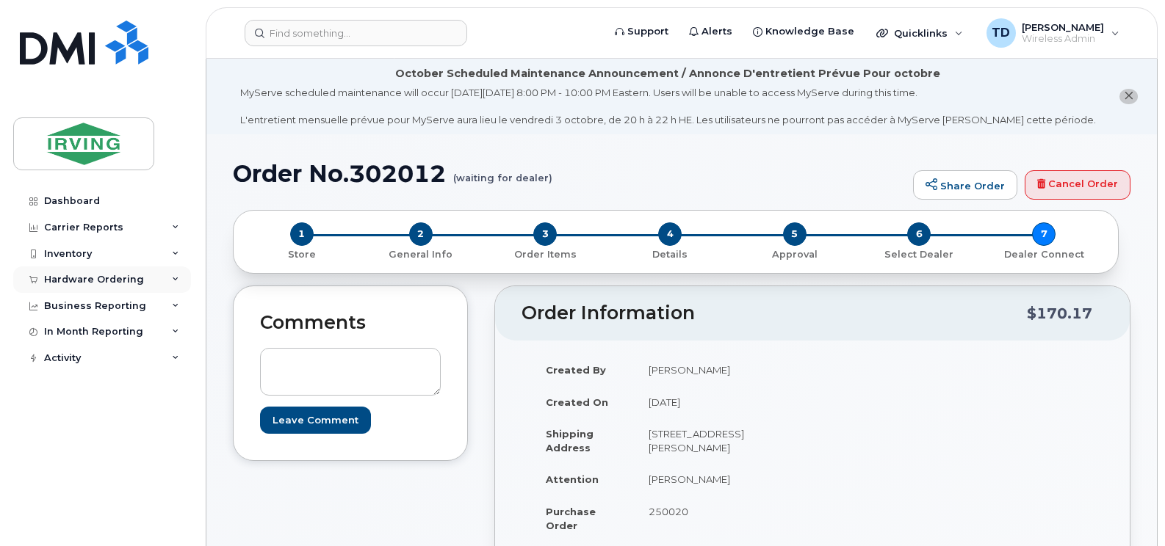
click at [172, 276] on icon at bounding box center [175, 279] width 7 height 7
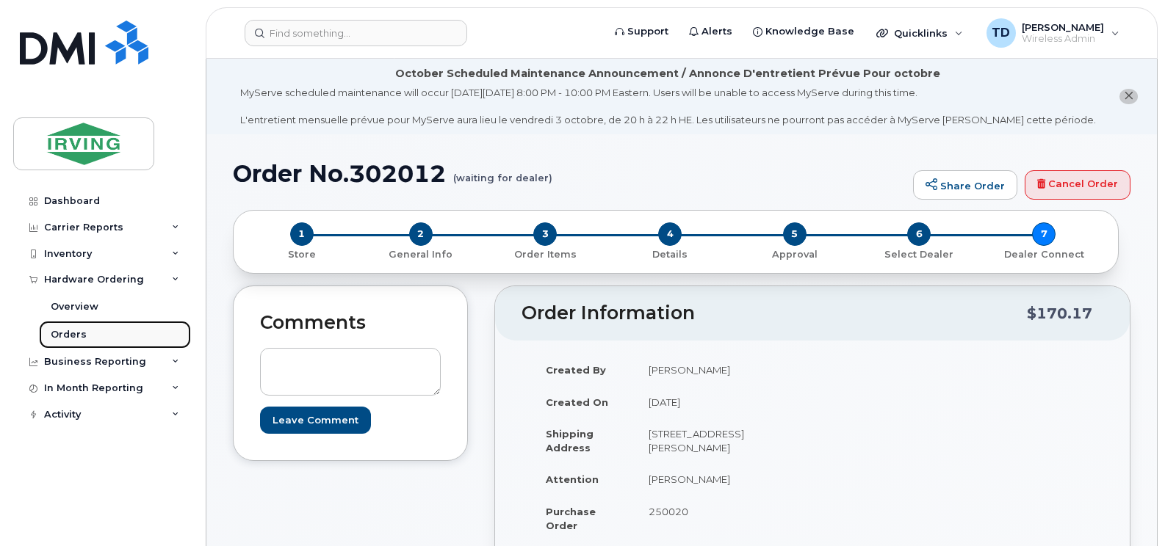
click at [68, 342] on link "Orders" at bounding box center [115, 335] width 152 height 28
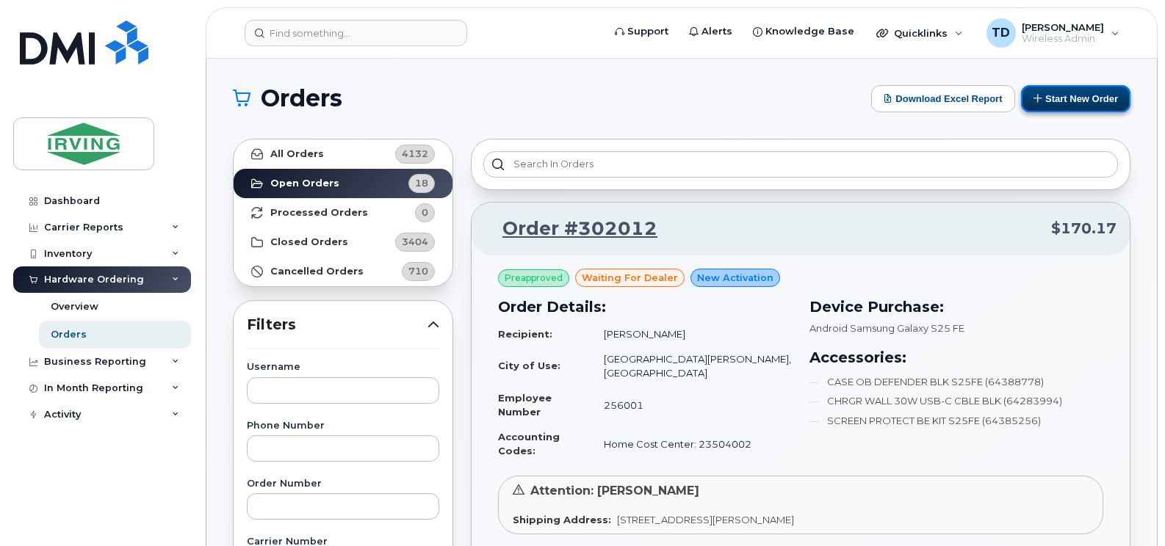
click at [1052, 99] on button "Start New Order" at bounding box center [1075, 98] width 109 height 27
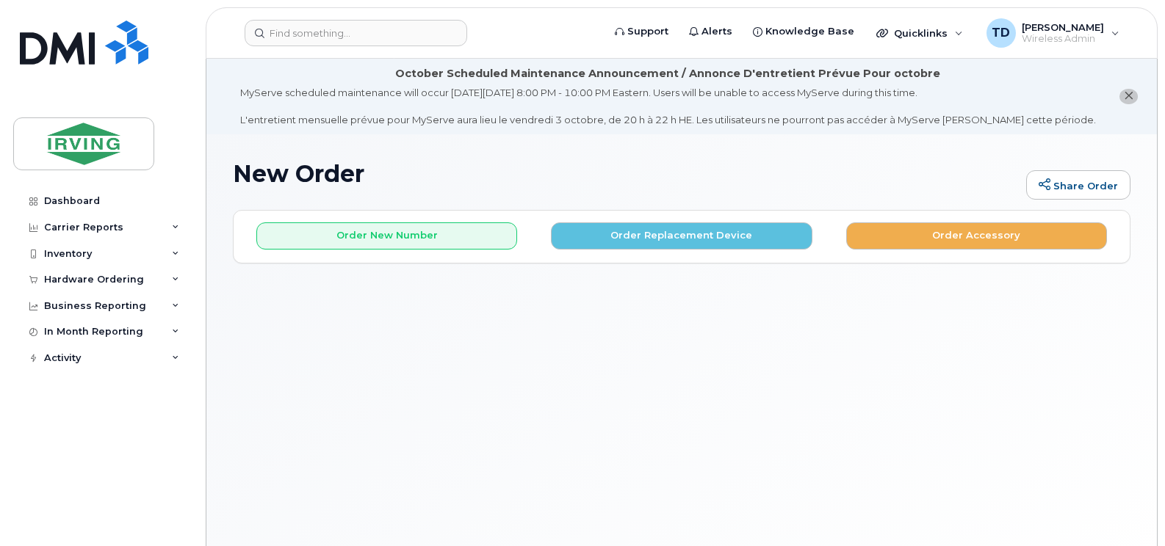
click at [444, 221] on div "Order New Number Order Replacement Device Order Accessory" at bounding box center [682, 230] width 896 height 39
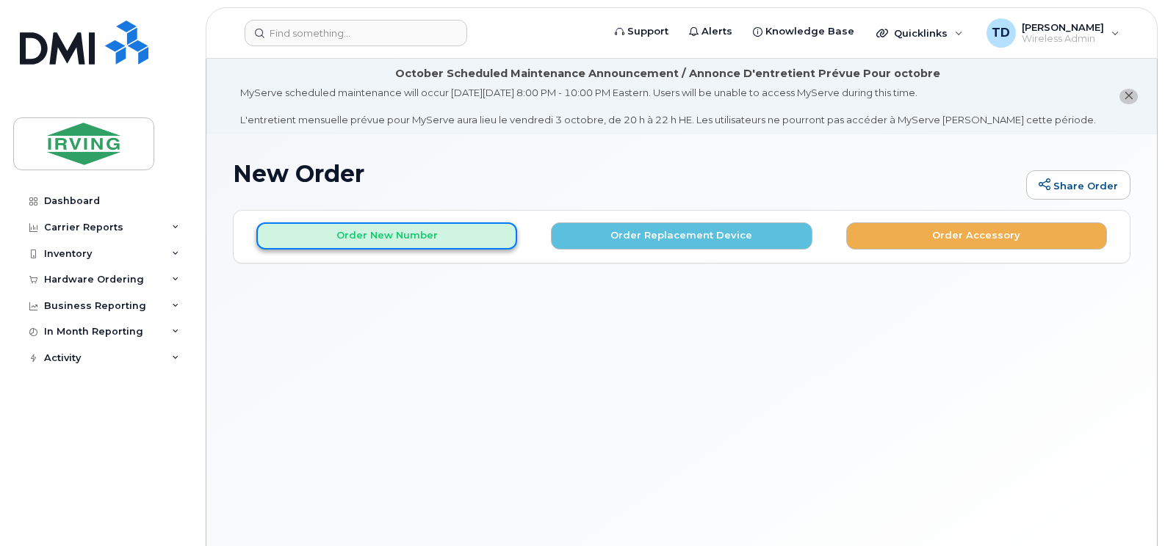
click at [442, 232] on button "Order New Number" at bounding box center [386, 235] width 261 height 27
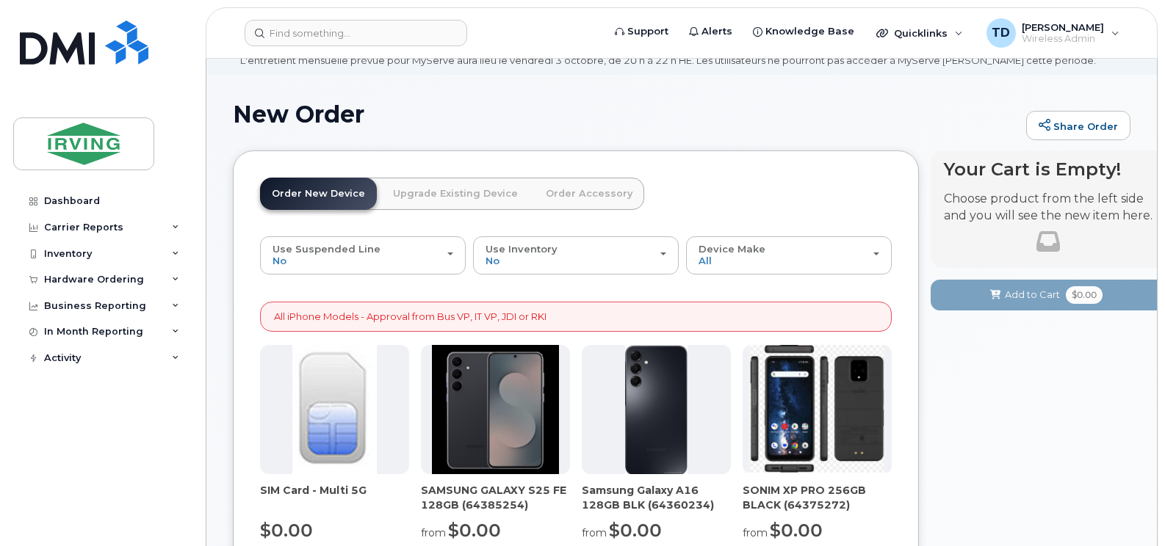
scroll to position [294, 0]
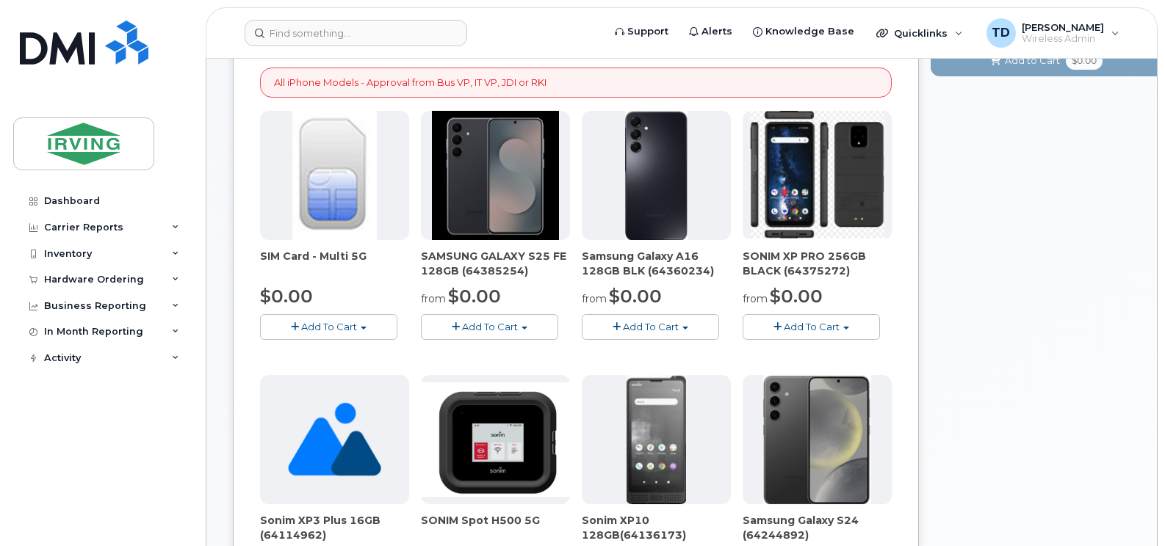
click at [493, 325] on span "Add To Cart" at bounding box center [490, 327] width 56 height 12
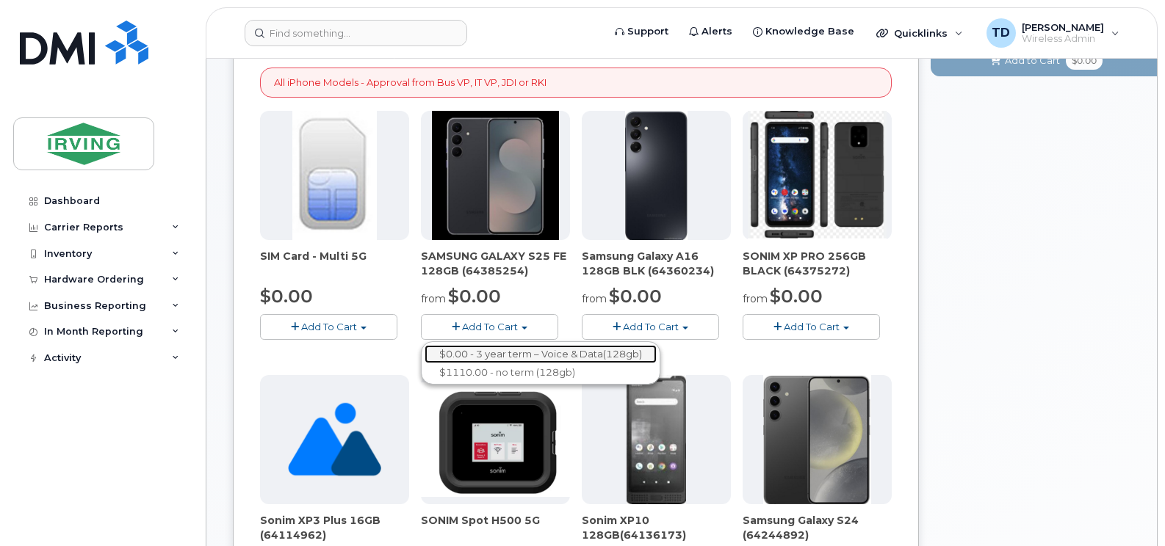
click at [562, 352] on link "$0.00 - 3 year term – Voice & Data(128gb)" at bounding box center [540, 354] width 232 height 18
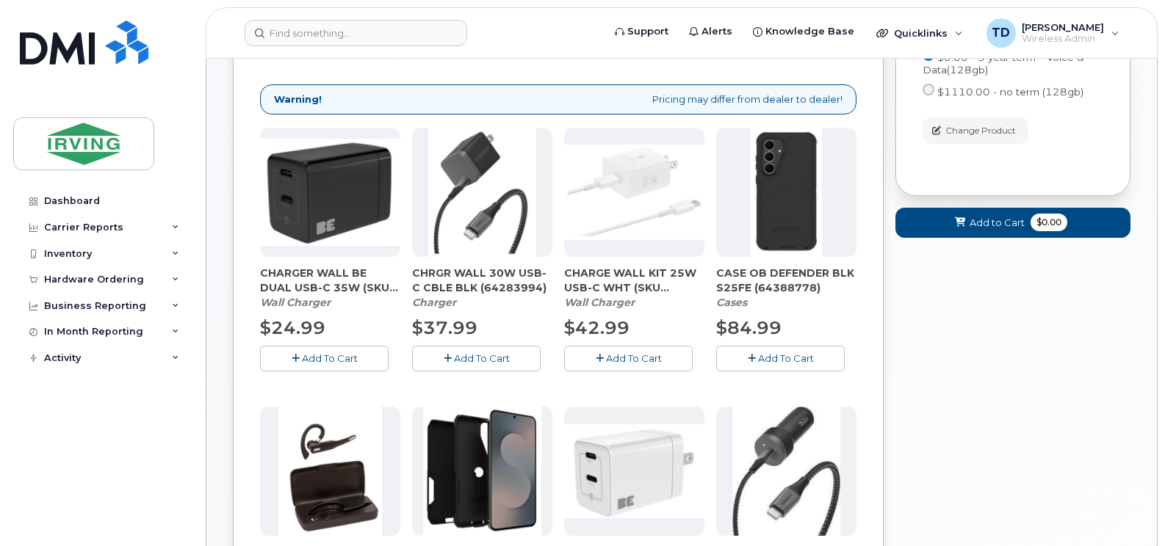
scroll to position [279, 0]
click at [763, 347] on button "Add To Cart" at bounding box center [780, 358] width 129 height 26
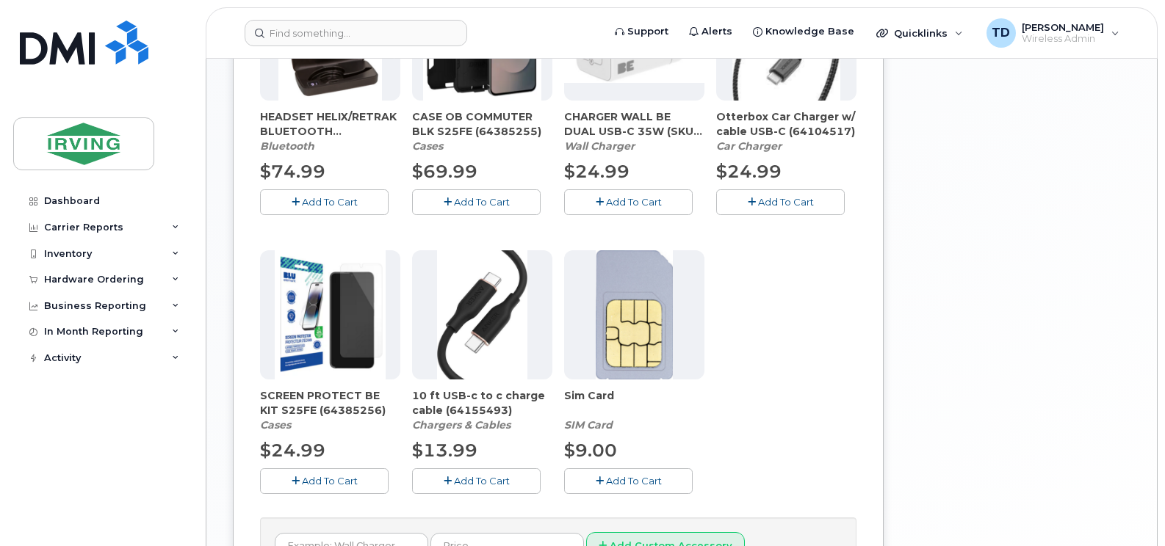
scroll to position [720, 0]
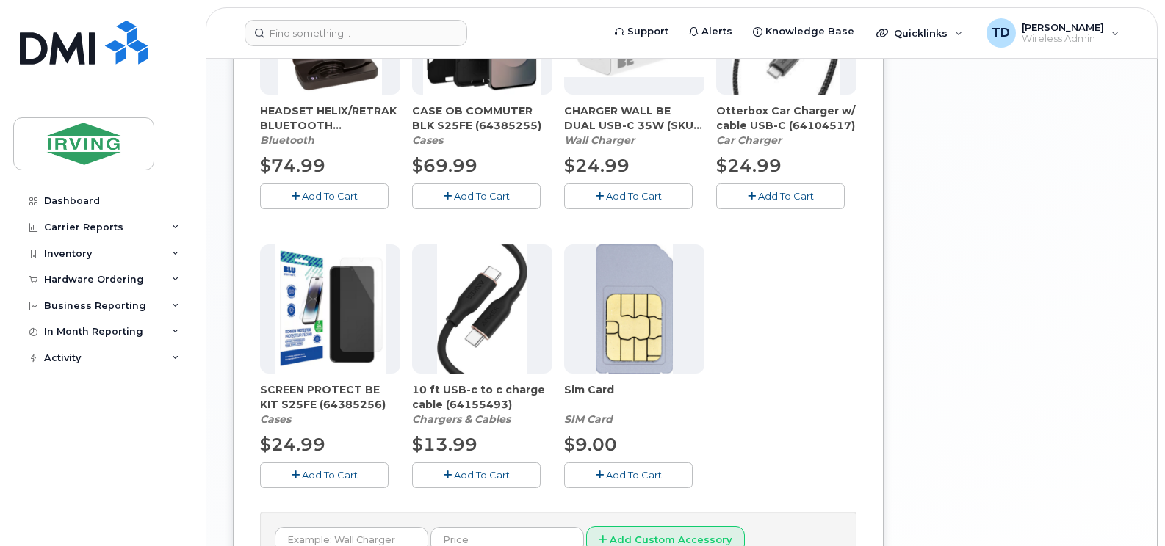
click at [335, 475] on span "Add To Cart" at bounding box center [330, 475] width 56 height 12
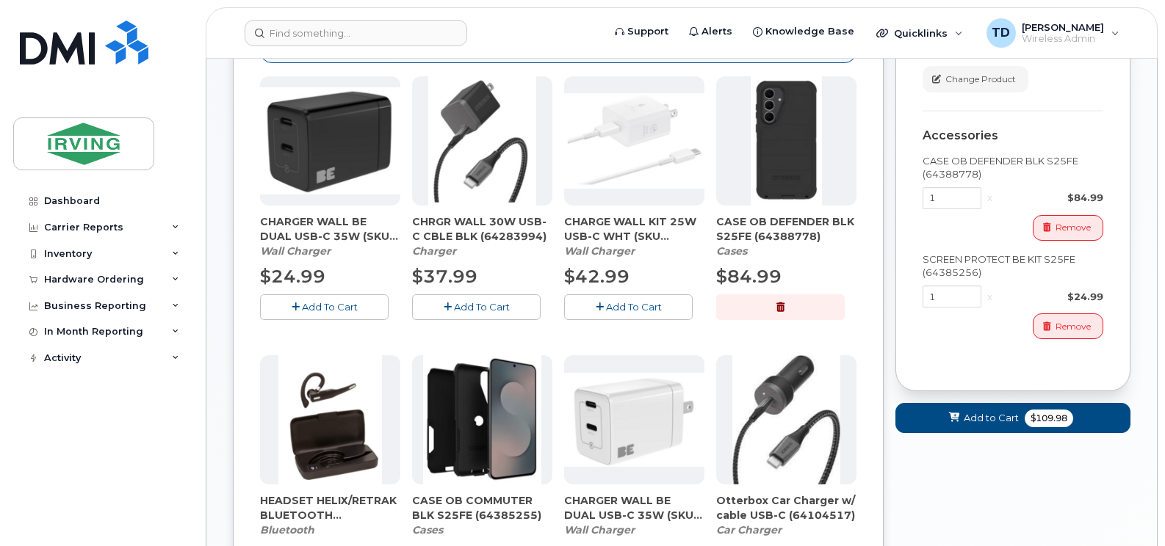
scroll to position [279, 0]
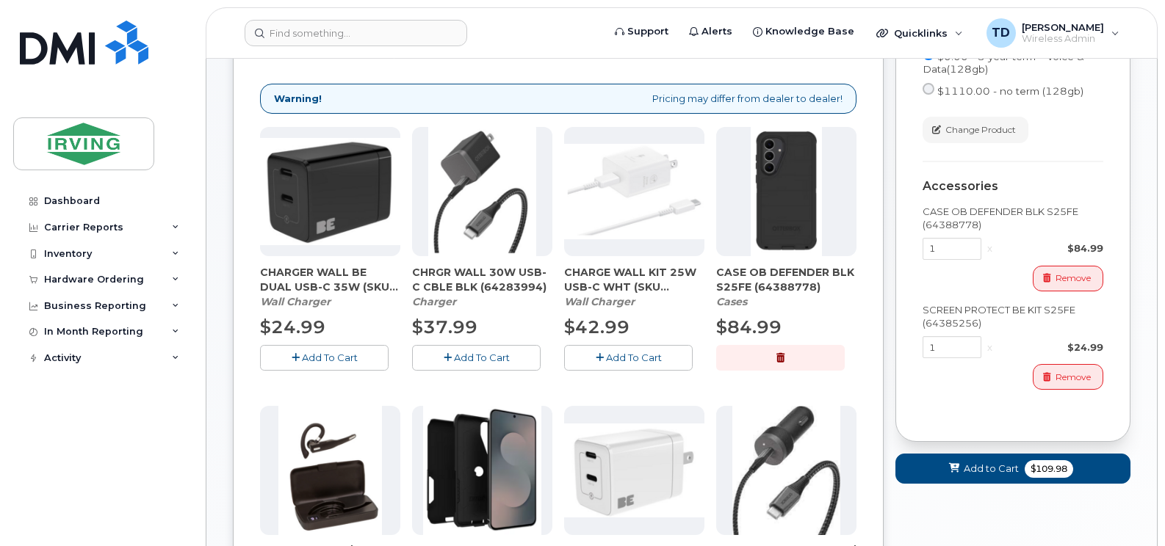
click at [482, 349] on button "Add To Cart" at bounding box center [476, 358] width 129 height 26
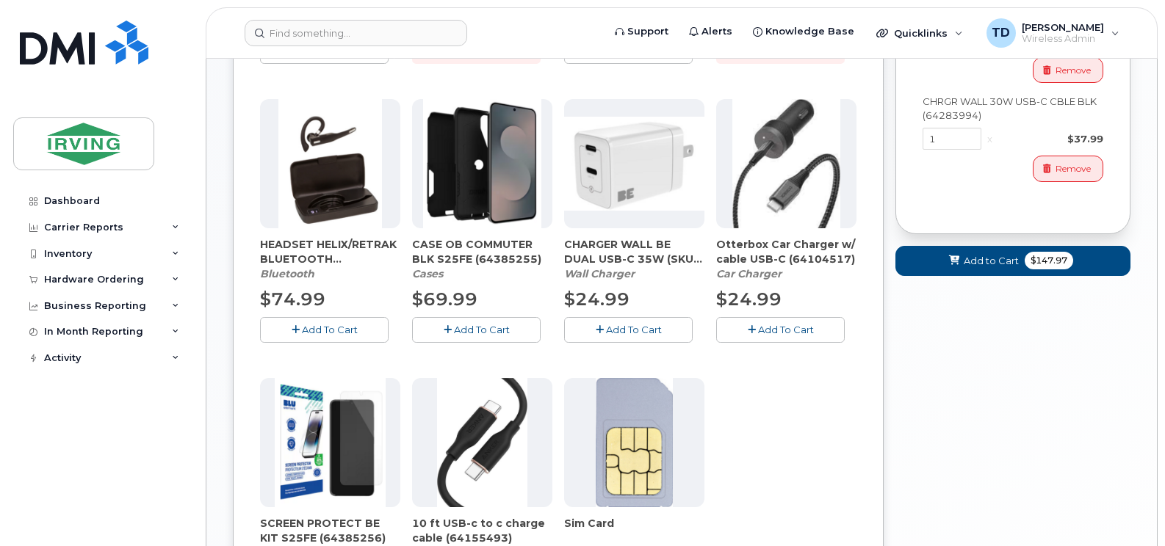
scroll to position [646, 0]
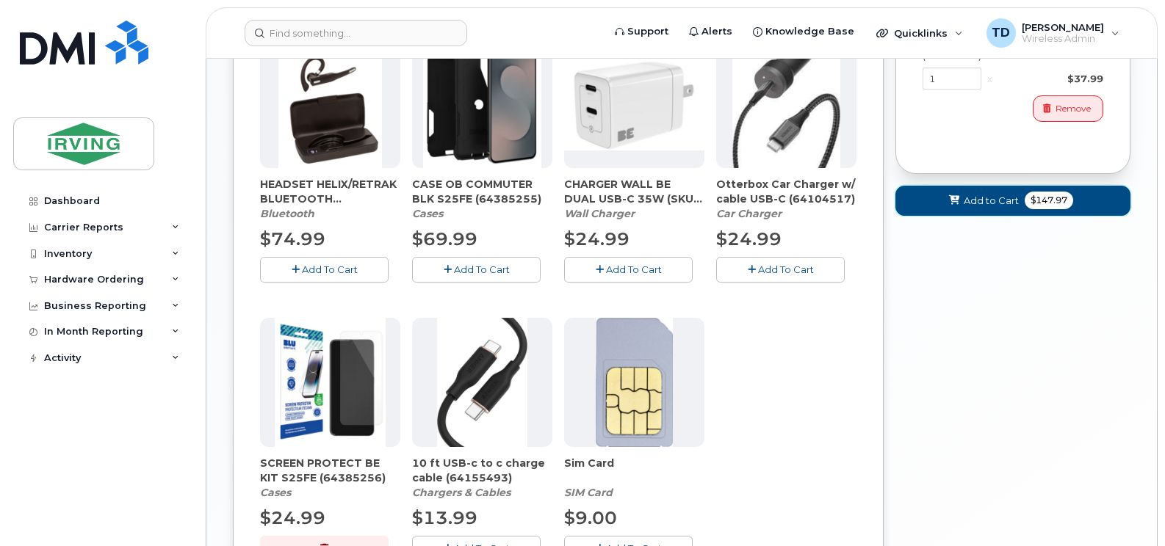
click at [996, 201] on span "Add to Cart" at bounding box center [990, 201] width 55 height 14
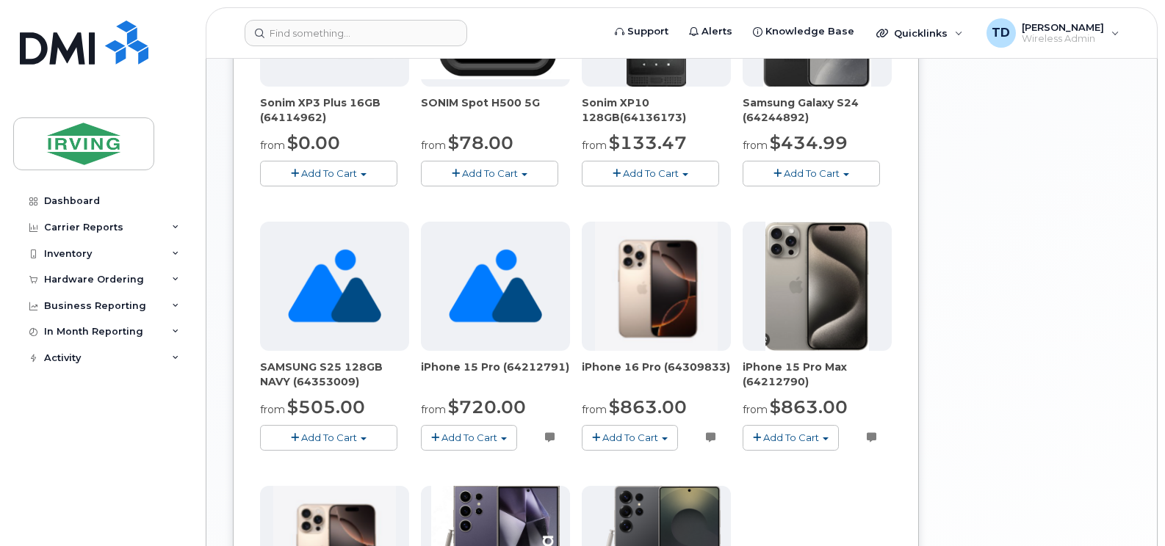
scroll to position [413, 0]
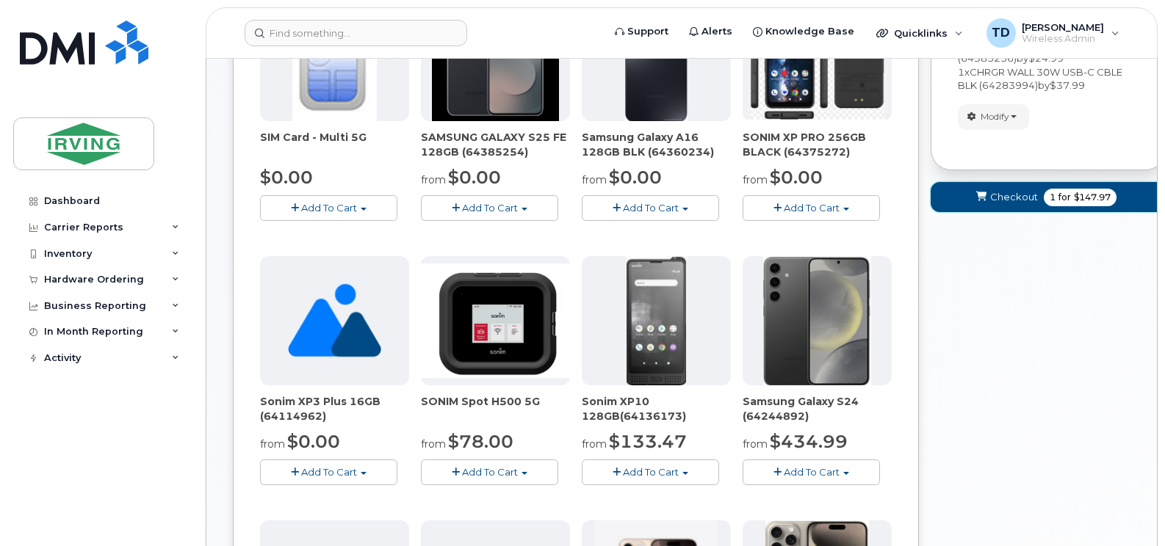
click at [1027, 195] on span "Checkout" at bounding box center [1014, 197] width 48 height 14
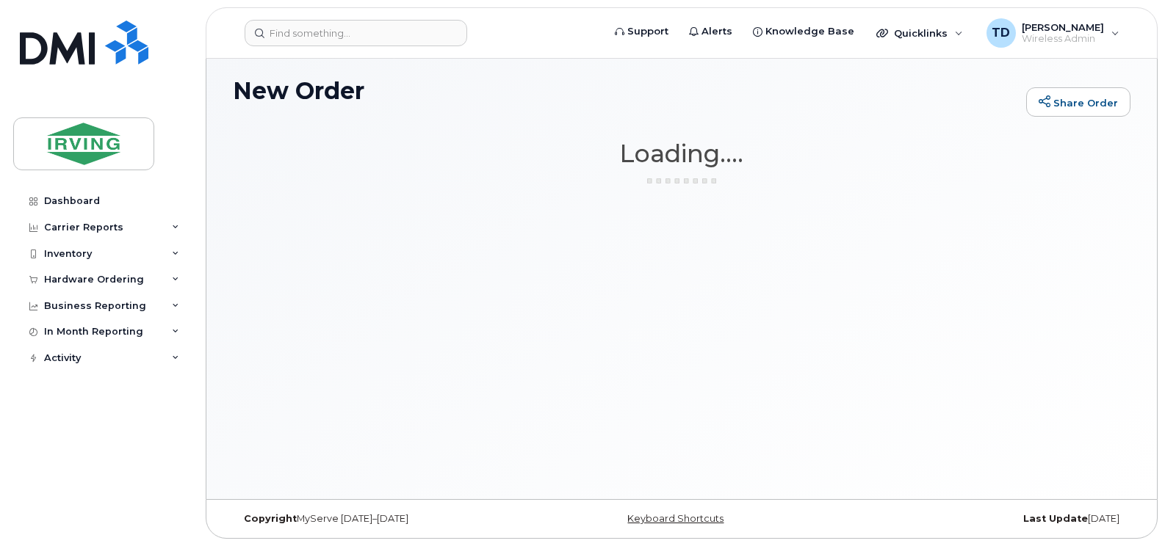
scroll to position [83, 0]
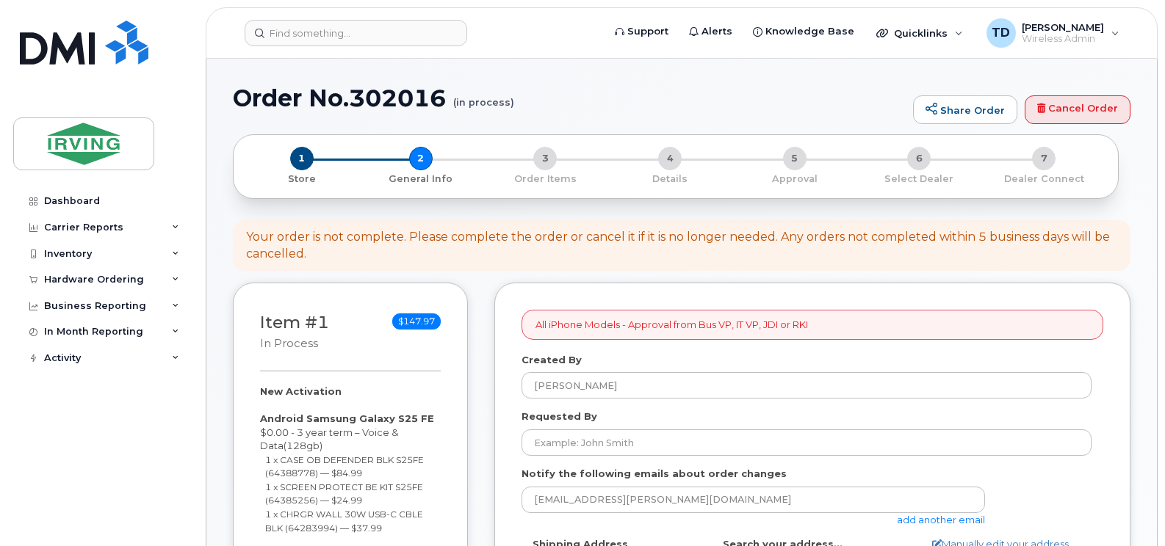
select select
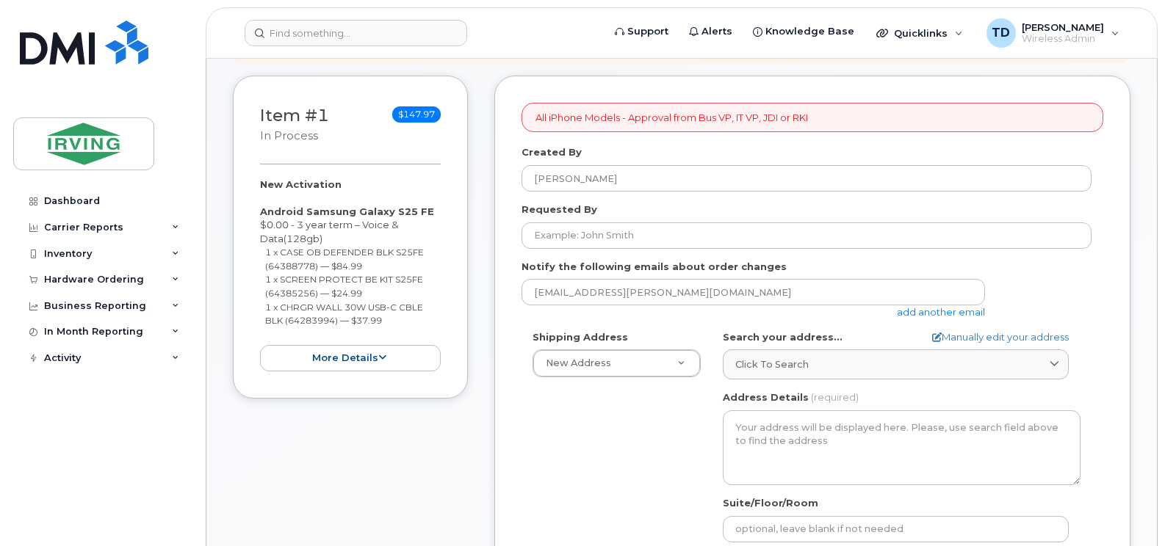
scroll to position [294, 0]
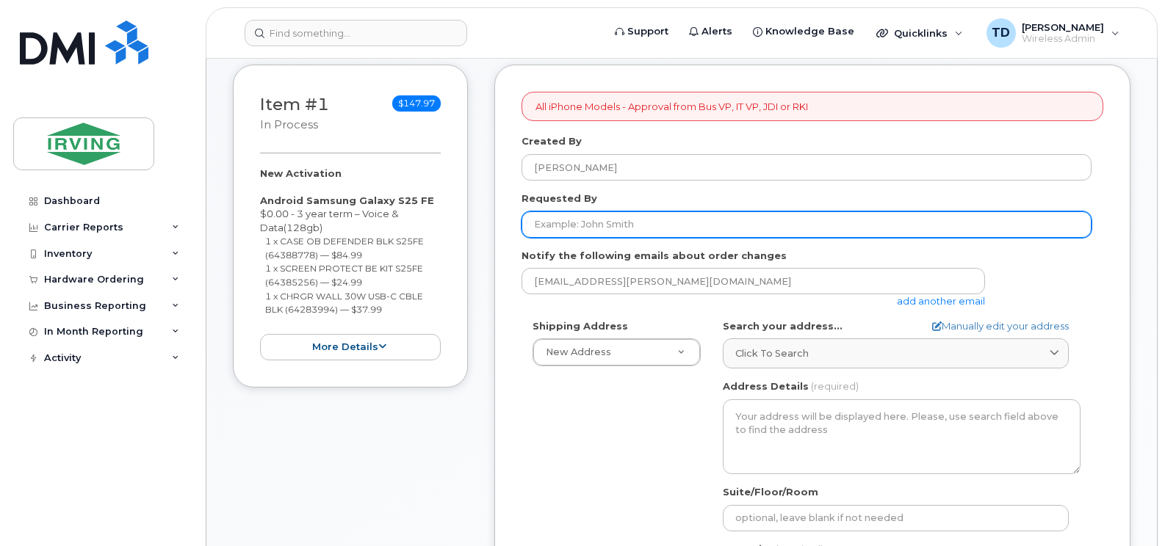
click at [575, 222] on input "Requested By" at bounding box center [806, 224] width 570 height 26
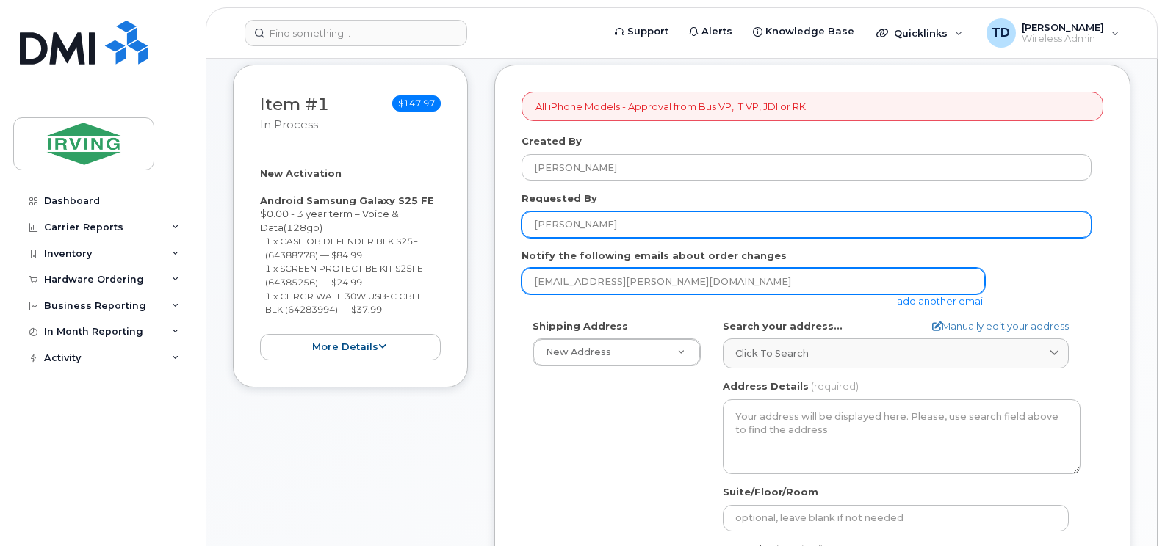
type input "Joelle Keating"
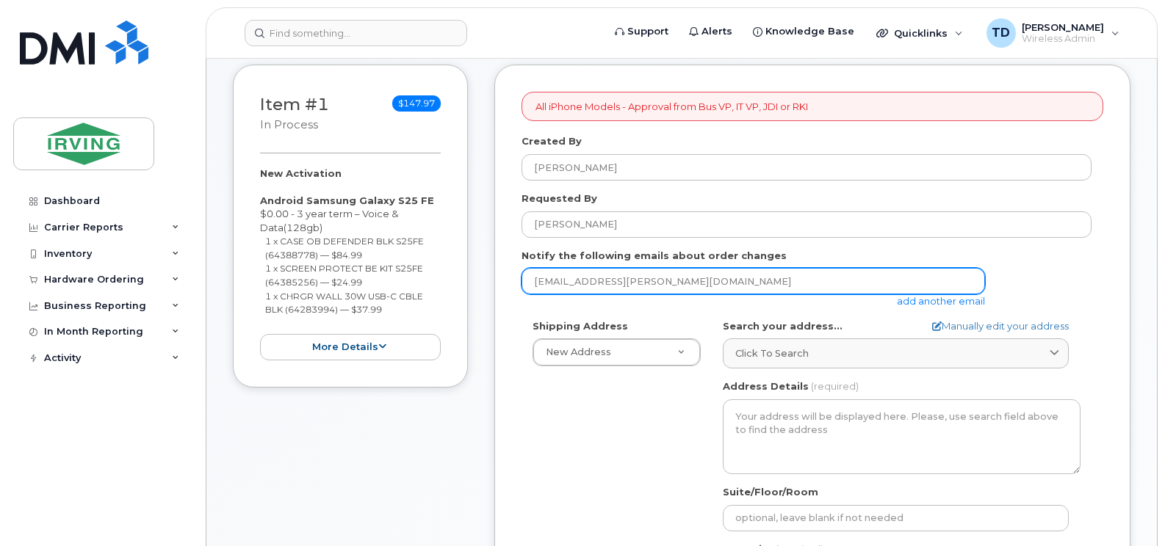
click at [660, 279] on input "downard.tricia@jdirving.com" at bounding box center [752, 281] width 463 height 26
click at [655, 278] on input "downard.tricia@jdirving.com" at bounding box center [752, 281] width 463 height 26
click at [654, 279] on input "downard.tricia@jdirving.com" at bounding box center [752, 281] width 463 height 26
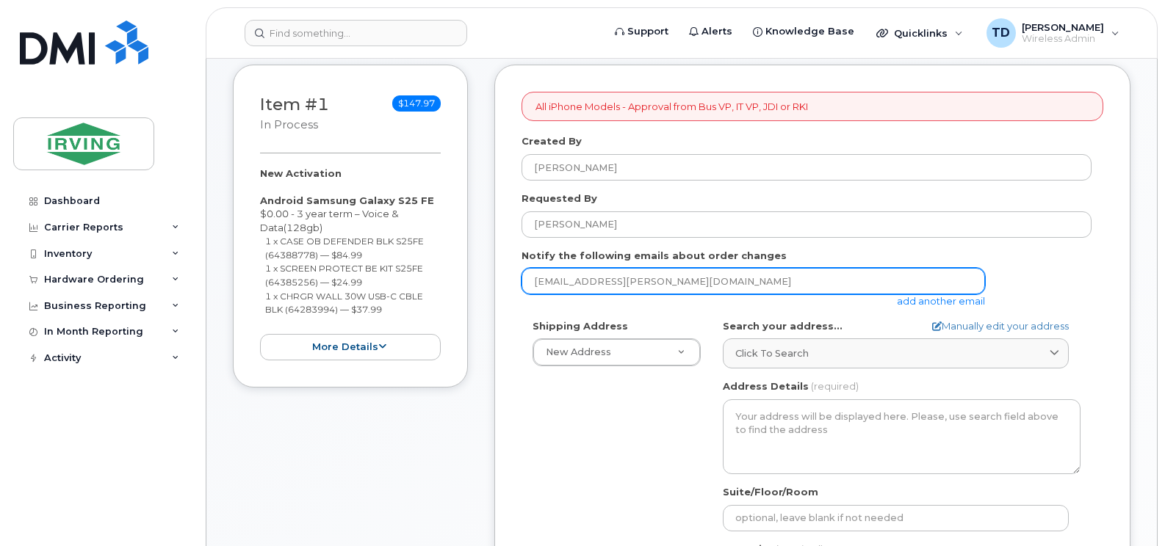
click at [654, 279] on input "downard.tricia@jdirving.com" at bounding box center [752, 281] width 463 height 26
type input "jdiswitchboard@jdirving.com"
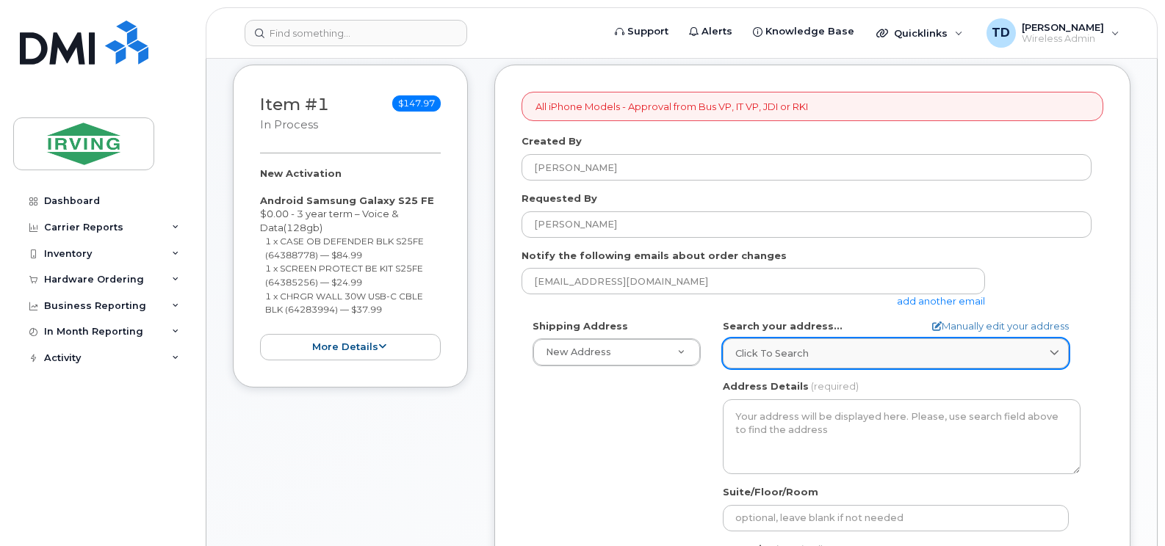
click at [789, 355] on span "Click to search" at bounding box center [771, 354] width 73 height 14
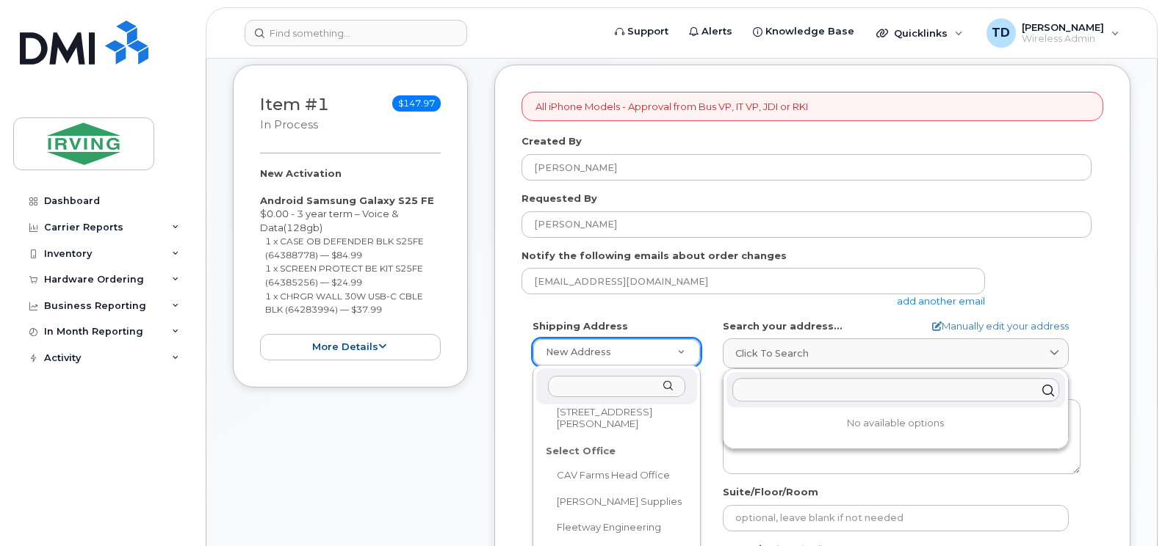
scroll to position [129, 0]
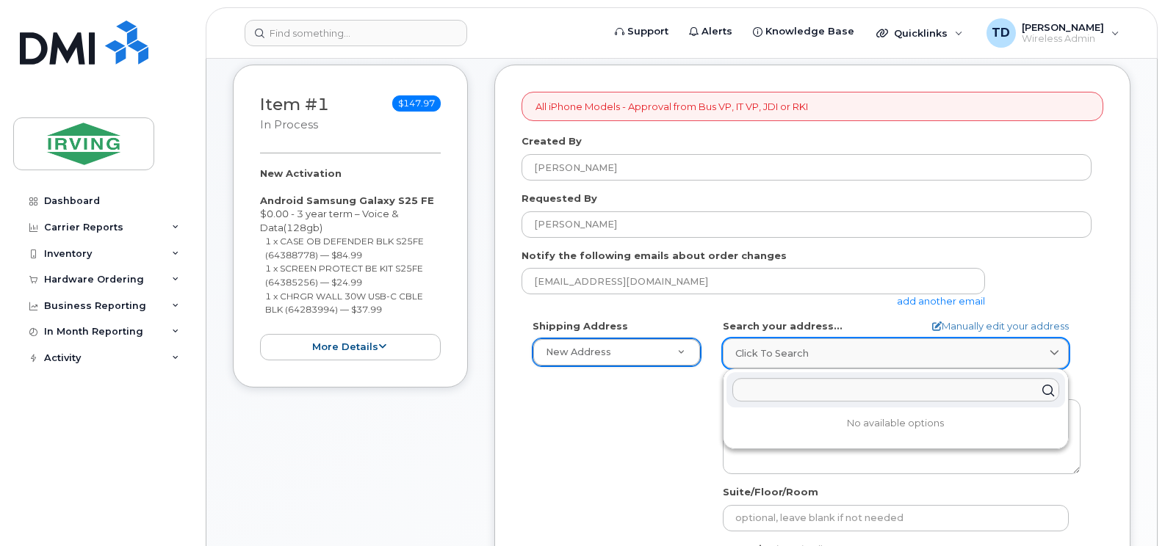
click at [784, 361] on span "Click to search" at bounding box center [771, 354] width 73 height 14
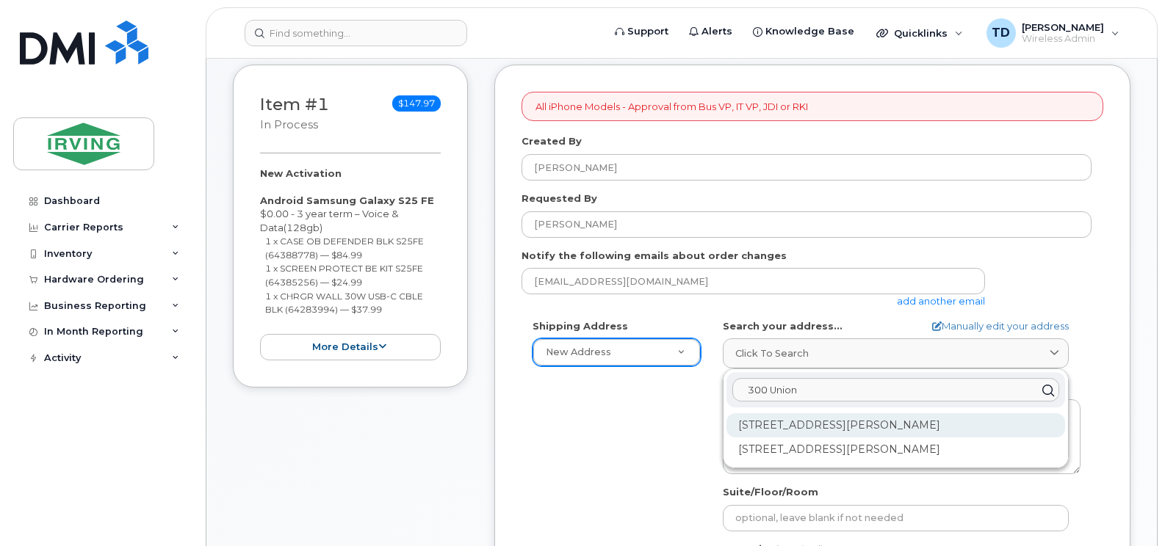
type input "300 Union"
click at [844, 419] on div "300 Union St Saint John NB E2L 4Z2" at bounding box center [895, 425] width 339 height 24
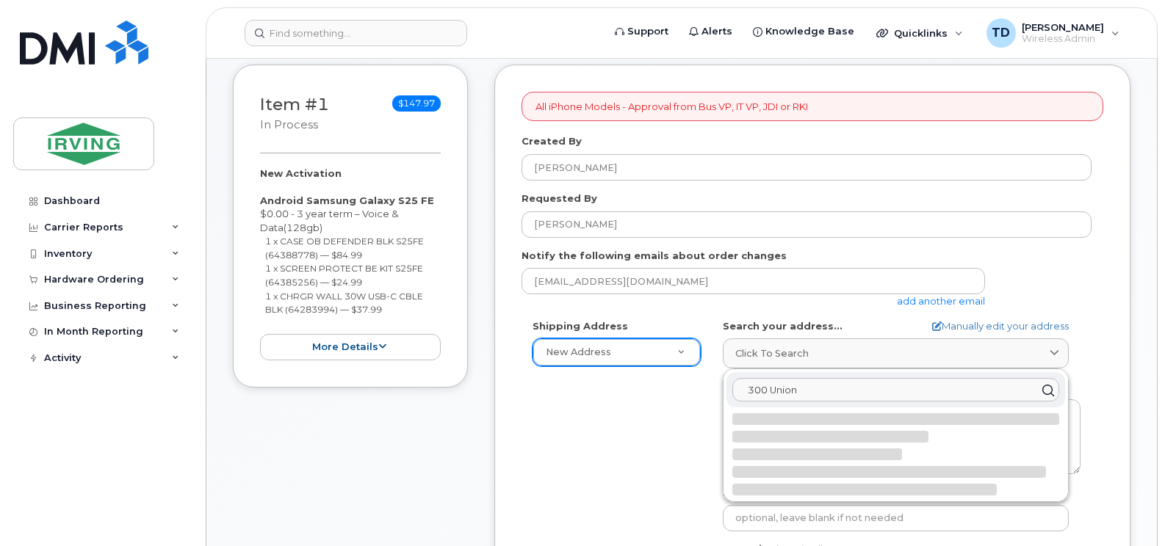
select select
type textarea "300 Union St SAINT JOHN NB E2L 4Z2 CANADA"
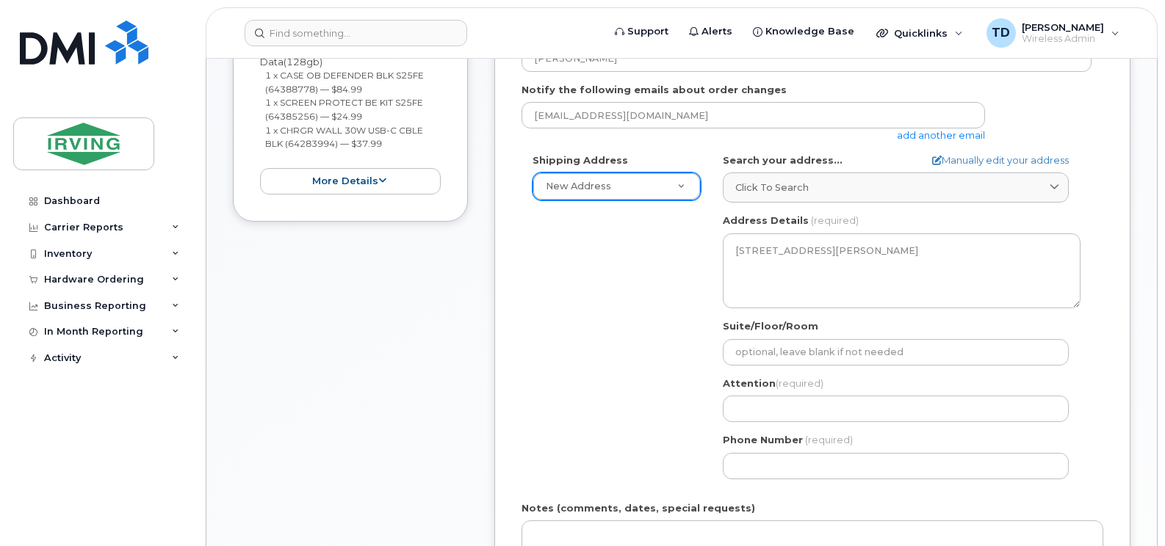
scroll to position [514, 0]
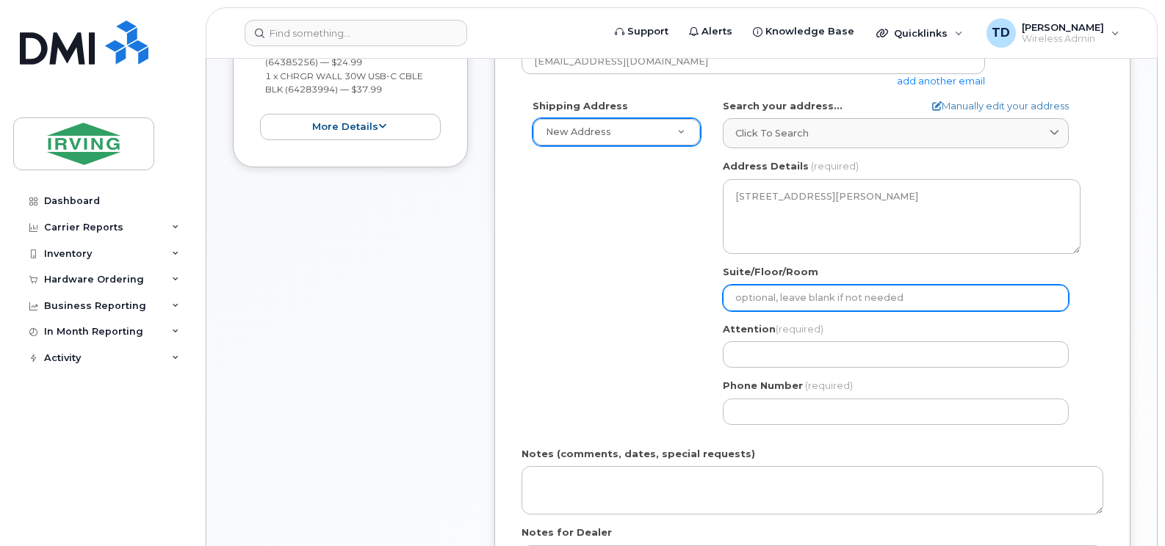
click at [801, 296] on input "Suite/Floor/Room" at bounding box center [896, 298] width 346 height 26
select select
type input "1"
select select
type input "10"
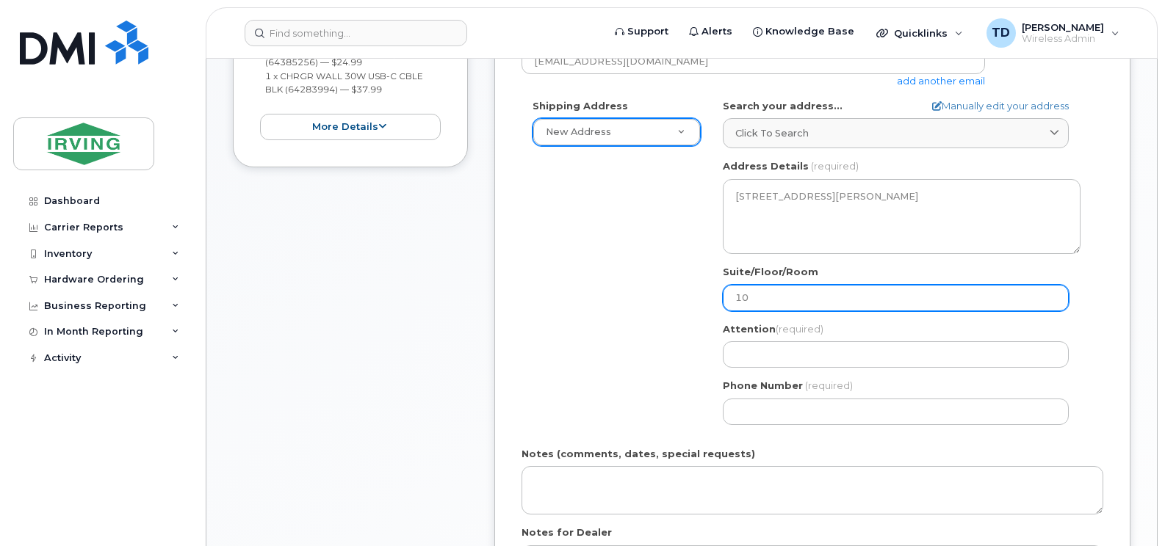
select select
type input "10t"
select select
type input "10th"
select select
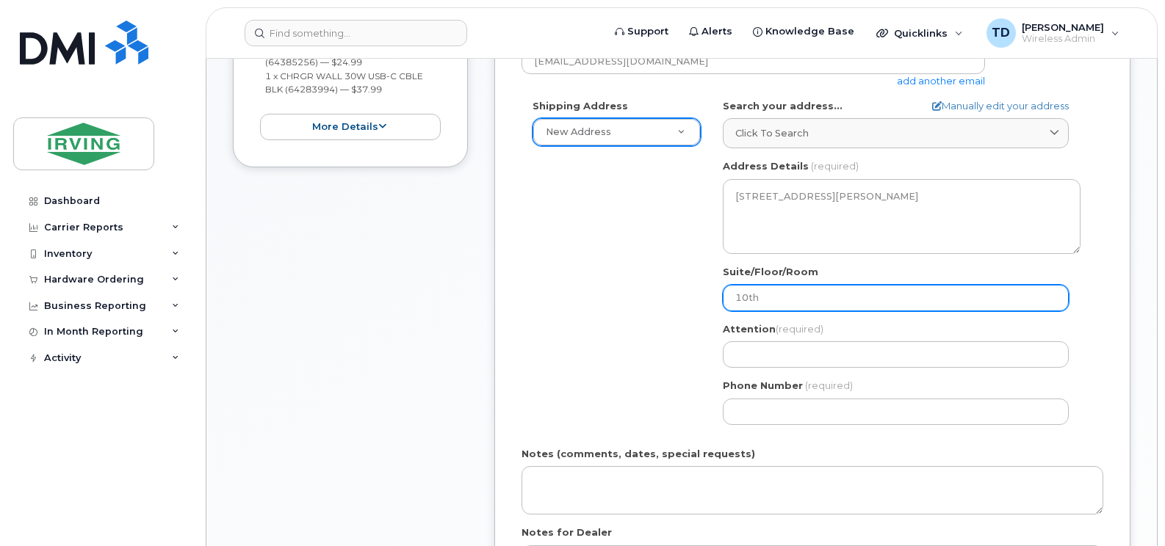
type input "10th F"
select select
type input "10th Fl"
select select
type input "10th Flo"
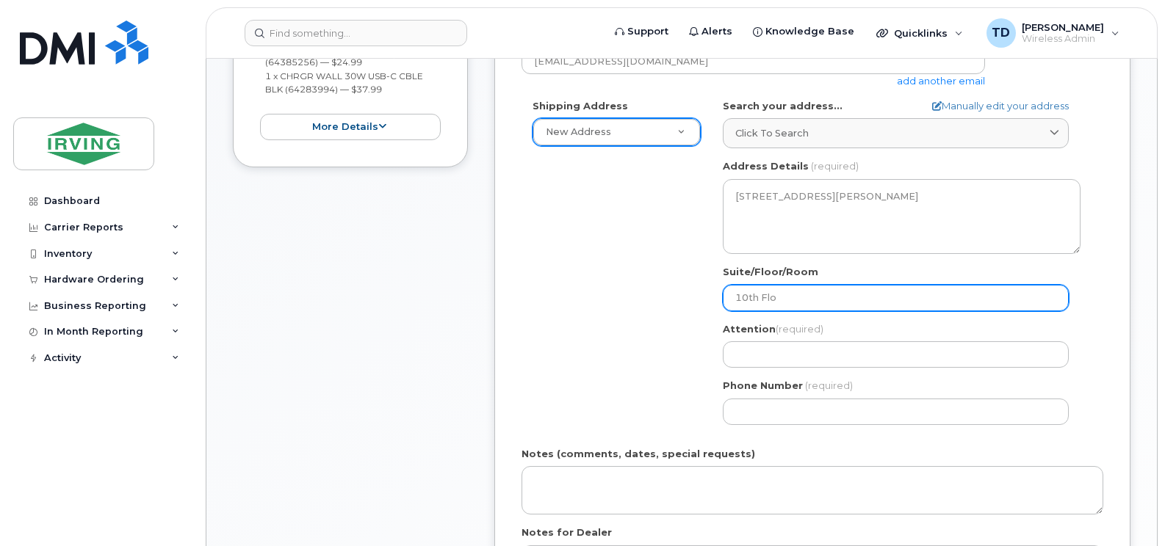
select select
type input "10th Floo"
select select
type input "10th Floor"
select select
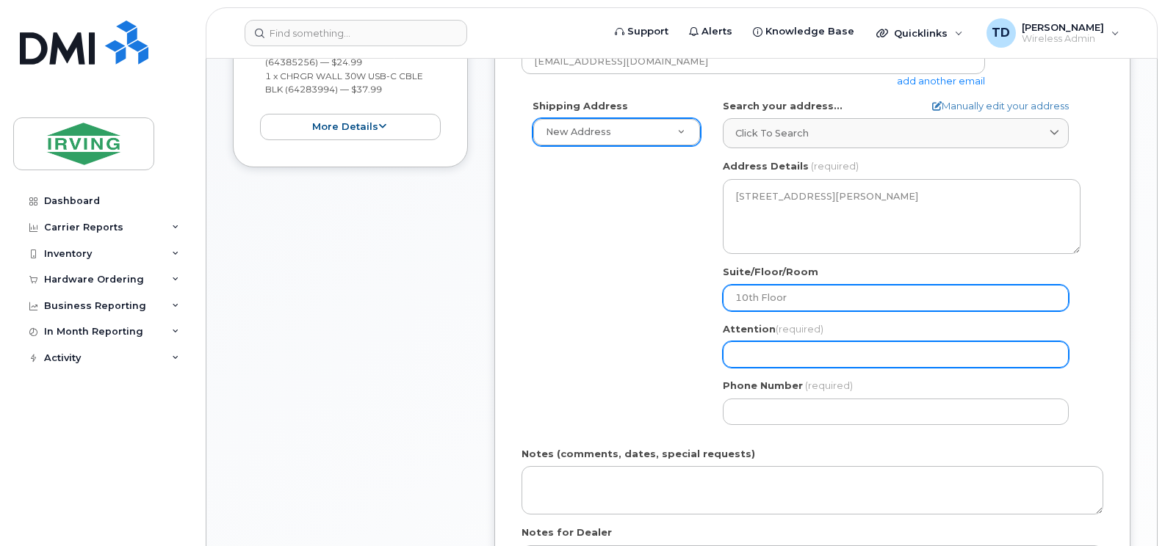
type input "J"
select select
type input "Jo"
select select
type input "Joe"
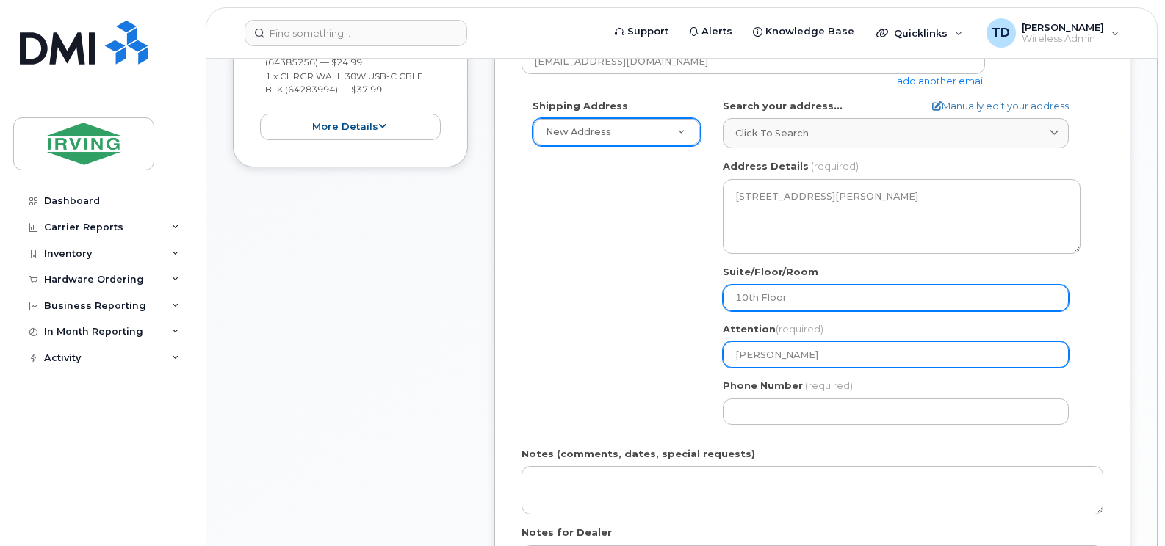
select select
type input "Joel"
select select
type input "Joell"
select select
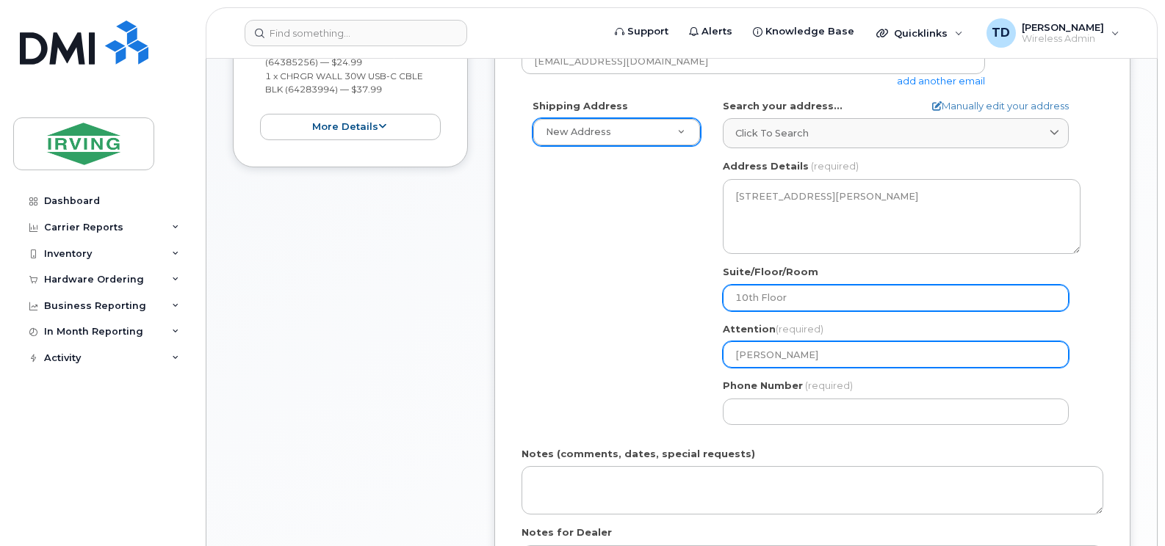
type input "Joelle"
select select
type input "Joelle K"
select select
type input "Joelle Ke"
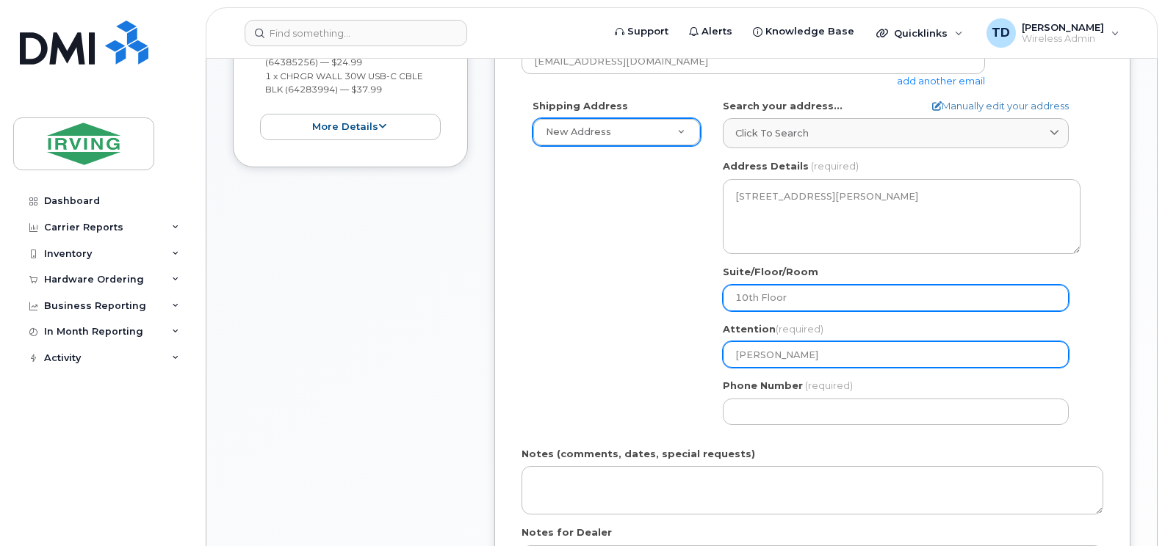
select select
type input "Joelle Kea"
select select
type input "Joelle Keat"
select select
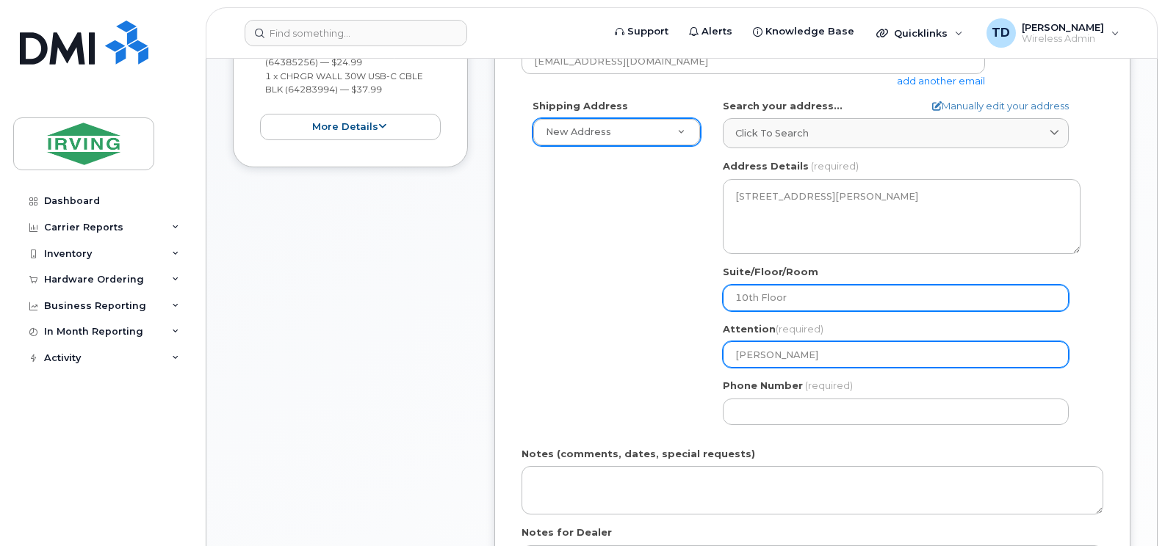
type input "Joelle Keati"
select select
type input "Joelle Keatin"
select select
type input "Joelle Keating"
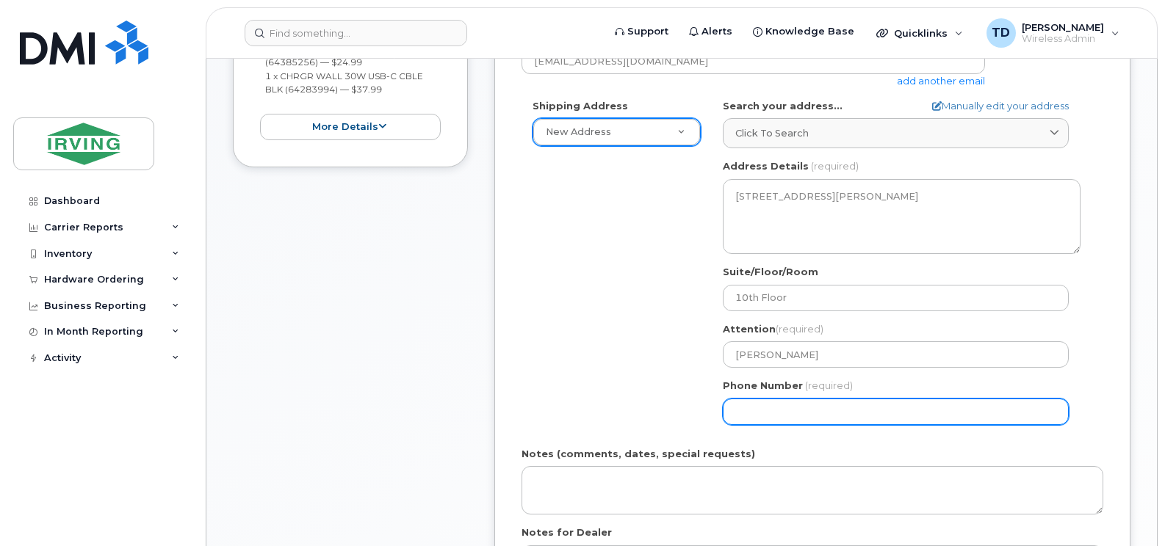
paste input "5063432607"
select select
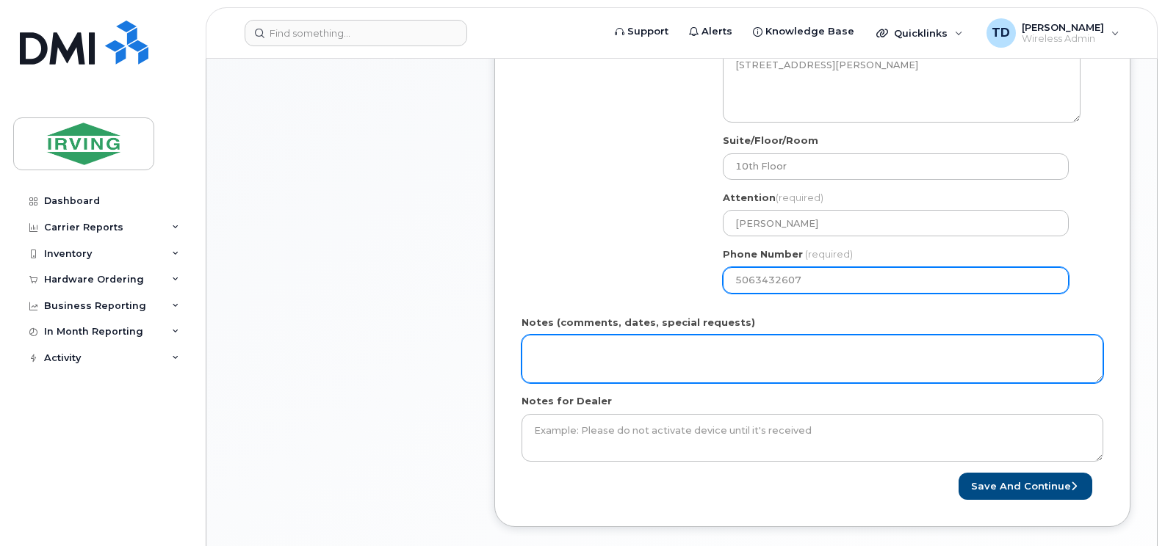
scroll to position [661, 0]
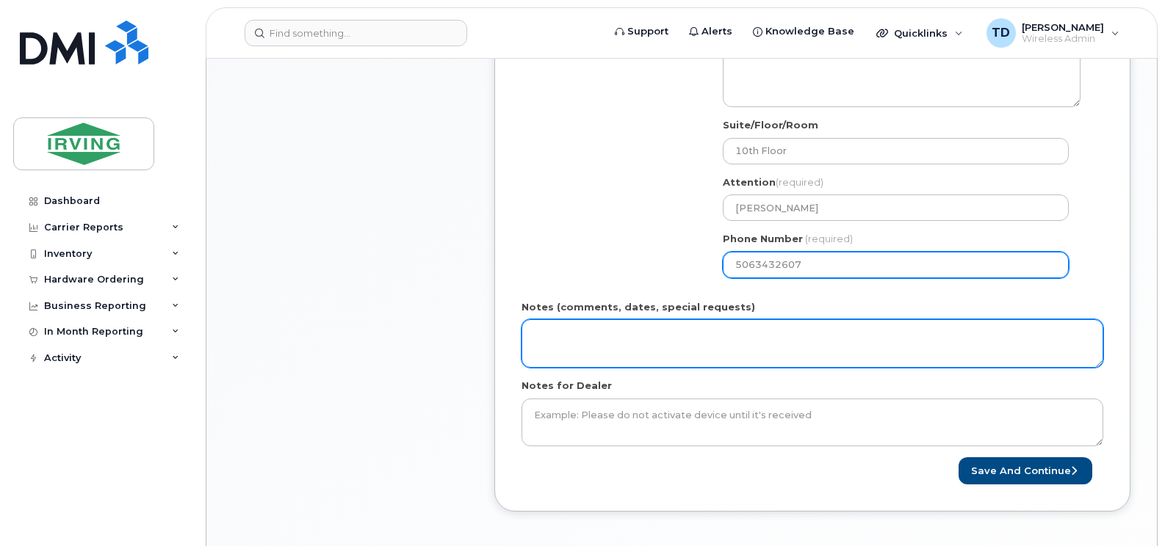
type input "5063432607"
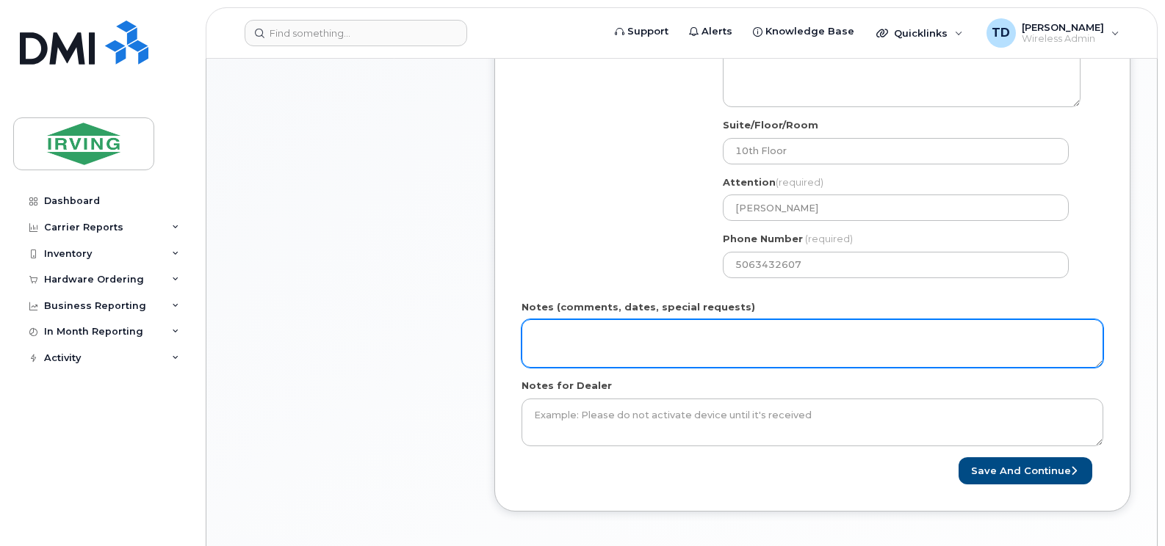
click at [647, 341] on textarea "Notes (comments, dates, special requests)" at bounding box center [812, 343] width 582 height 48
type textarea "O"
type textarea "r"
click at [631, 343] on textarea "Order #" at bounding box center [812, 343] width 582 height 48
paste textarea "5092557701"
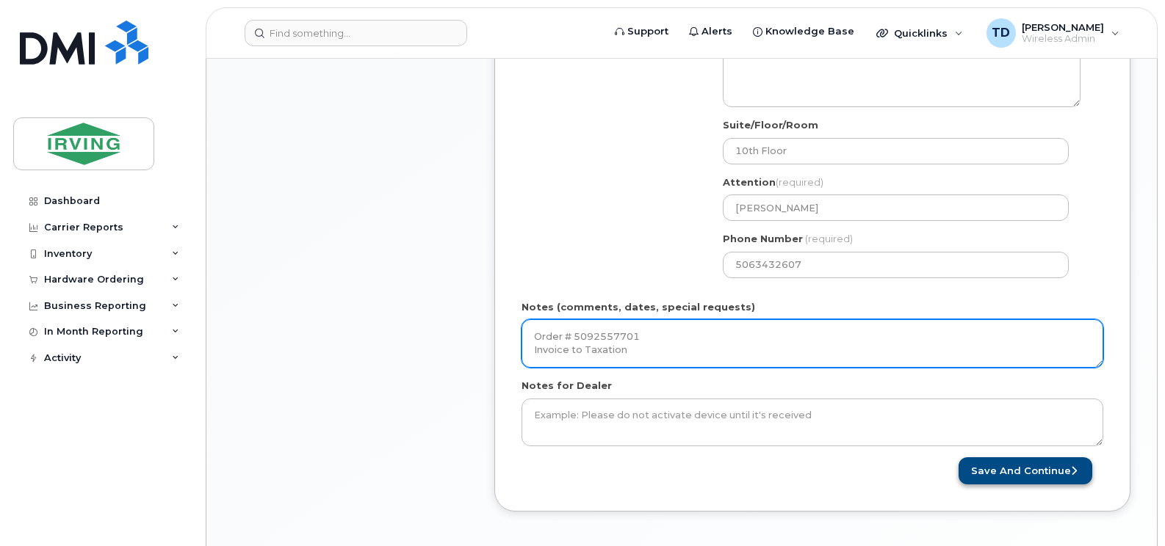
type textarea "Order # 5092557701 Invoice to Taxation"
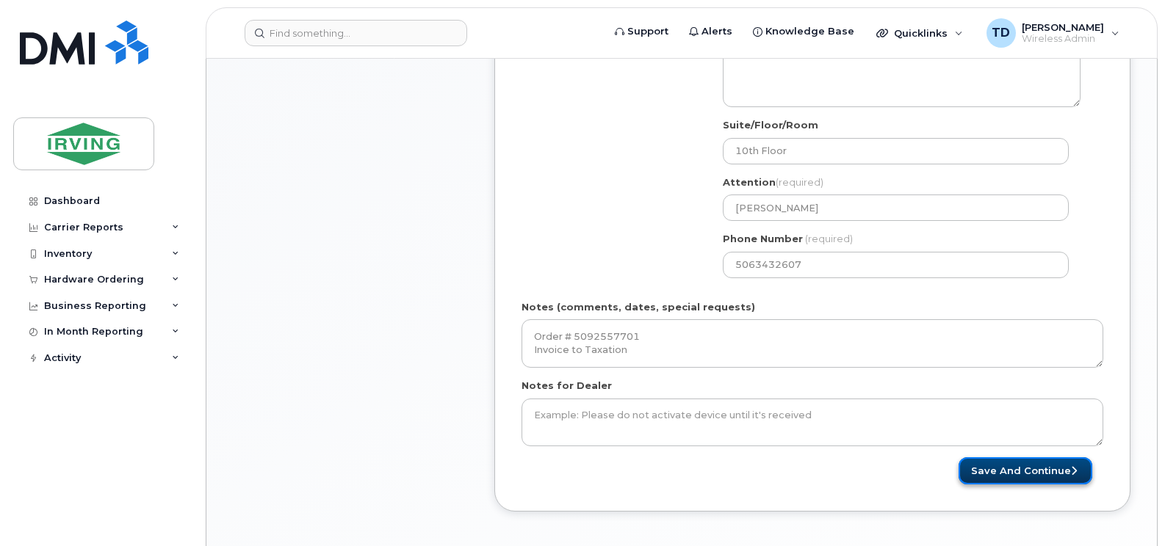
click at [1017, 462] on button "Save and Continue" at bounding box center [1025, 470] width 134 height 27
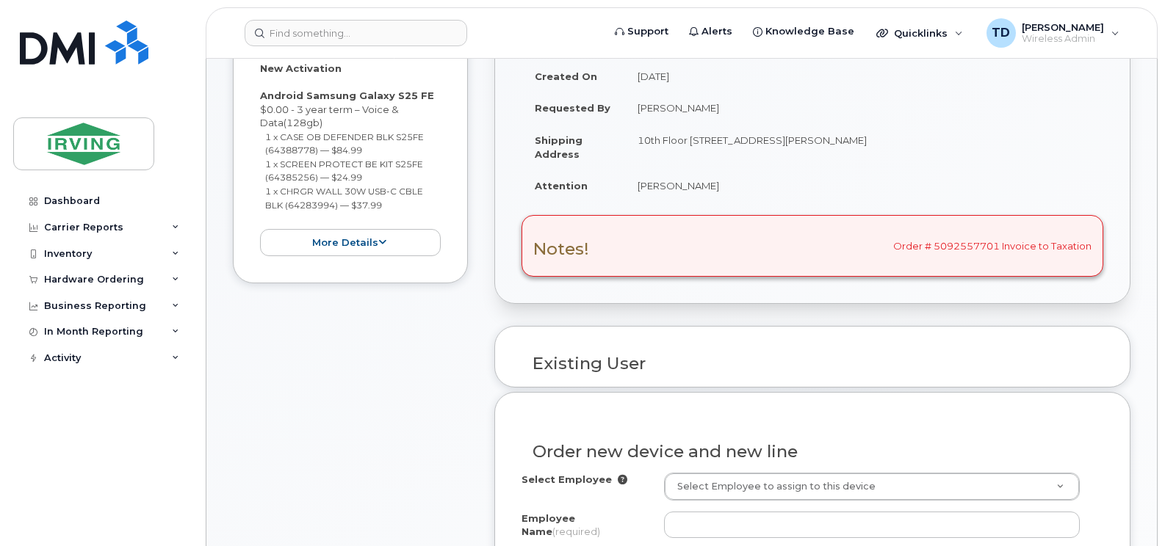
scroll to position [443, 0]
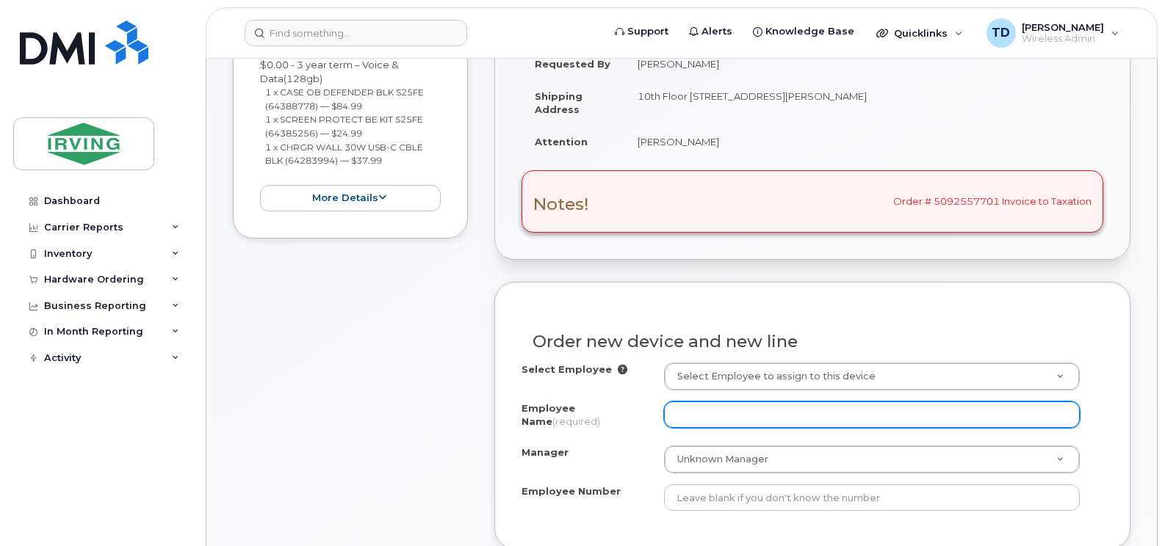
click at [767, 416] on input "Employee Name (required)" at bounding box center [872, 415] width 416 height 26
click at [767, 416] on input "mark saulnier" at bounding box center [872, 415] width 416 height 26
type input "[PERSON_NAME]"
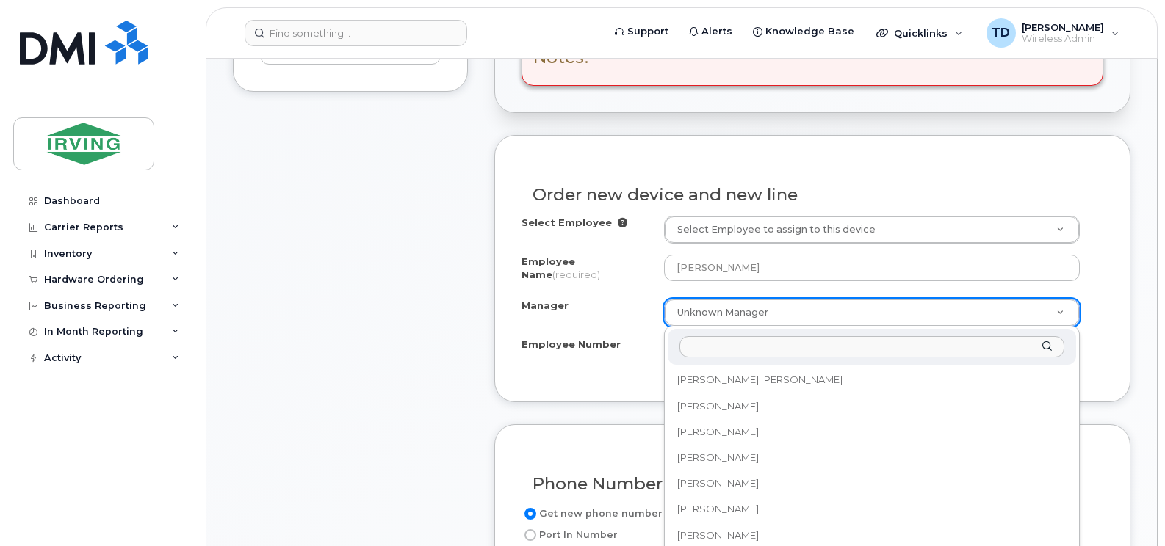
scroll to position [118897, 0]
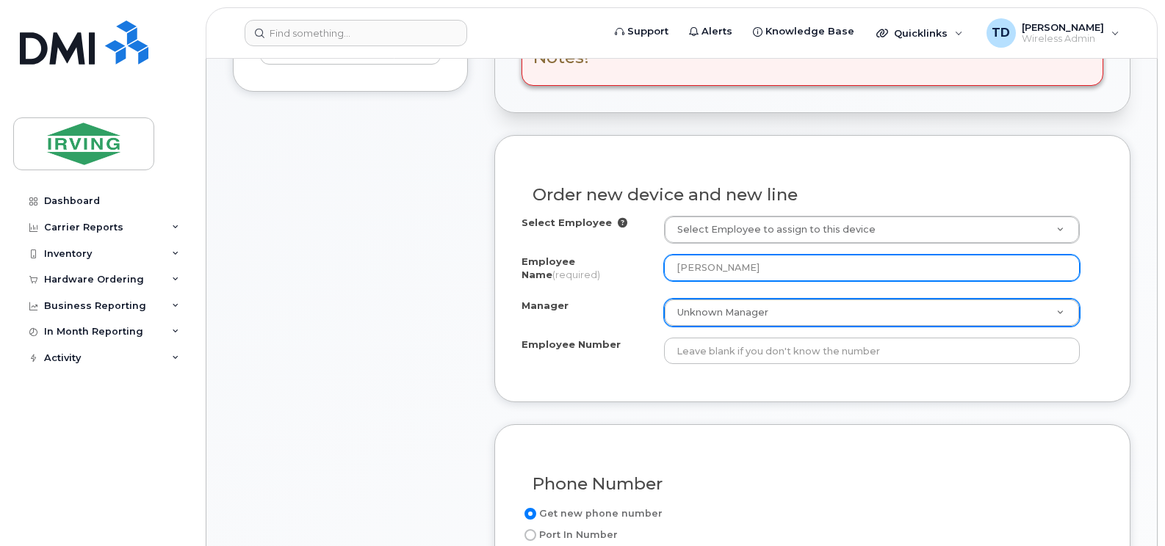
click at [730, 266] on input "[PERSON_NAME]" at bounding box center [872, 268] width 416 height 26
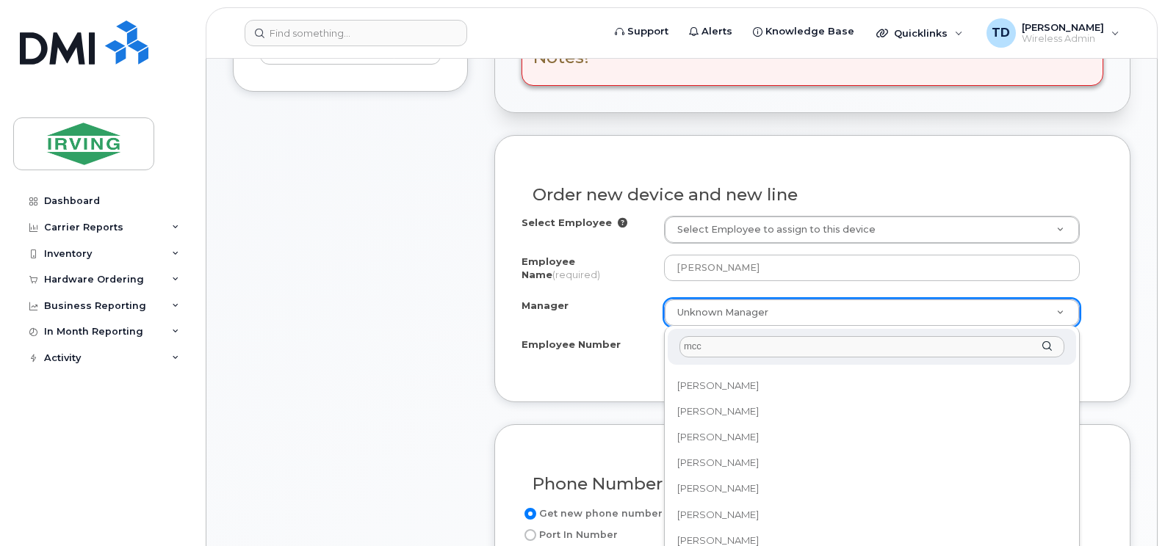
scroll to position [0, 0]
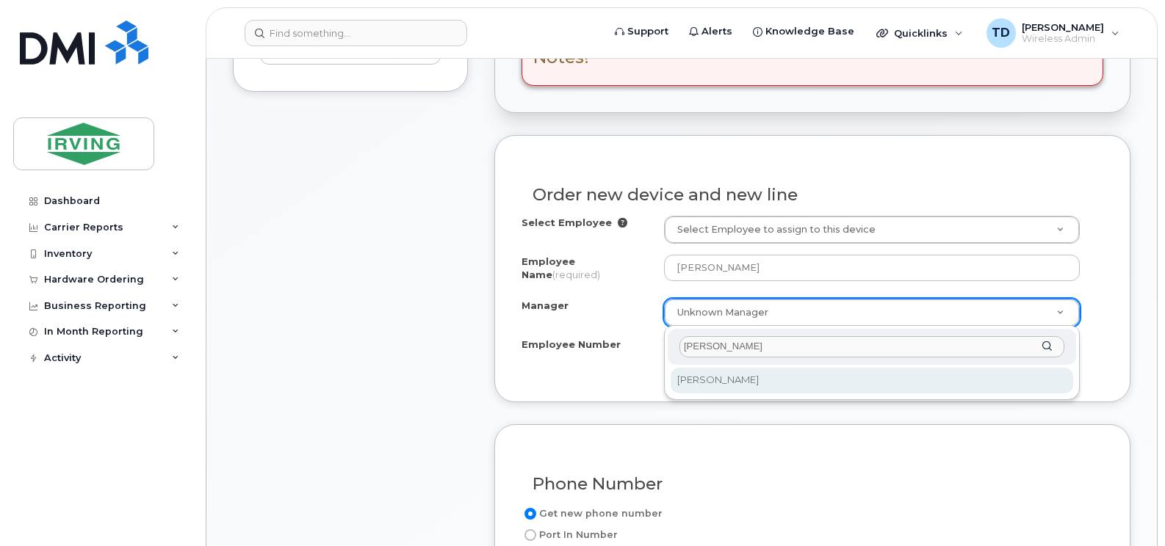
type input "mccumber"
select select "1457653"
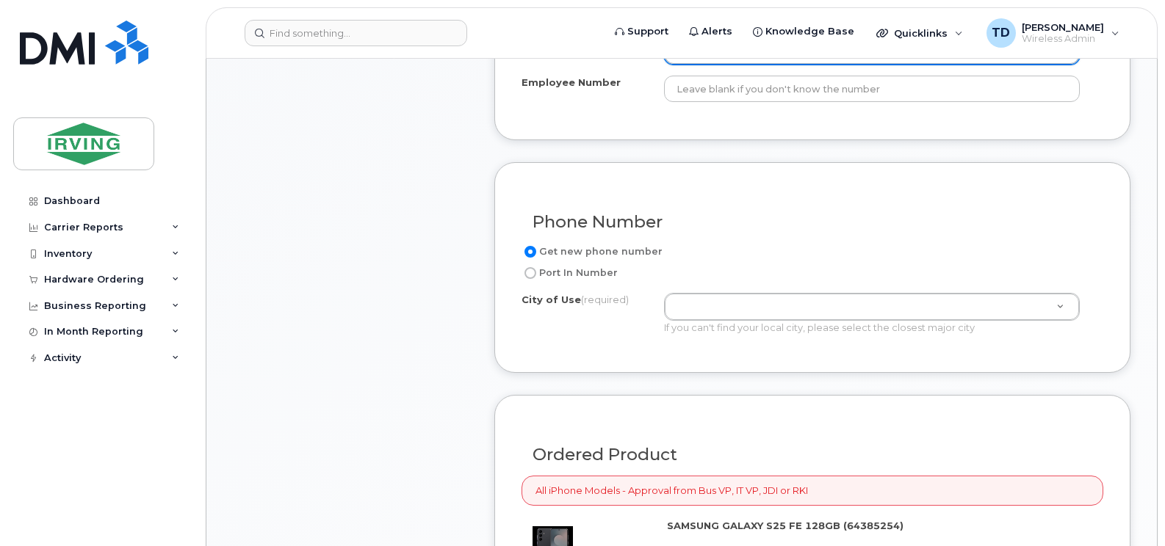
scroll to position [883, 0]
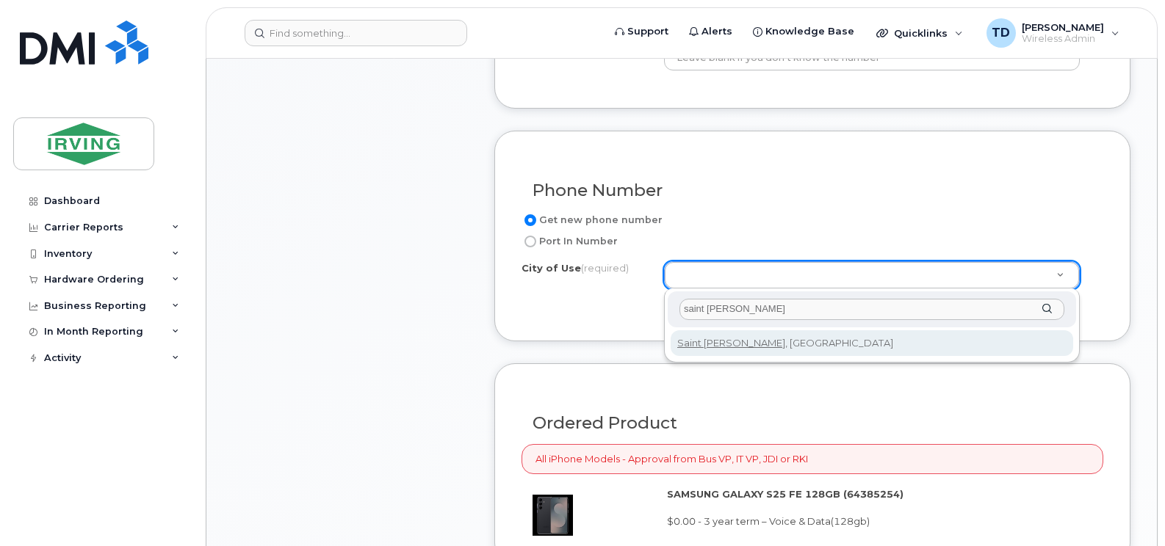
type input "saint john"
type input "2008"
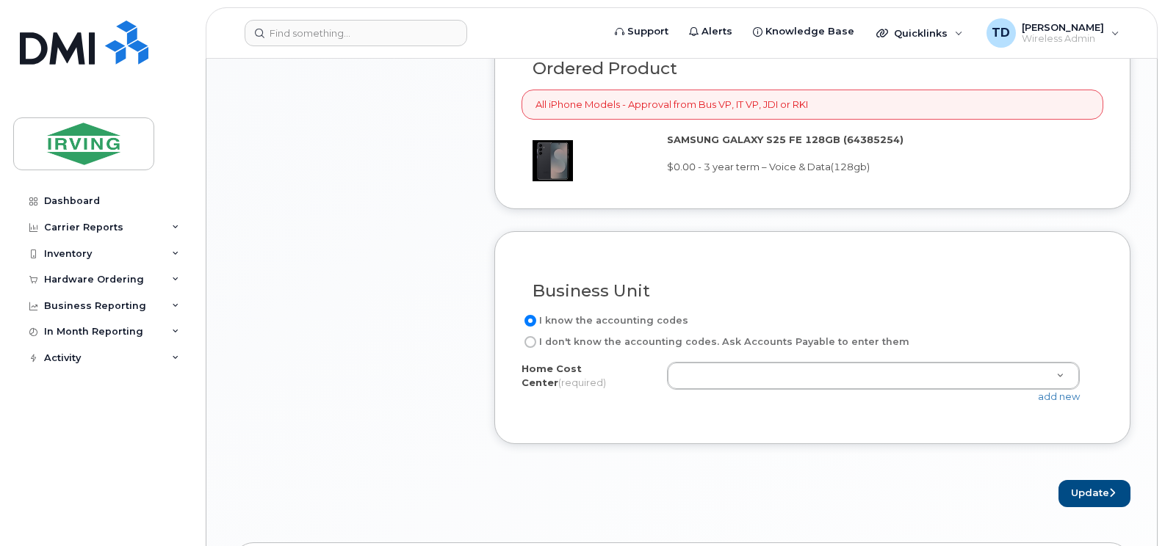
scroll to position [1324, 0]
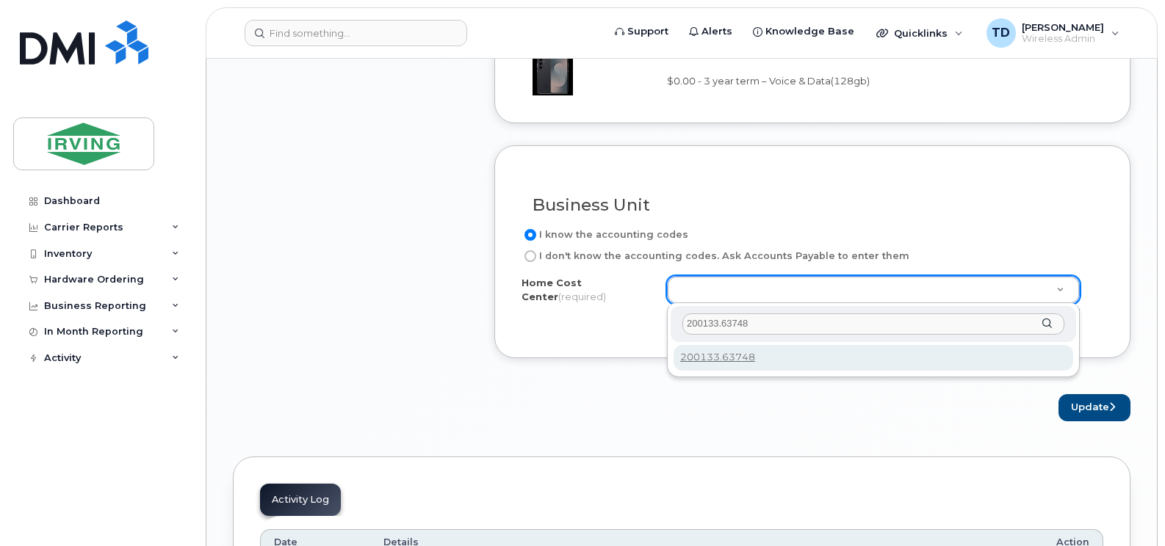
type input "200133.63748"
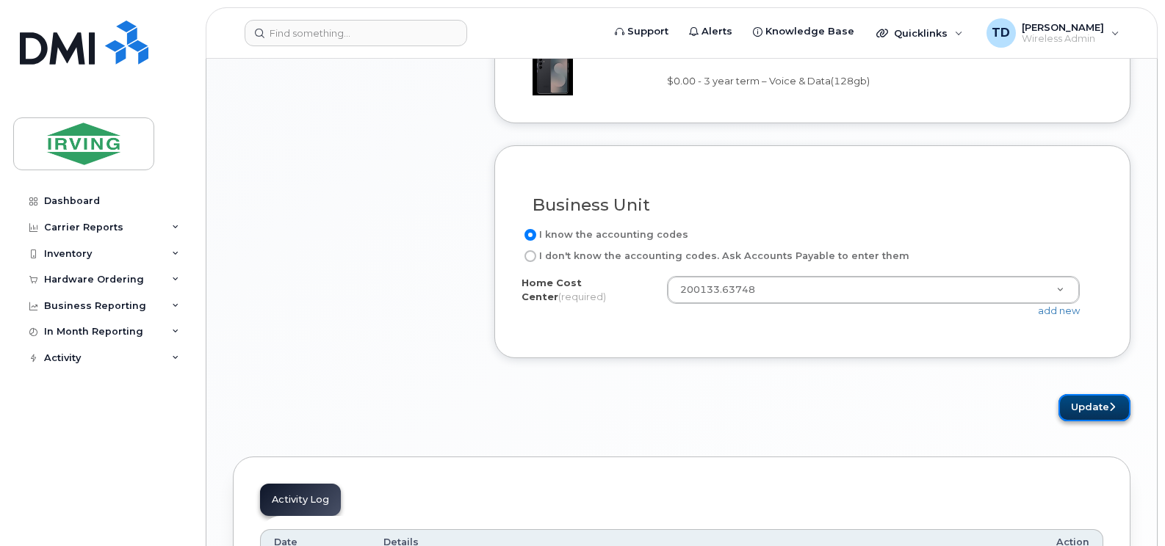
click at [1085, 410] on button "Update" at bounding box center [1094, 407] width 72 height 27
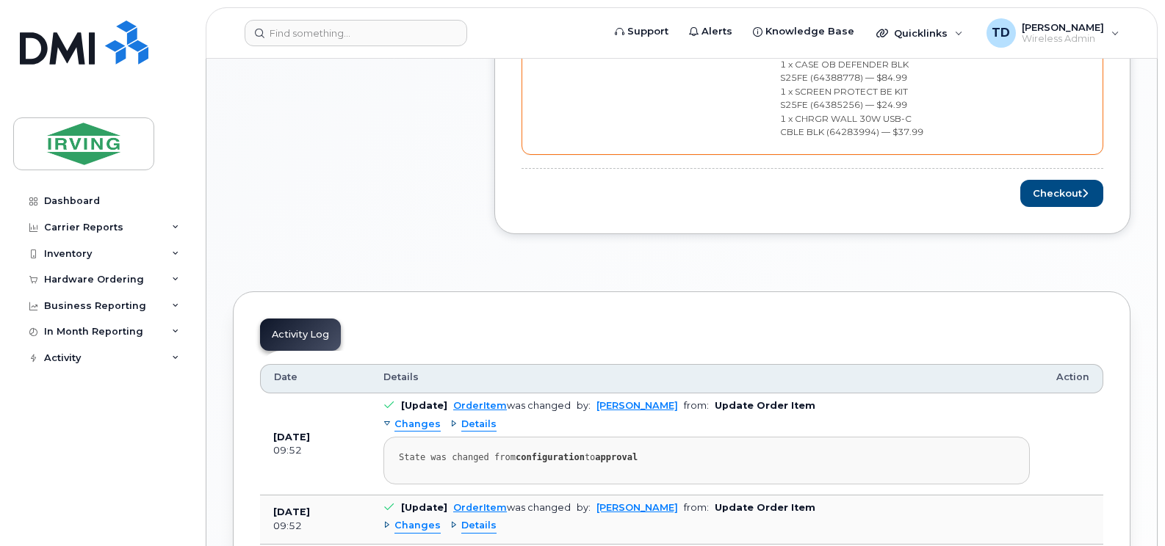
scroll to position [955, 0]
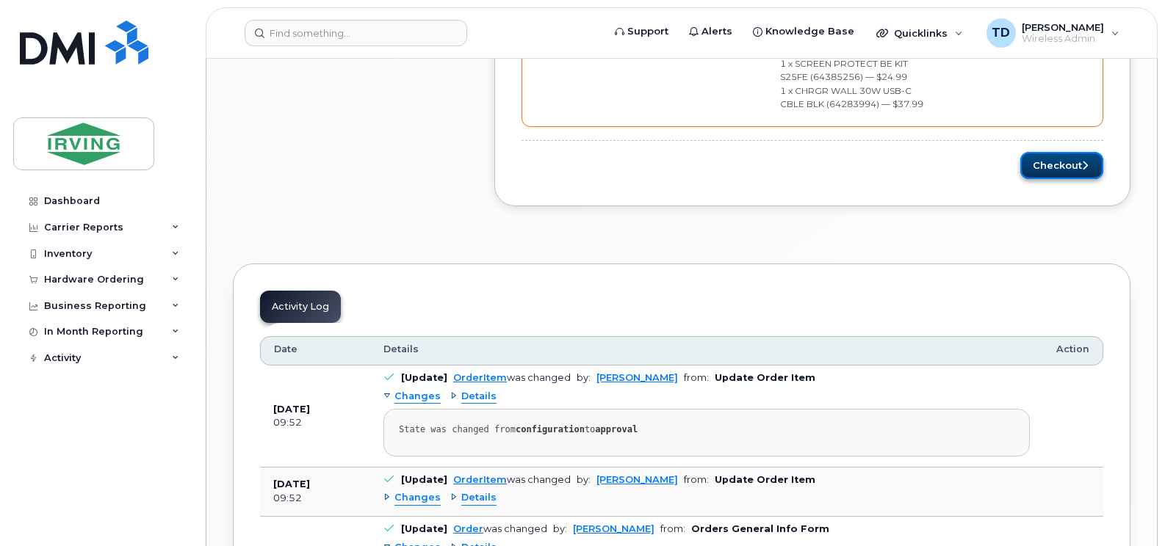
drag, startPoint x: 1045, startPoint y: 140, endPoint x: 1040, endPoint y: 147, distance: 8.4
click at [1045, 152] on button "Checkout" at bounding box center [1061, 165] width 83 height 27
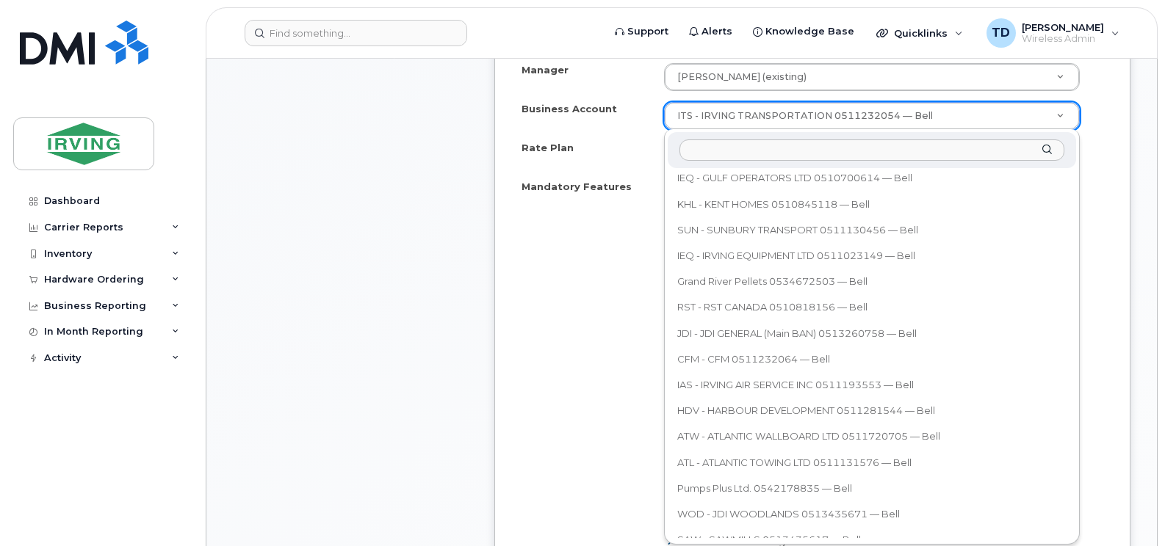
scroll to position [123, 0]
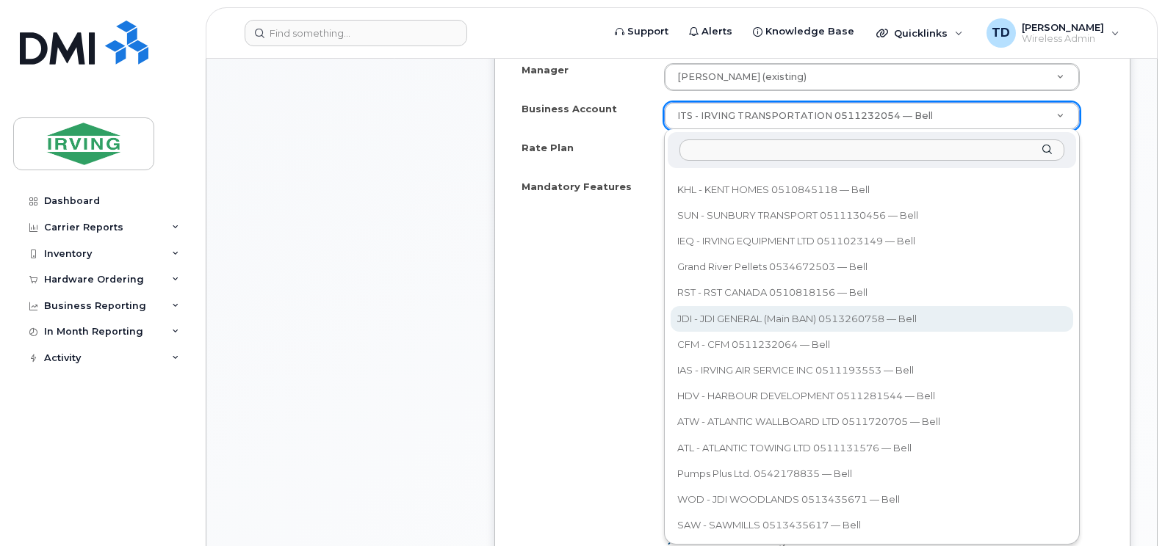
select select "11309"
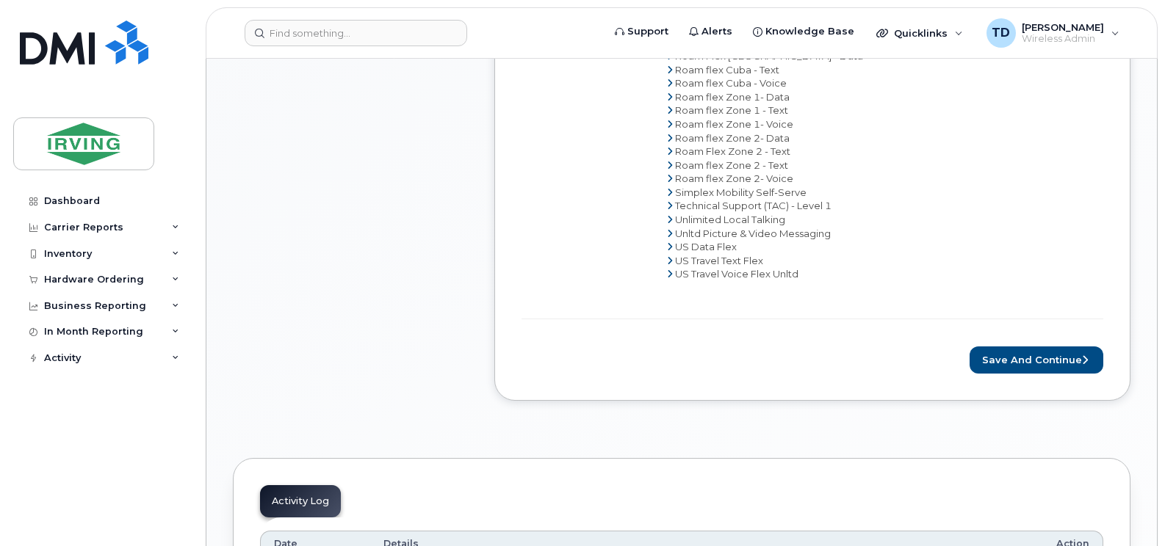
scroll to position [1101, 0]
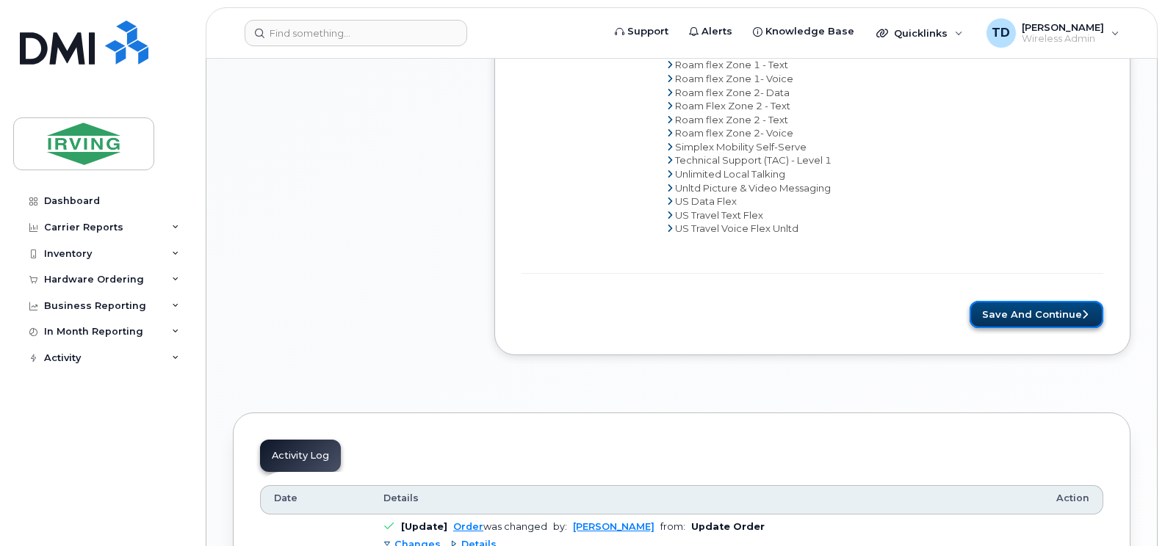
click at [994, 308] on button "Save and Continue" at bounding box center [1036, 314] width 134 height 27
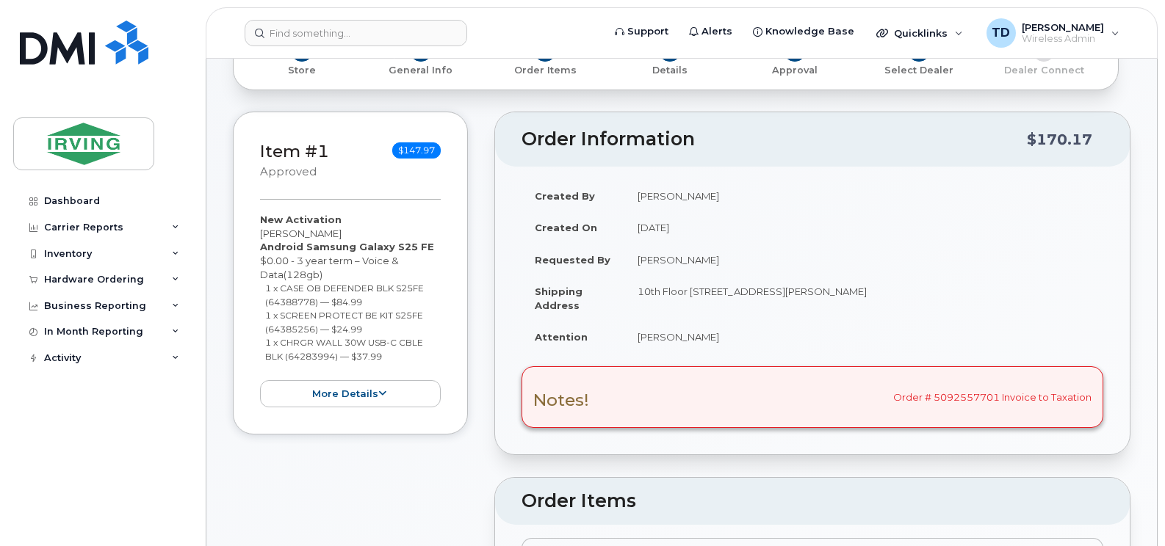
radio input "true"
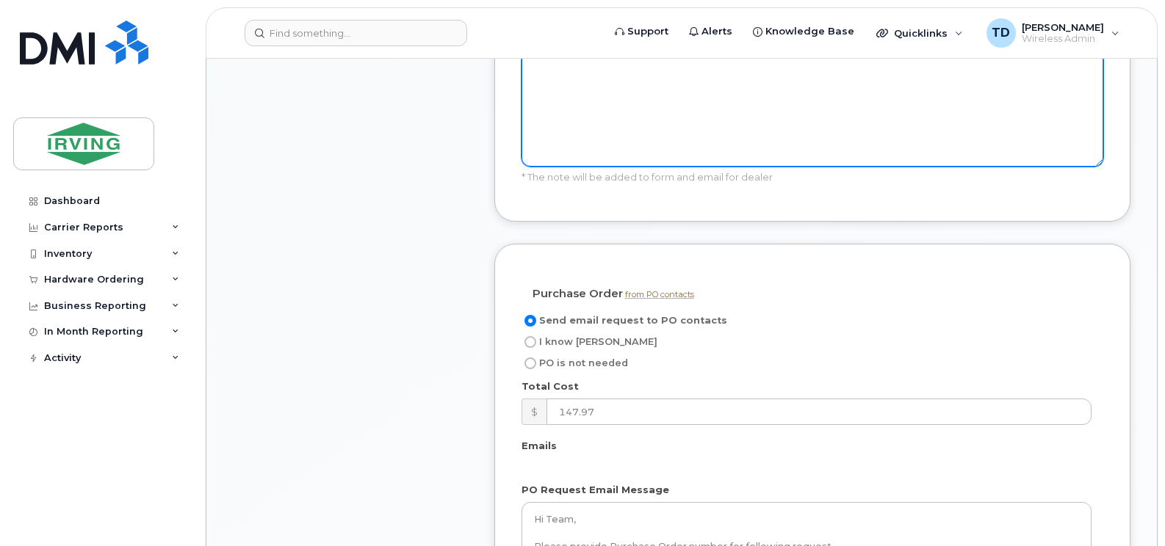
scroll to position [1322, 0]
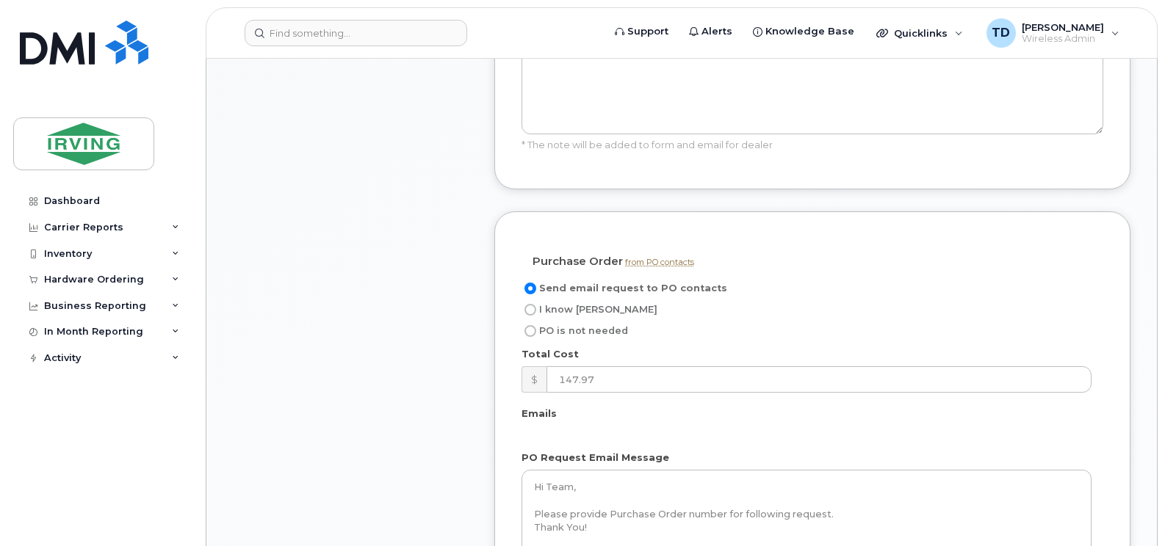
click at [567, 304] on span "I know PO" at bounding box center [598, 309] width 118 height 11
click at [536, 304] on input "I know PO" at bounding box center [530, 310] width 12 height 12
radio input "true"
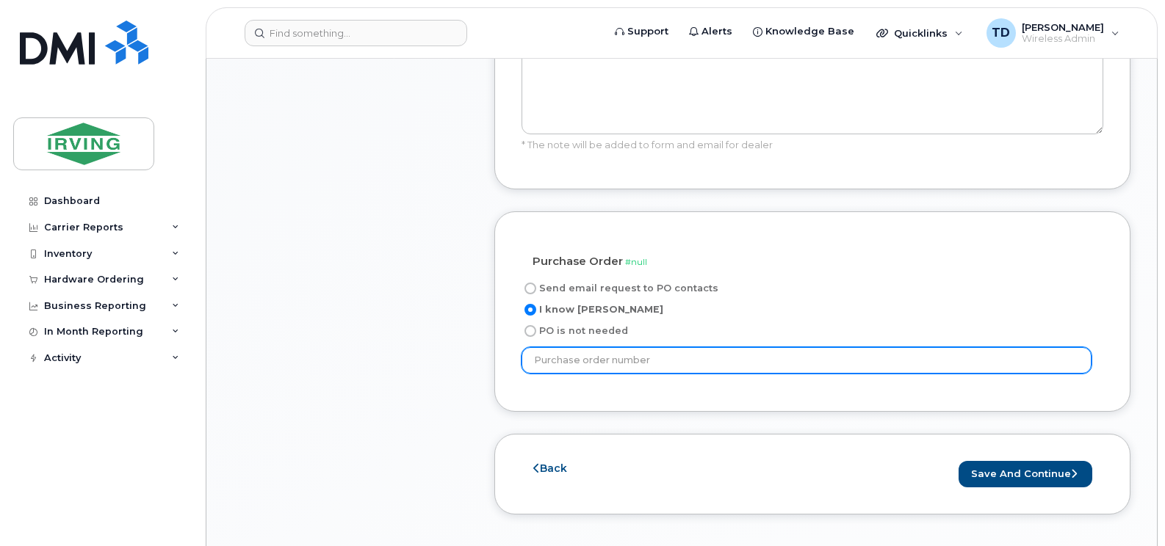
click at [644, 347] on input "text" at bounding box center [806, 360] width 570 height 26
type input "754257"
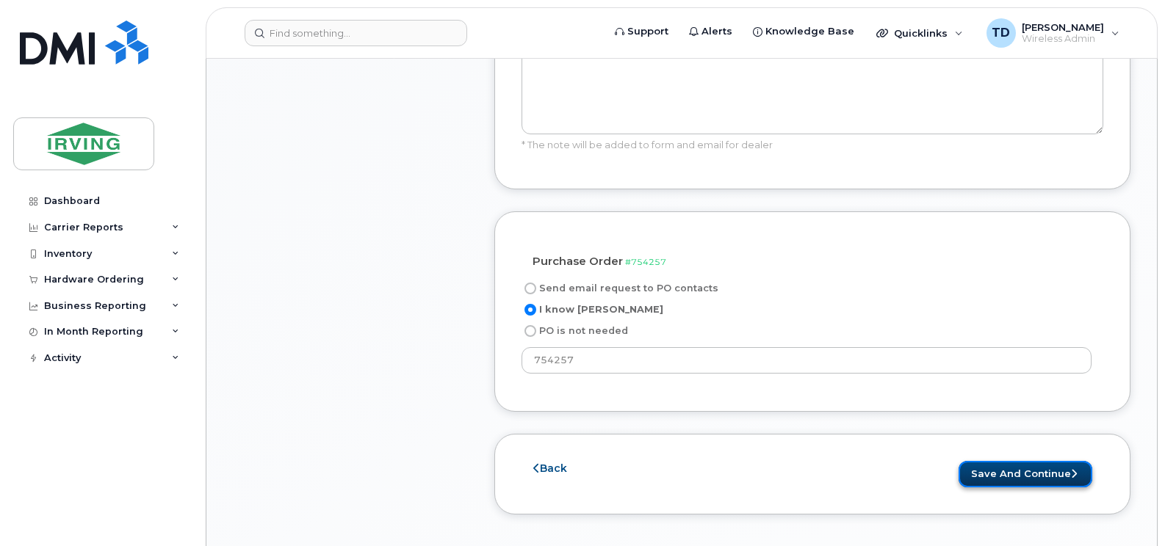
click at [998, 461] on button "Save and Continue" at bounding box center [1025, 474] width 134 height 27
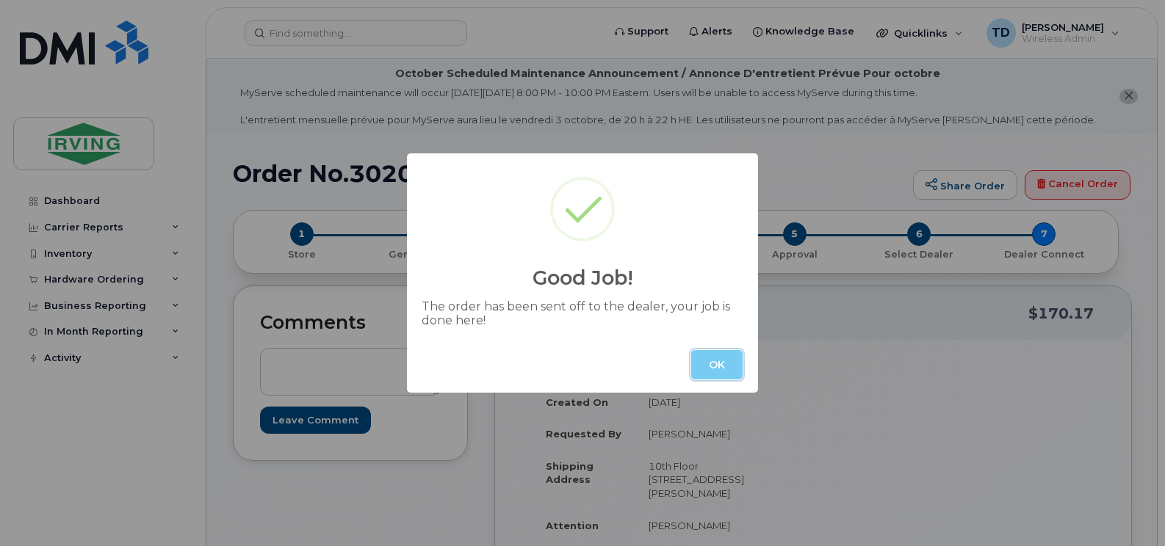
click at [714, 367] on button "OK" at bounding box center [716, 364] width 51 height 29
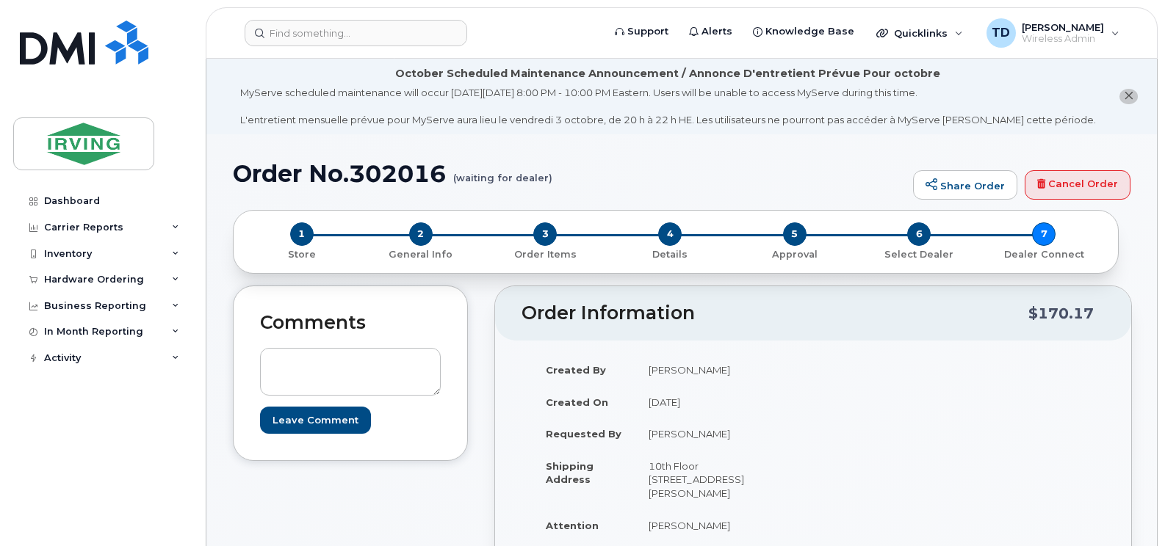
click at [419, 175] on h1 "Order No.302016 (waiting for dealer)" at bounding box center [569, 174] width 673 height 26
copy h1 "302016"
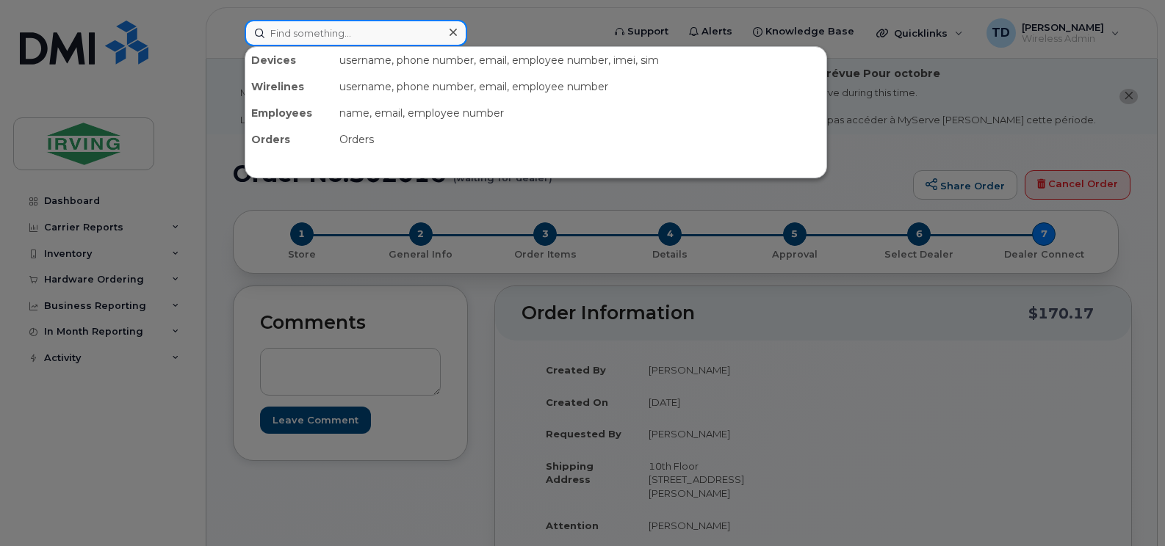
click at [305, 32] on input at bounding box center [356, 33] width 222 height 26
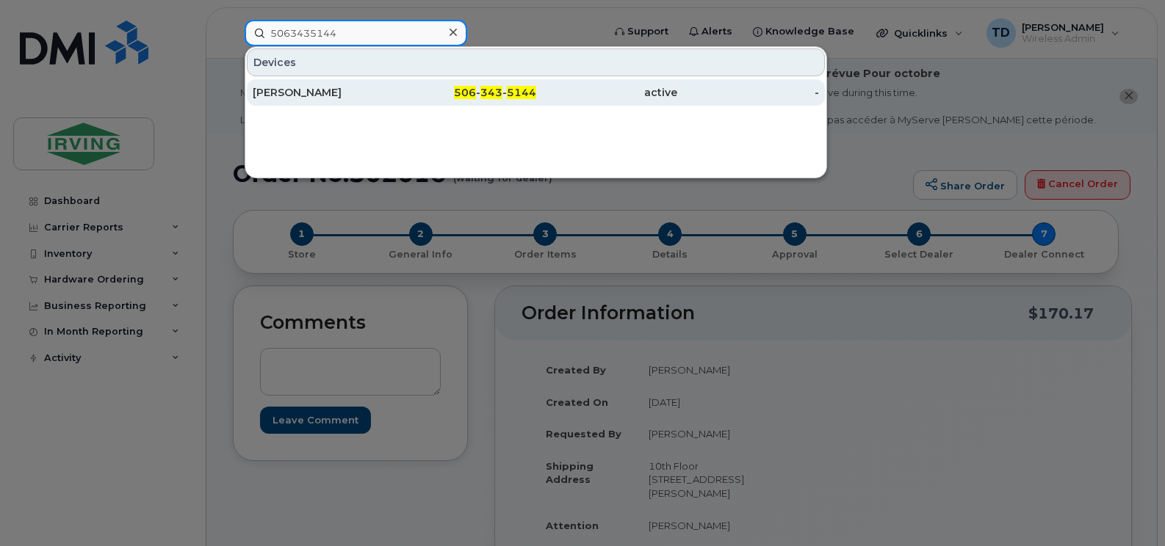
type input "5063435144"
click at [316, 83] on div "[PERSON_NAME]" at bounding box center [324, 92] width 142 height 26
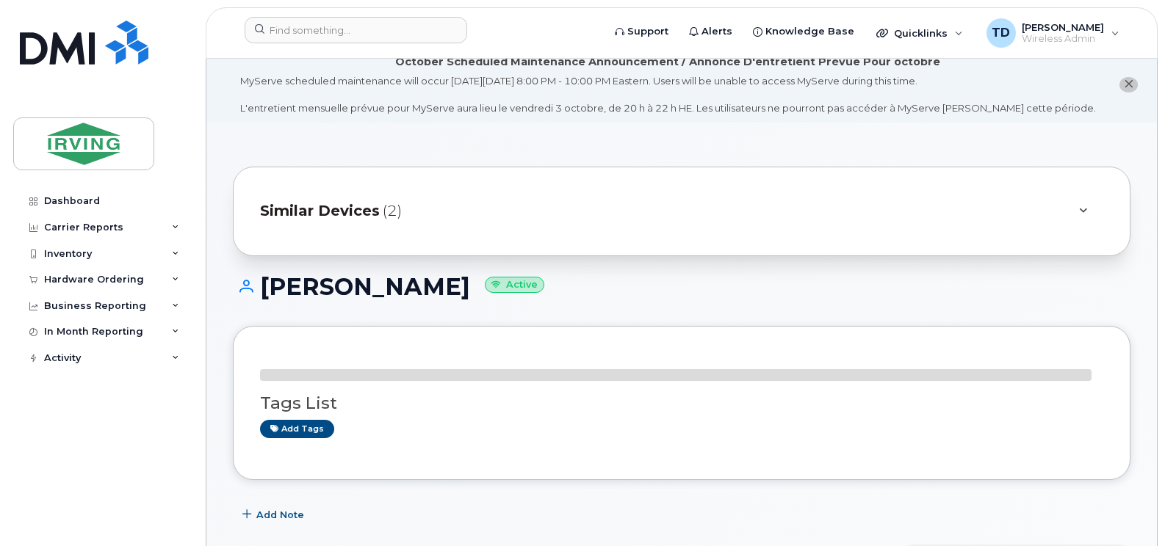
scroll to position [294, 0]
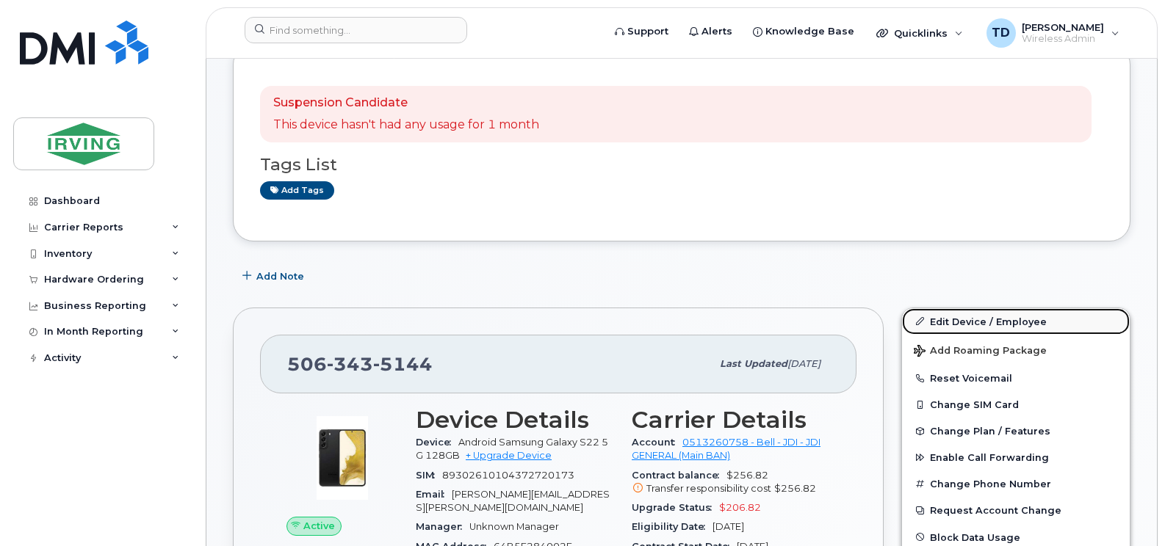
click at [964, 318] on link "Edit Device / Employee" at bounding box center [1016, 321] width 228 height 26
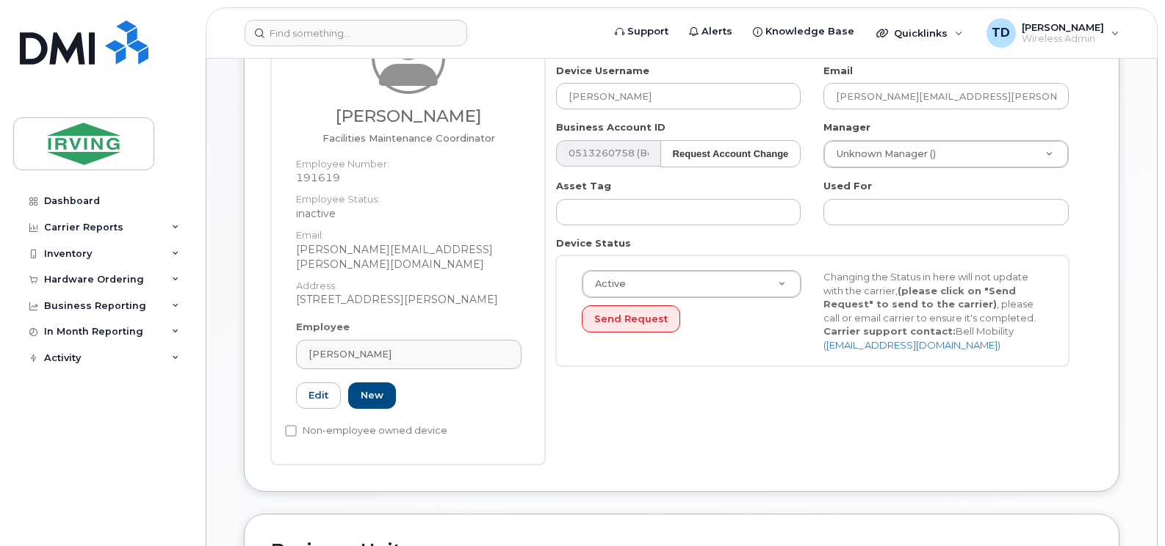
scroll to position [294, 0]
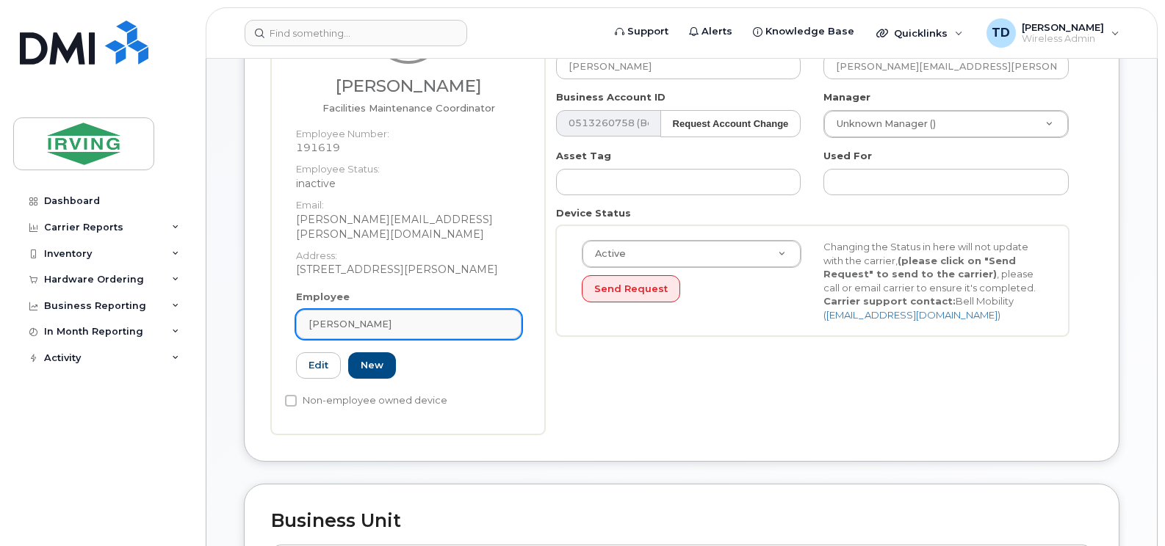
click at [367, 310] on link "[PERSON_NAME]" at bounding box center [408, 324] width 225 height 29
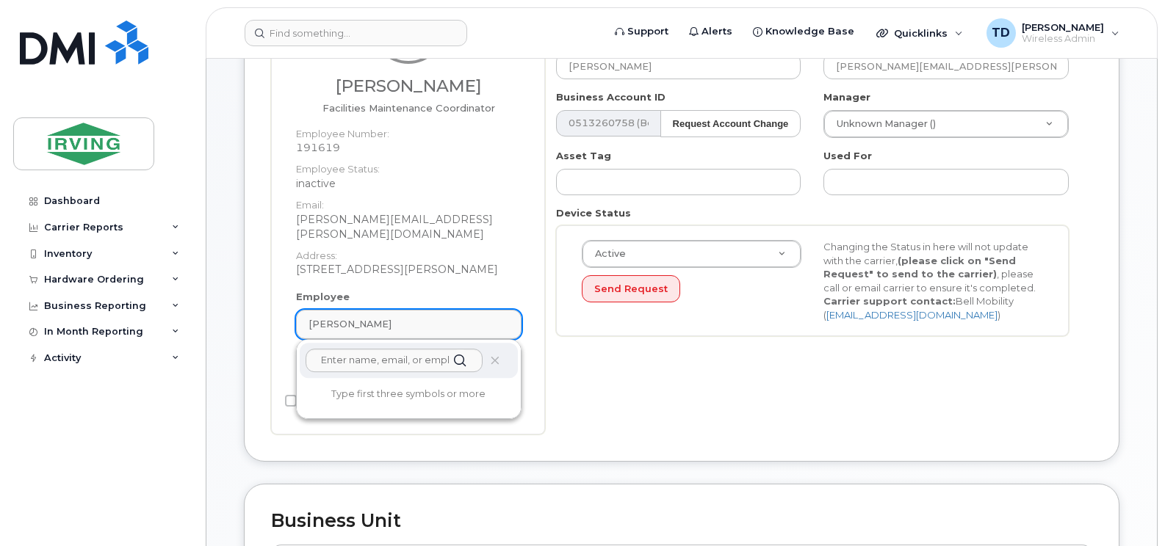
click at [367, 310] on link "[PERSON_NAME]" at bounding box center [408, 324] width 225 height 29
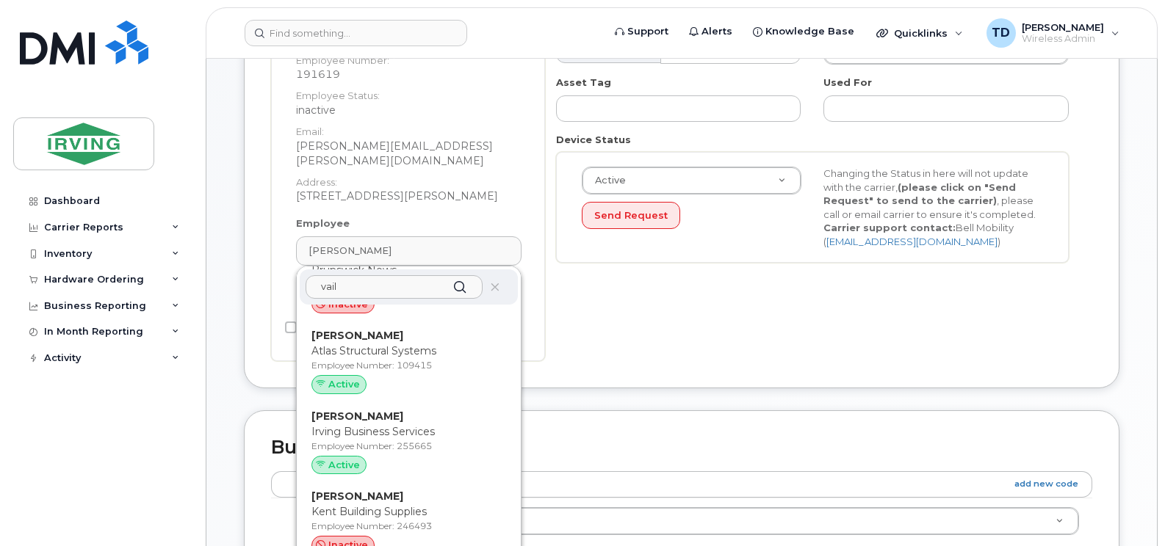
scroll to position [1689, 0]
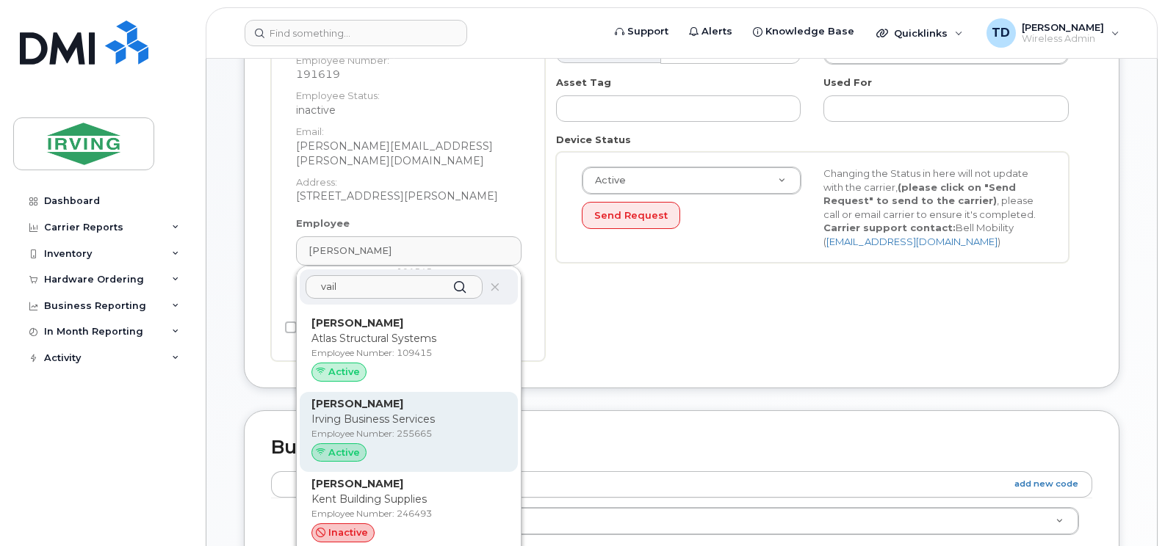
type input "vail"
click at [366, 412] on p "Irving Business Services" at bounding box center [408, 419] width 195 height 15
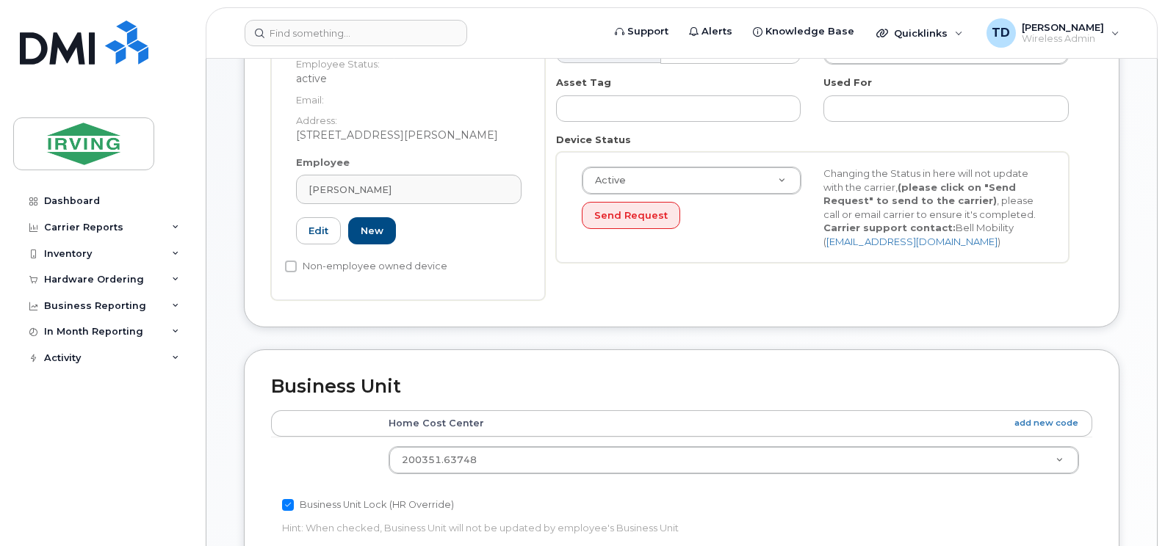
type input "255665"
type input "[PERSON_NAME]"
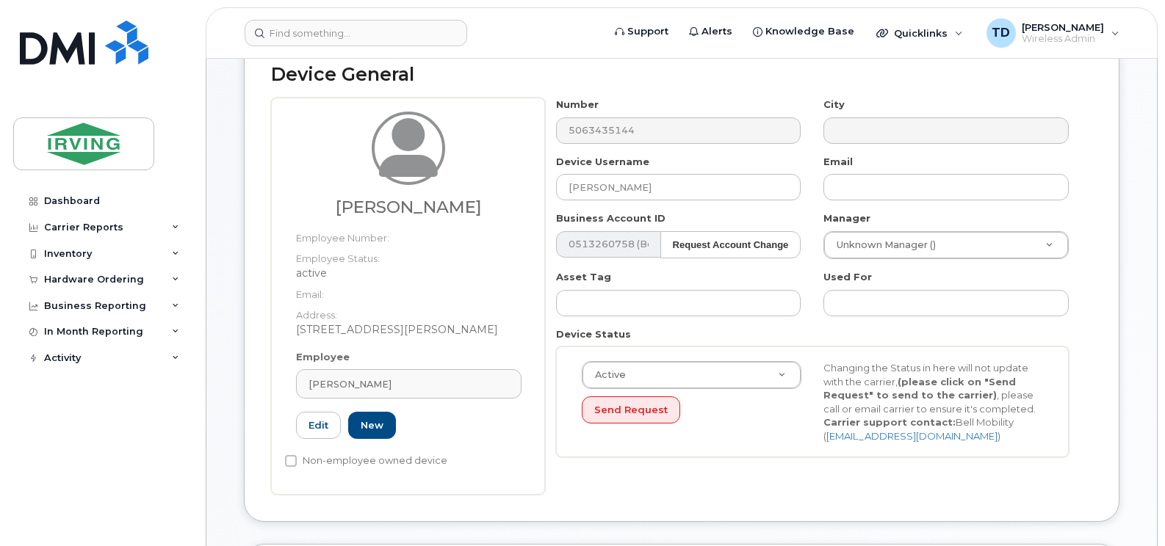
scroll to position [147, 0]
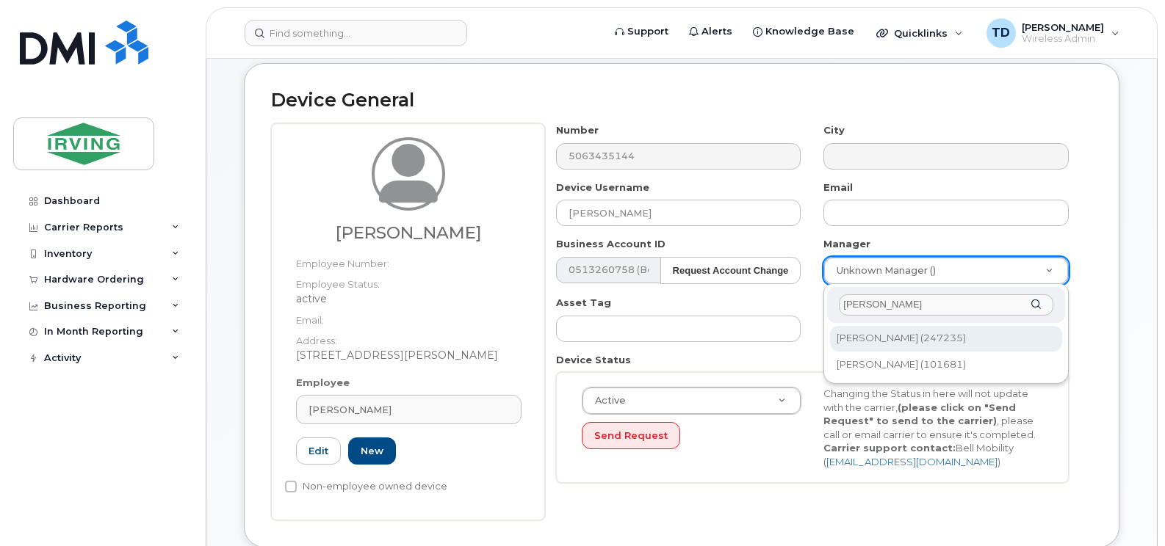
type input "gorman"
type input "2673496"
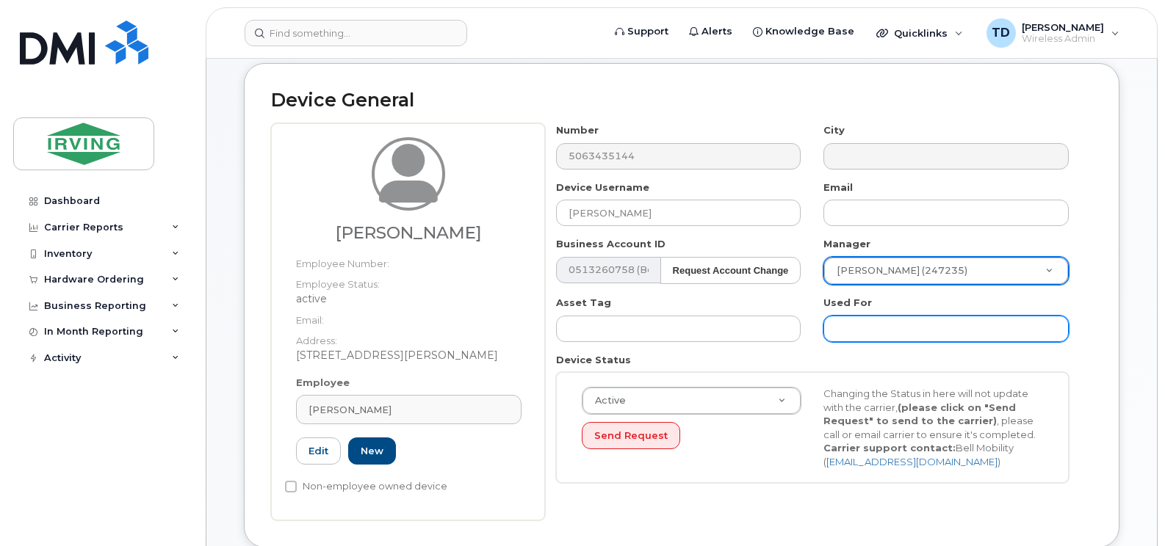
click at [902, 333] on input "text" at bounding box center [945, 329] width 245 height 26
type input "Work"
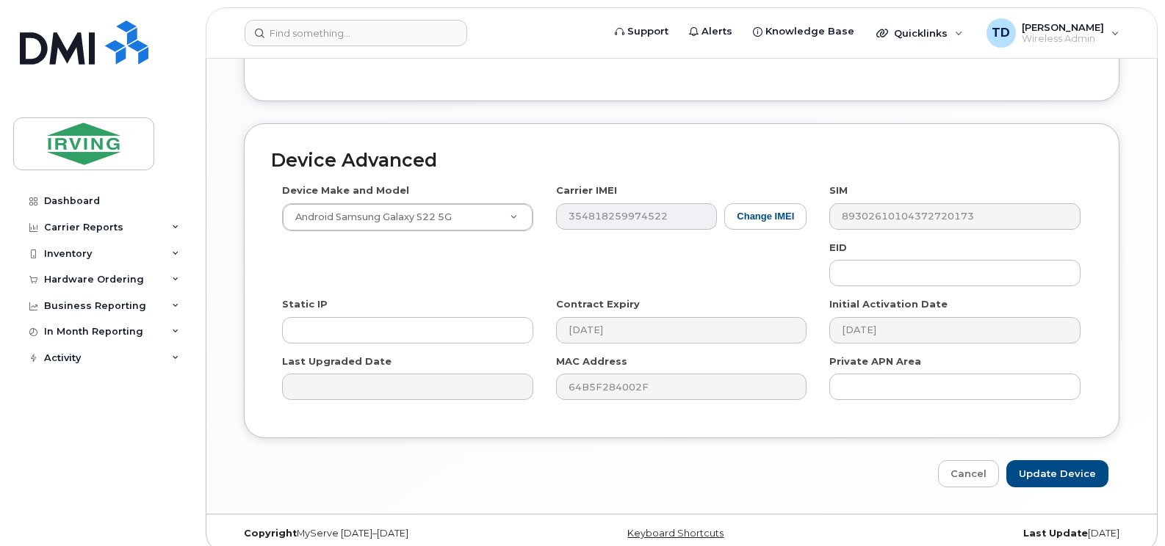
scroll to position [861, 0]
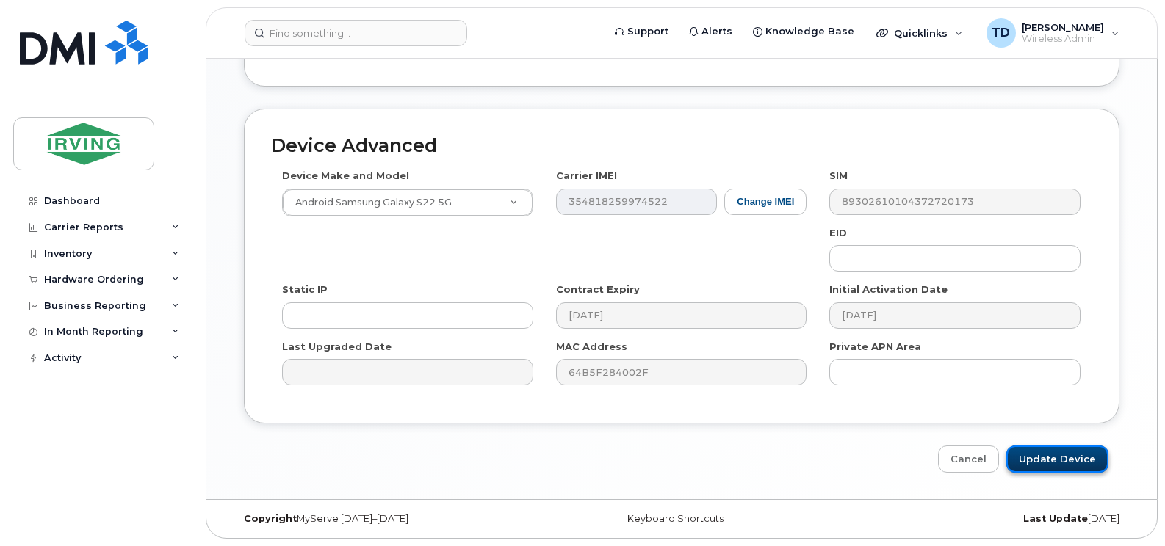
click at [1041, 460] on input "Update Device" at bounding box center [1057, 459] width 102 height 27
type input "Saving..."
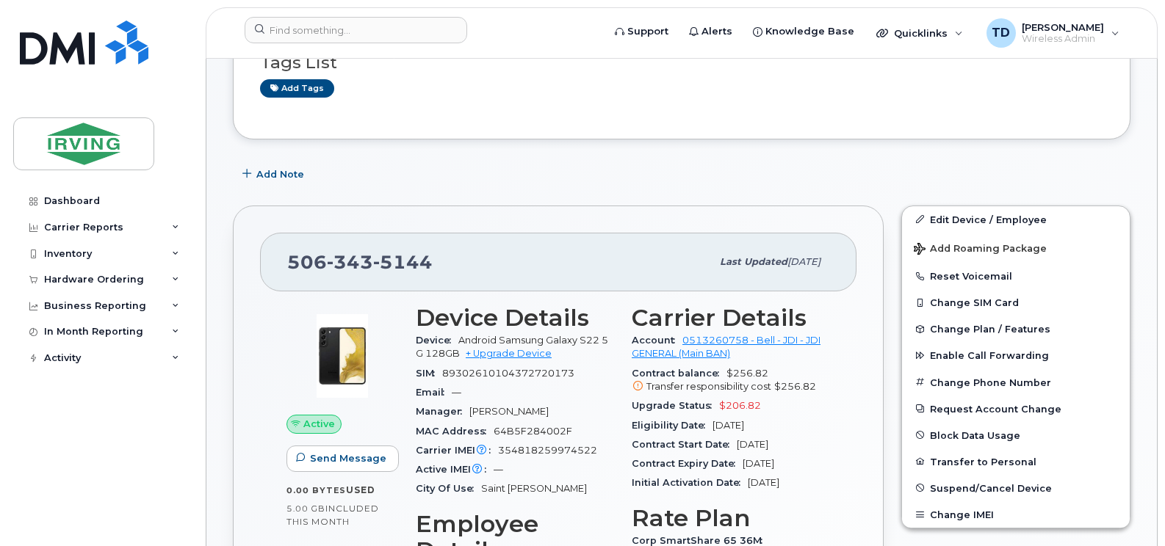
scroll to position [367, 0]
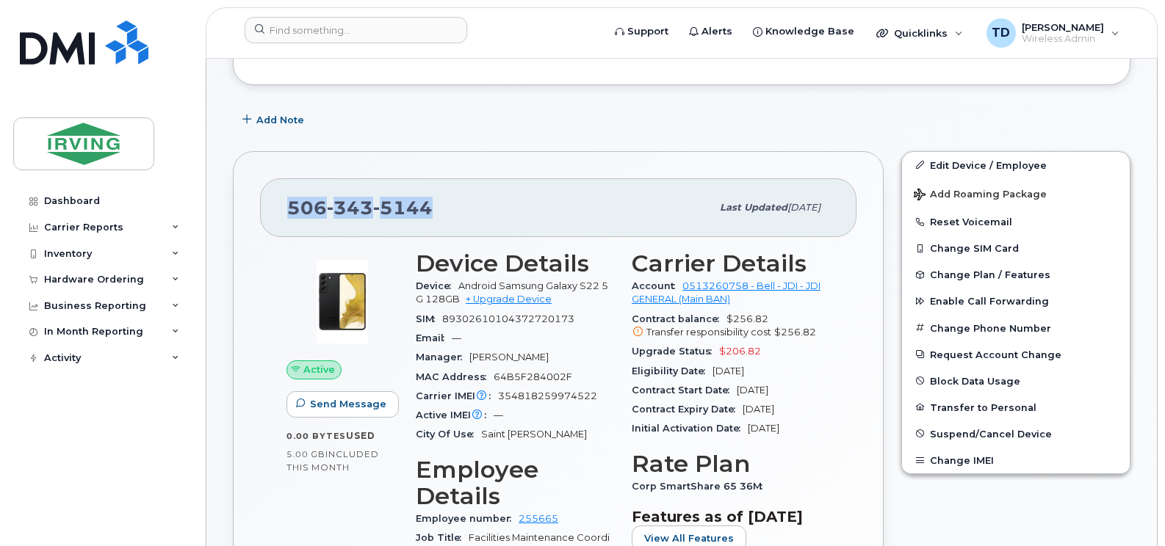
drag, startPoint x: 435, startPoint y: 206, endPoint x: 233, endPoint y: 207, distance: 202.7
click at [233, 207] on div "[PHONE_NUMBER] Last updated [DATE] Active Send Message 0.00 Bytes  used 5.00 GB…" at bounding box center [558, 517] width 651 height 732
copy span "[PHONE_NUMBER]"
click at [178, 276] on icon at bounding box center [175, 279] width 7 height 7
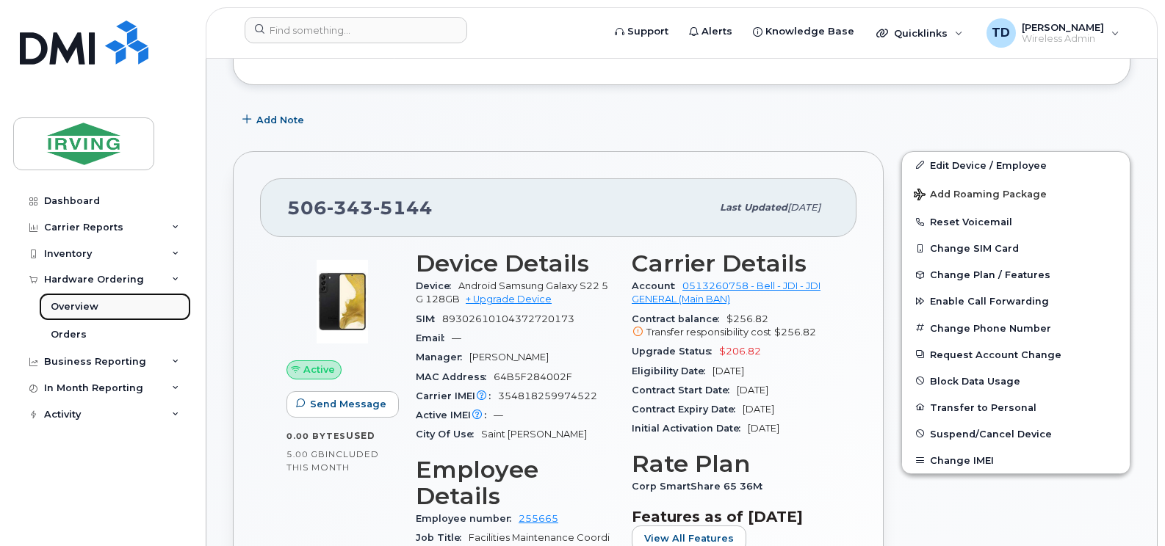
click at [79, 305] on div "Overview" at bounding box center [75, 306] width 48 height 13
